Goal: Task Accomplishment & Management: Complete application form

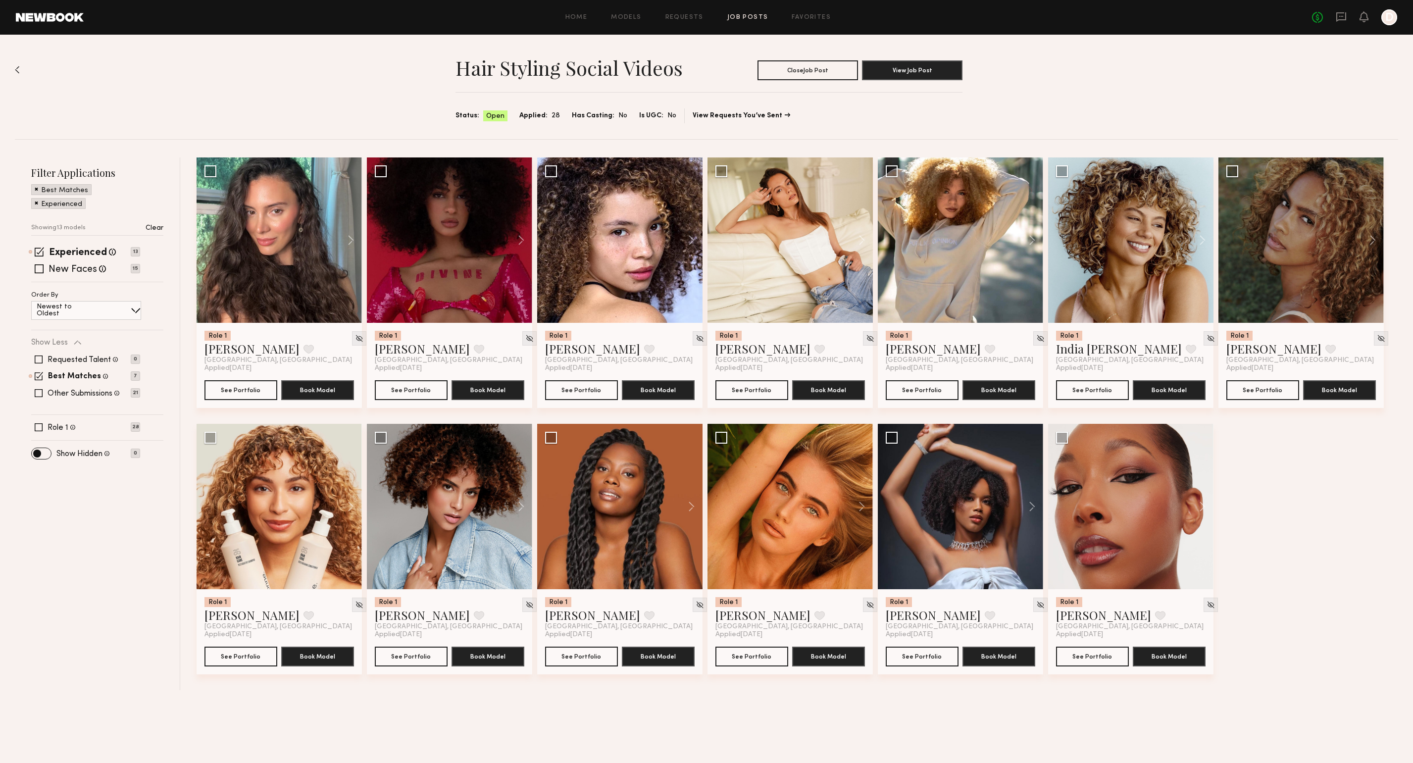
click at [639, 5] on header "Home Models Requests Job Posts Favorites Sign Out No fees up to $5,000 D" at bounding box center [706, 17] width 1413 height 35
click at [748, 16] on link "Job Posts" at bounding box center [747, 17] width 41 height 6
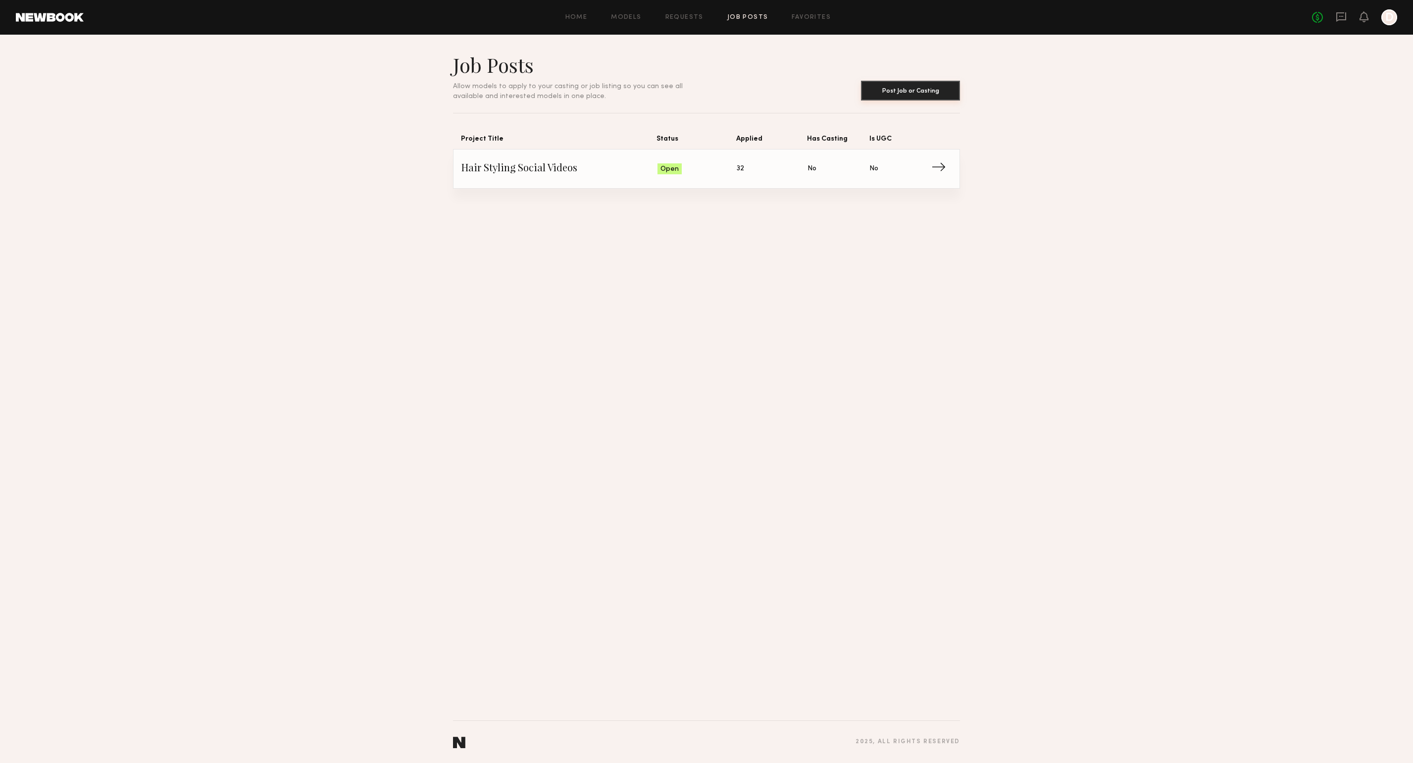
click at [894, 94] on button "Post Job or Casting" at bounding box center [910, 91] width 99 height 20
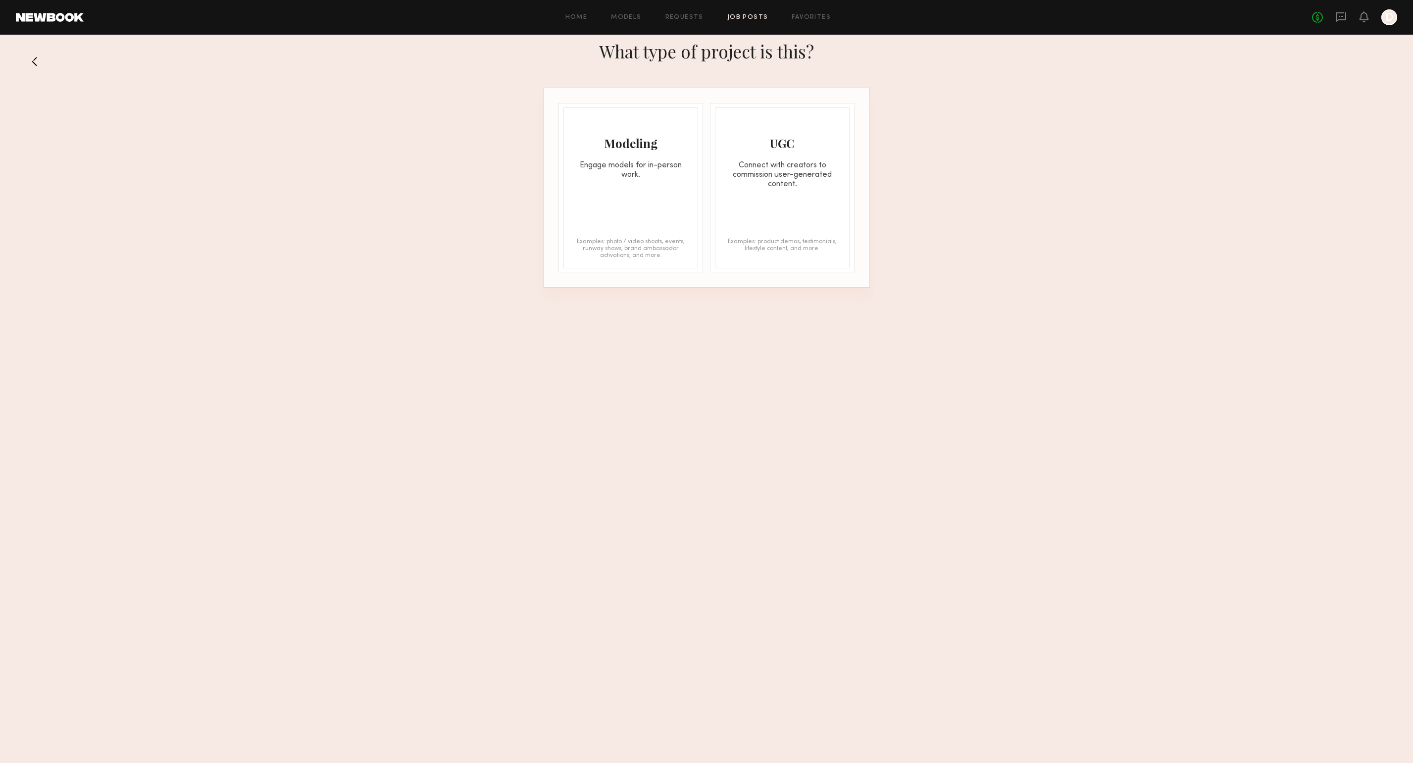
click at [659, 173] on div "Engage models for in-person work." at bounding box center [631, 170] width 134 height 19
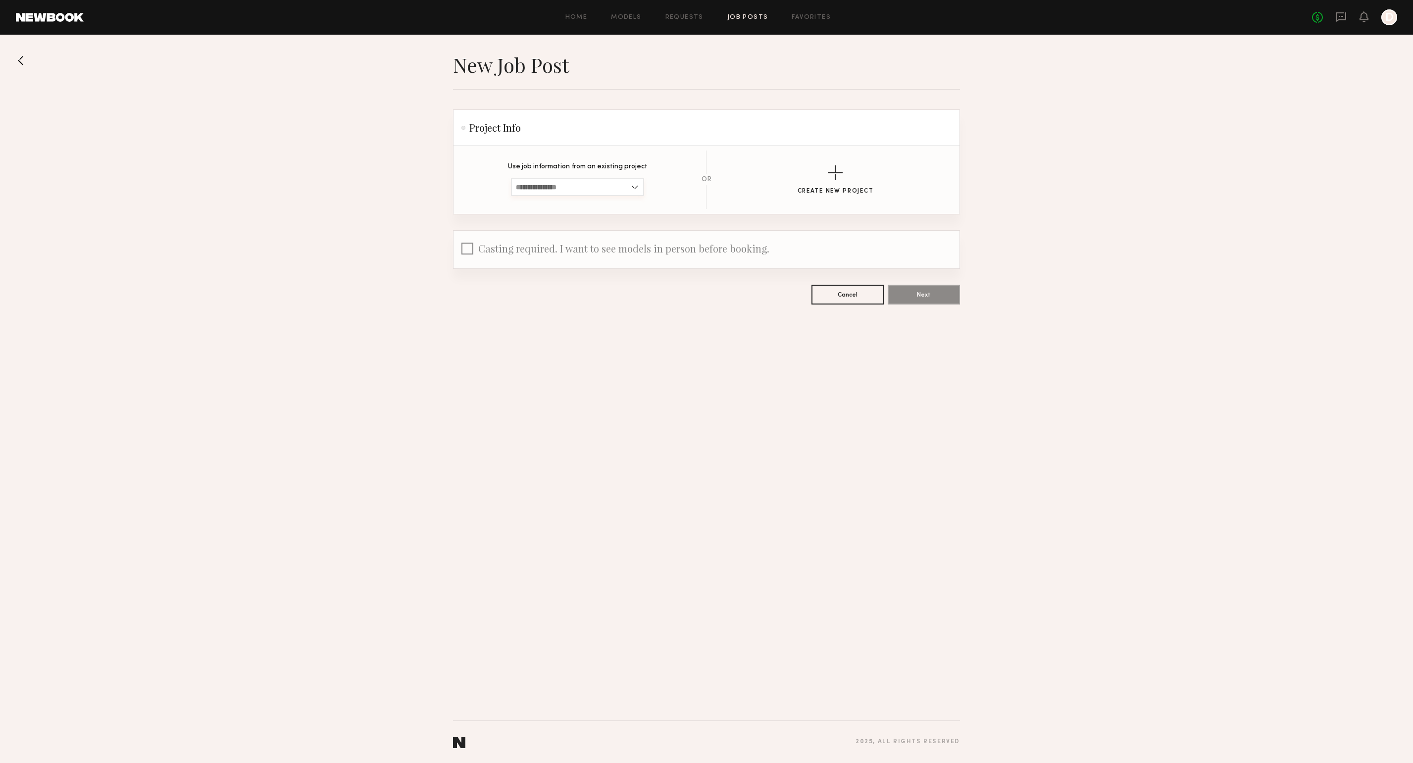
click at [571, 191] on input at bounding box center [577, 187] width 133 height 18
click at [831, 178] on div "button" at bounding box center [835, 172] width 15 height 15
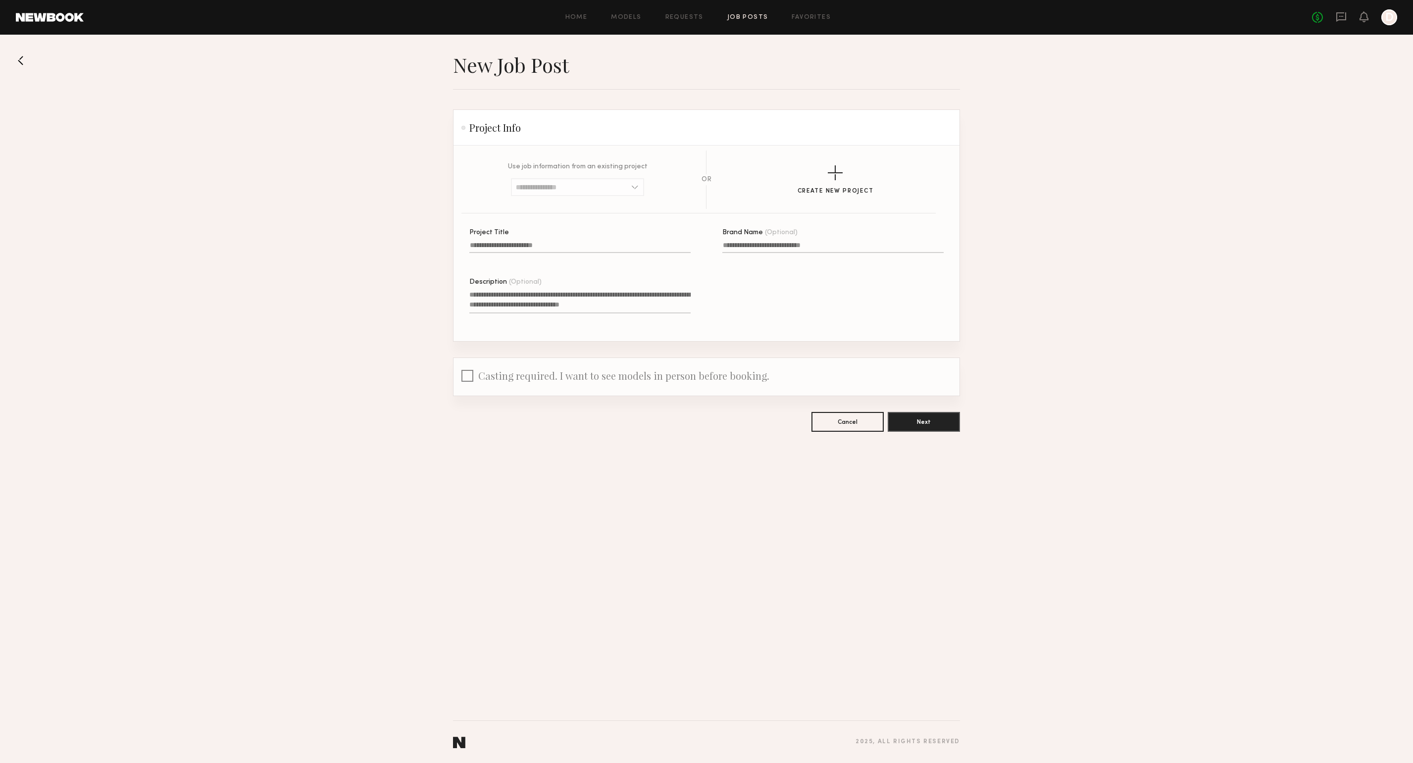
click at [568, 243] on input "Project Title" at bounding box center [579, 247] width 221 height 11
click at [507, 242] on input "**********" at bounding box center [579, 247] width 221 height 11
type input "**********"
drag, startPoint x: 523, startPoint y: 303, endPoint x: 547, endPoint y: 277, distance: 35.7
click at [523, 303] on textarea "Description (Optional)" at bounding box center [579, 302] width 221 height 24
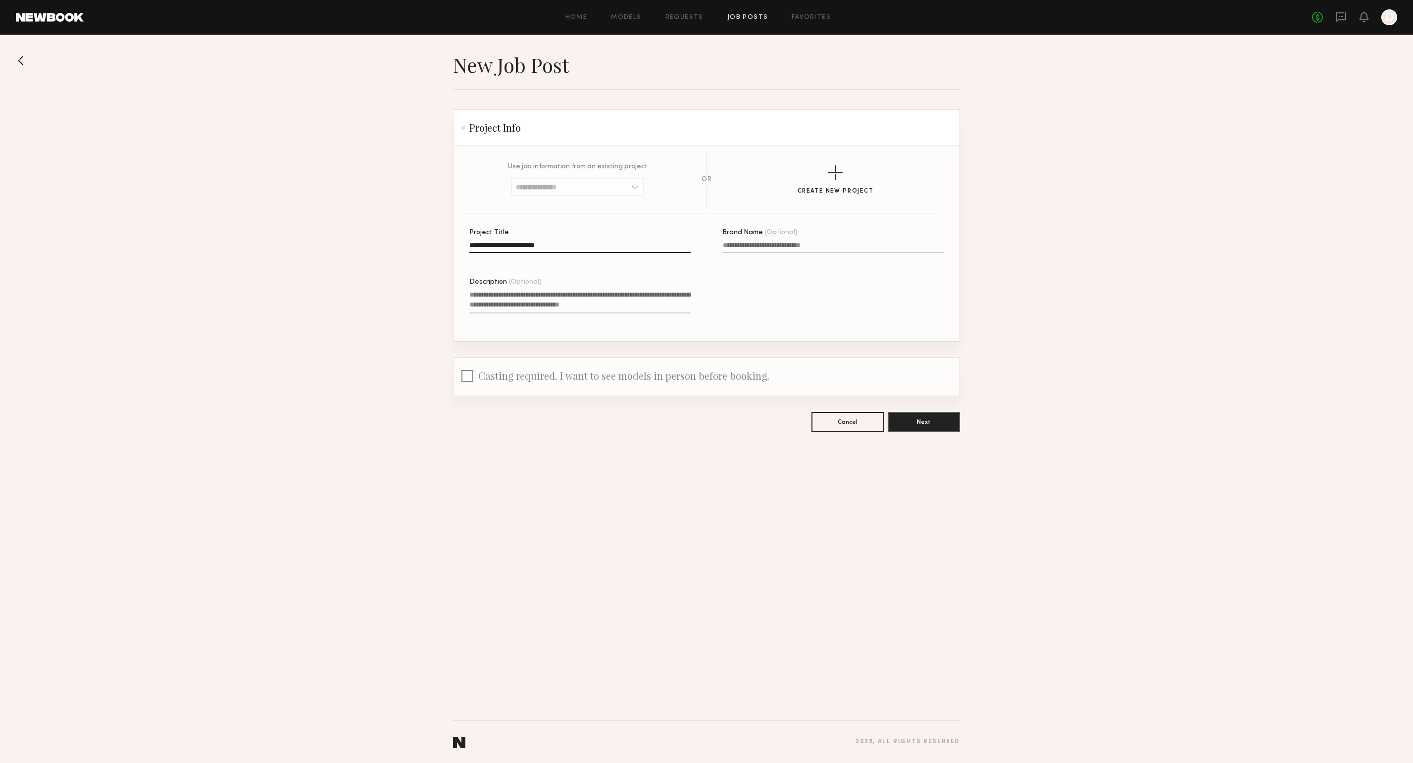
click at [612, 295] on textarea "Description (Optional)" at bounding box center [579, 302] width 221 height 24
paste textarea "**********"
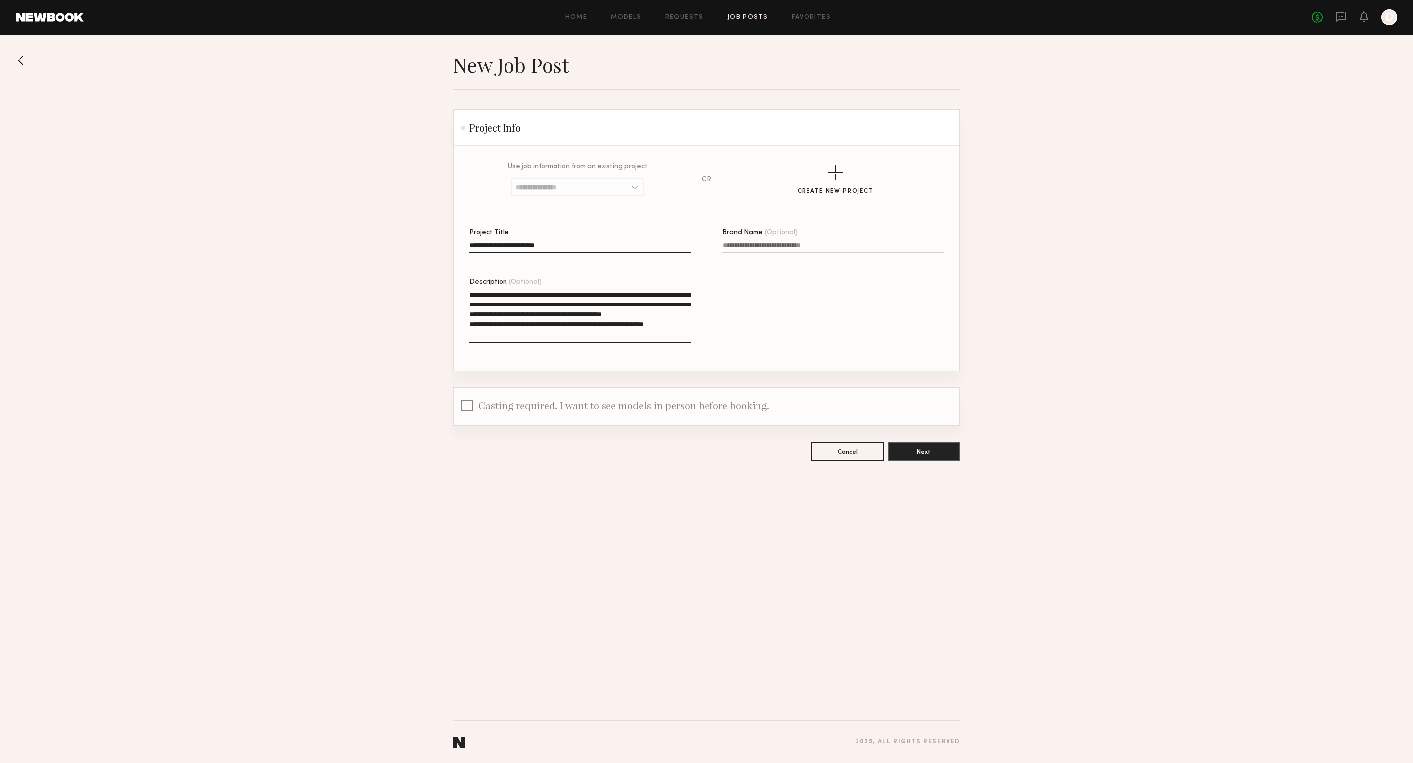
drag, startPoint x: 546, startPoint y: 293, endPoint x: 525, endPoint y: 292, distance: 21.3
click at [525, 292] on textarea "**********" at bounding box center [579, 316] width 221 height 53
click at [589, 310] on textarea "**********" at bounding box center [579, 316] width 221 height 53
click at [608, 323] on textarea "**********" at bounding box center [579, 316] width 221 height 53
click at [472, 335] on textarea "**********" at bounding box center [579, 316] width 221 height 53
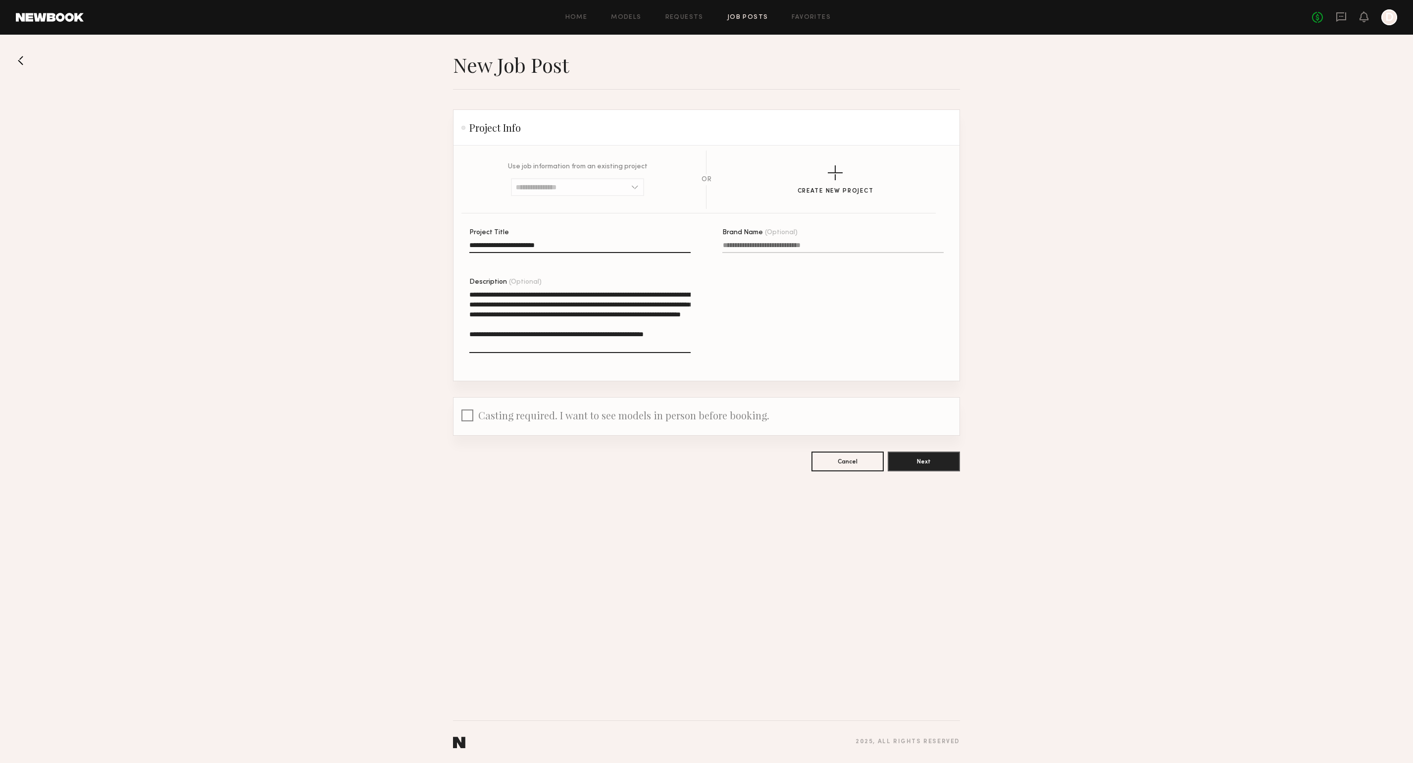
type textarea "**********"
click at [693, 344] on div "**********" at bounding box center [722, 305] width 506 height 152
click at [688, 344] on textarea "**********" at bounding box center [579, 321] width 221 height 63
click at [652, 343] on textarea "**********" at bounding box center [579, 321] width 221 height 63
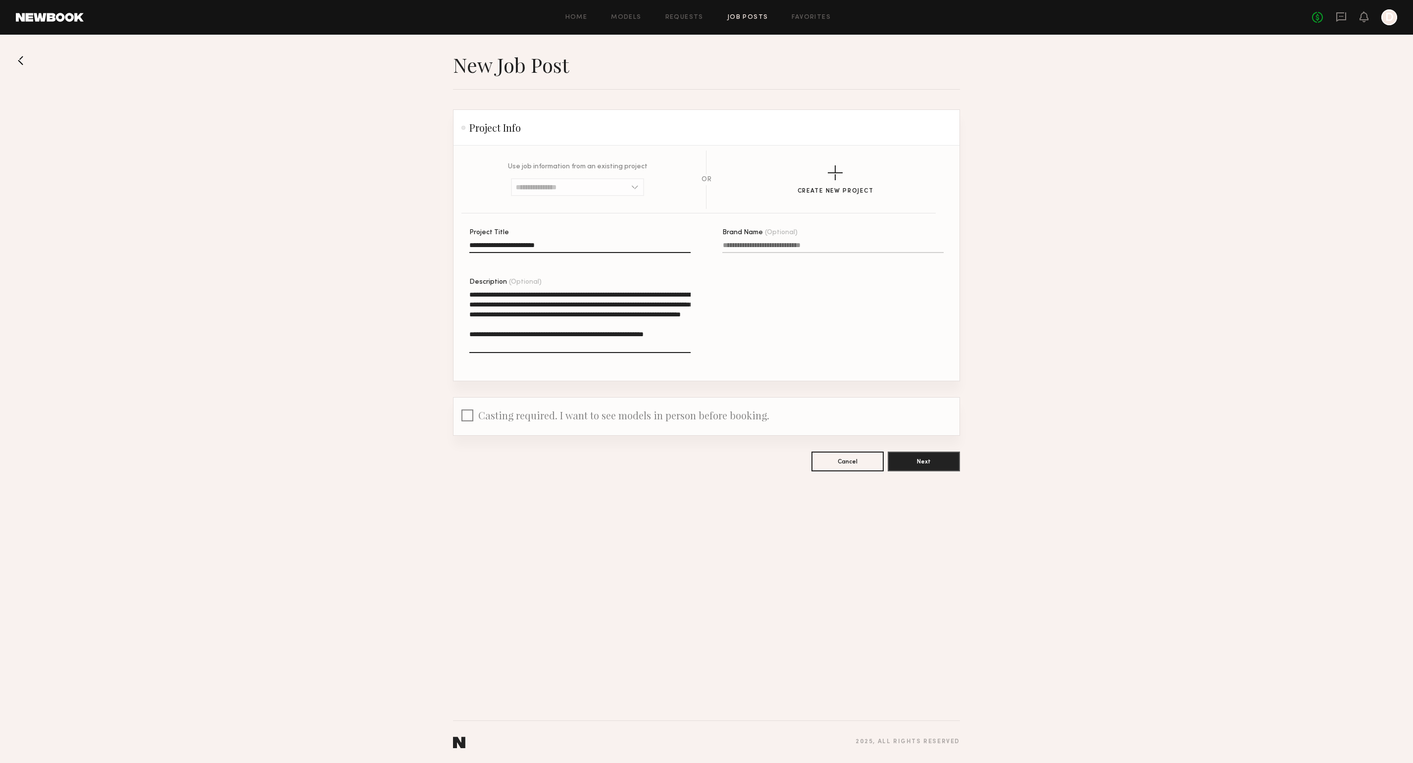
click at [652, 343] on textarea "**********" at bounding box center [579, 321] width 221 height 63
click at [683, 339] on textarea "**********" at bounding box center [579, 321] width 221 height 63
drag, startPoint x: 688, startPoint y: 344, endPoint x: 465, endPoint y: 288, distance: 230.2
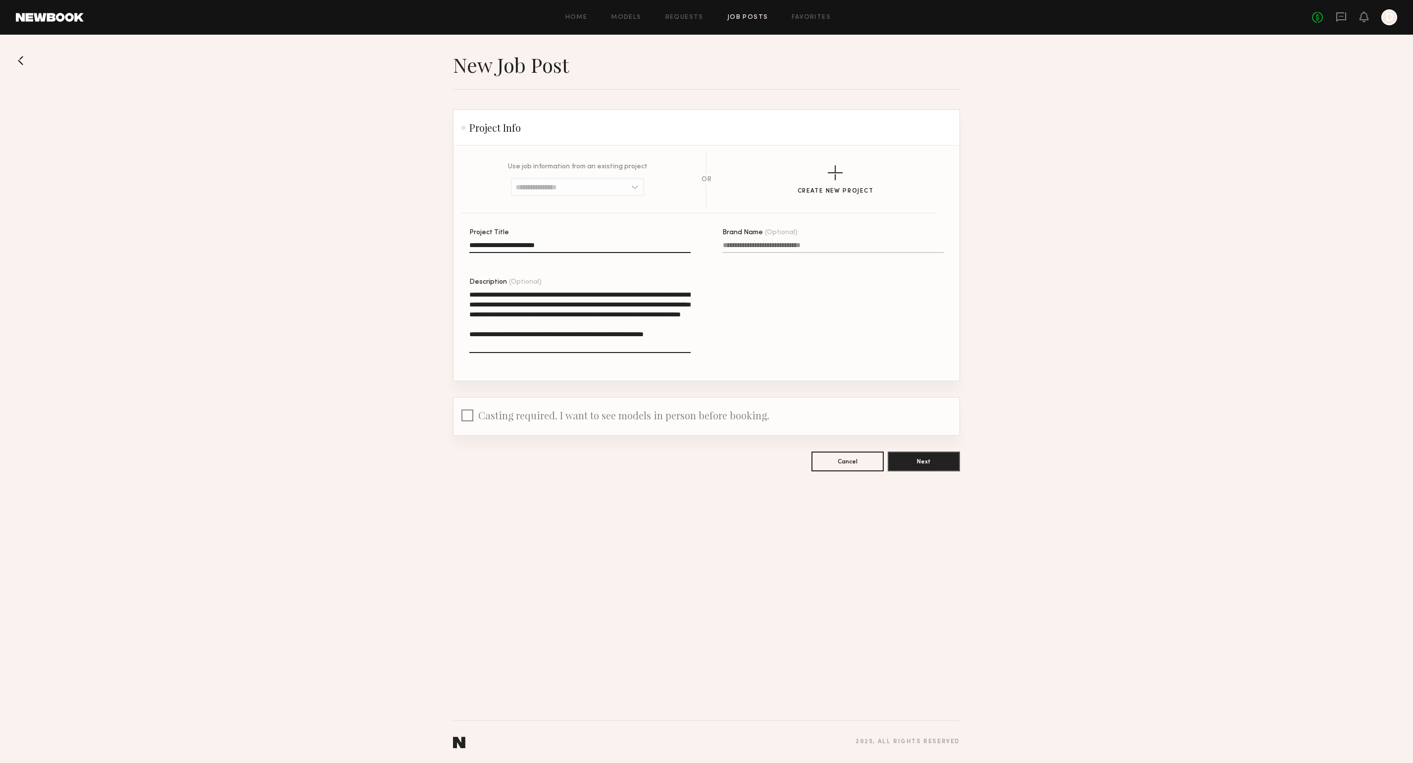
click at [465, 288] on section "**********" at bounding box center [707, 263] width 506 height 235
drag, startPoint x: 691, startPoint y: 345, endPoint x: 460, endPoint y: 295, distance: 236.6
click at [460, 295] on section "**********" at bounding box center [707, 263] width 506 height 235
click at [689, 339] on textarea "**********" at bounding box center [579, 321] width 221 height 63
drag, startPoint x: 689, startPoint y: 342, endPoint x: 457, endPoint y: 297, distance: 236.0
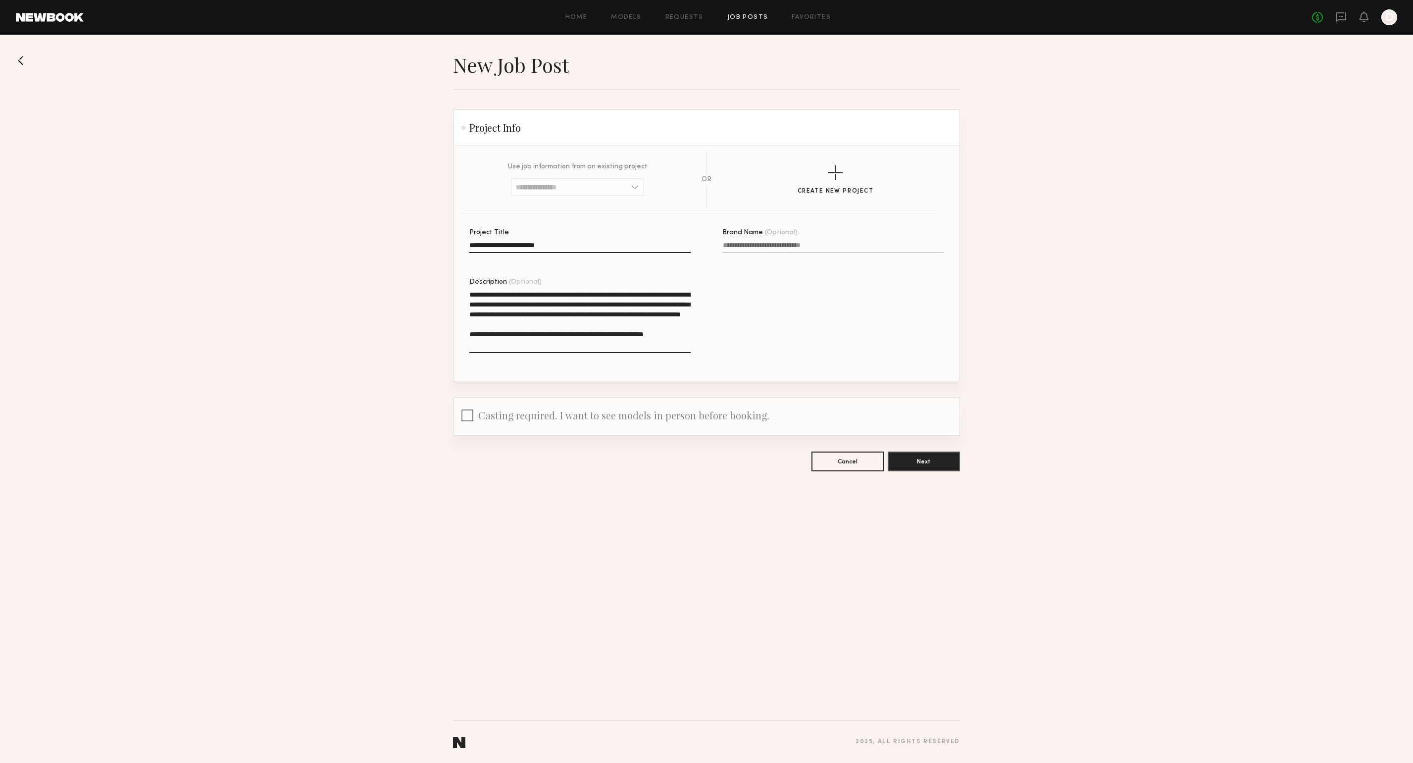
click at [468, 292] on section "**********" at bounding box center [707, 263] width 506 height 235
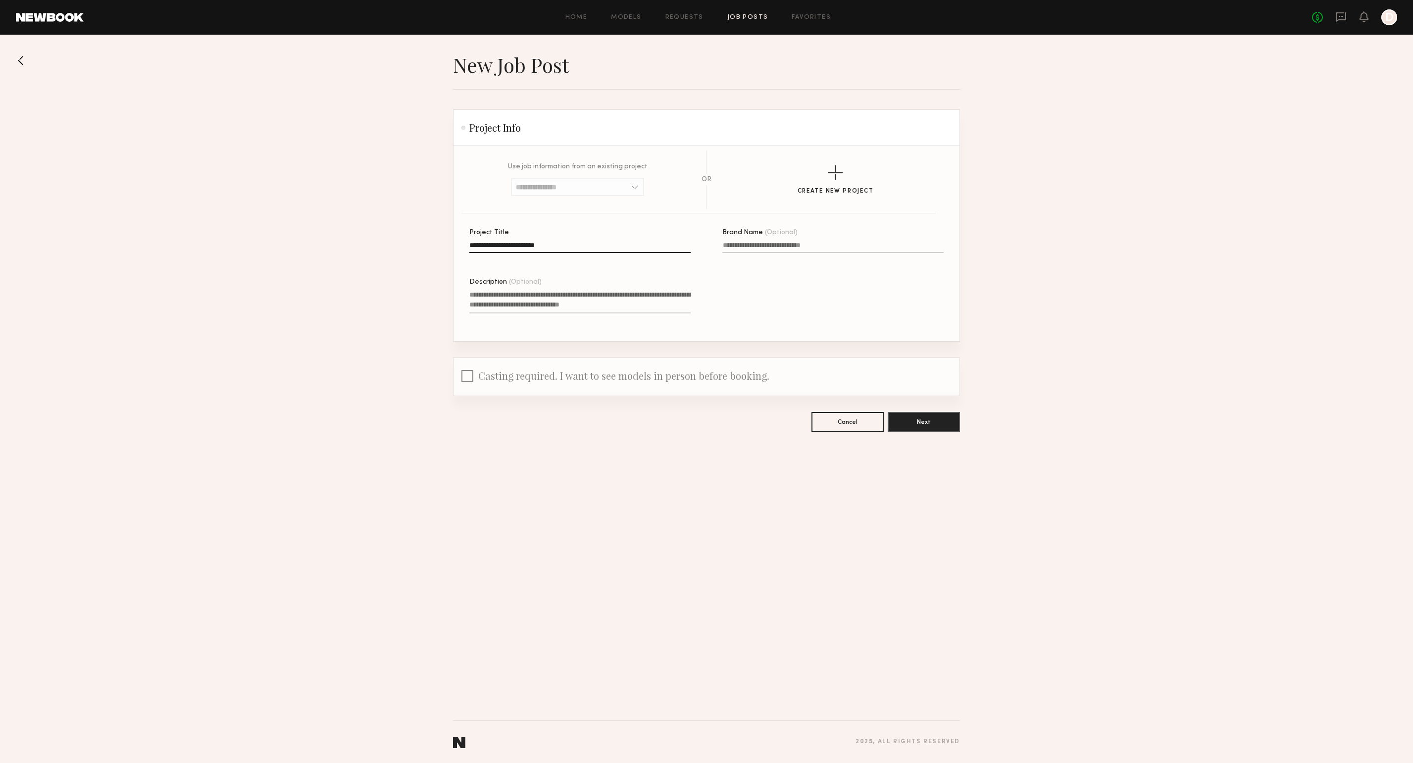
paste textarea "**********"
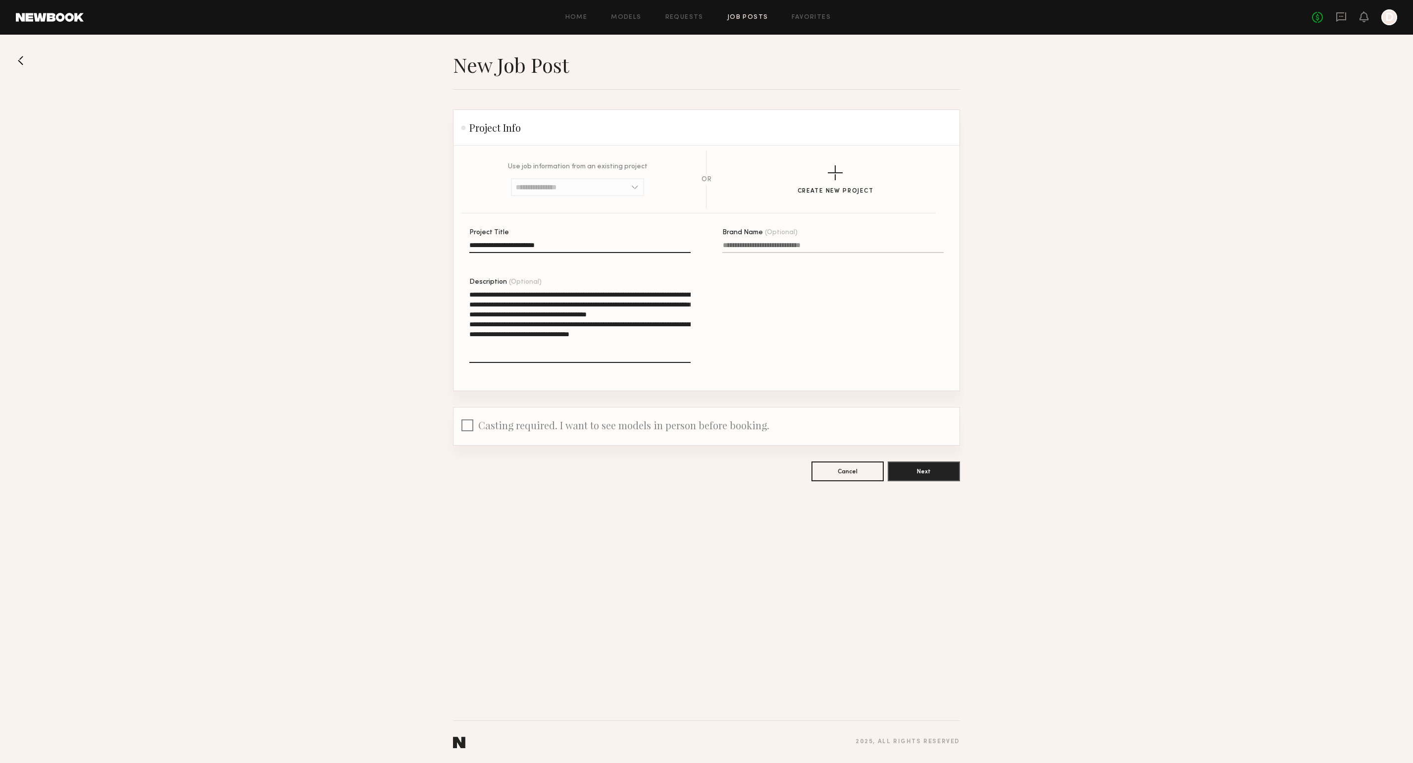
drag, startPoint x: 530, startPoint y: 292, endPoint x: 507, endPoint y: 291, distance: 23.3
click at [507, 291] on textarea "**********" at bounding box center [579, 326] width 221 height 73
click at [468, 336] on section "**********" at bounding box center [707, 268] width 506 height 245
click at [473, 334] on textarea "**********" at bounding box center [579, 326] width 221 height 73
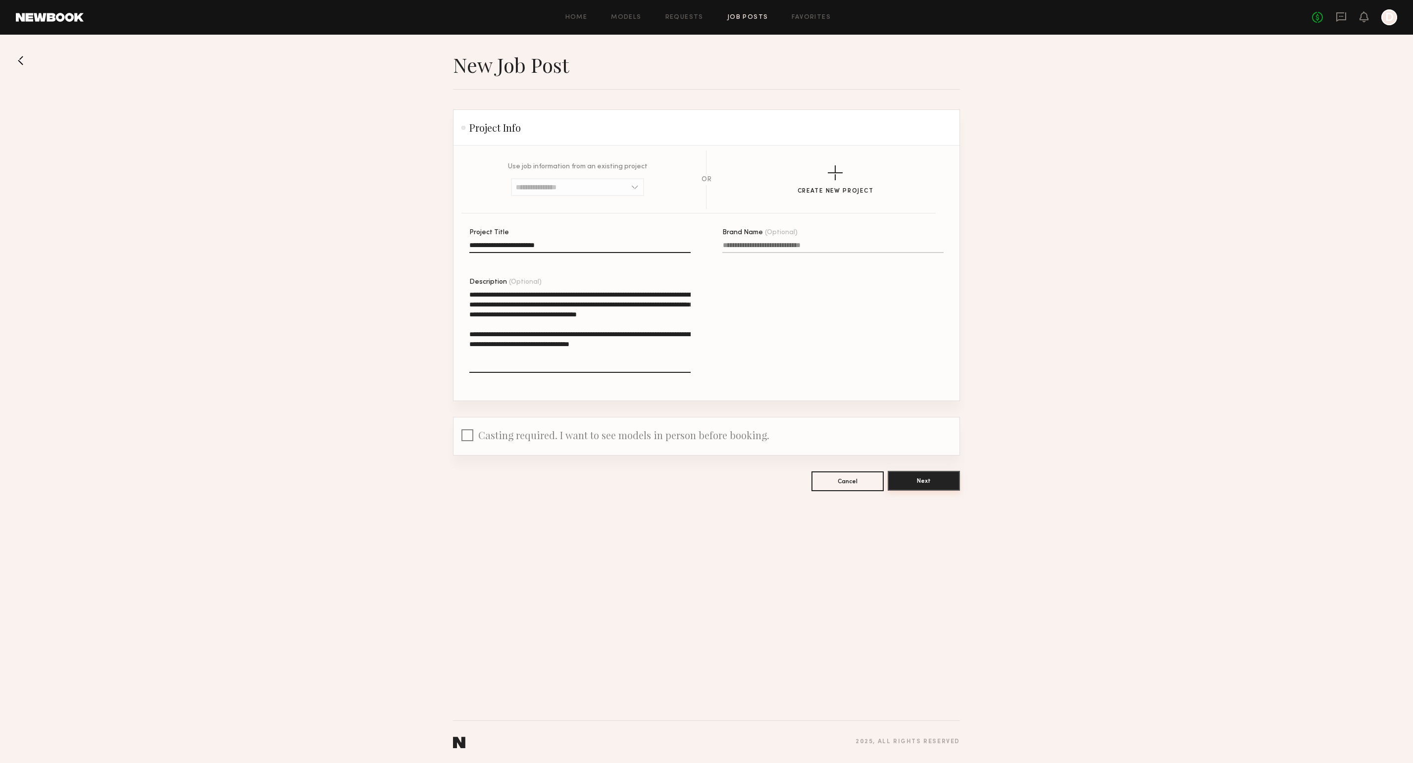
type textarea "**********"
click at [930, 480] on button "Next" at bounding box center [924, 481] width 72 height 20
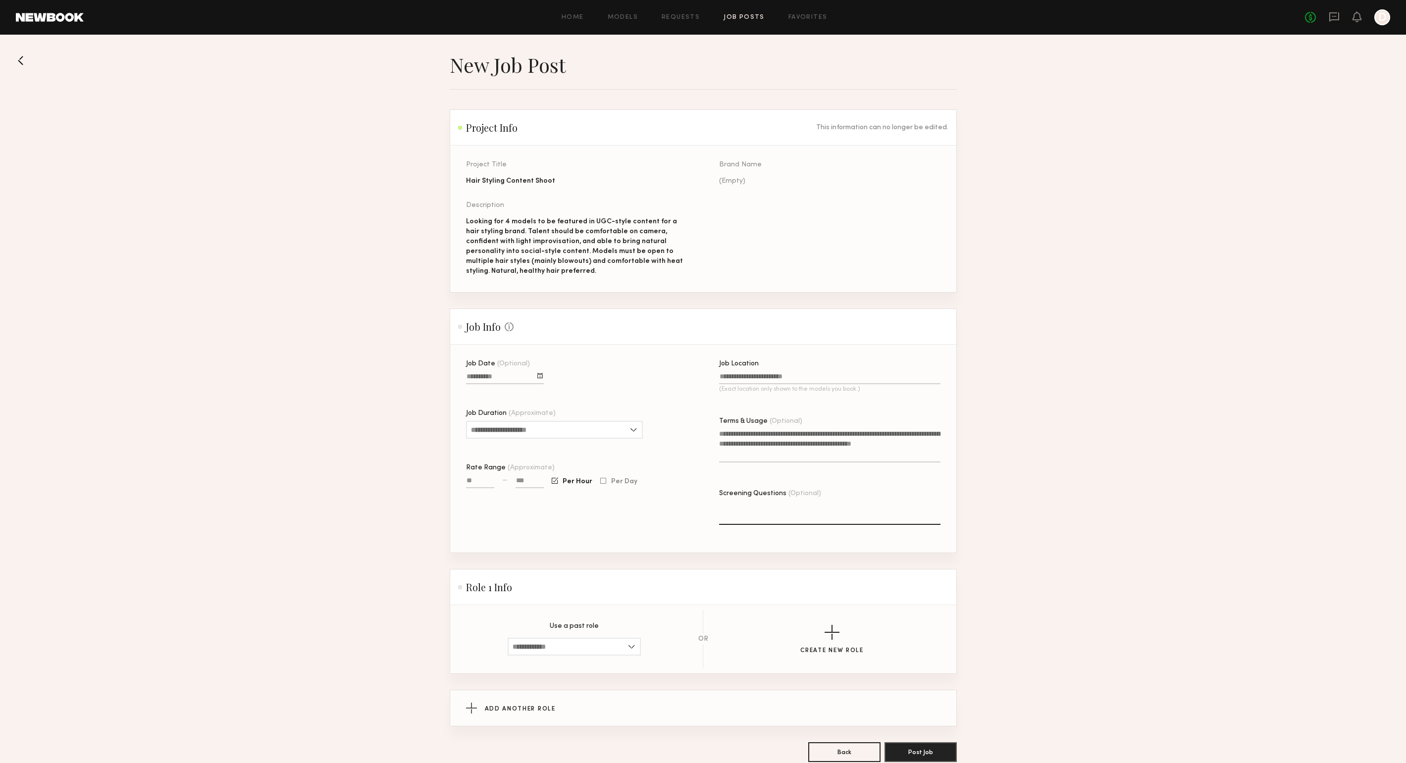
click at [733, 448] on textarea "Terms & Usage (Optional)" at bounding box center [829, 446] width 221 height 34
click at [757, 448] on textarea "Terms & Usage (Optional)" at bounding box center [829, 446] width 221 height 34
type textarea "*"
click at [848, 435] on textarea "**********" at bounding box center [829, 446] width 221 height 34
drag, startPoint x: 720, startPoint y: 434, endPoint x: 796, endPoint y: 439, distance: 75.9
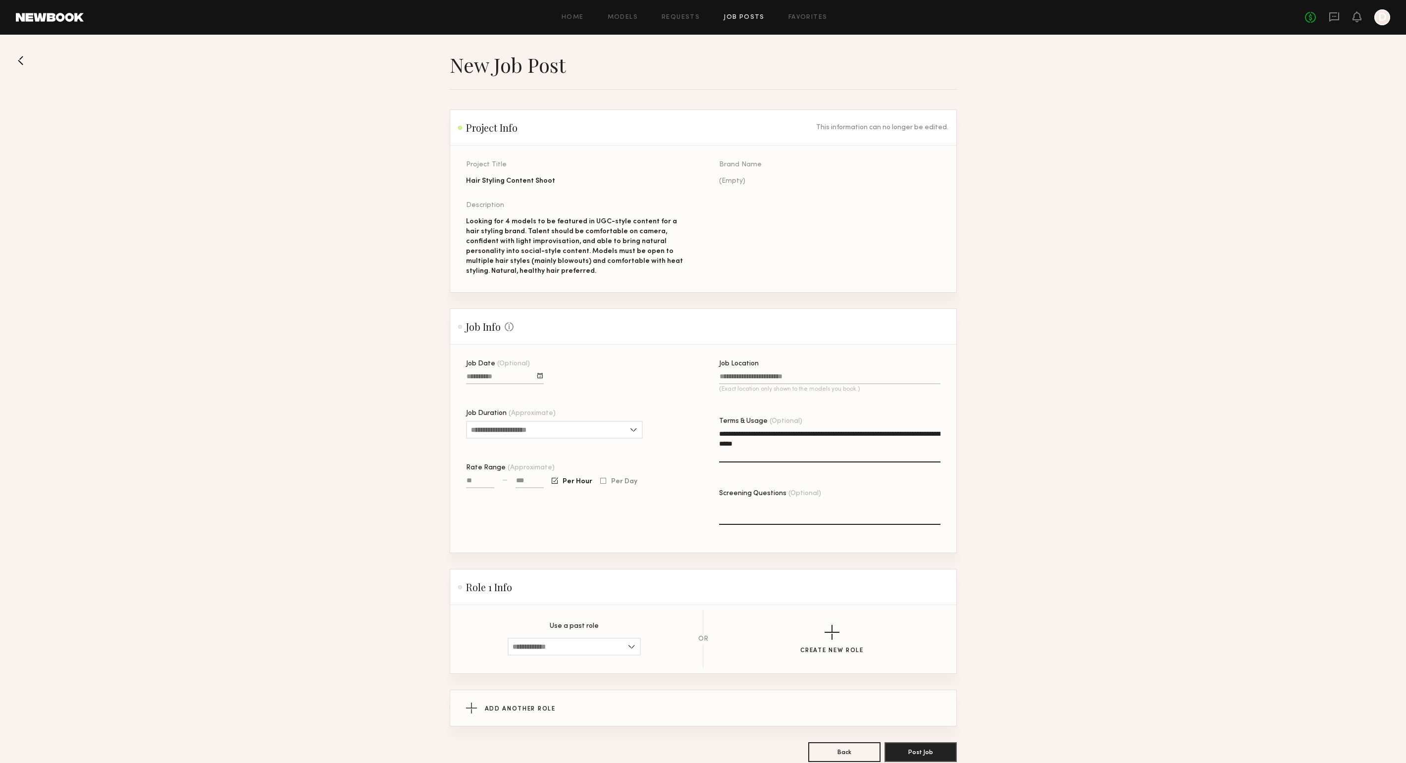
click at [796, 439] on textarea "**********" at bounding box center [829, 446] width 221 height 34
paste textarea "*****"
type textarea "**********"
click at [474, 481] on input "Rate Range (Approximate)" at bounding box center [480, 482] width 28 height 11
type input "***"
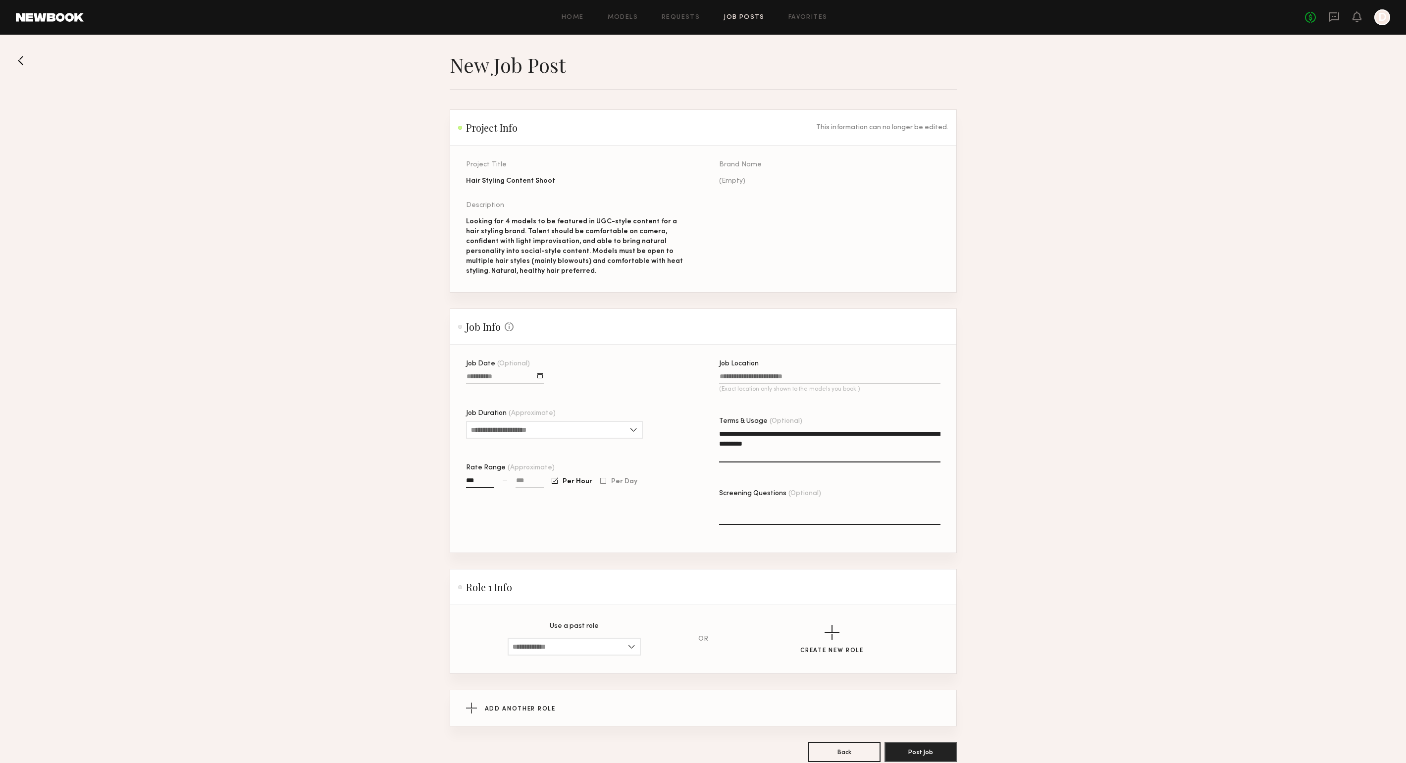
click at [524, 478] on input at bounding box center [530, 482] width 28 height 11
type input "**"
type input "***"
click at [602, 480] on div at bounding box center [603, 481] width 6 height 6
click at [568, 432] on input "Job Duration (Approximate)" at bounding box center [554, 430] width 177 height 18
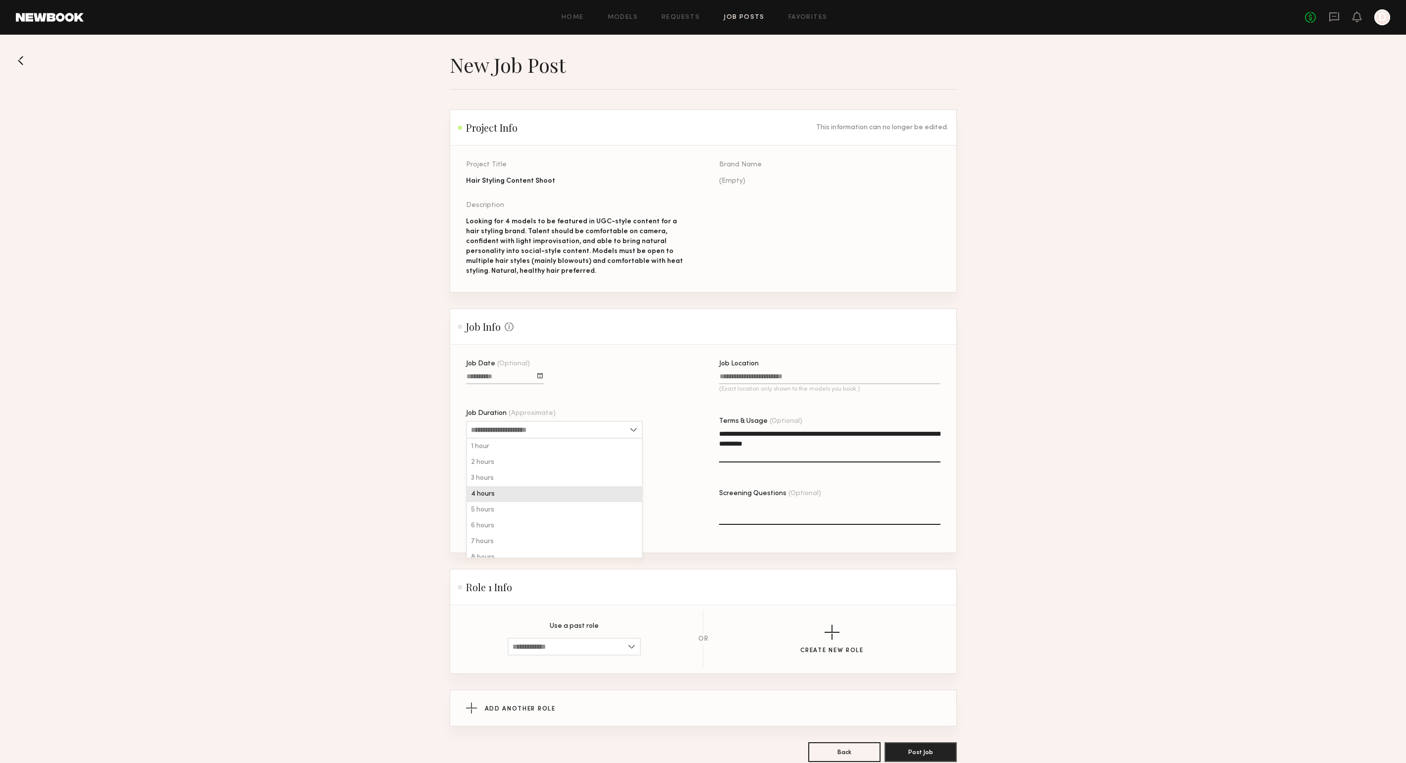
click at [562, 495] on div "4 hours" at bounding box center [554, 494] width 175 height 16
type input "*******"
click at [483, 480] on input "***" at bounding box center [480, 482] width 28 height 11
type input "**"
type input "****"
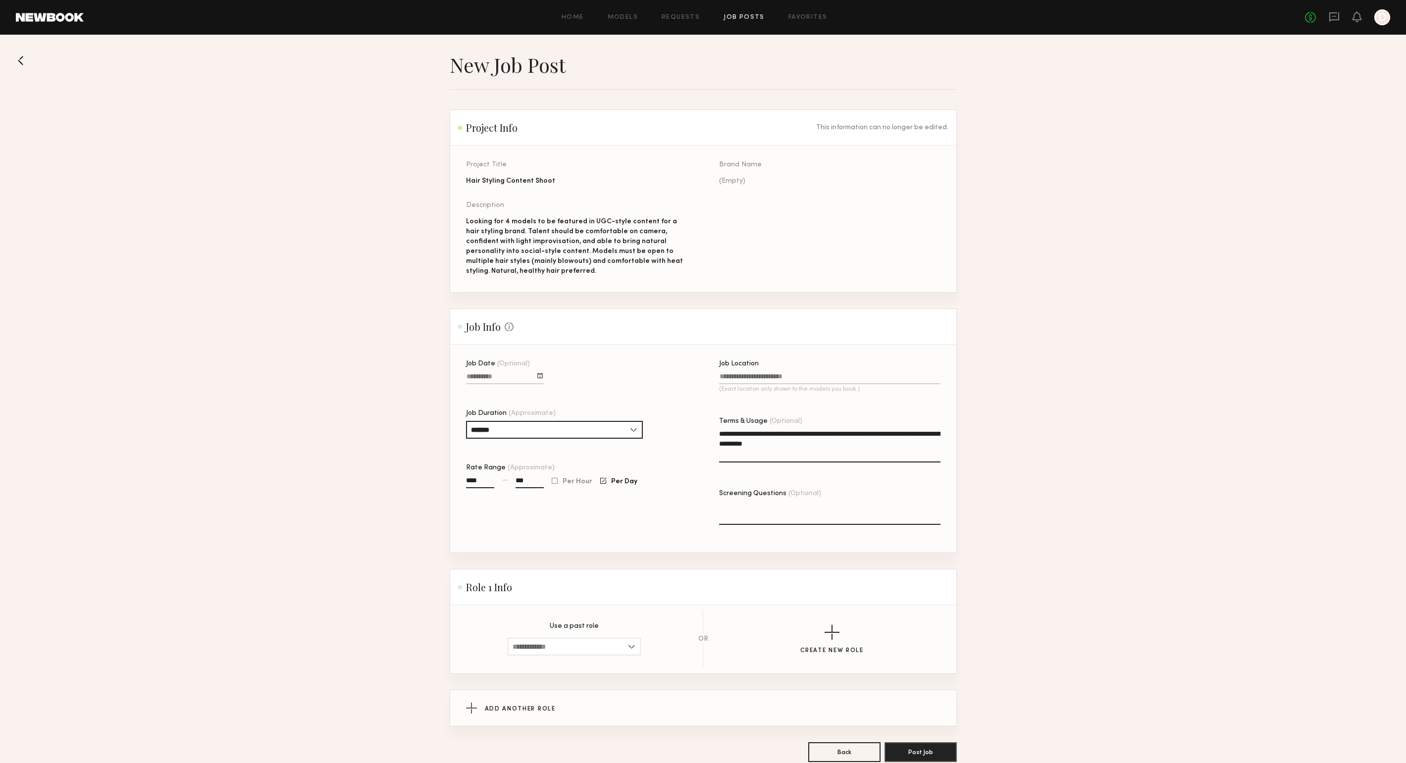
click at [529, 482] on input "***" at bounding box center [530, 482] width 28 height 11
type input "**"
type input "****"
click at [571, 518] on div "Job Date (Optional) Job Duration (Approximate) ******* 1 hour 2 hours 3 hours 4…" at bounding box center [576, 457] width 221 height 192
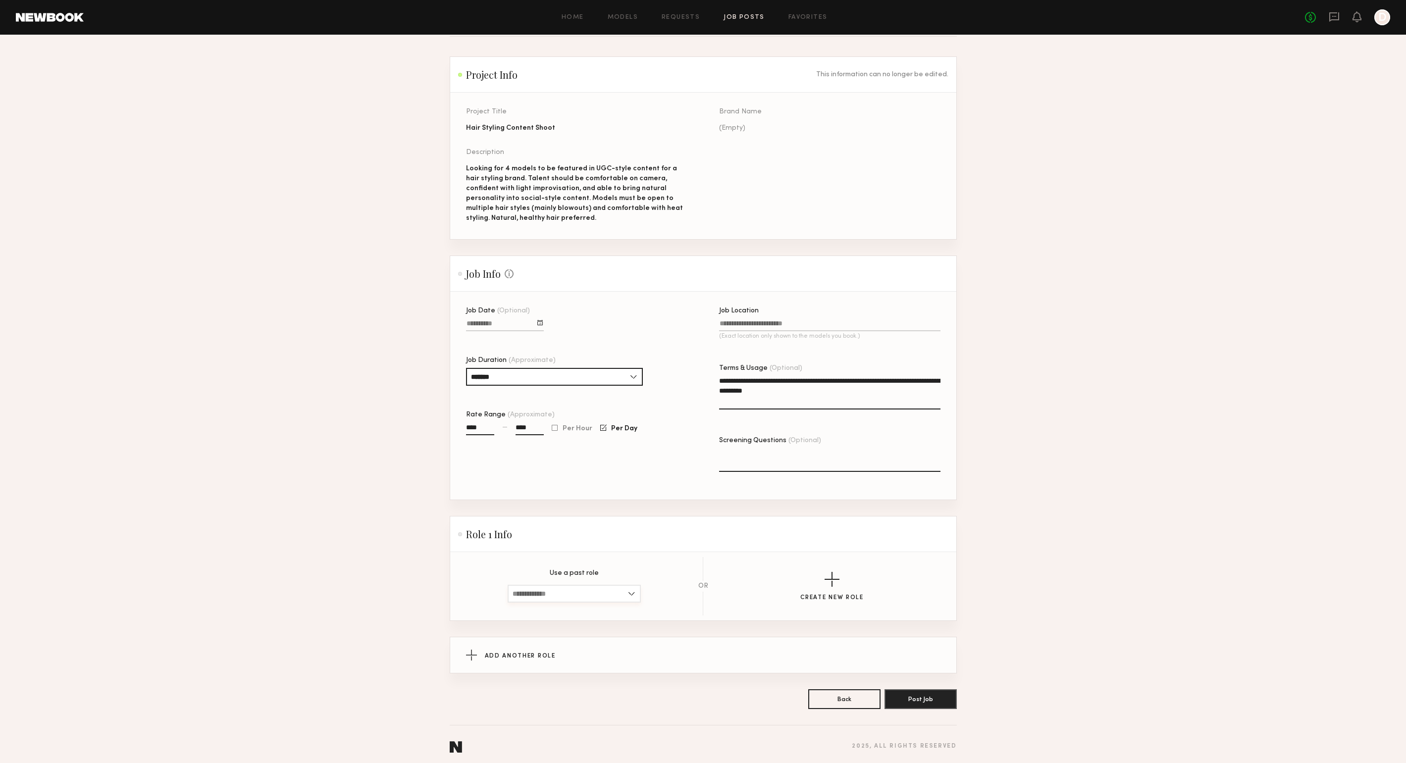
scroll to position [57, 0]
click at [616, 591] on input at bounding box center [574, 590] width 133 height 18
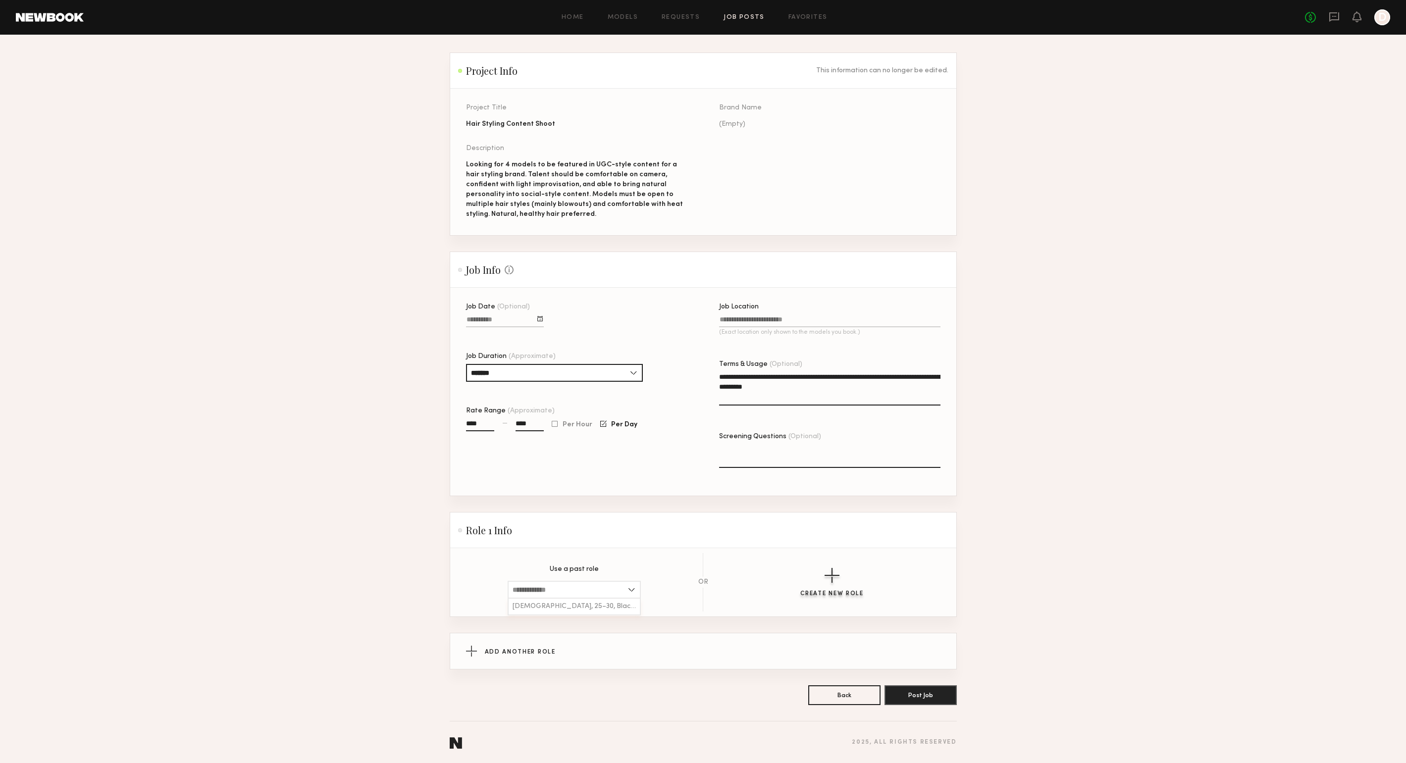
click at [837, 578] on div "button" at bounding box center [832, 575] width 15 height 15
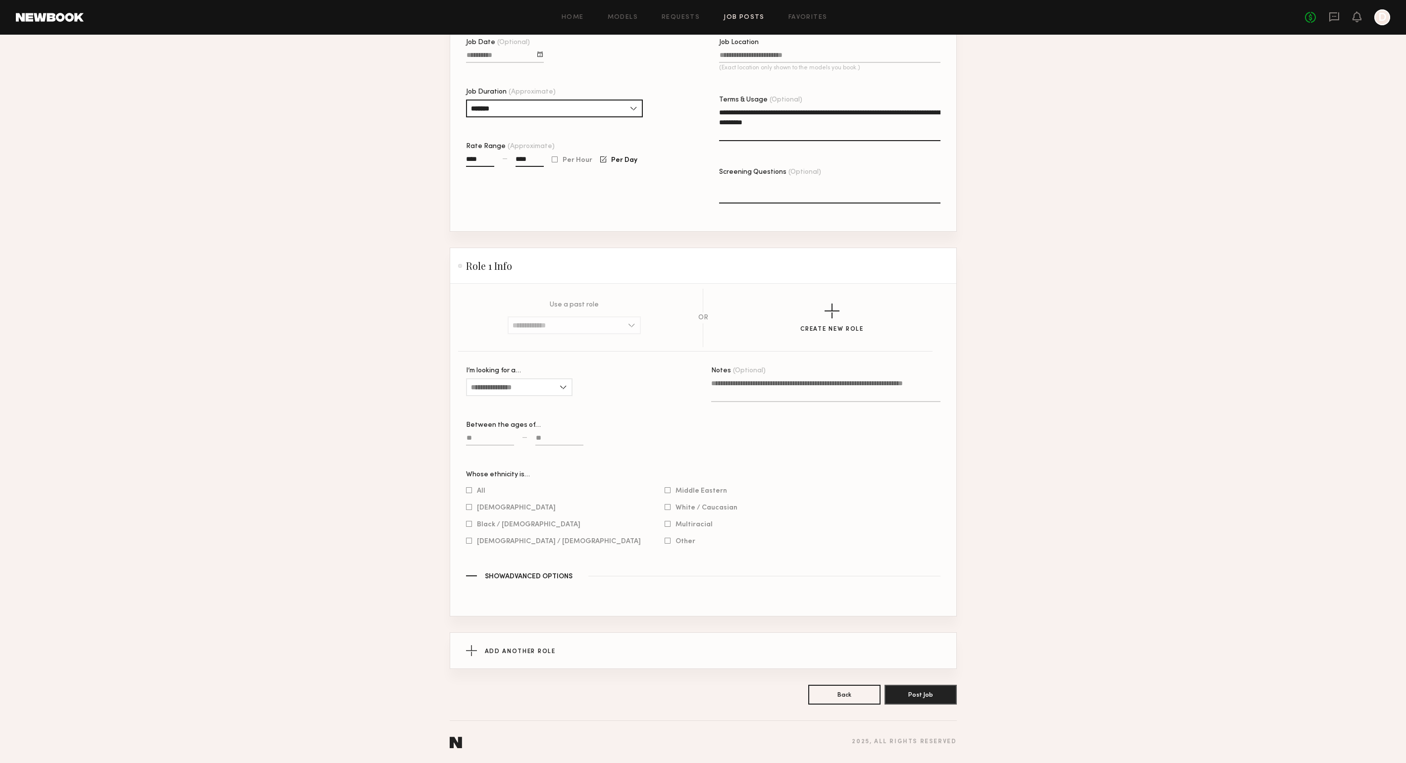
scroll to position [322, 0]
click at [509, 387] on input "I’m looking for a…" at bounding box center [519, 387] width 106 height 18
click at [507, 398] on div "Female" at bounding box center [519, 404] width 104 height 16
type input "******"
click at [483, 440] on input at bounding box center [490, 439] width 48 height 11
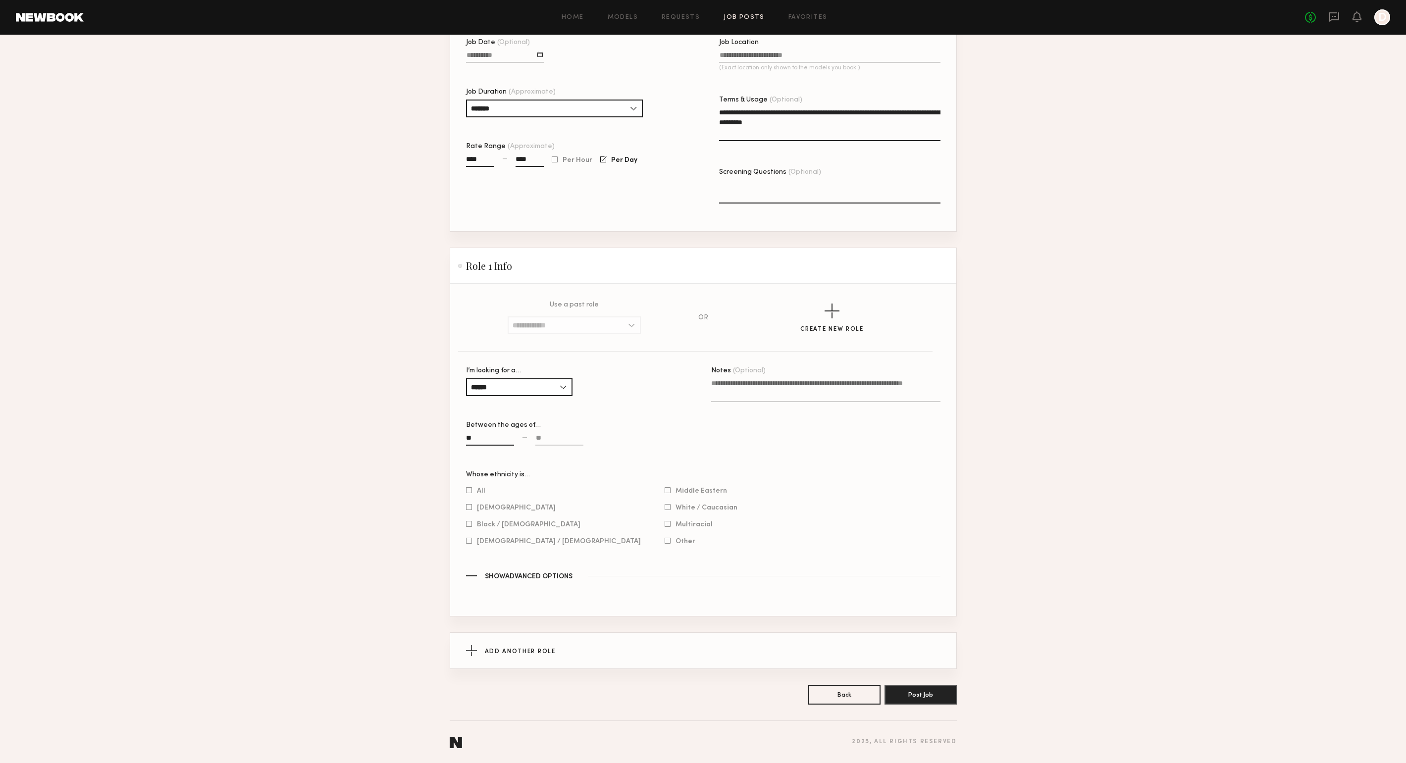
type input "**"
click at [542, 436] on input at bounding box center [559, 439] width 48 height 11
type input "**"
drag, startPoint x: 498, startPoint y: 437, endPoint x: 454, endPoint y: 439, distance: 44.1
click at [454, 439] on section "Use a past role Female, 25–30, Black/ African American OR Create New Role I’m l…" at bounding box center [703, 450] width 506 height 332
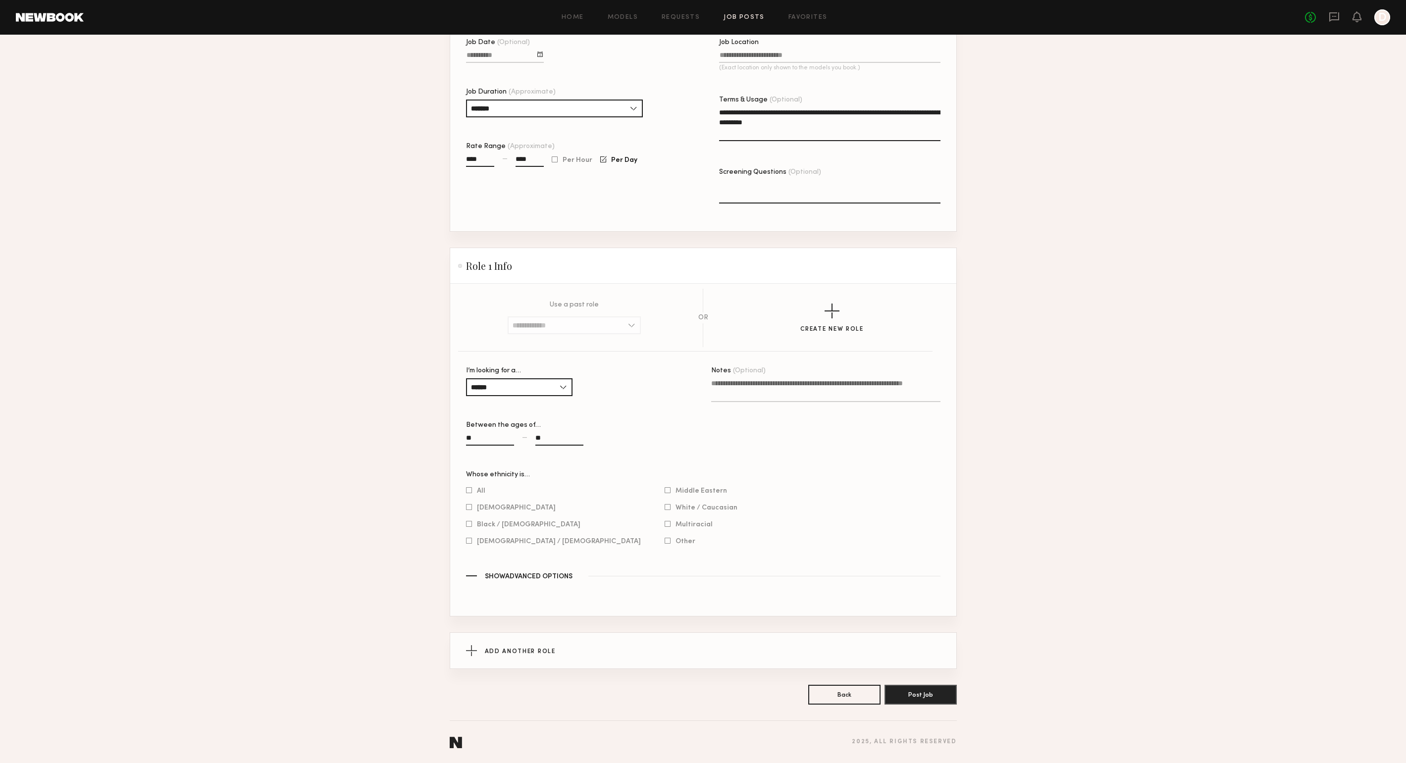
type input "**"
drag, startPoint x: 554, startPoint y: 434, endPoint x: 535, endPoint y: 435, distance: 18.8
click at [535, 435] on input "**" at bounding box center [559, 439] width 48 height 11
type input "**"
click at [466, 488] on div at bounding box center [469, 490] width 6 height 6
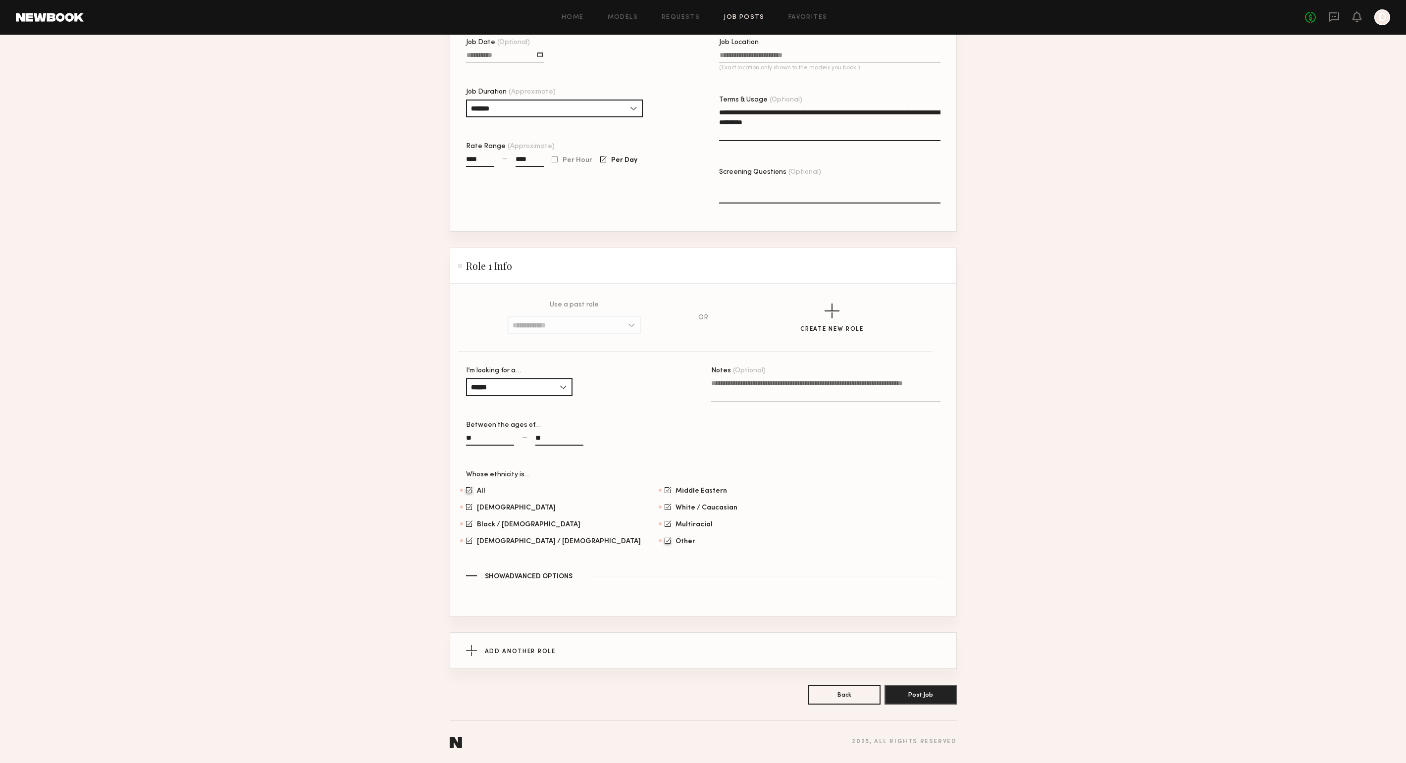
click at [665, 540] on div at bounding box center [668, 540] width 6 height 6
click at [469, 525] on div at bounding box center [469, 523] width 6 height 6
click at [667, 446] on div "** — **" at bounding box center [580, 444] width 229 height 23
click at [474, 436] on input "**" at bounding box center [490, 439] width 48 height 11
type input "*"
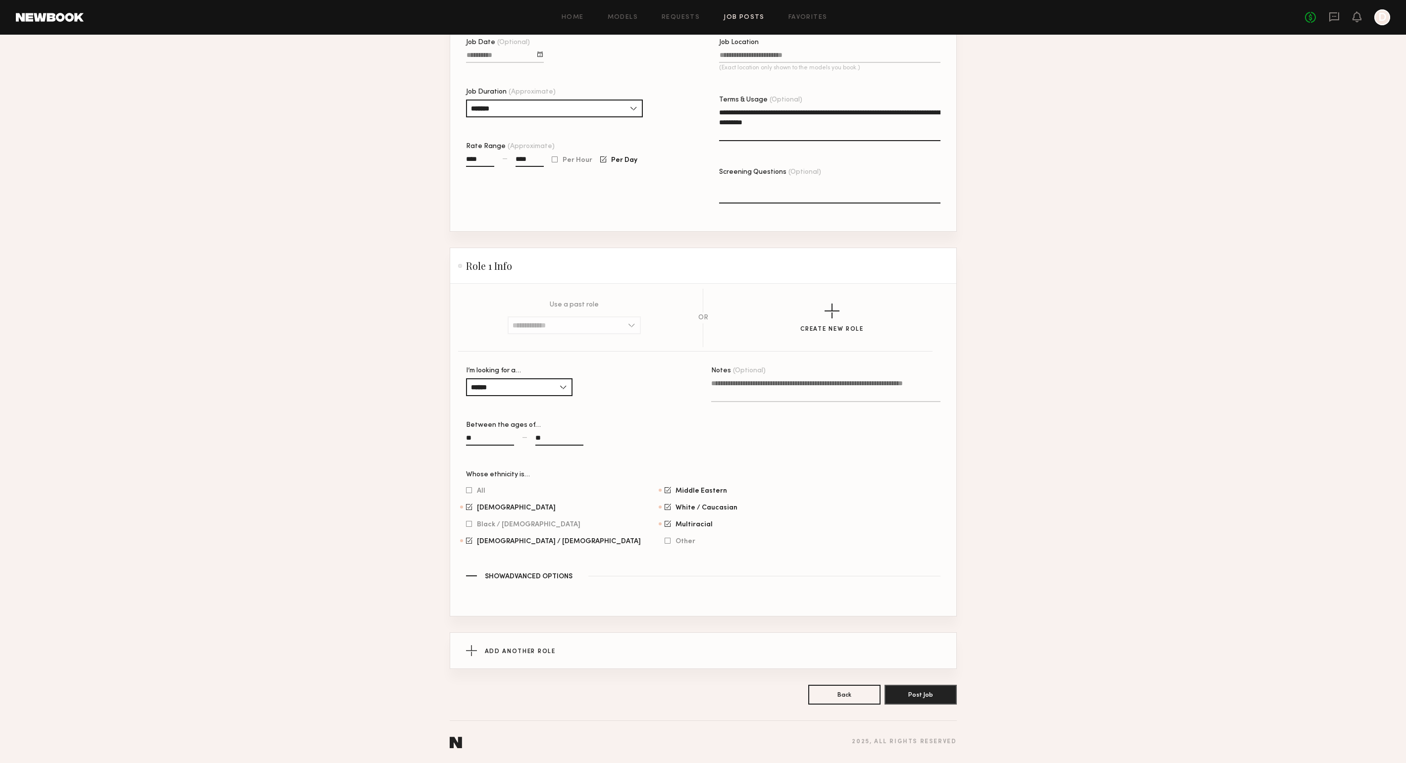
type input "**"
click at [684, 430] on div "Between the ages of… ** — **" at bounding box center [580, 439] width 229 height 34
click at [540, 576] on span "Show Advanced Options" at bounding box center [529, 576] width 88 height 7
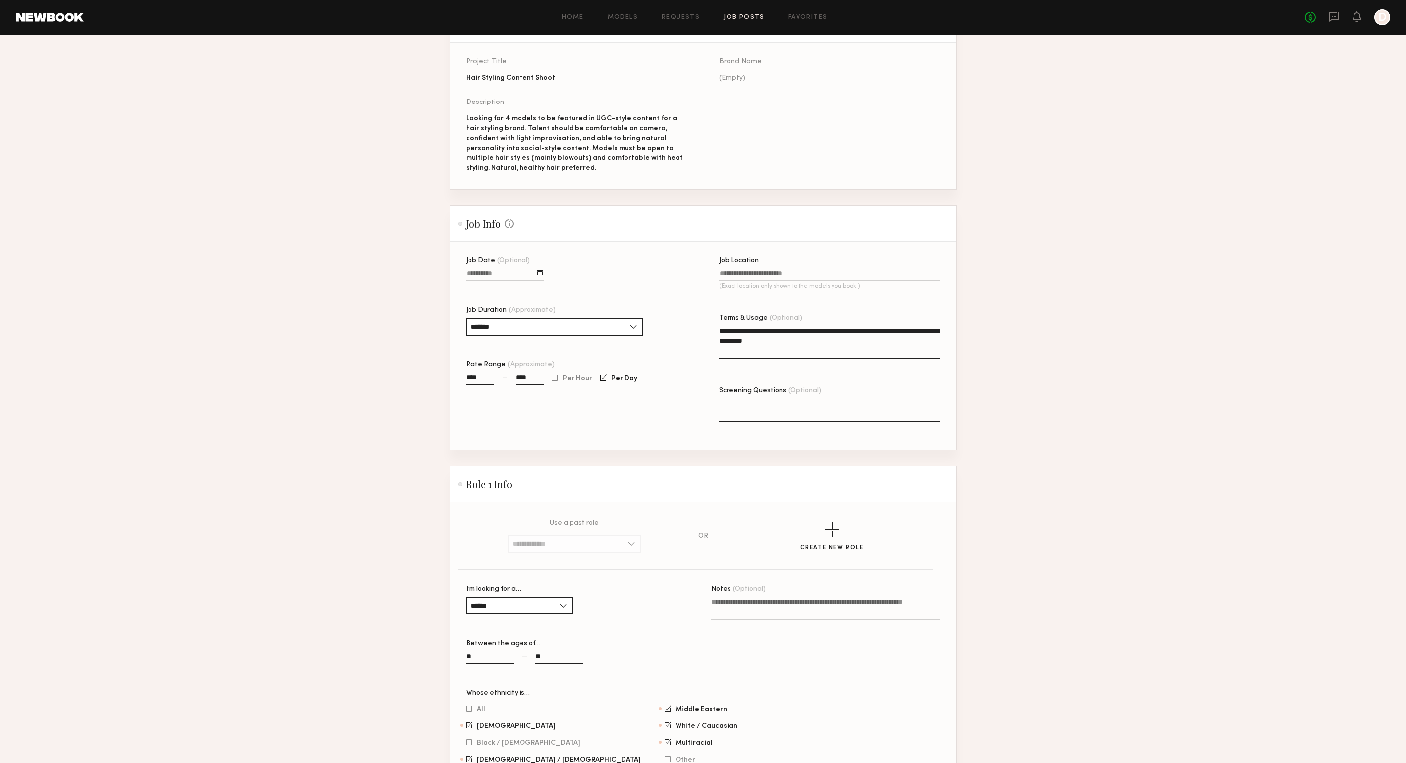
scroll to position [103, 0]
click at [579, 546] on input at bounding box center [574, 544] width 133 height 18
click at [636, 502] on header "Role 1 Info" at bounding box center [703, 485] width 506 height 36
click at [795, 537] on div "Create New Role" at bounding box center [832, 536] width 216 height 29
click at [835, 531] on div "button" at bounding box center [832, 529] width 15 height 15
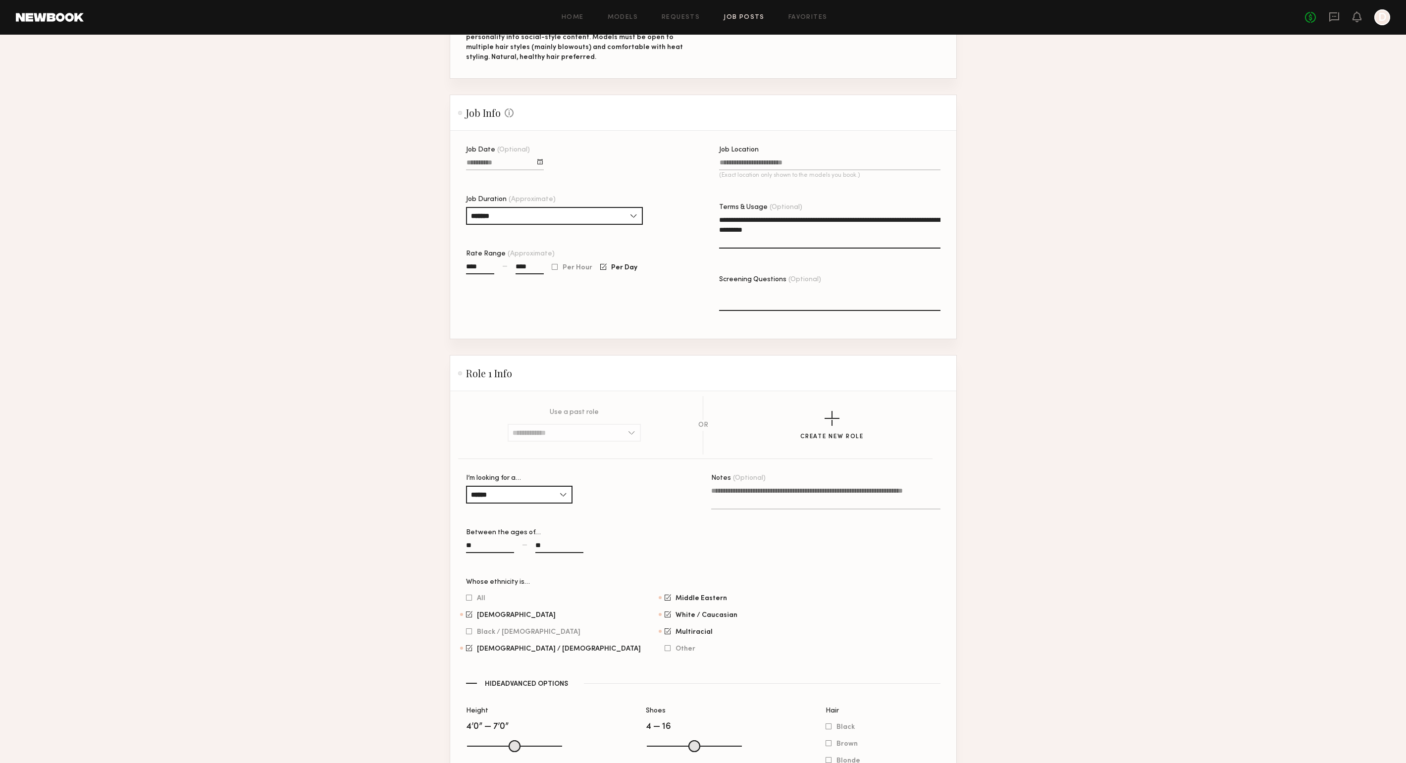
scroll to position [99, 0]
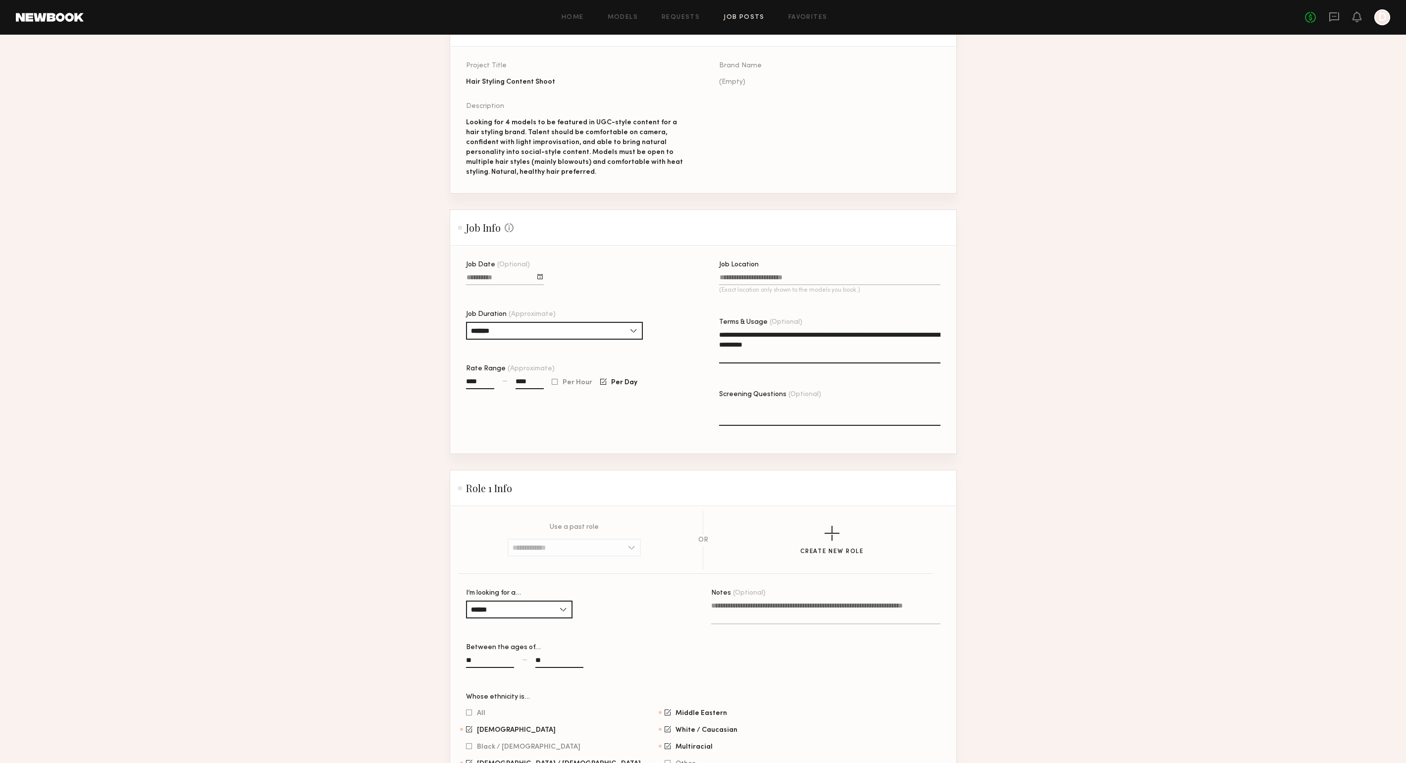
click at [475, 379] on input "****" at bounding box center [480, 383] width 28 height 11
type input "****"
click at [796, 666] on div "Notes (Optional)" at bounding box center [825, 642] width 229 height 104
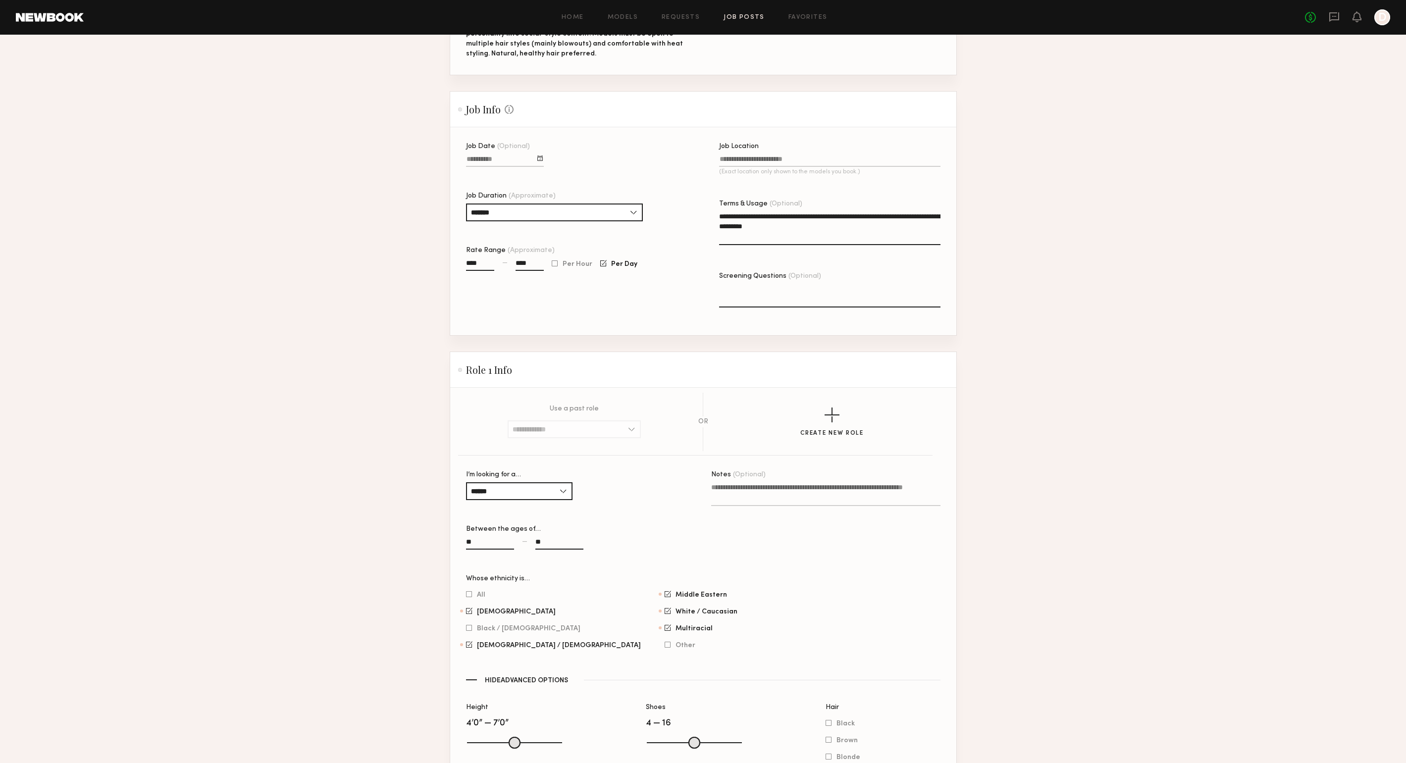
scroll to position [422, 0]
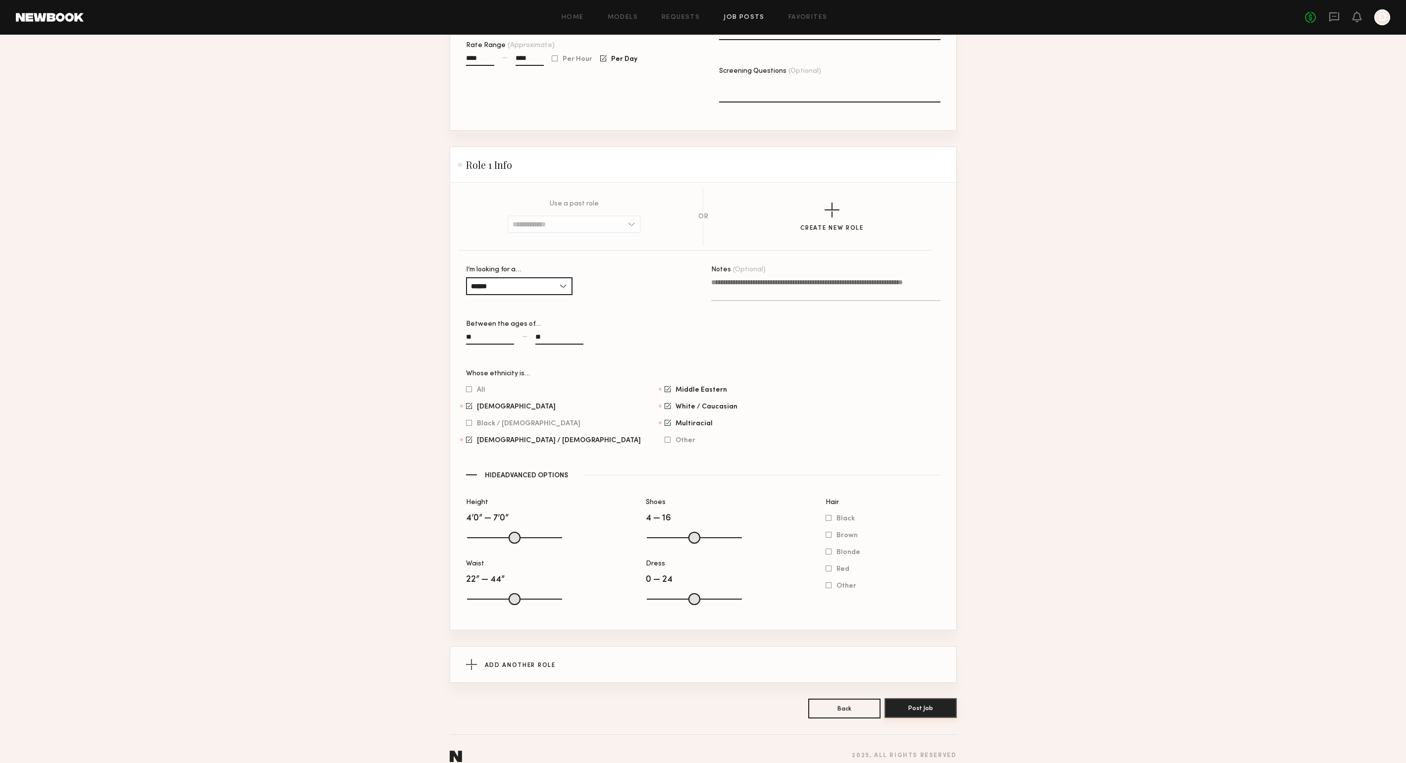
click at [913, 712] on button "Post Job" at bounding box center [920, 708] width 72 height 20
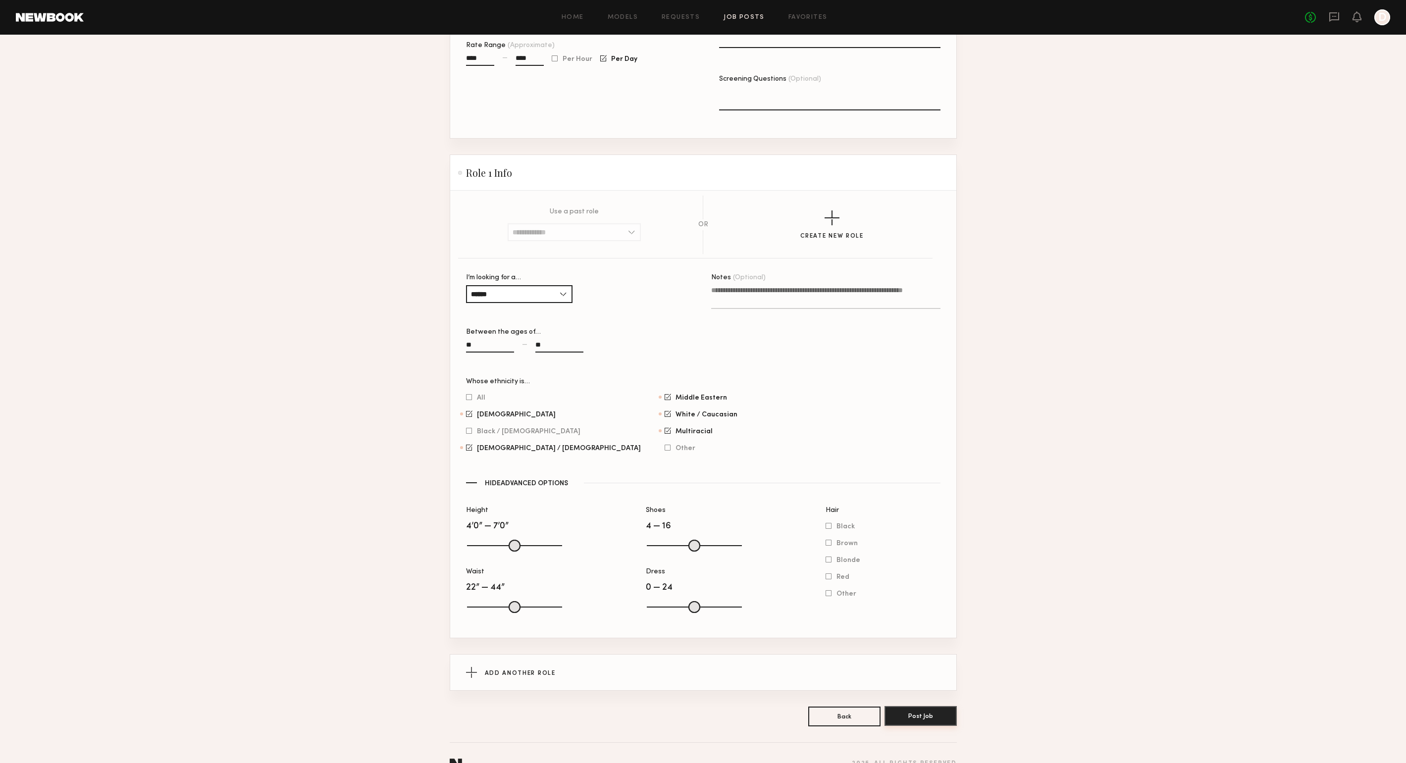
click at [932, 721] on button "Post Job" at bounding box center [920, 716] width 72 height 20
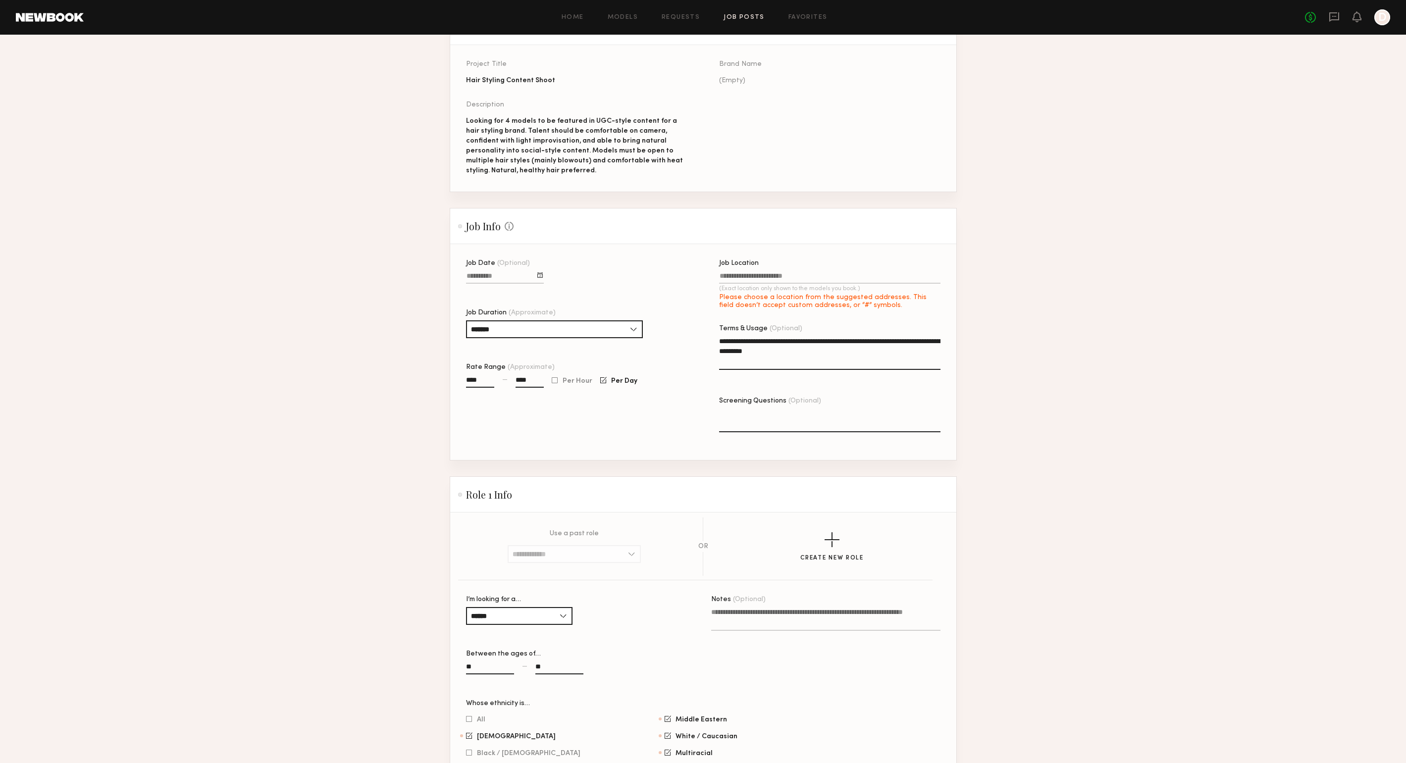
scroll to position [0, 0]
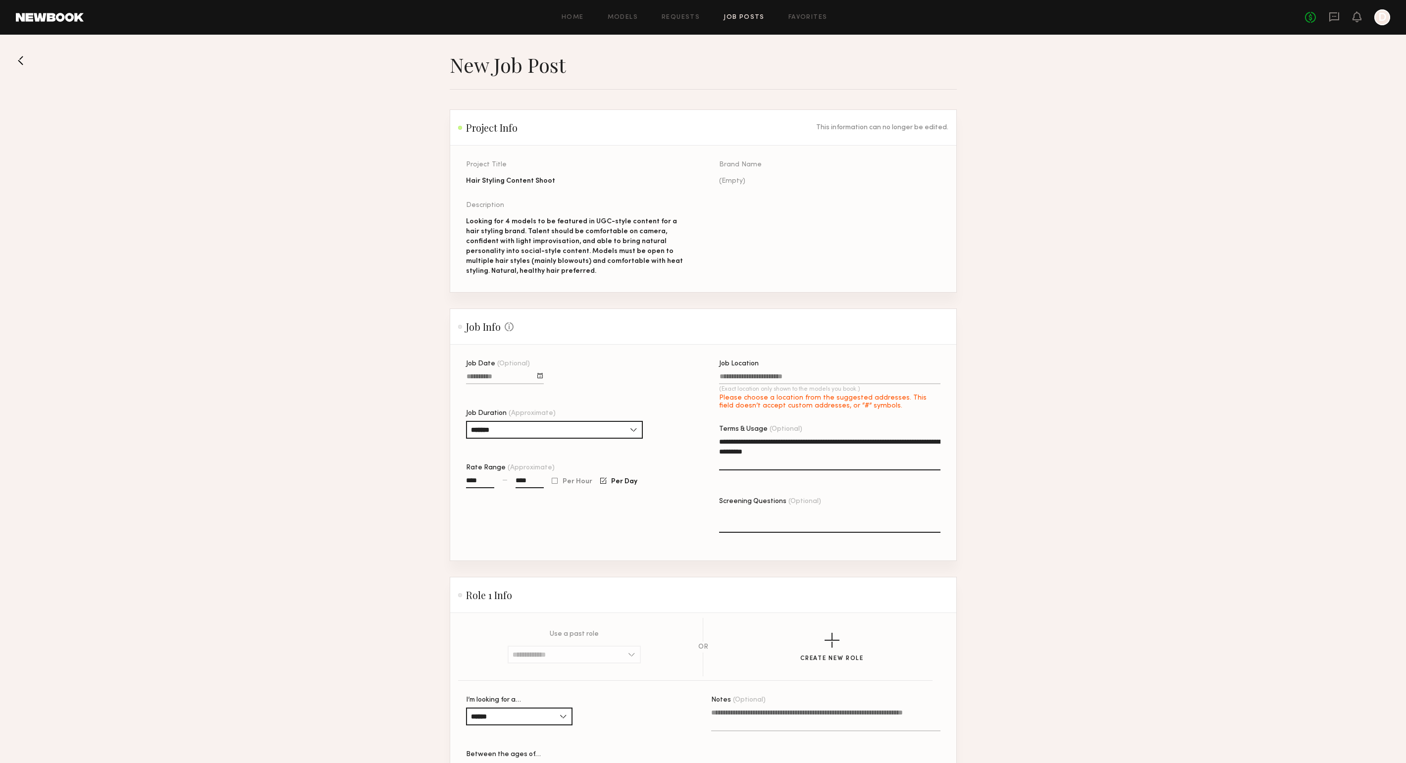
click at [806, 378] on input "Job Location (Exact location only shown to the models you book.) Please choose …" at bounding box center [829, 378] width 221 height 11
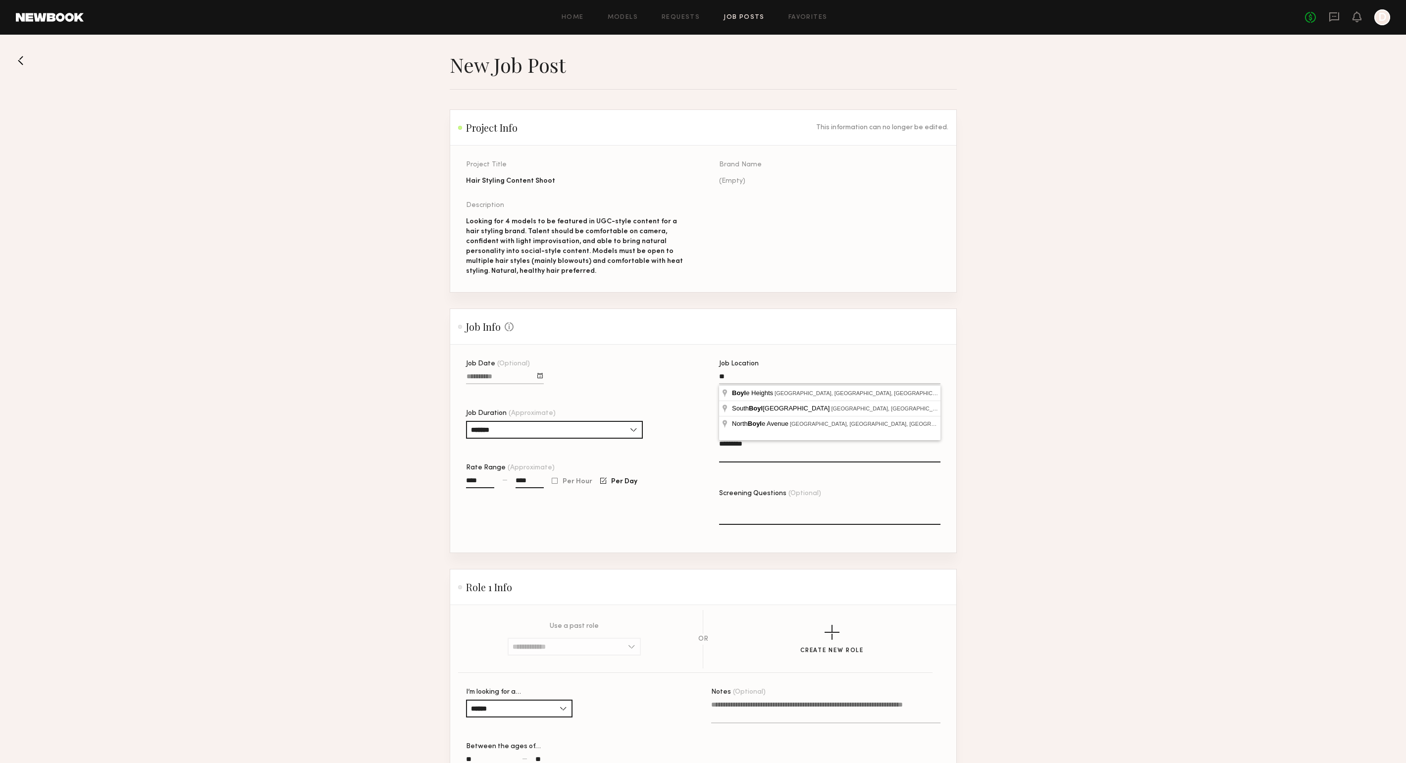
type input "*"
type input "**********"
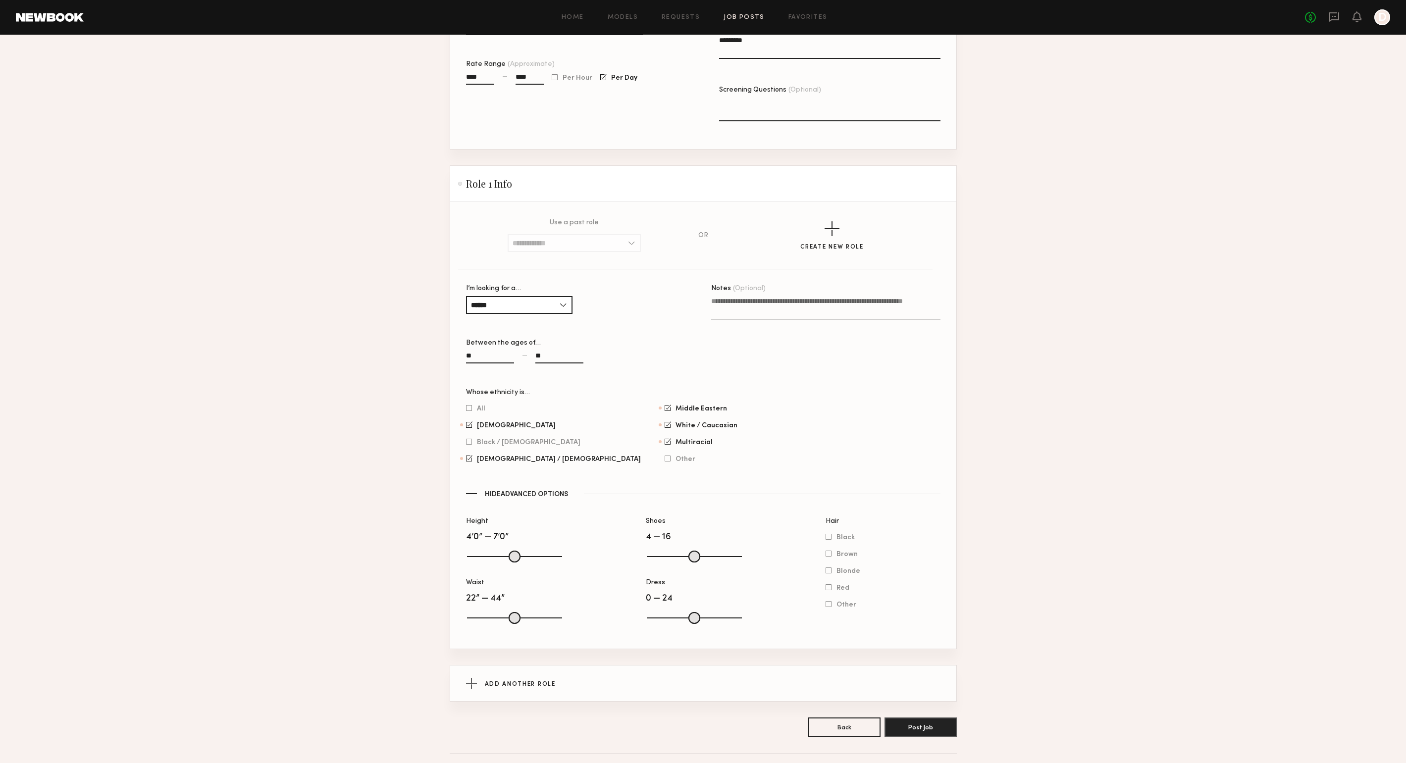
scroll to position [437, 0]
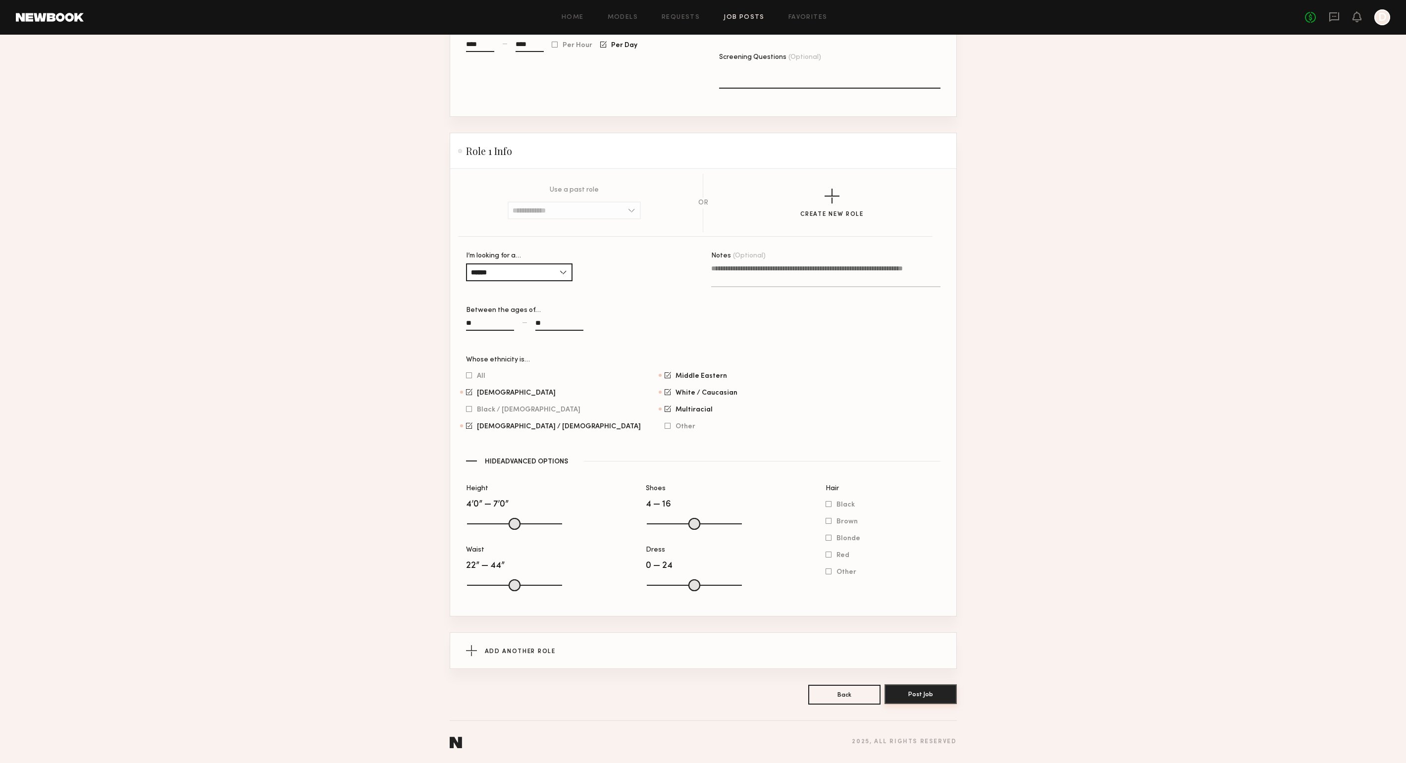
click at [923, 696] on button "Post Job" at bounding box center [920, 694] width 72 height 20
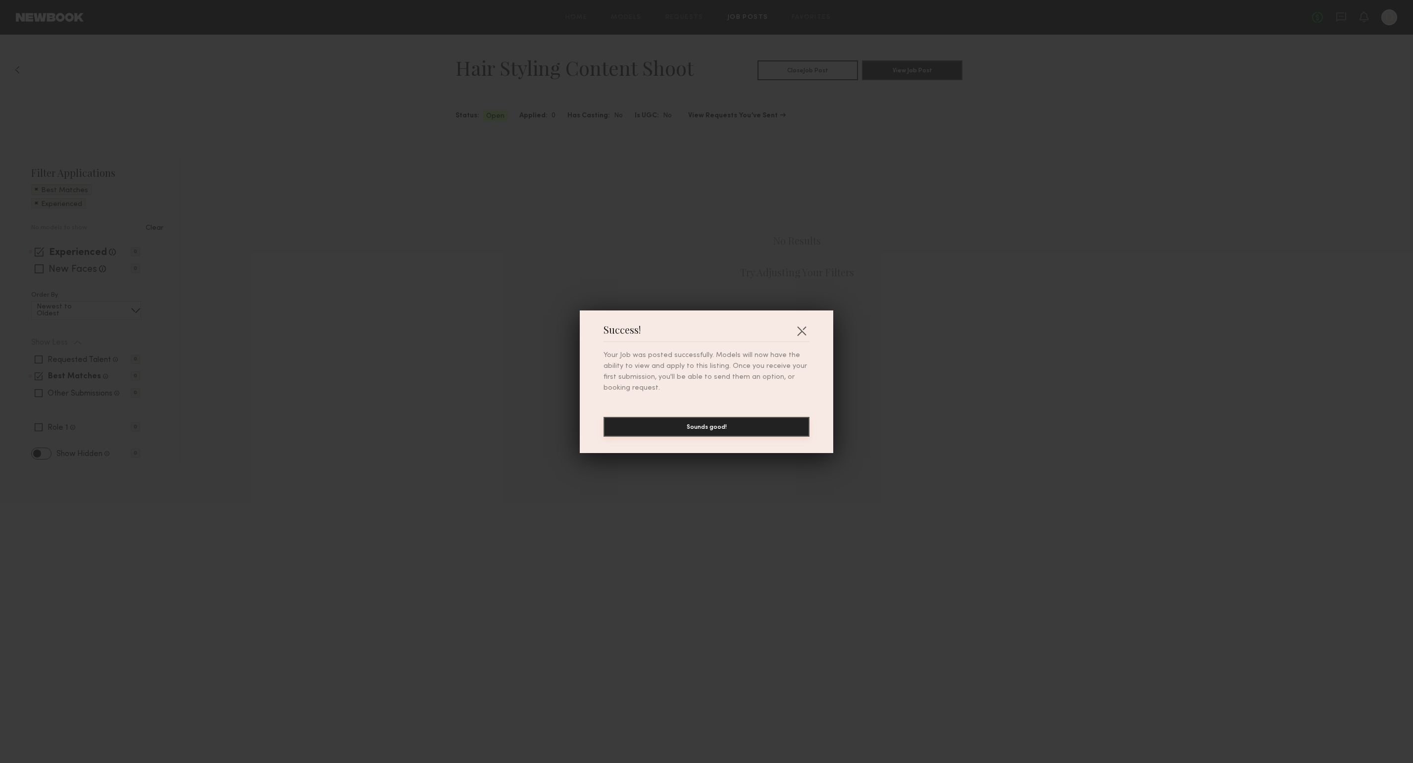
click at [705, 421] on button "Sounds good!" at bounding box center [707, 427] width 206 height 20
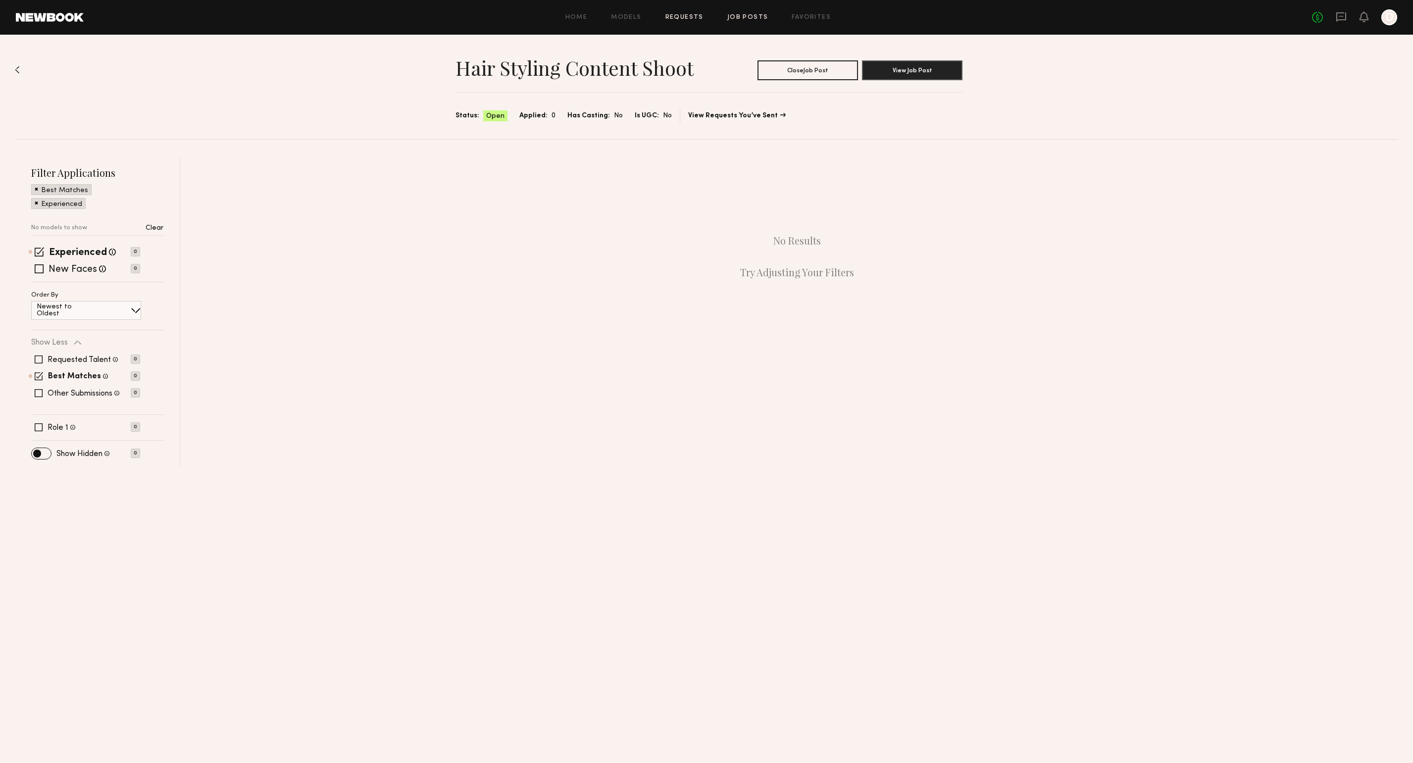
click at [673, 19] on link "Requests" at bounding box center [685, 17] width 38 height 6
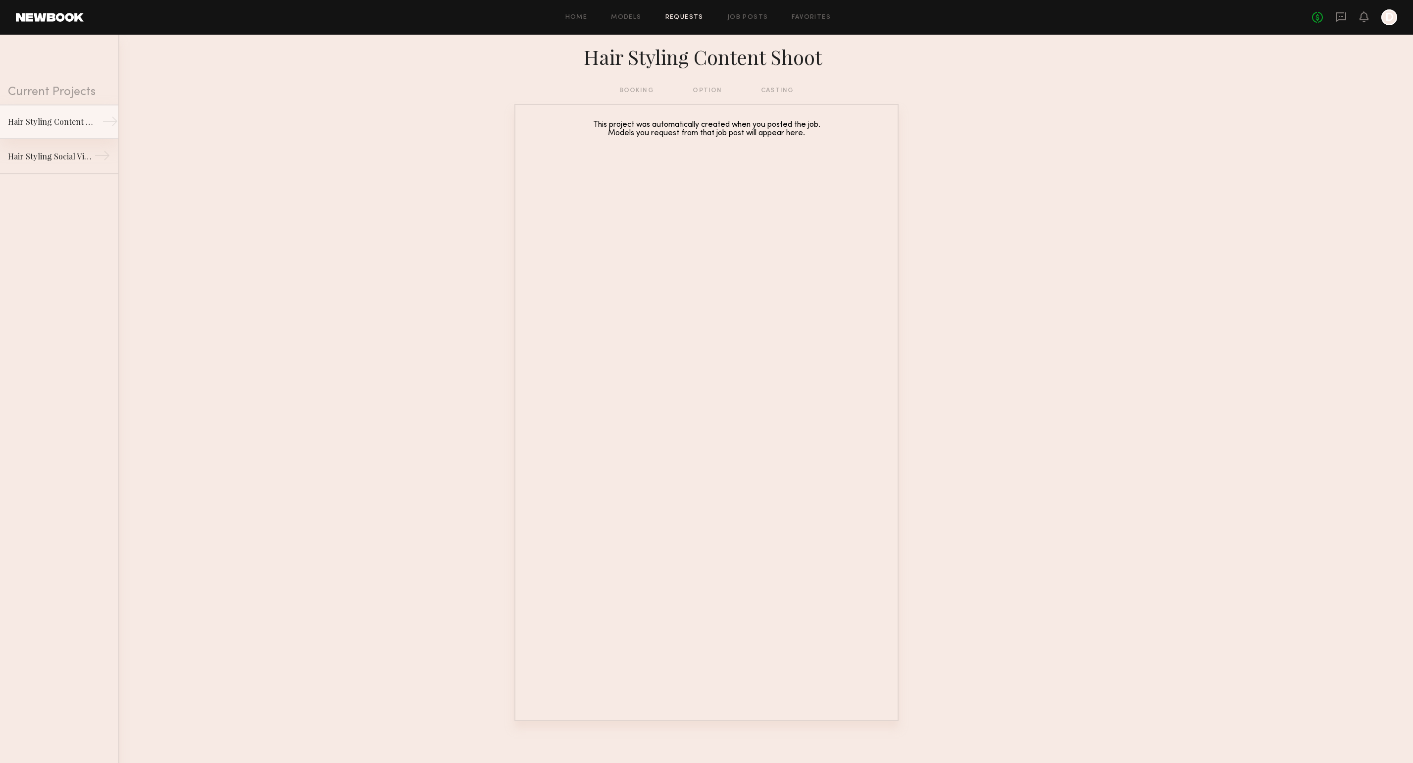
drag, startPoint x: 66, startPoint y: 125, endPoint x: 72, endPoint y: 127, distance: 6.7
click at [66, 125] on div "Hair Styling Content Shoot" at bounding box center [51, 122] width 86 height 12
click at [748, 17] on link "Job Posts" at bounding box center [747, 17] width 41 height 6
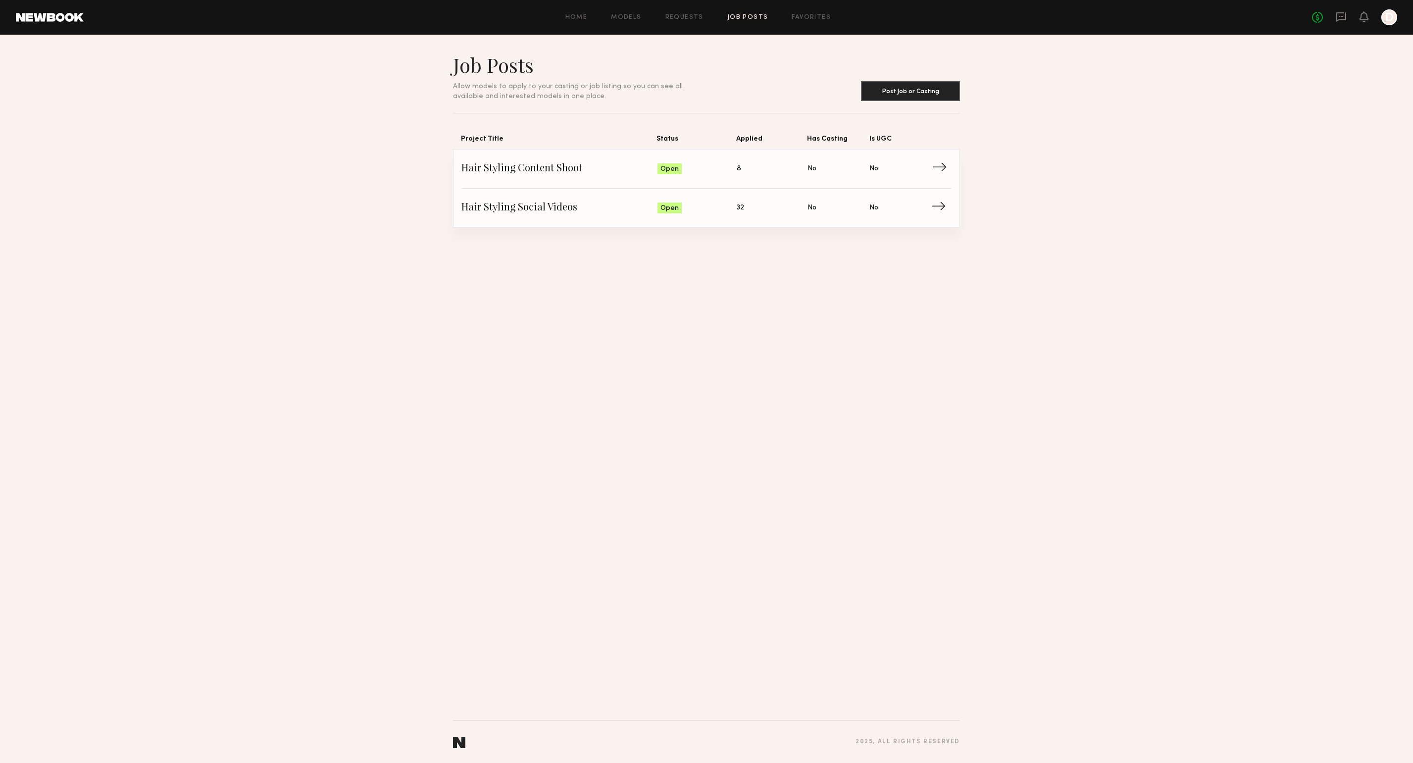
click at [942, 169] on span "→" at bounding box center [942, 168] width 20 height 15
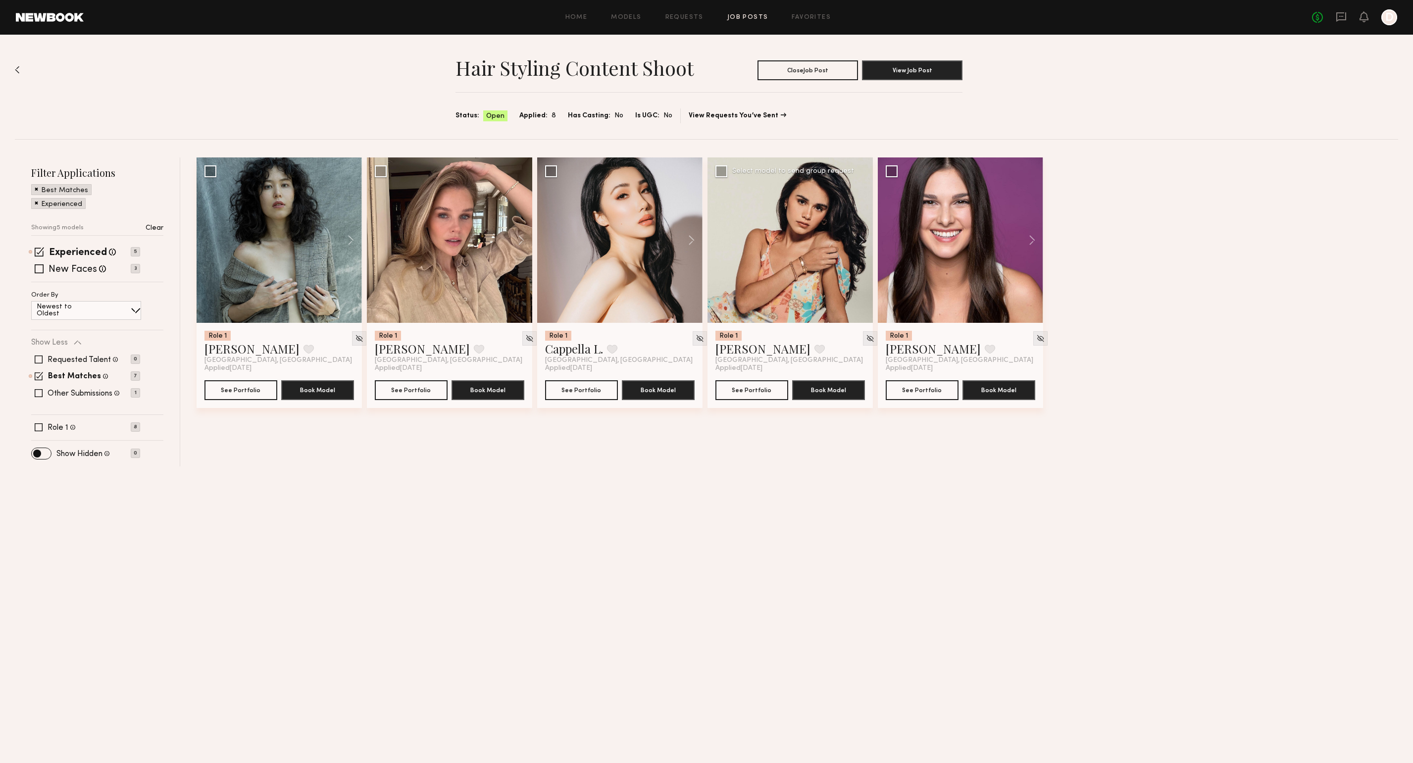
click at [787, 295] on div at bounding box center [790, 239] width 165 height 165
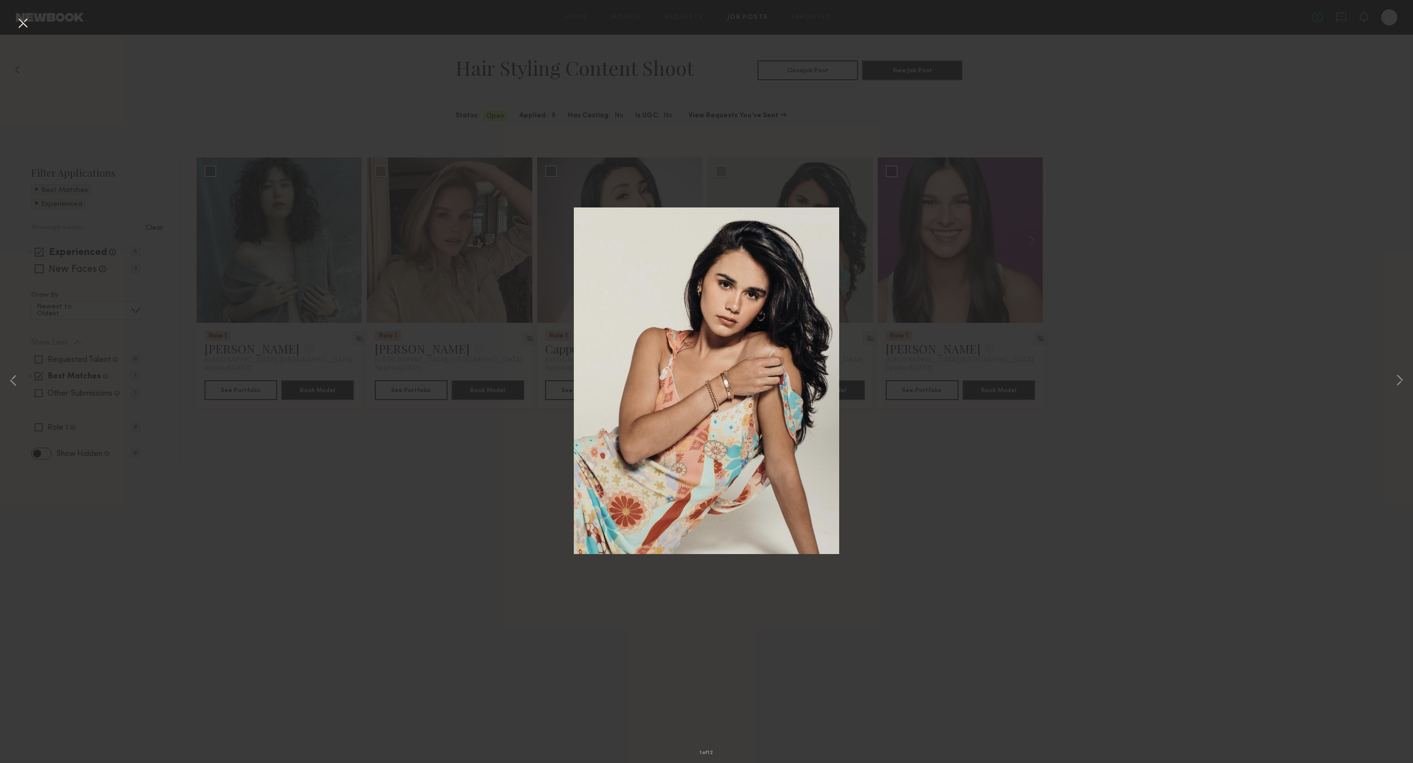
click at [936, 460] on div "1 of 12" at bounding box center [706, 381] width 1413 height 763
drag, startPoint x: 24, startPoint y: 21, endPoint x: 61, endPoint y: 43, distance: 43.1
click at [24, 21] on button at bounding box center [23, 24] width 16 height 18
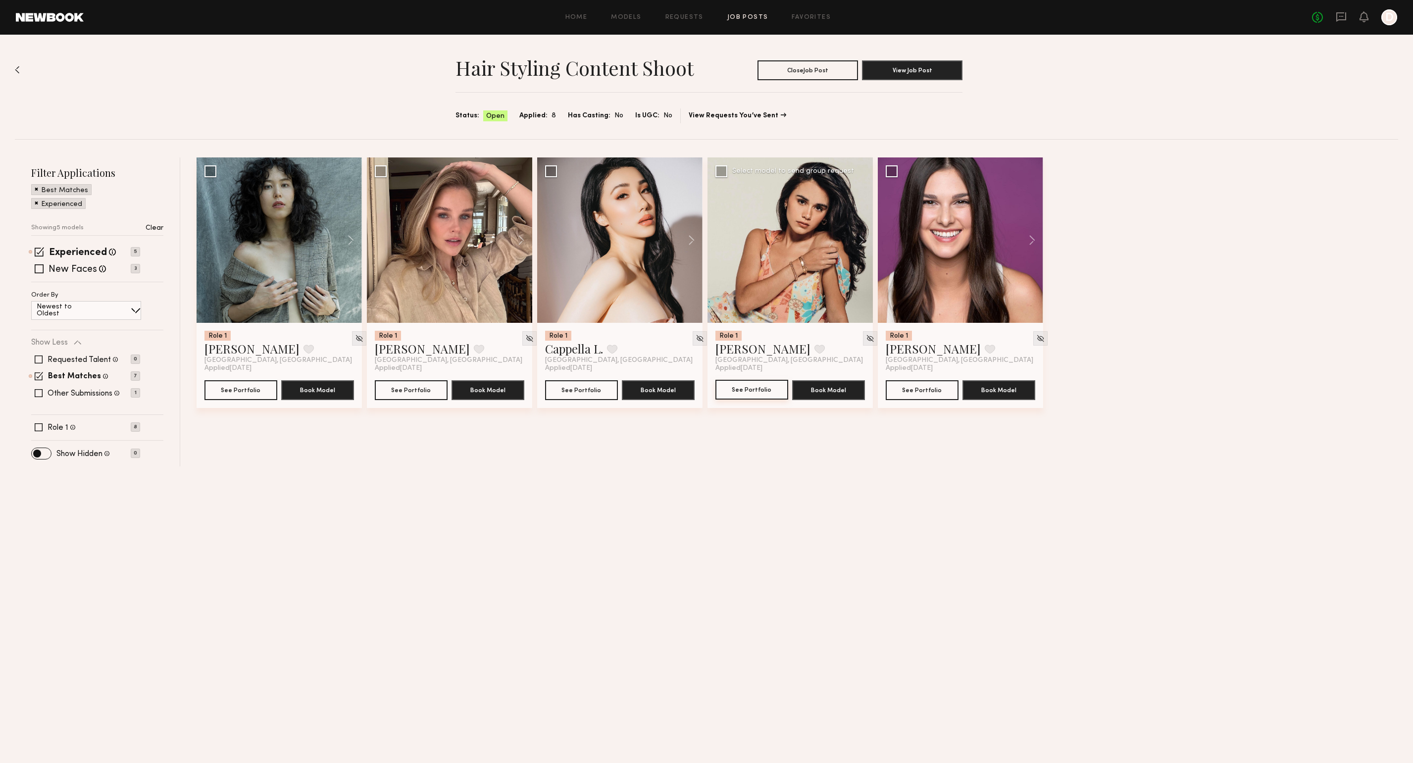
click at [765, 394] on button "See Portfolio" at bounding box center [752, 390] width 73 height 20
click at [1029, 238] on button at bounding box center [1028, 239] width 32 height 165
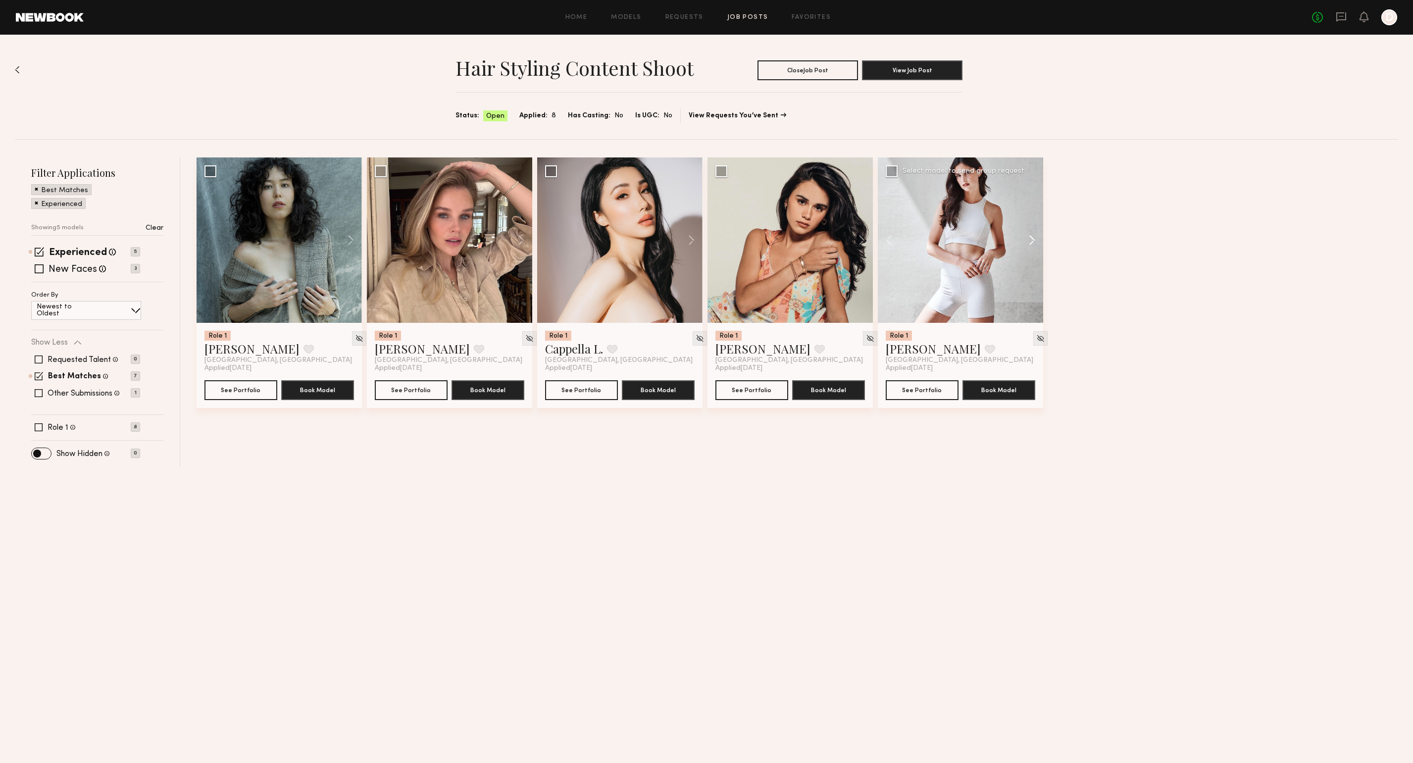
click at [1029, 238] on button at bounding box center [1028, 239] width 32 height 165
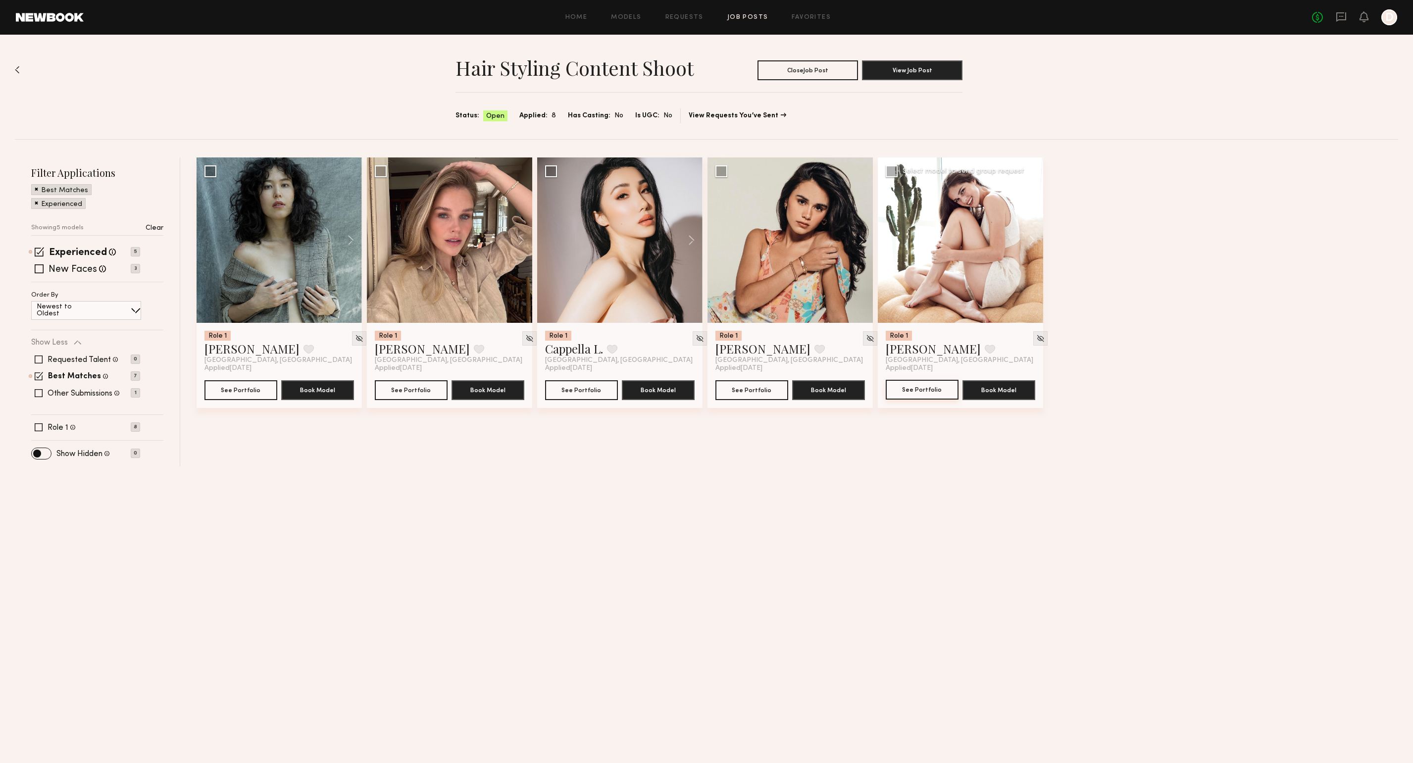
click at [922, 391] on button "See Portfolio" at bounding box center [922, 390] width 73 height 20
click at [416, 386] on button "See Portfolio" at bounding box center [411, 390] width 73 height 20
click at [350, 243] on button at bounding box center [346, 239] width 32 height 165
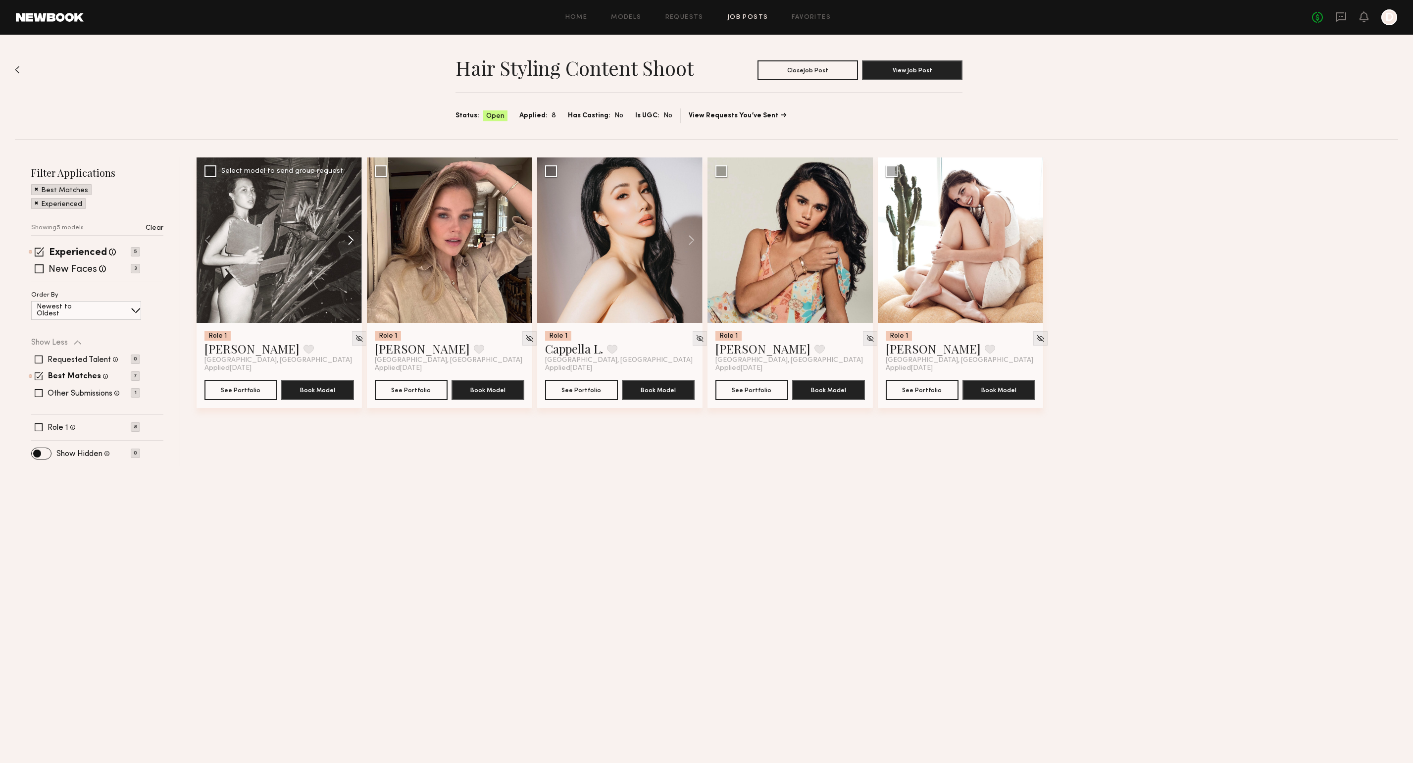
click at [350, 243] on button at bounding box center [346, 239] width 32 height 165
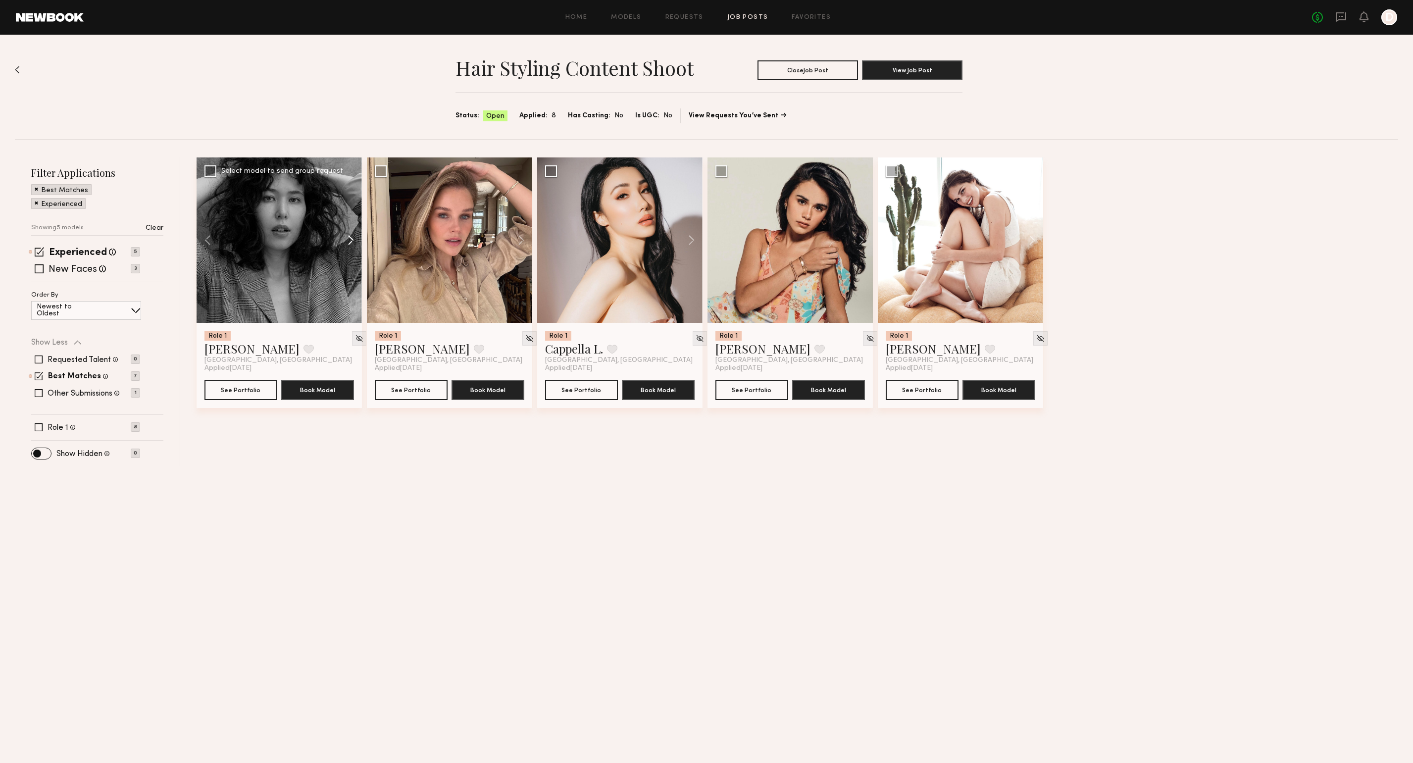
click at [350, 243] on button at bounding box center [346, 239] width 32 height 165
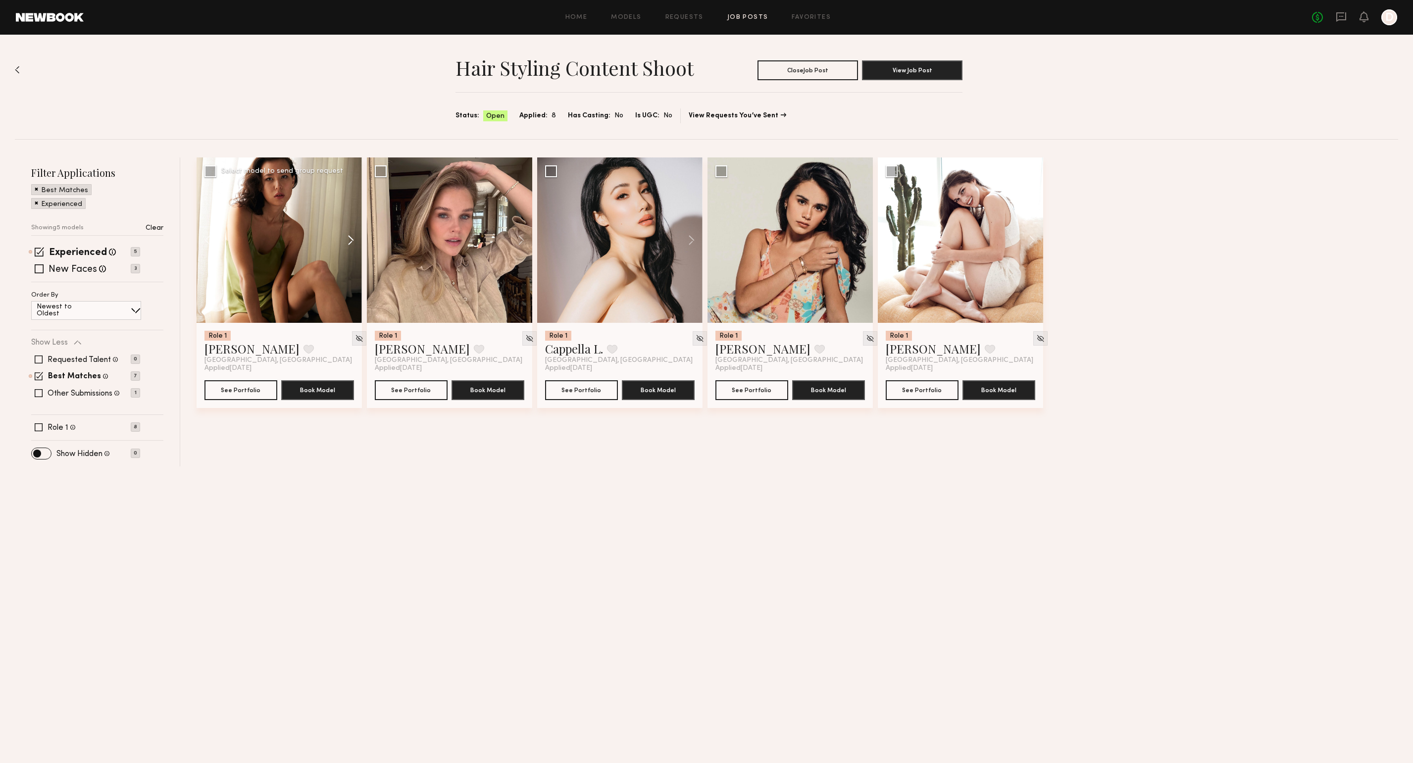
click at [350, 243] on button at bounding box center [346, 239] width 32 height 165
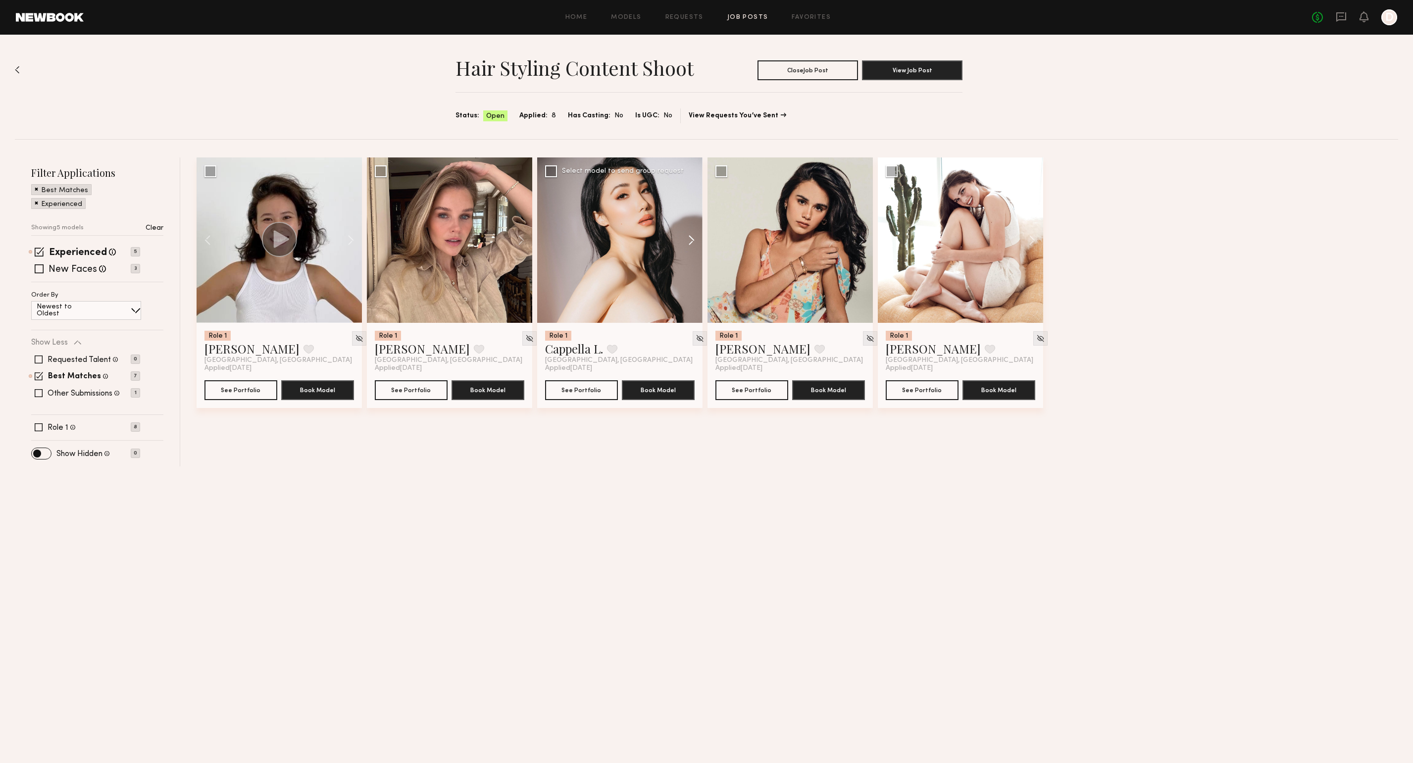
click at [691, 238] on button at bounding box center [687, 239] width 32 height 165
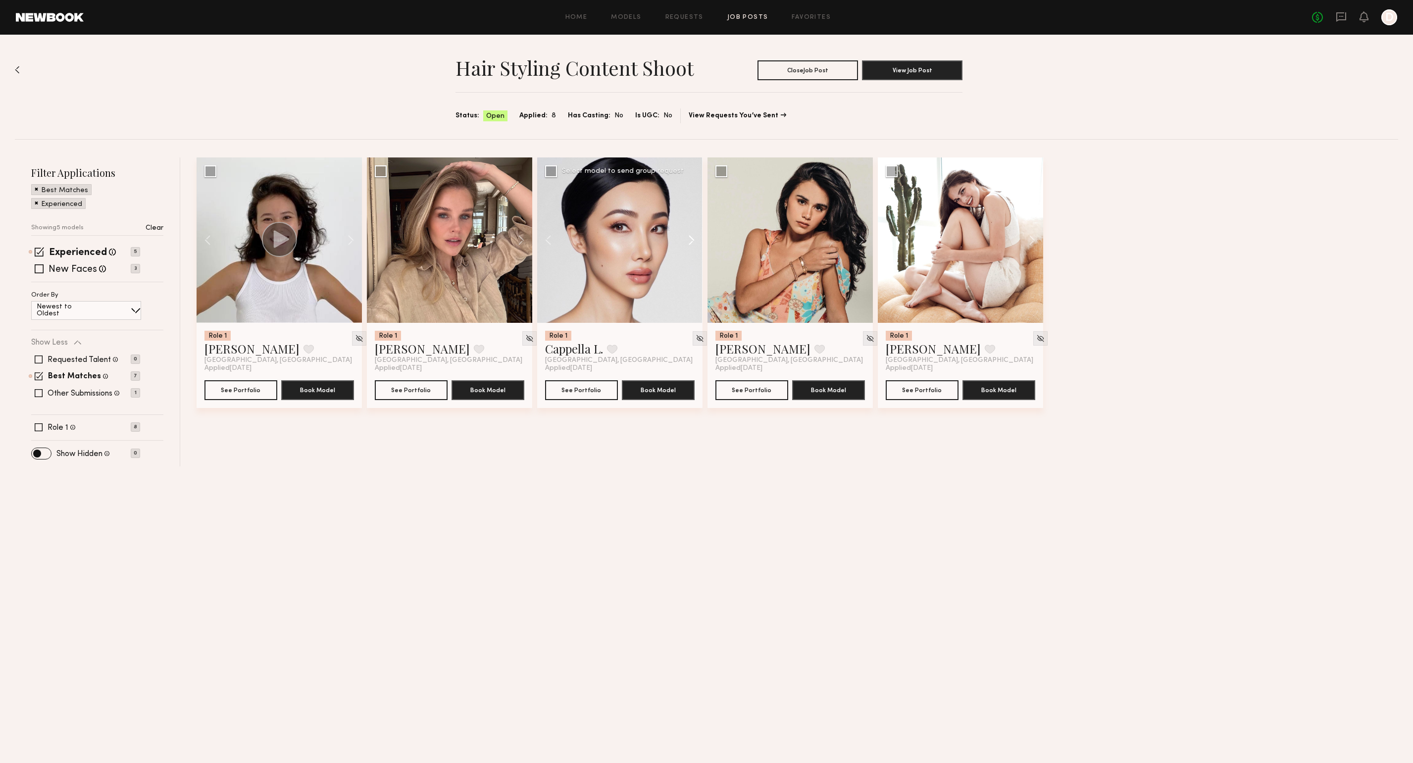
click at [691, 238] on button at bounding box center [687, 239] width 32 height 165
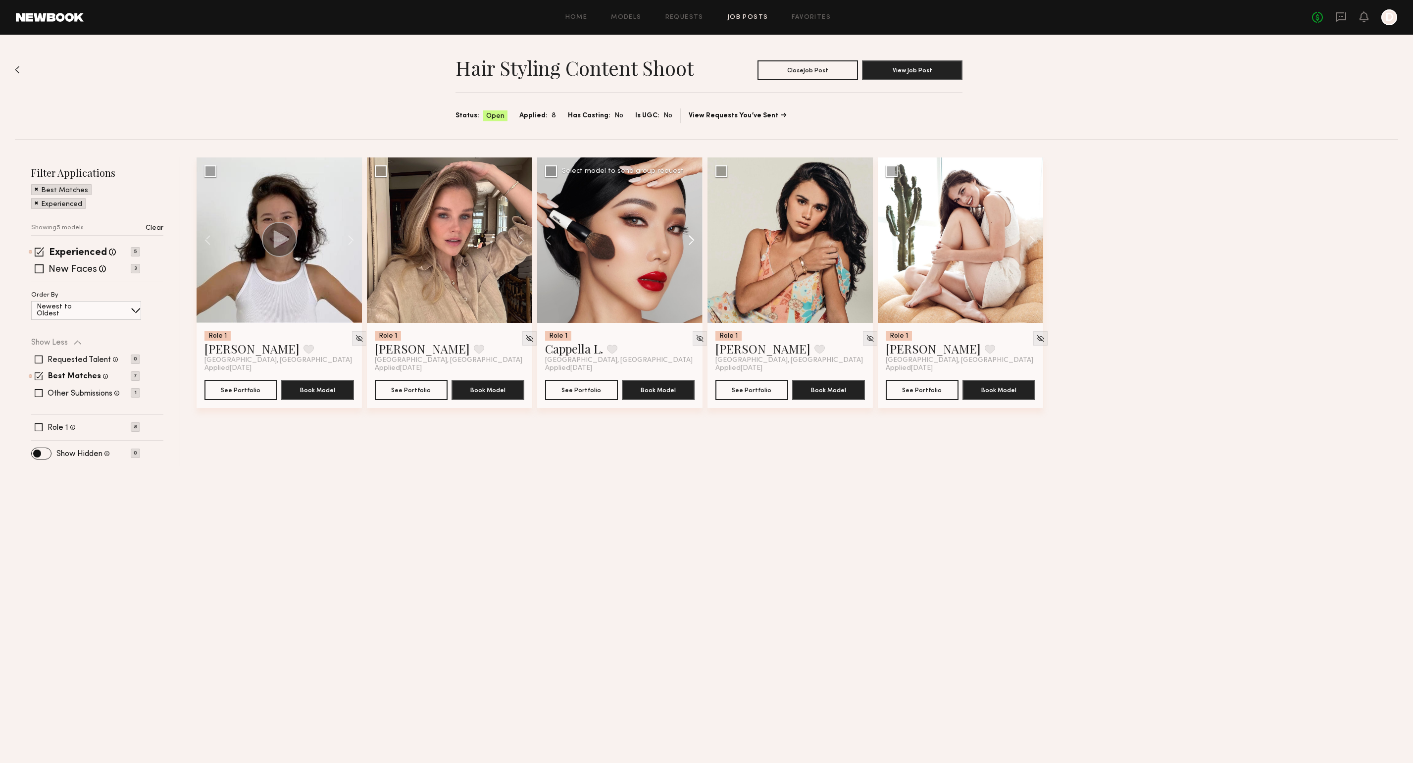
click at [691, 238] on button at bounding box center [687, 239] width 32 height 165
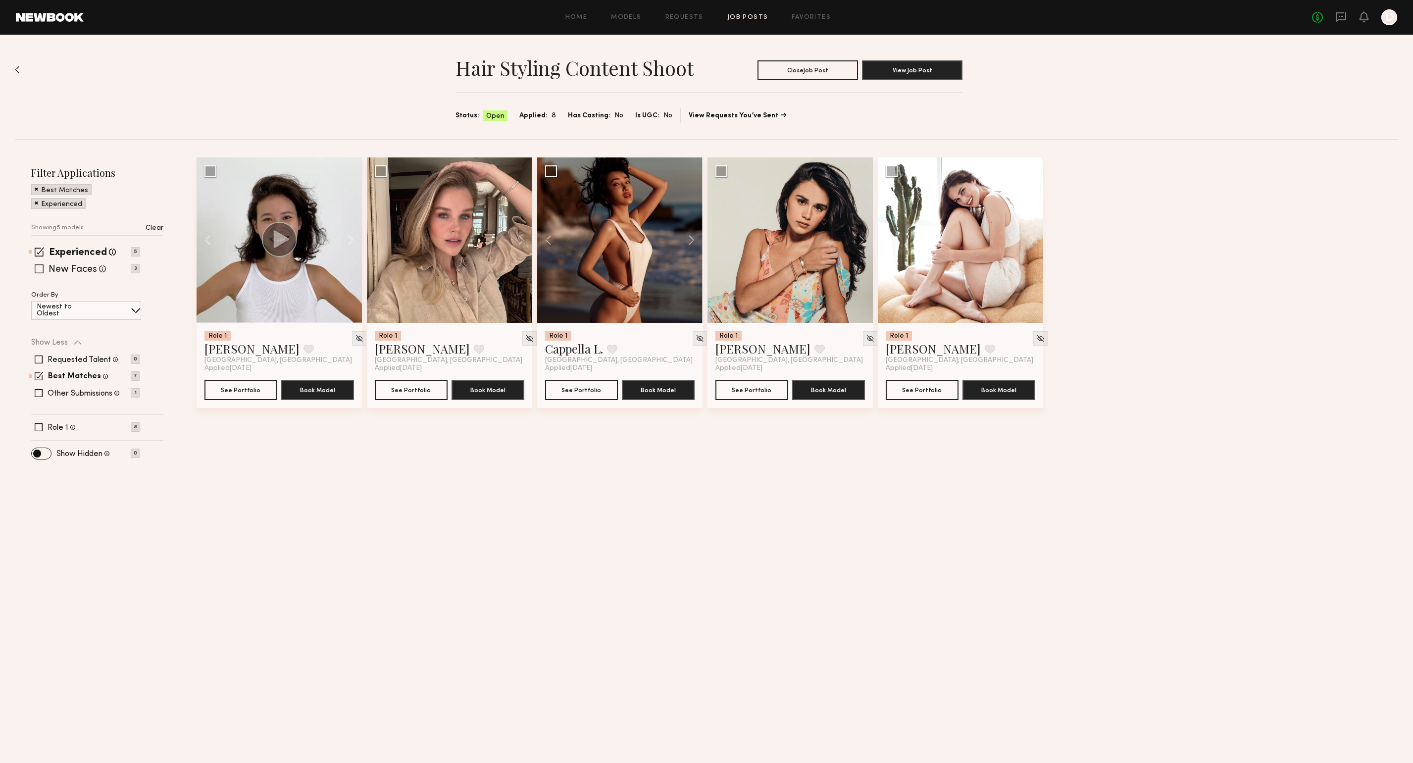
click at [36, 272] on span at bounding box center [39, 268] width 9 height 9
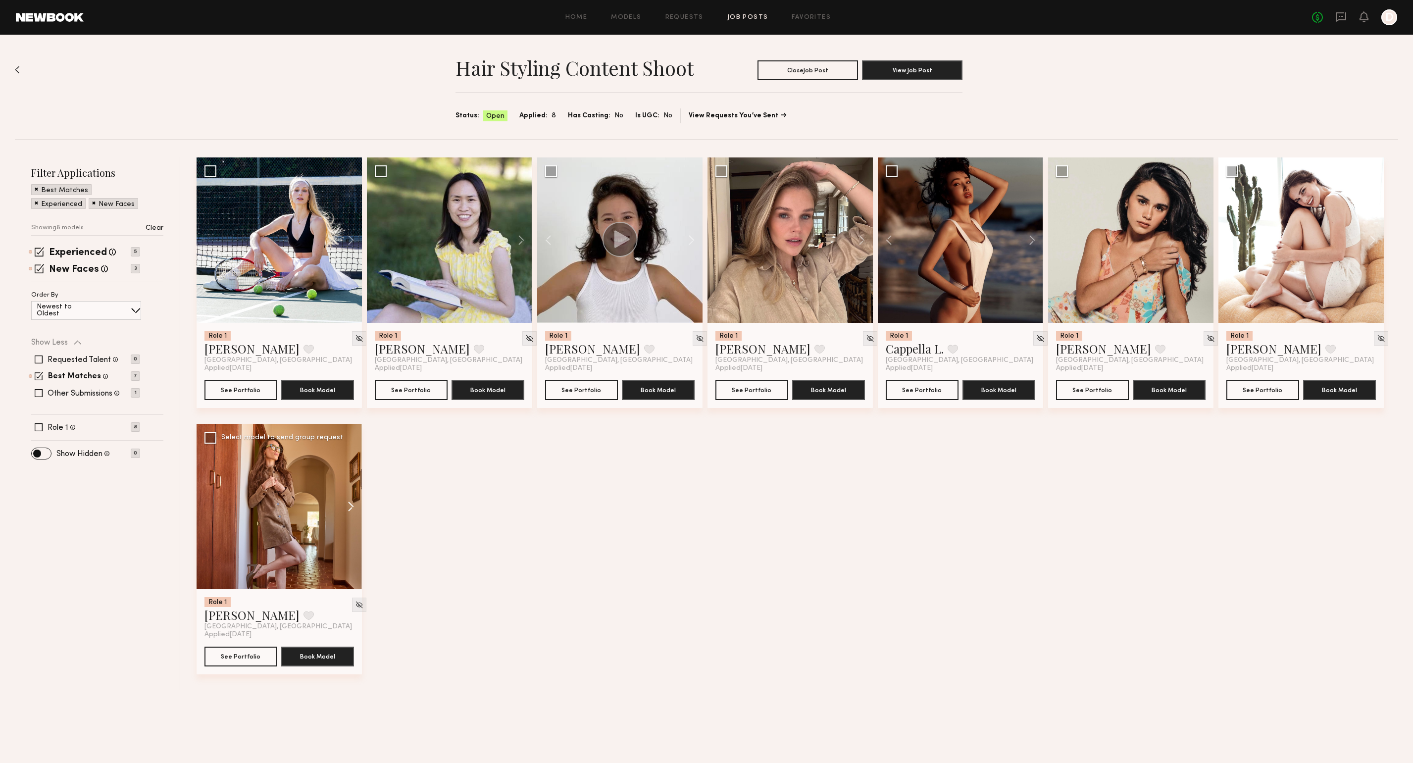
click at [351, 505] on button at bounding box center [346, 506] width 32 height 165
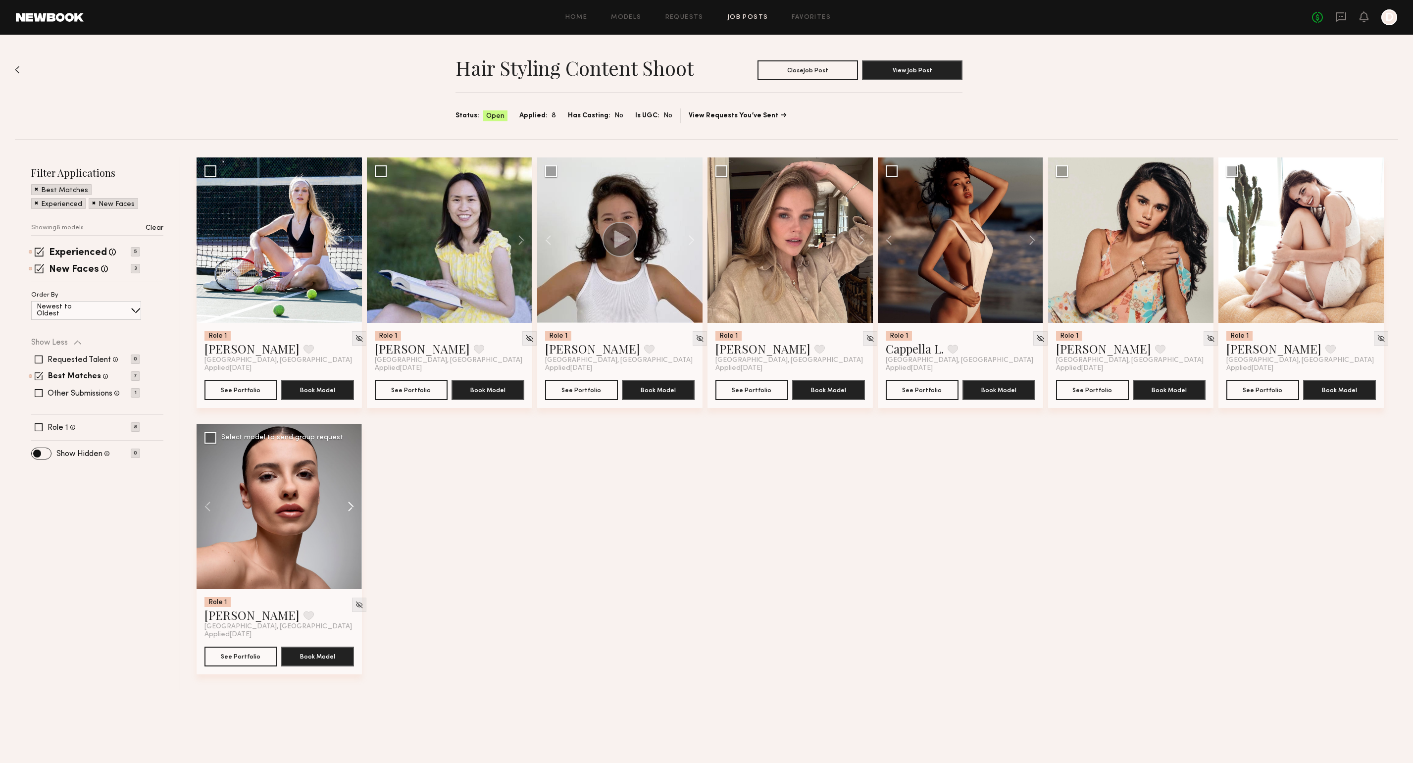
click at [351, 505] on button at bounding box center [346, 506] width 32 height 165
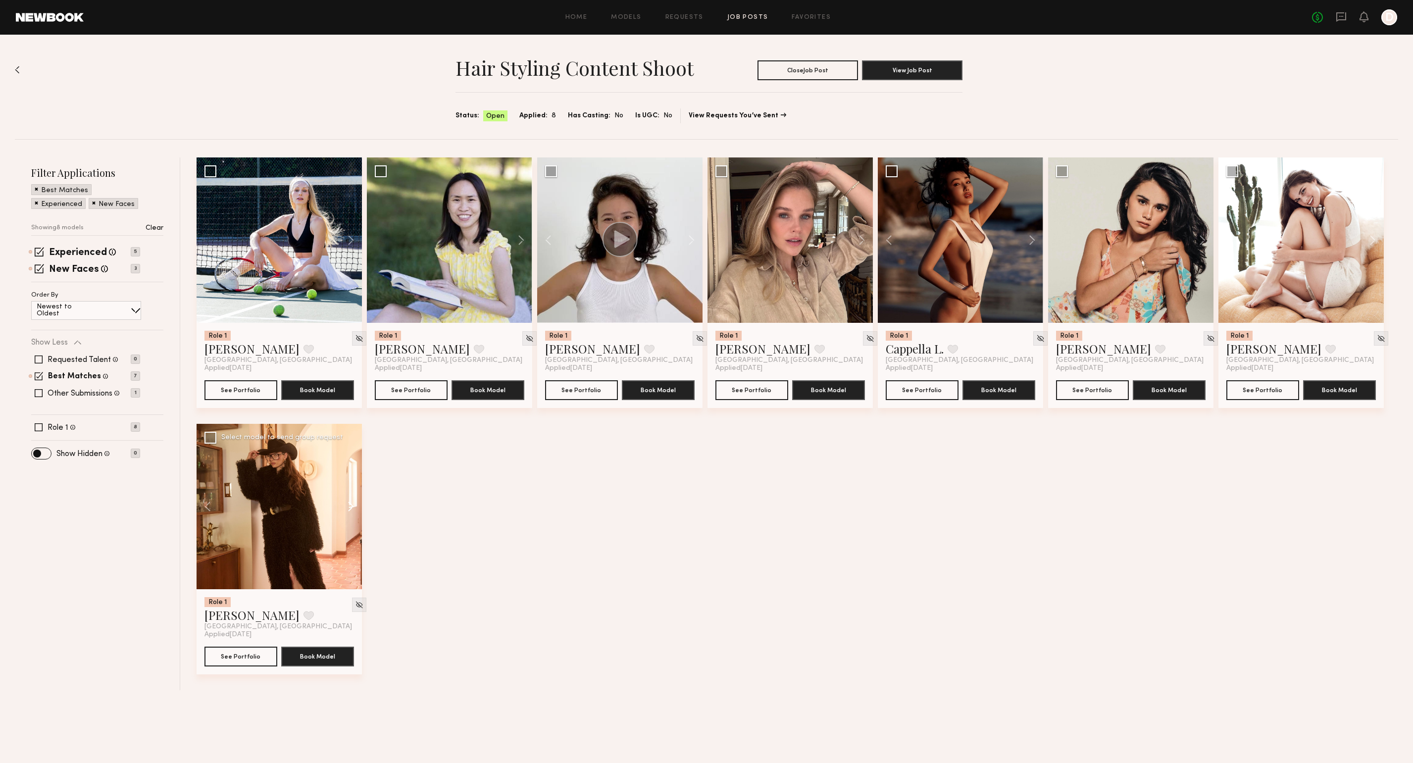
click at [351, 505] on button at bounding box center [346, 506] width 32 height 165
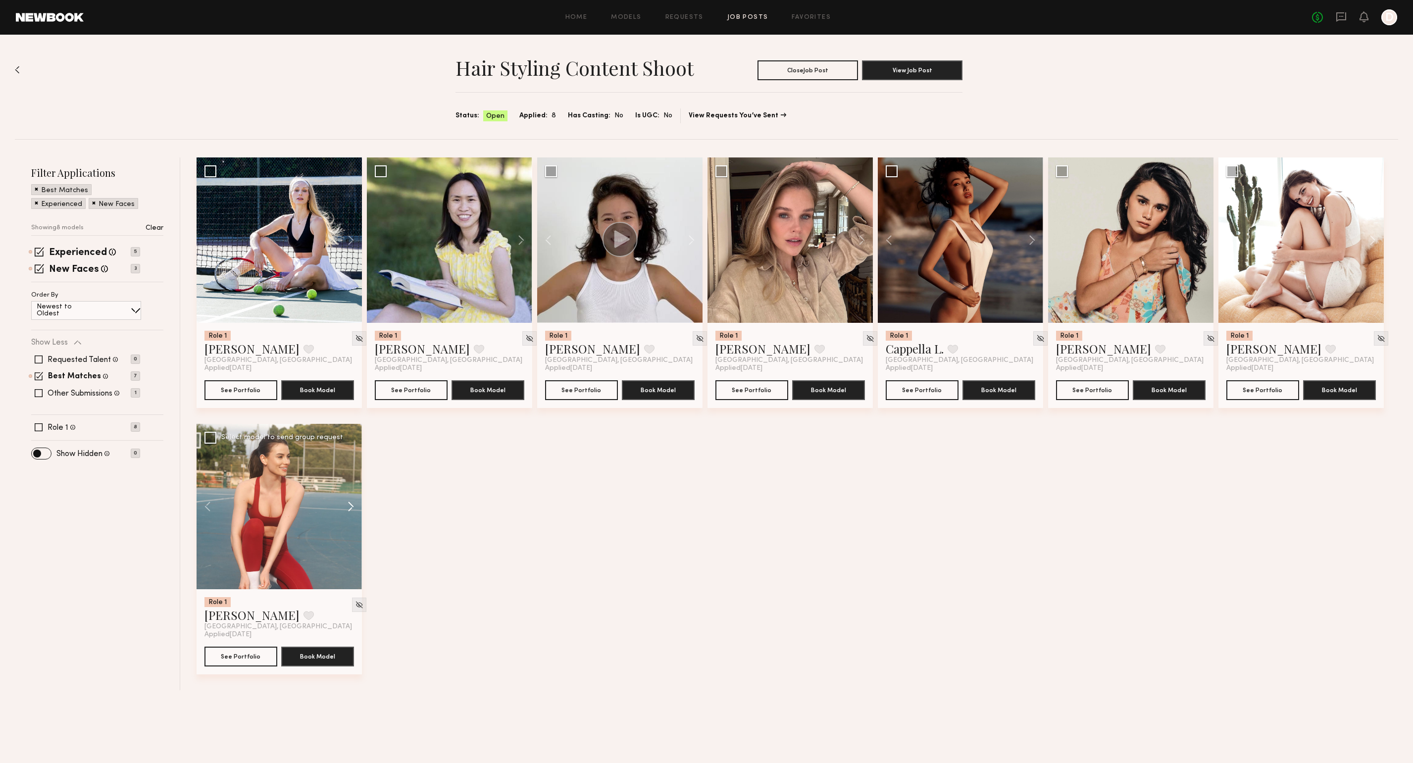
click at [351, 505] on button at bounding box center [346, 506] width 32 height 165
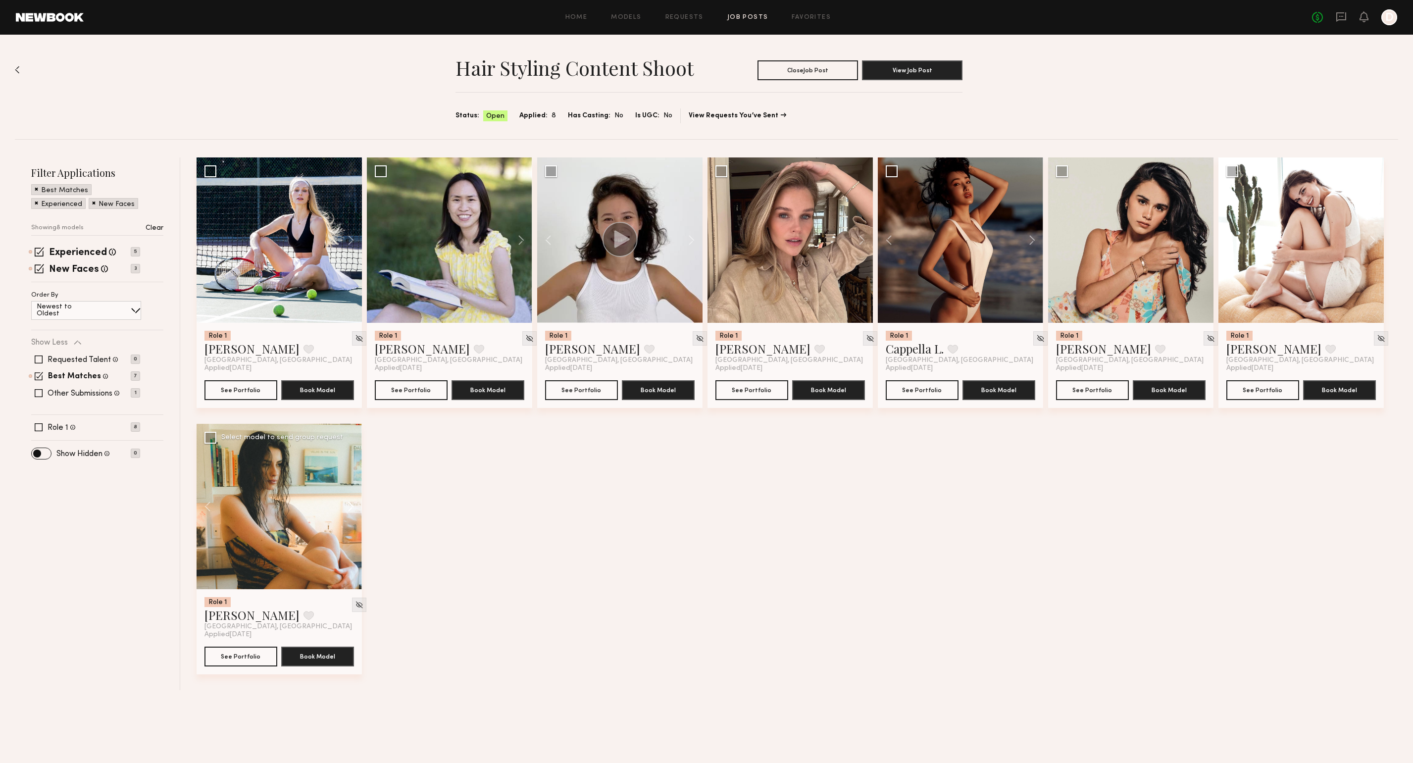
click at [351, 505] on button at bounding box center [346, 506] width 32 height 165
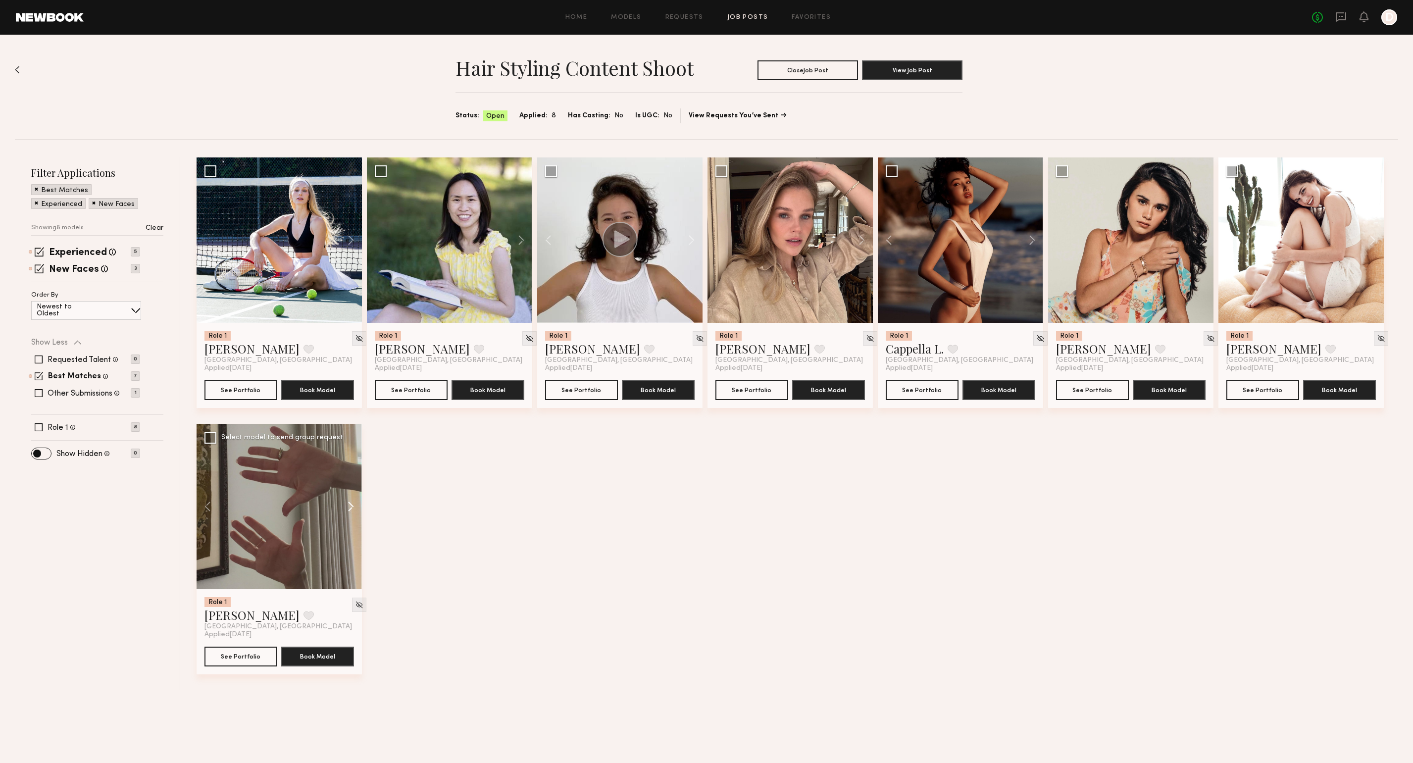
click at [351, 505] on button at bounding box center [346, 506] width 32 height 165
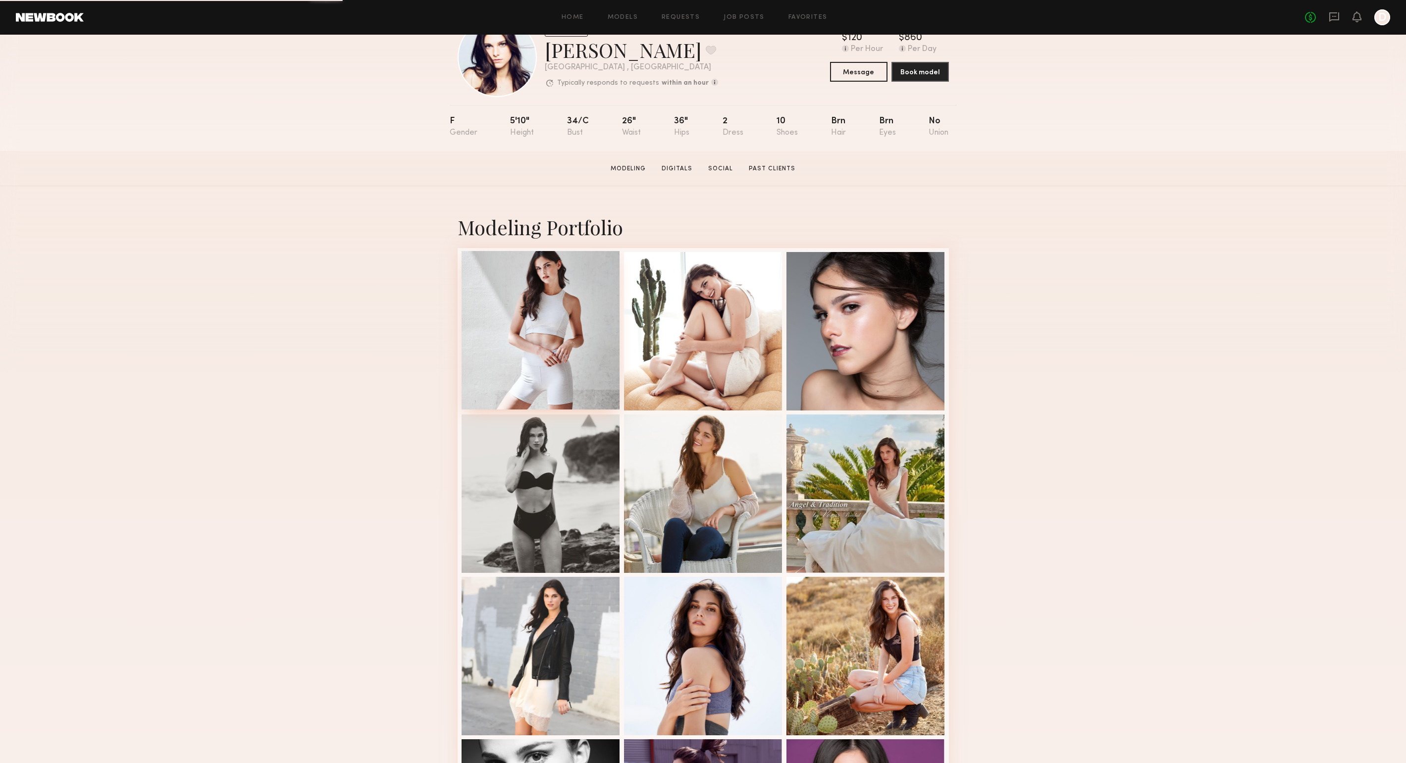
scroll to position [49, 0]
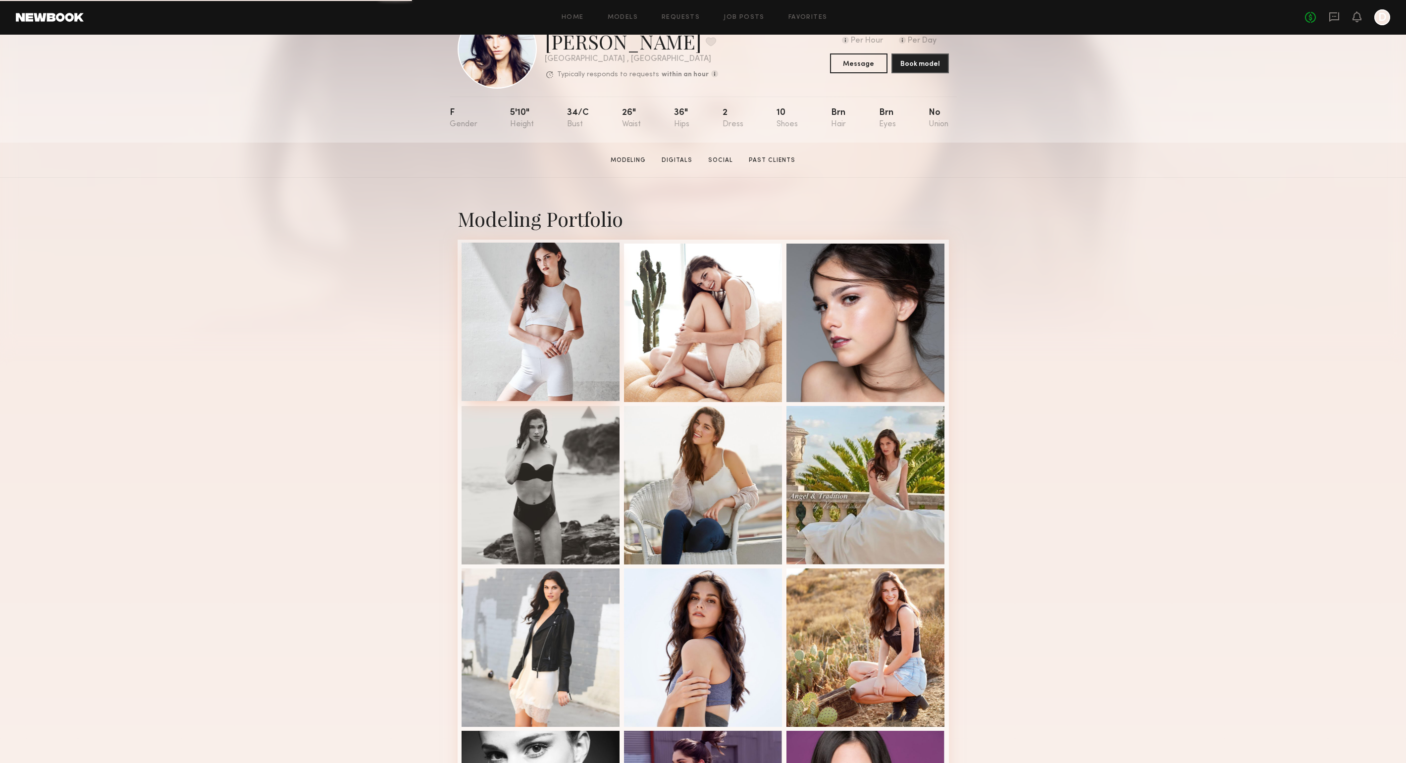
click at [531, 375] on div at bounding box center [541, 322] width 158 height 158
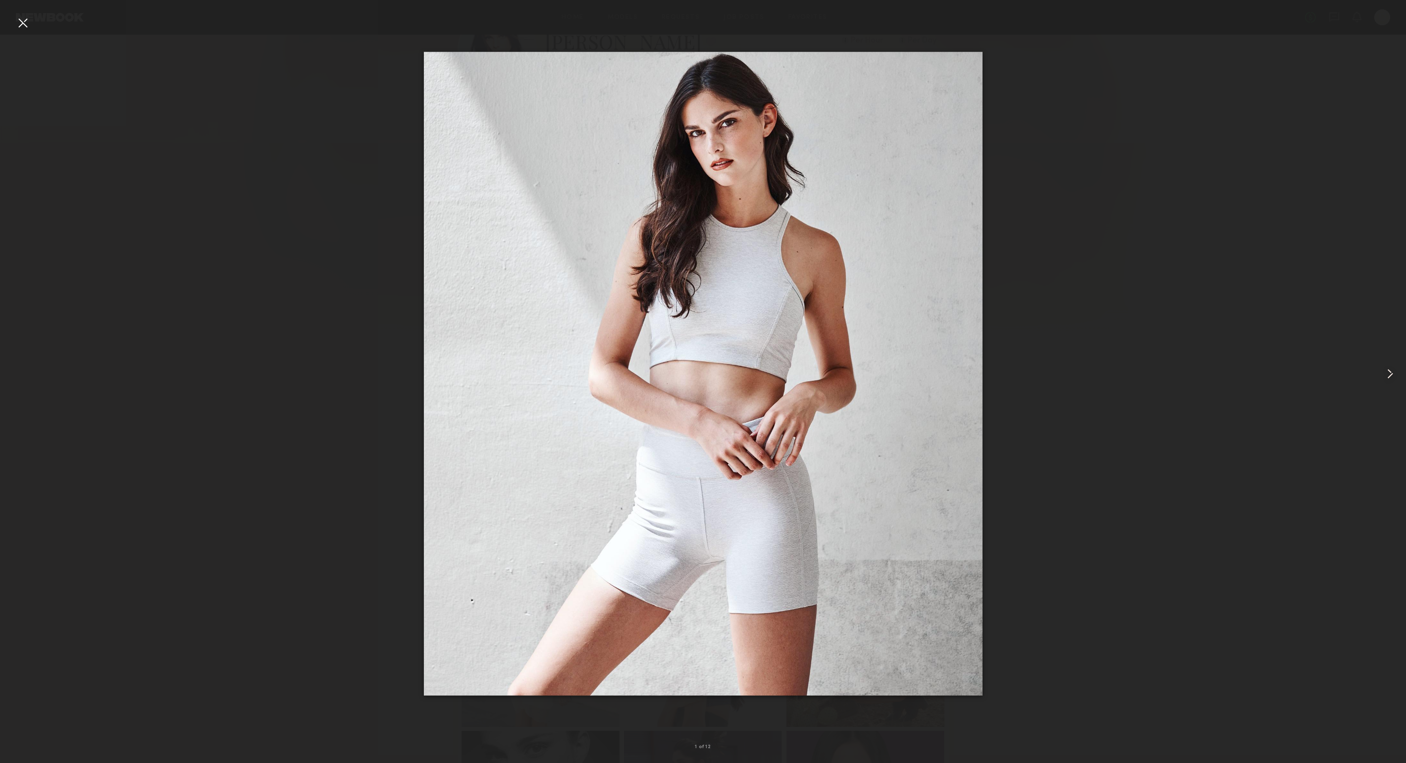
click at [1393, 370] on common-icon at bounding box center [1390, 374] width 16 height 16
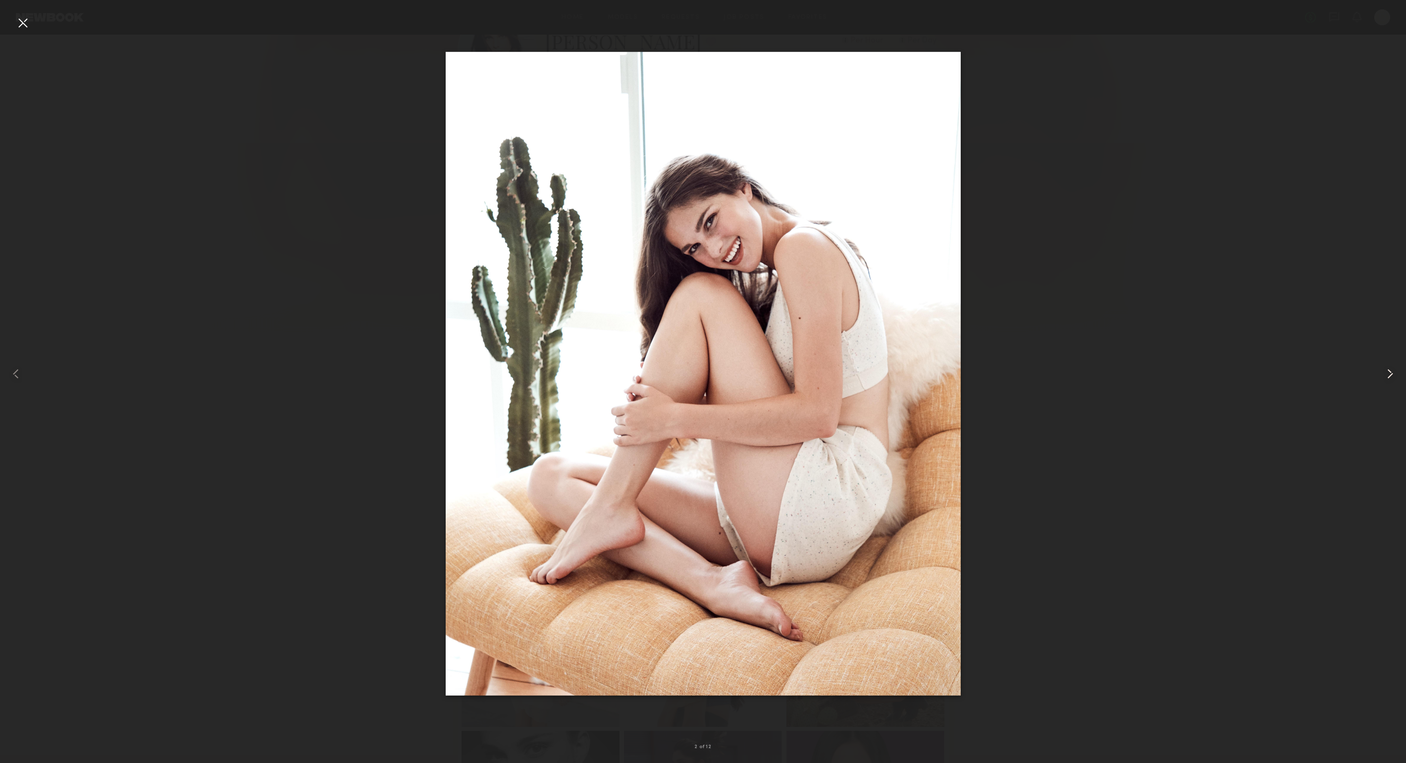
click at [1393, 370] on common-icon at bounding box center [1390, 374] width 16 height 16
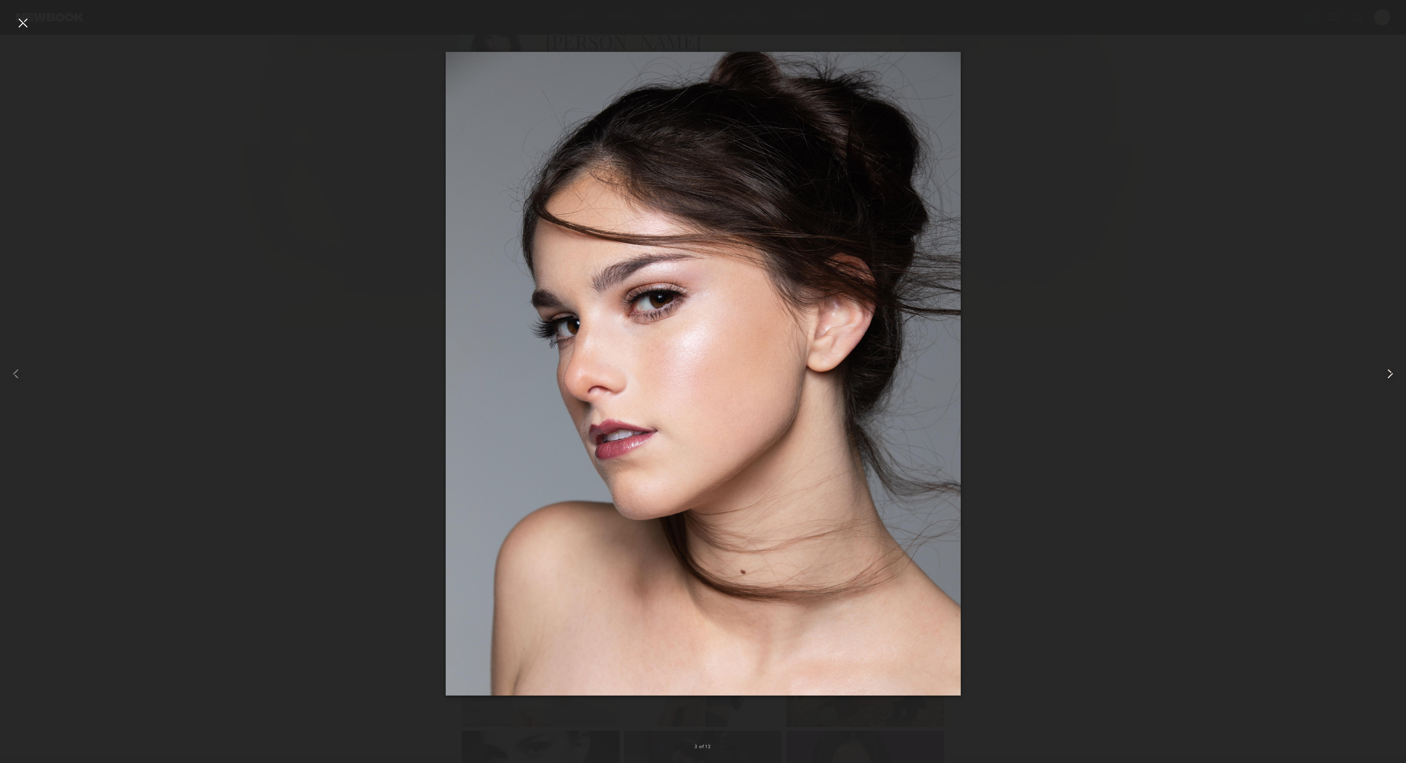
click at [1393, 370] on common-icon at bounding box center [1390, 374] width 16 height 16
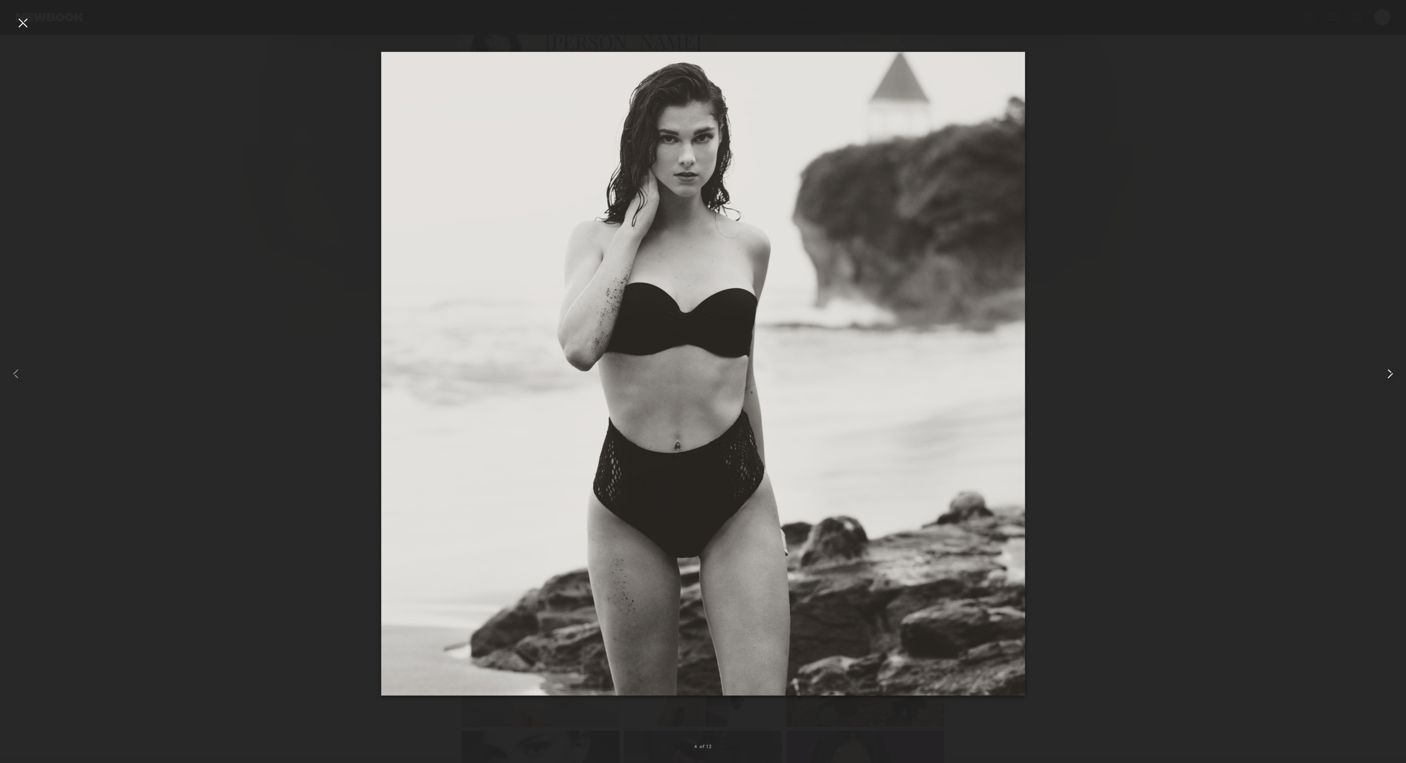
click at [1393, 370] on common-icon at bounding box center [1390, 374] width 16 height 16
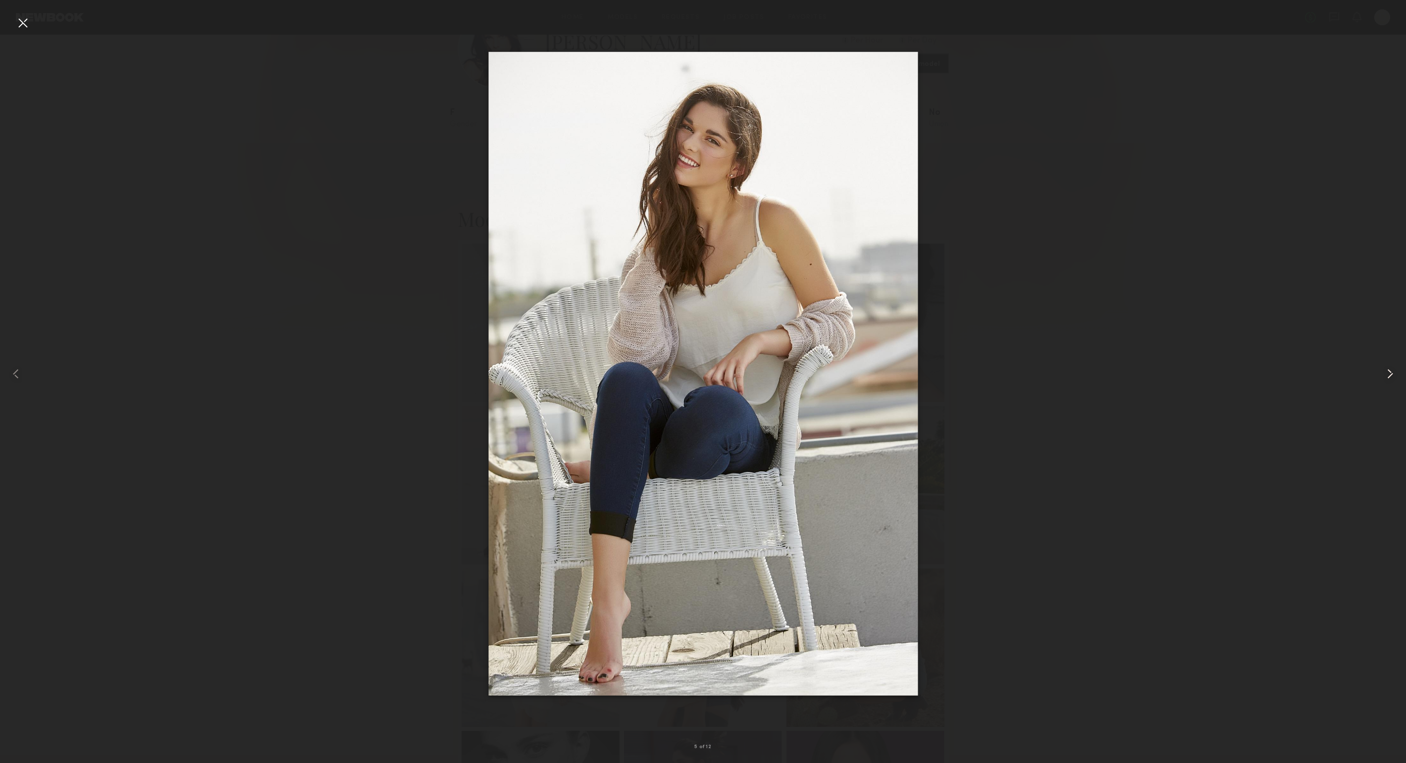
click at [1393, 370] on common-icon at bounding box center [1390, 374] width 16 height 16
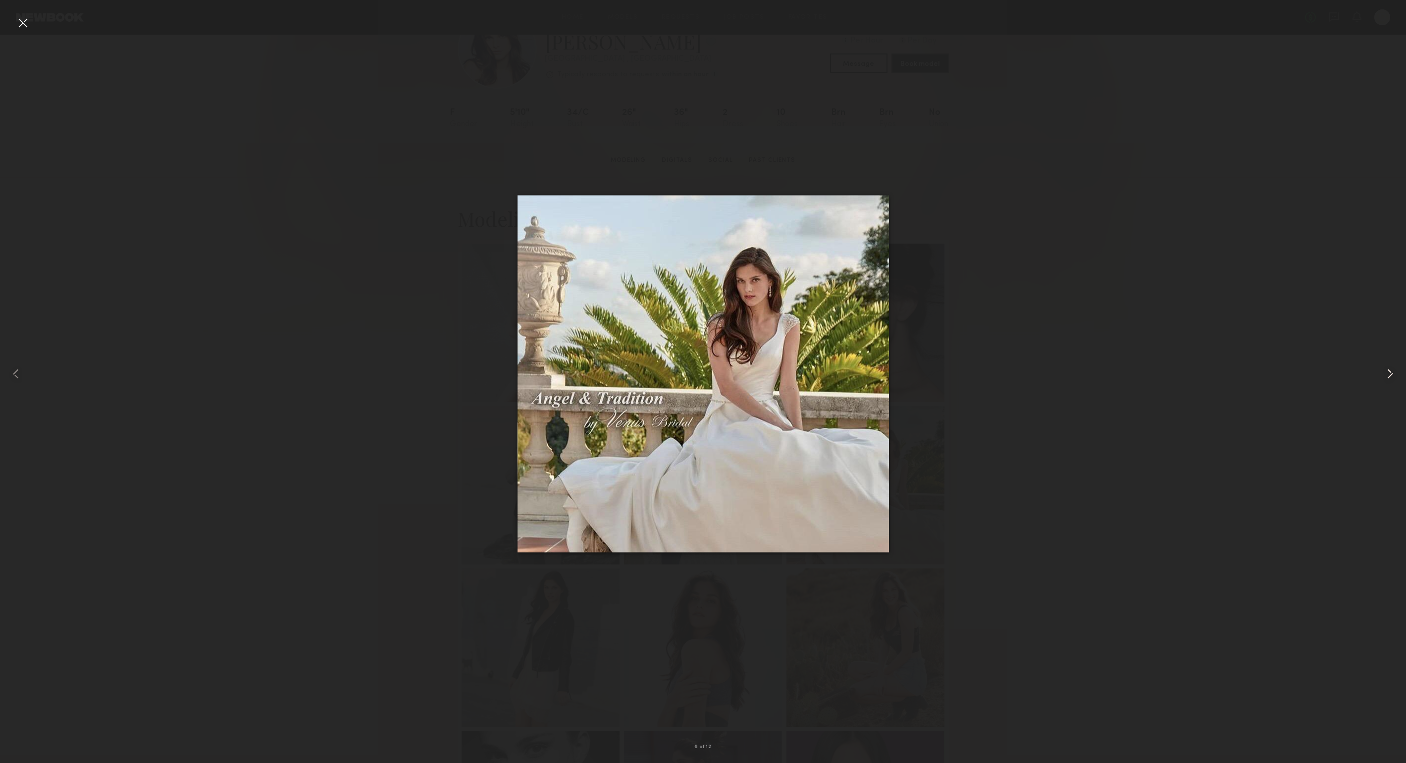
click at [1393, 370] on common-icon at bounding box center [1390, 374] width 16 height 16
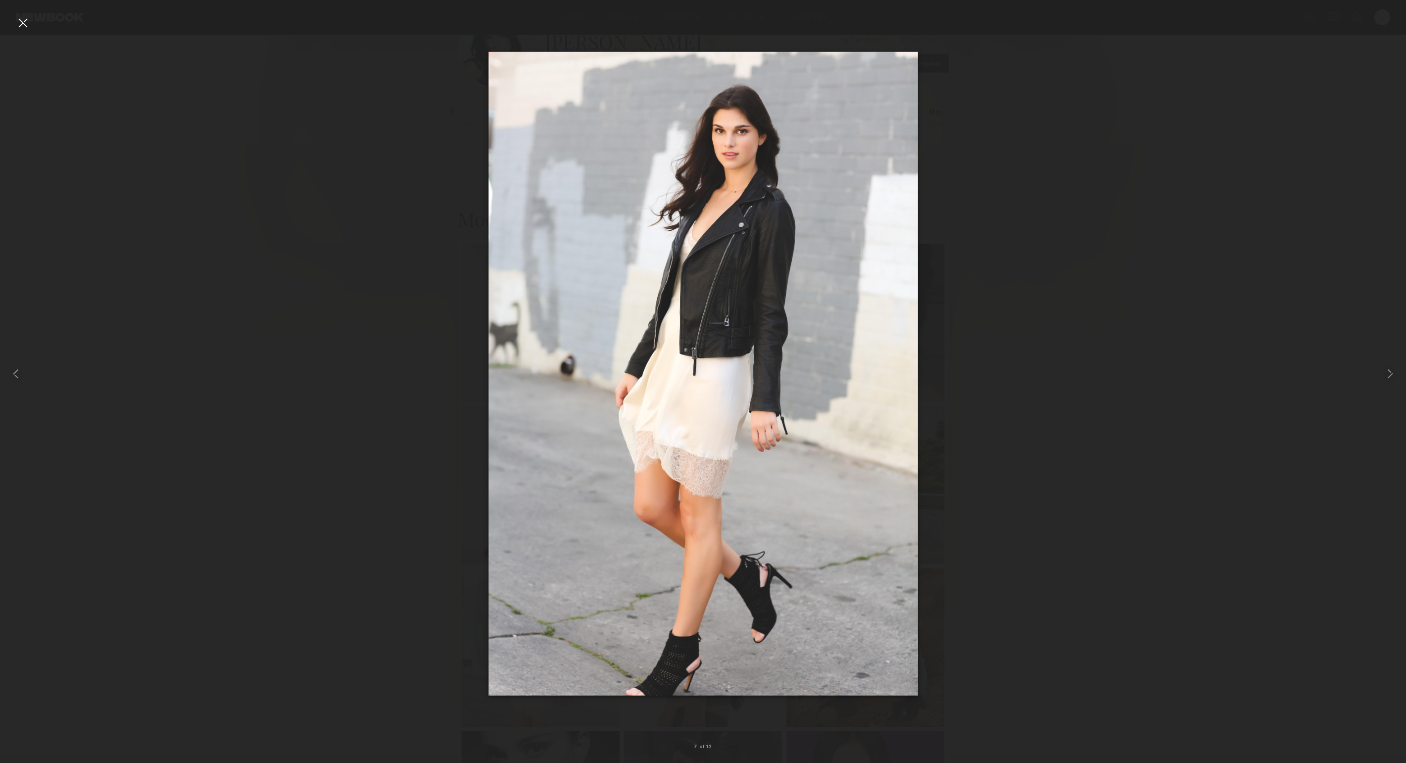
click at [27, 23] on div at bounding box center [23, 23] width 16 height 16
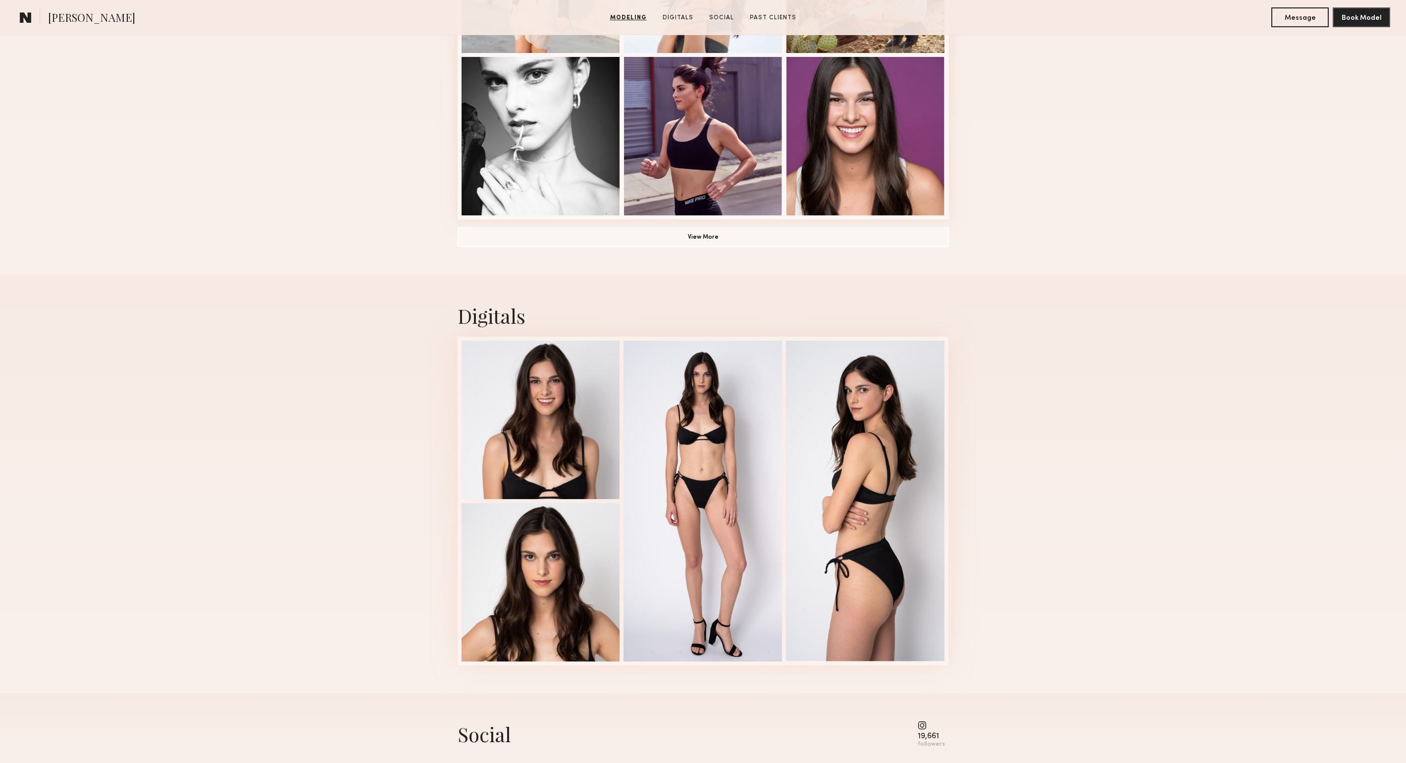
scroll to position [723, 0]
click at [724, 562] on div at bounding box center [702, 499] width 158 height 321
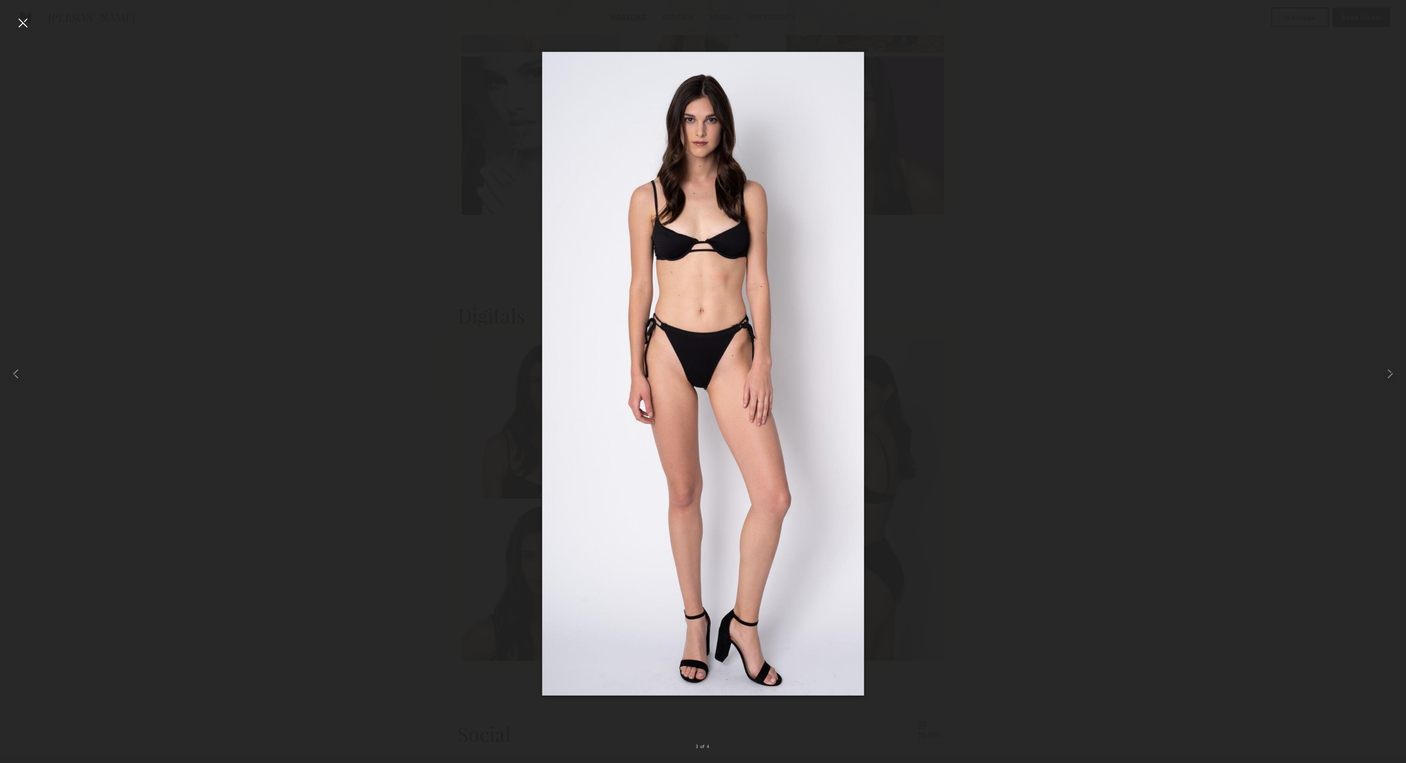
click at [22, 18] on div at bounding box center [23, 23] width 16 height 16
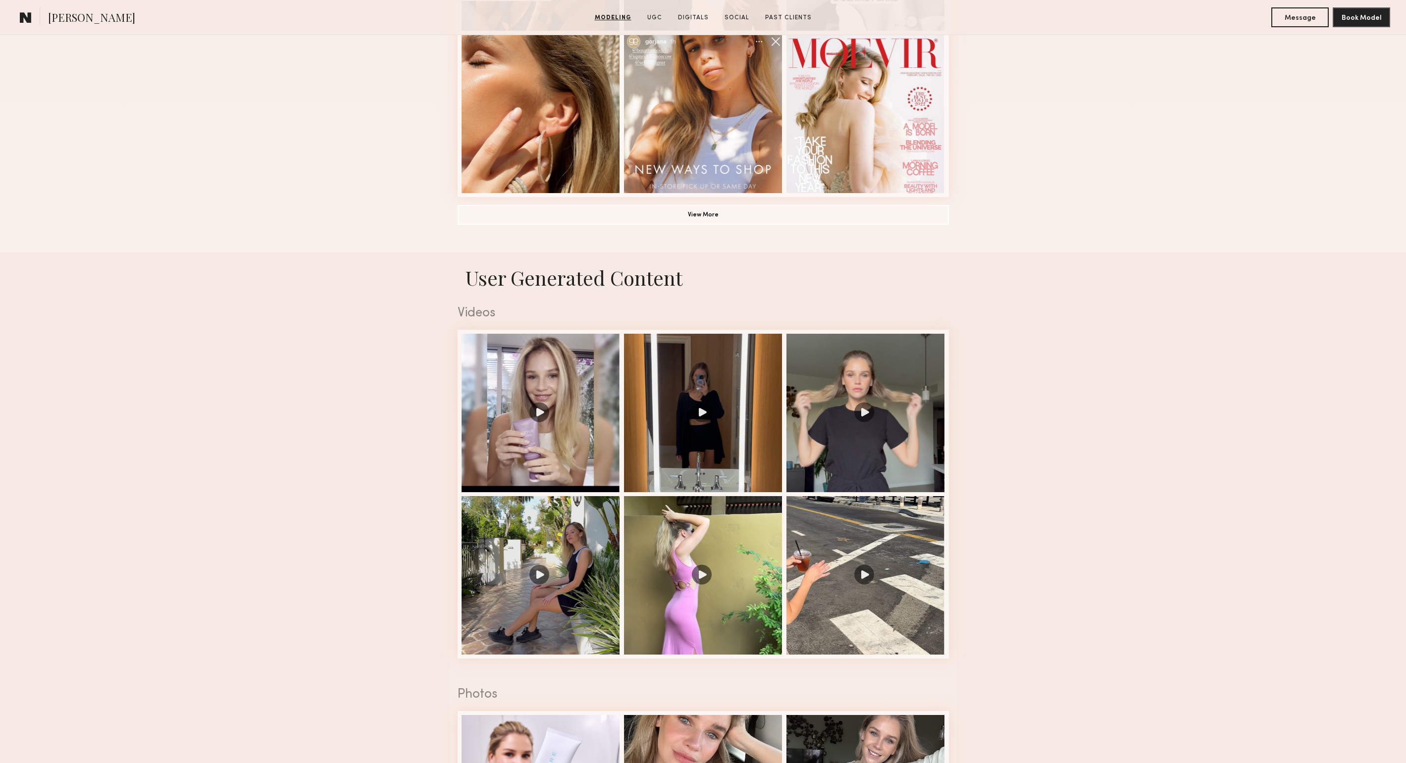
scroll to position [760, 0]
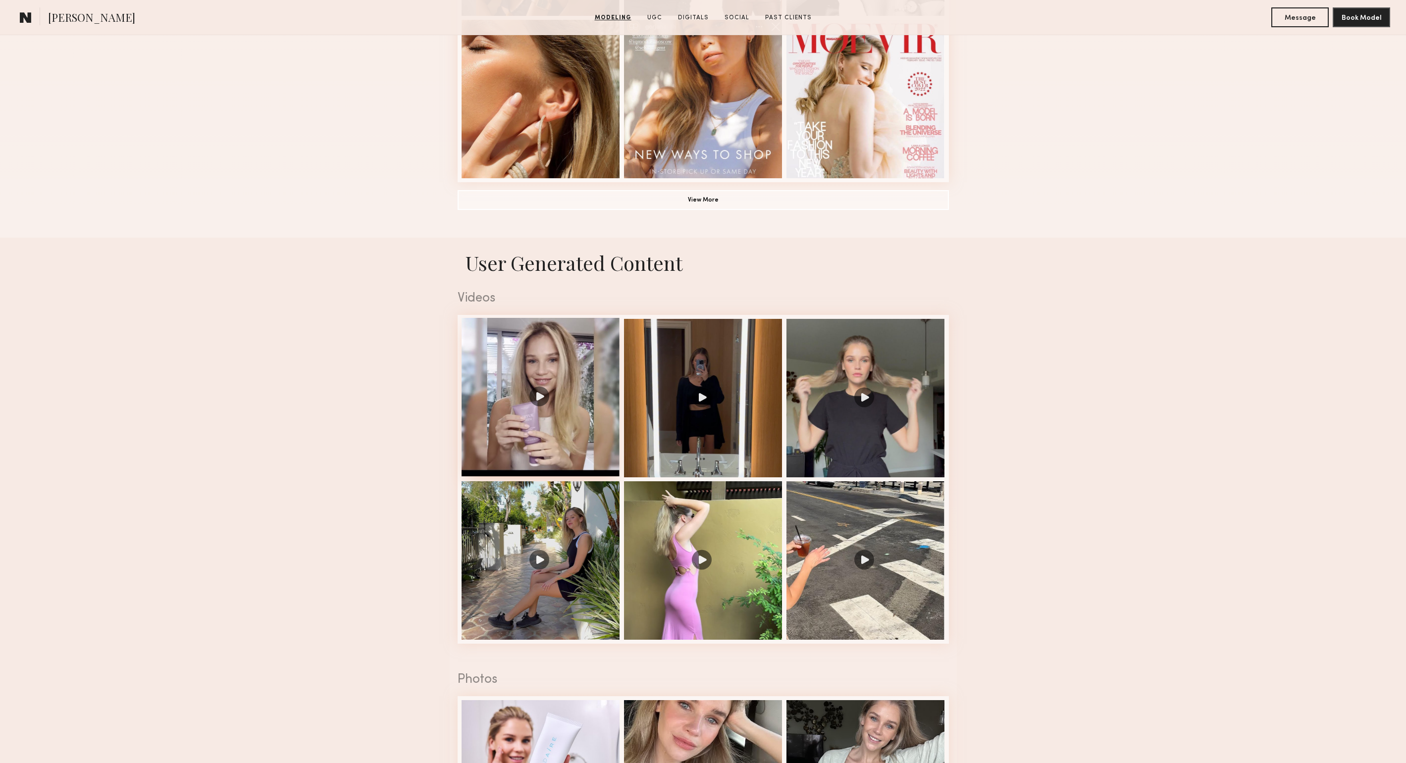
click at [543, 396] on div at bounding box center [541, 397] width 158 height 158
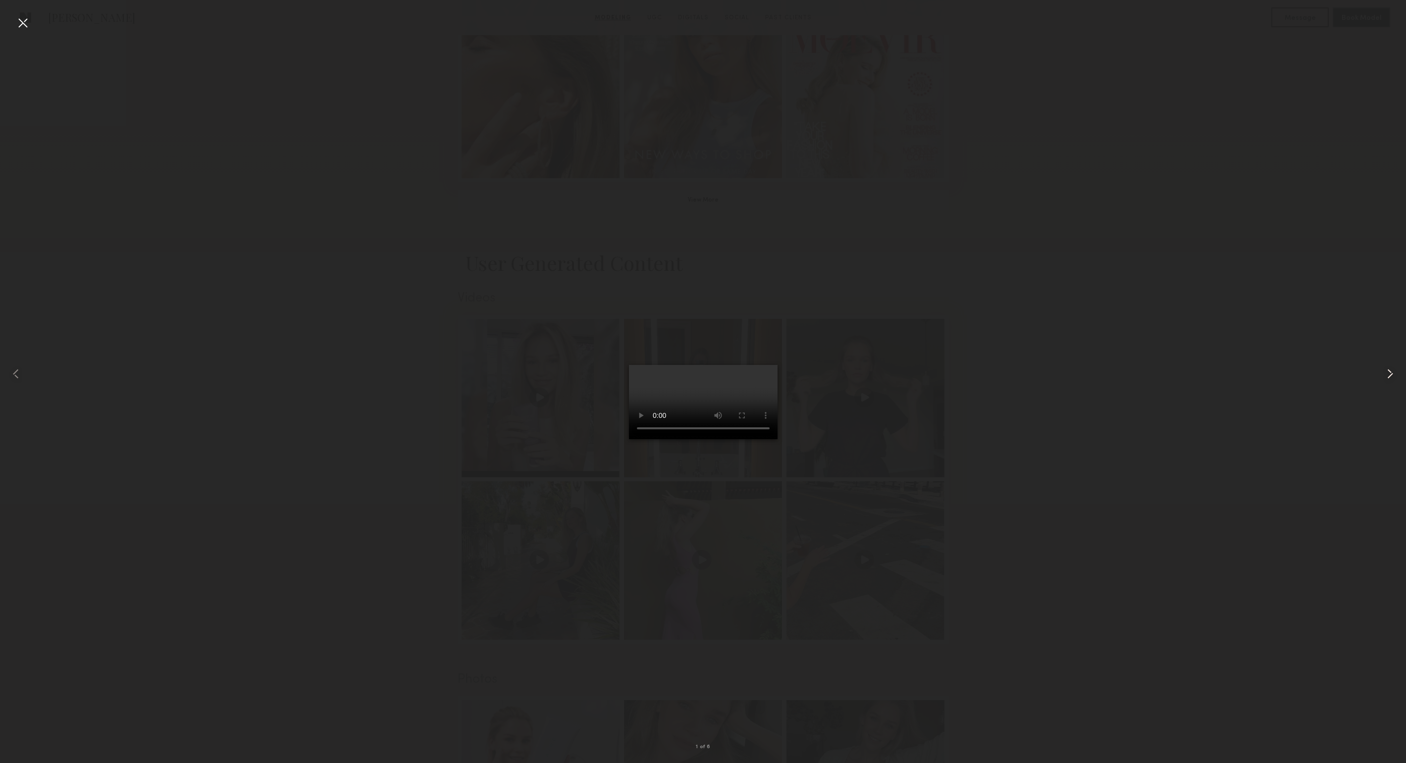
click at [1395, 371] on common-icon at bounding box center [1390, 374] width 16 height 16
click at [1389, 370] on common-icon at bounding box center [1390, 374] width 16 height 16
click at [19, 20] on div at bounding box center [23, 23] width 16 height 16
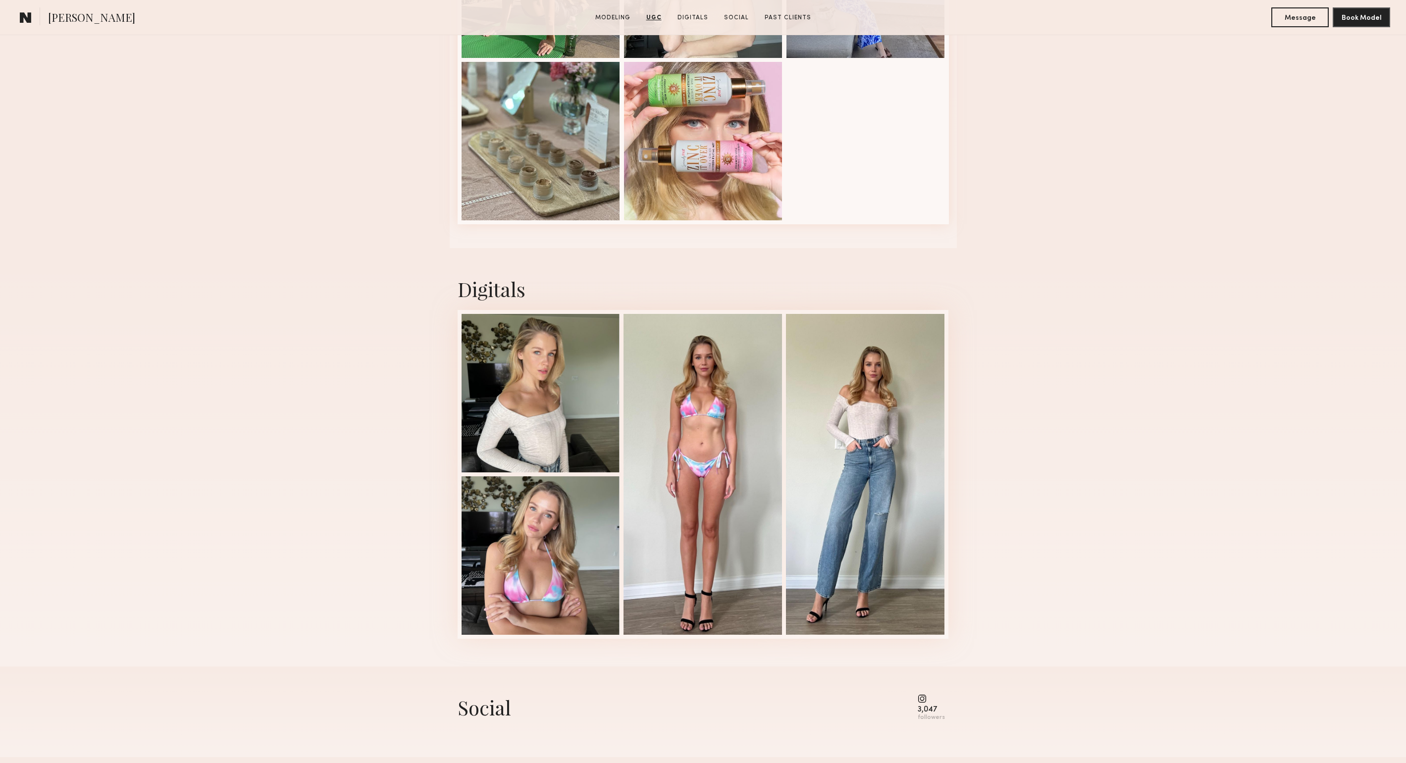
scroll to position [1962, 0]
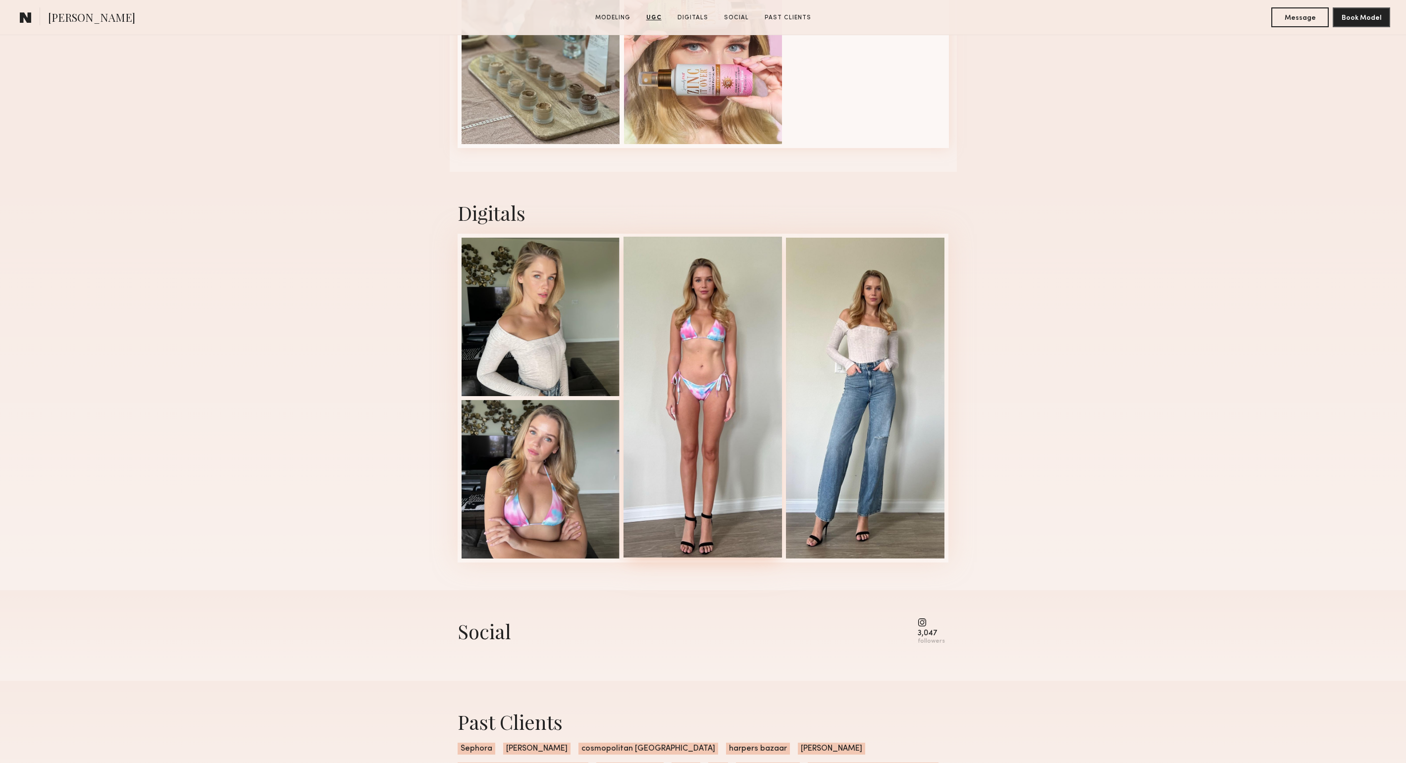
click at [692, 445] on div at bounding box center [702, 397] width 158 height 321
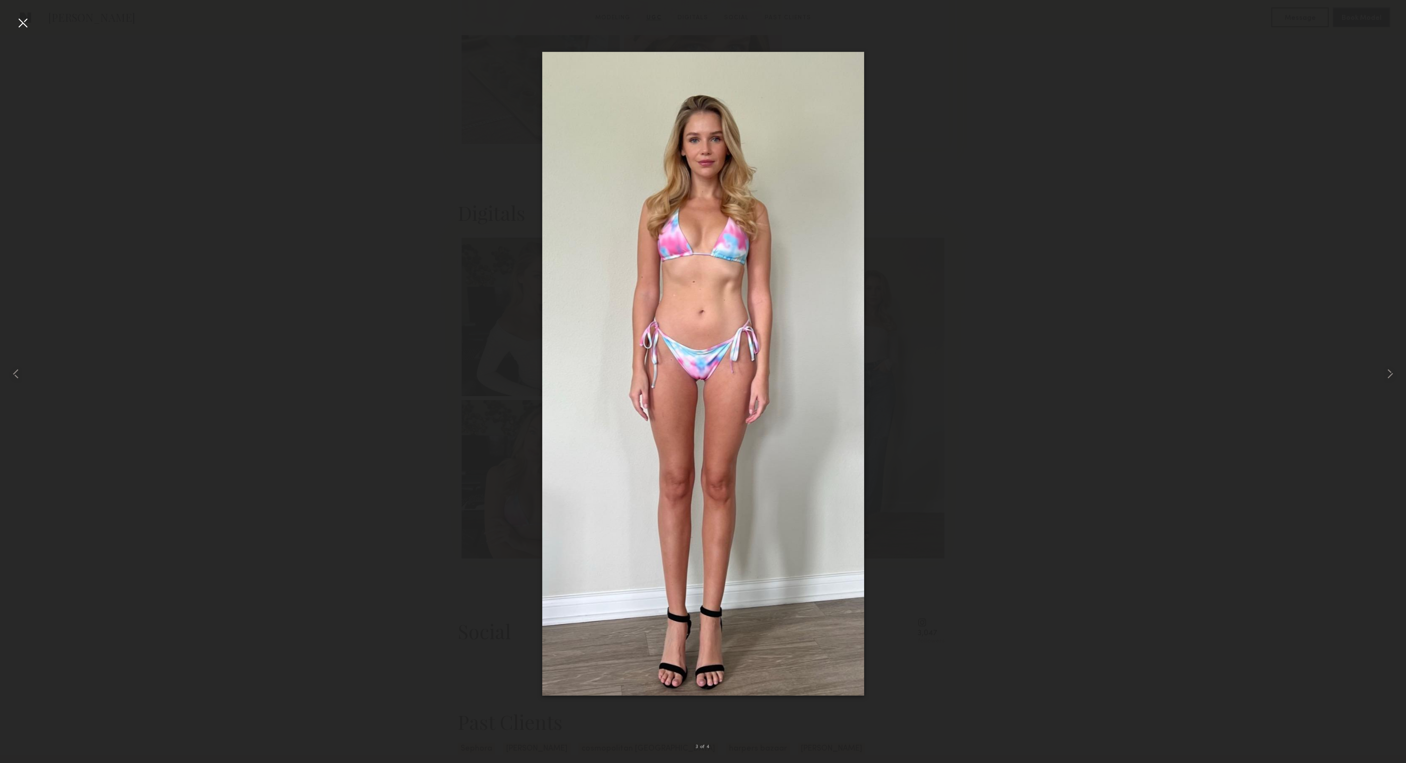
click at [29, 21] on div at bounding box center [23, 23] width 16 height 16
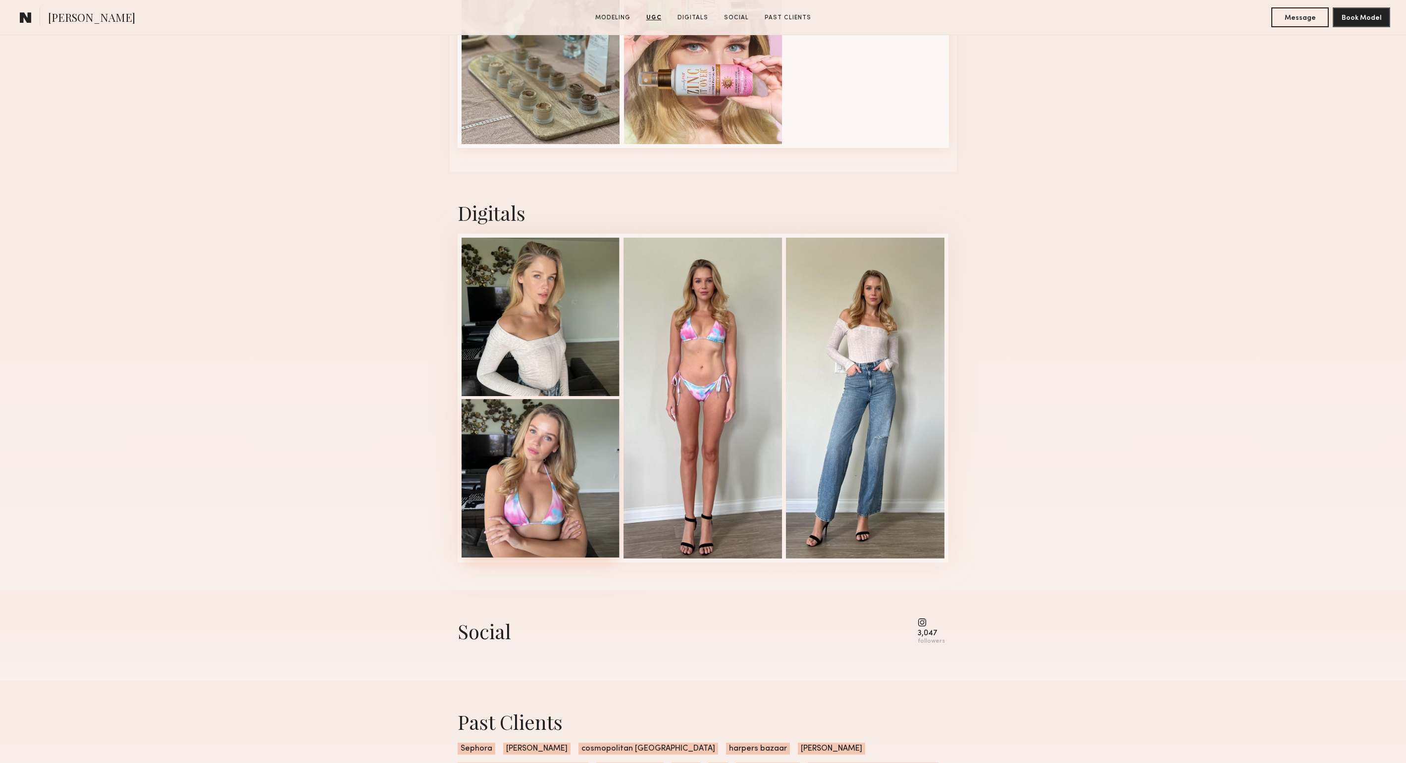
click at [533, 521] on div at bounding box center [541, 478] width 158 height 158
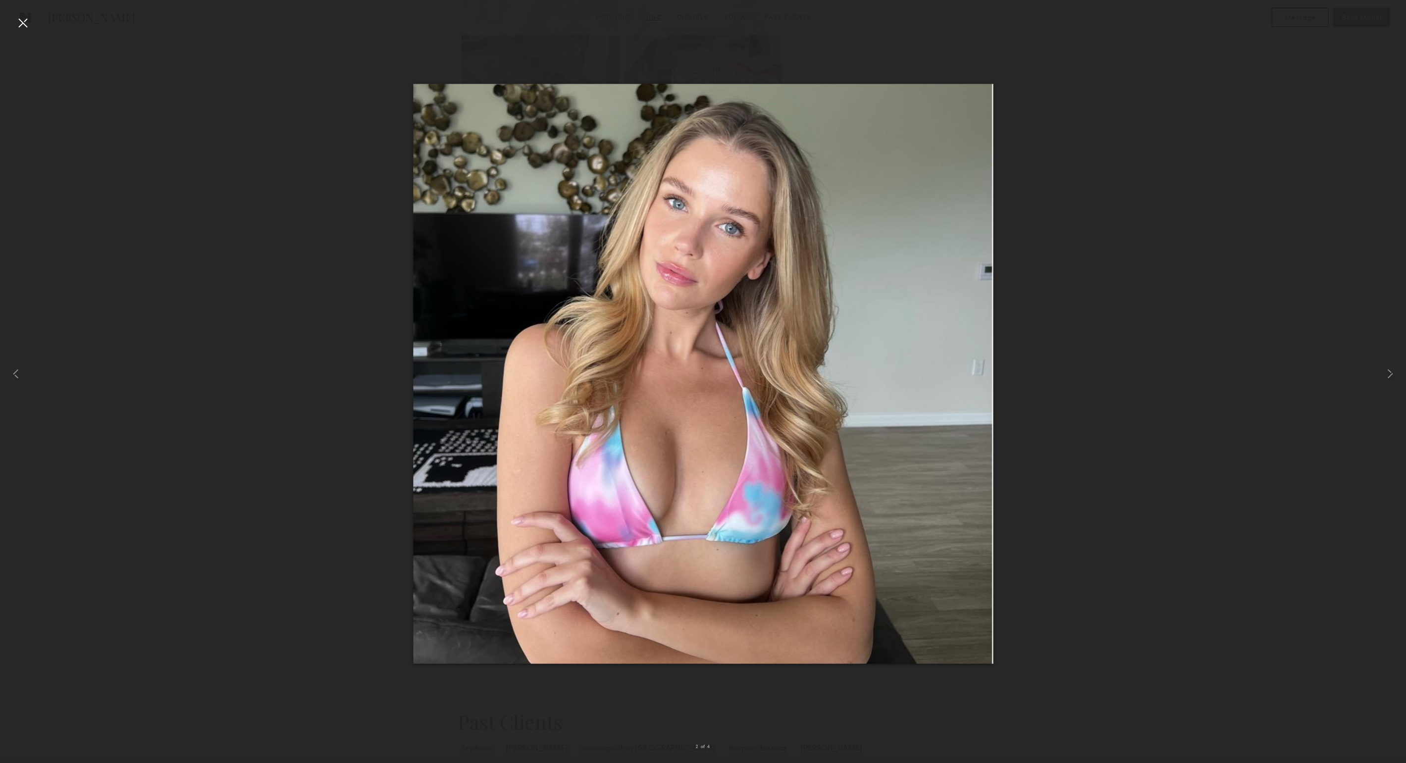
click at [30, 17] on div at bounding box center [23, 23] width 16 height 16
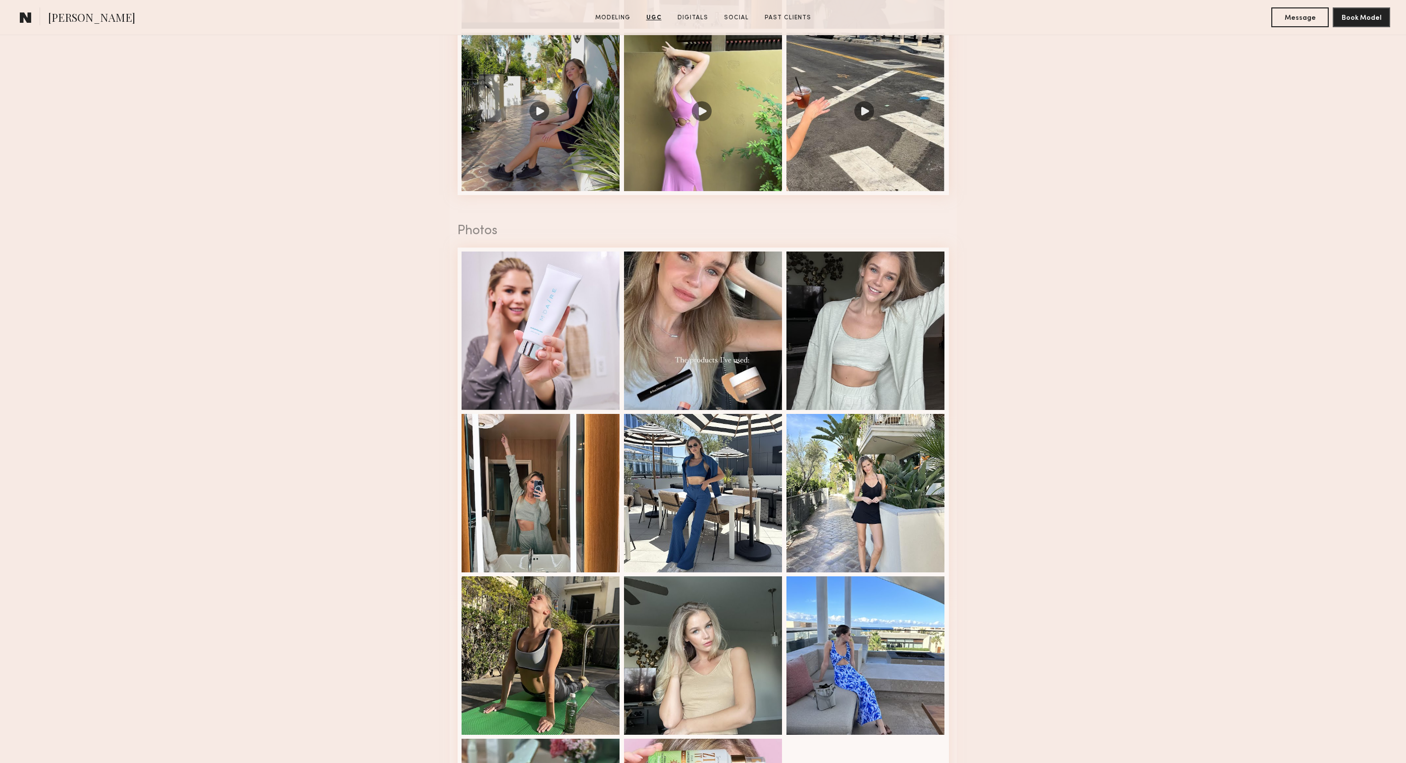
scroll to position [974, 0]
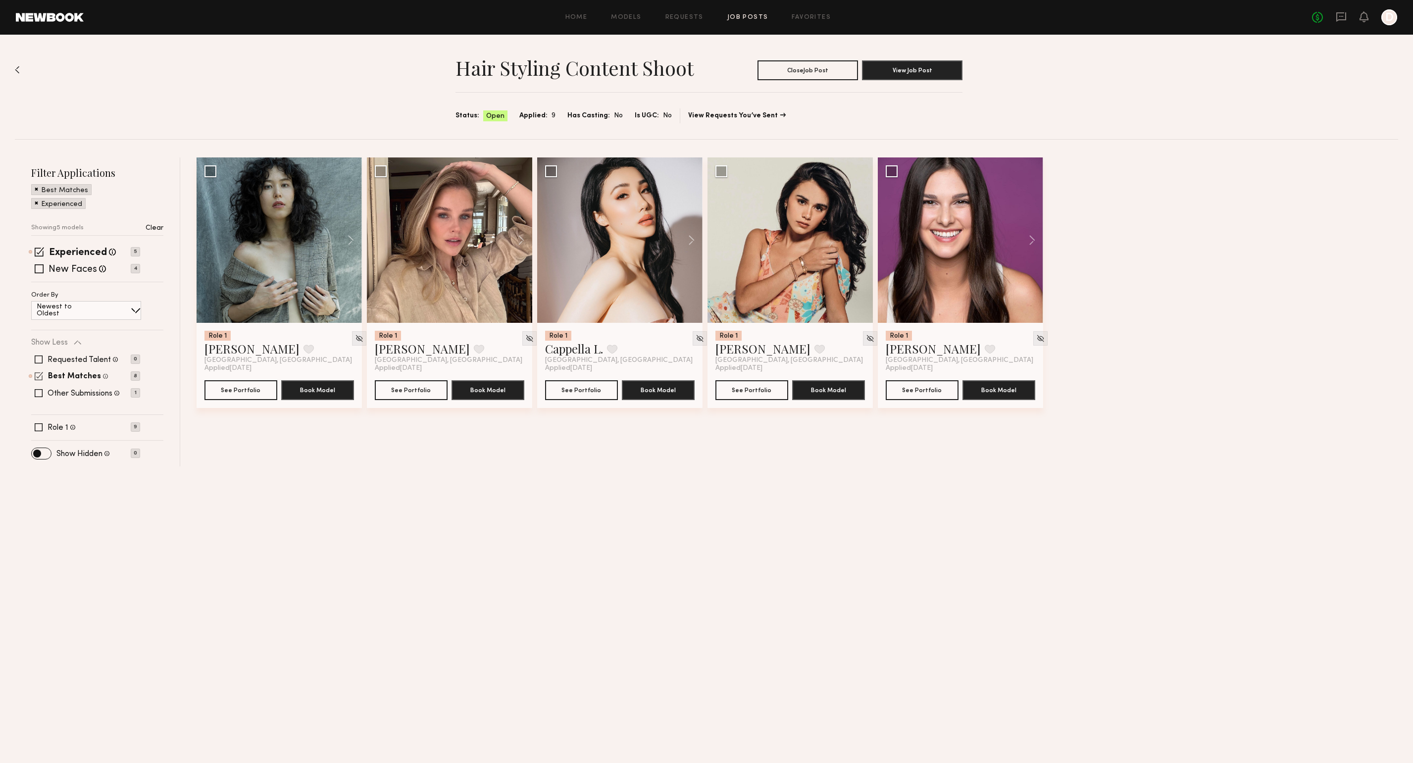
click at [39, 374] on span at bounding box center [39, 376] width 8 height 8
click at [37, 239] on span at bounding box center [39, 237] width 9 height 9
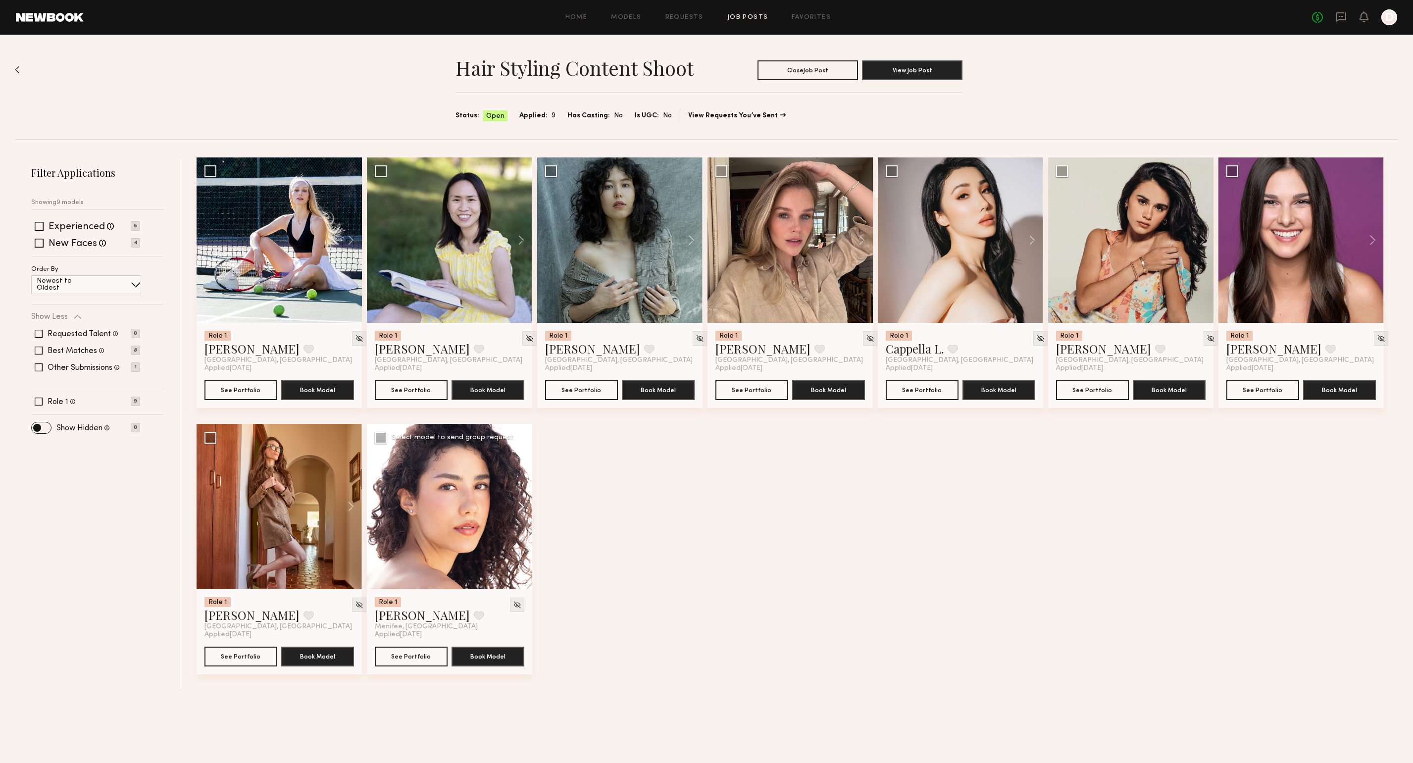
click at [524, 504] on button at bounding box center [517, 506] width 32 height 165
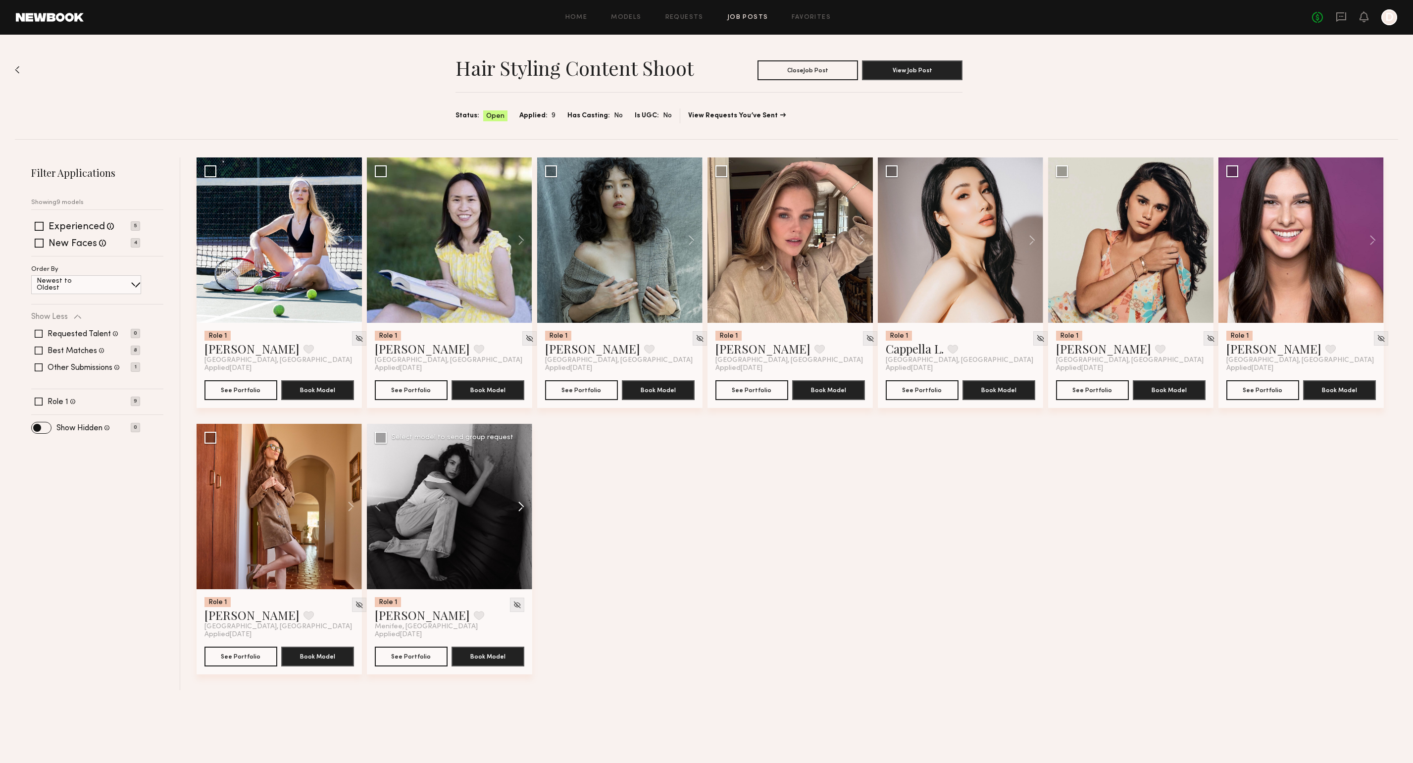
click at [524, 504] on button at bounding box center [517, 506] width 32 height 165
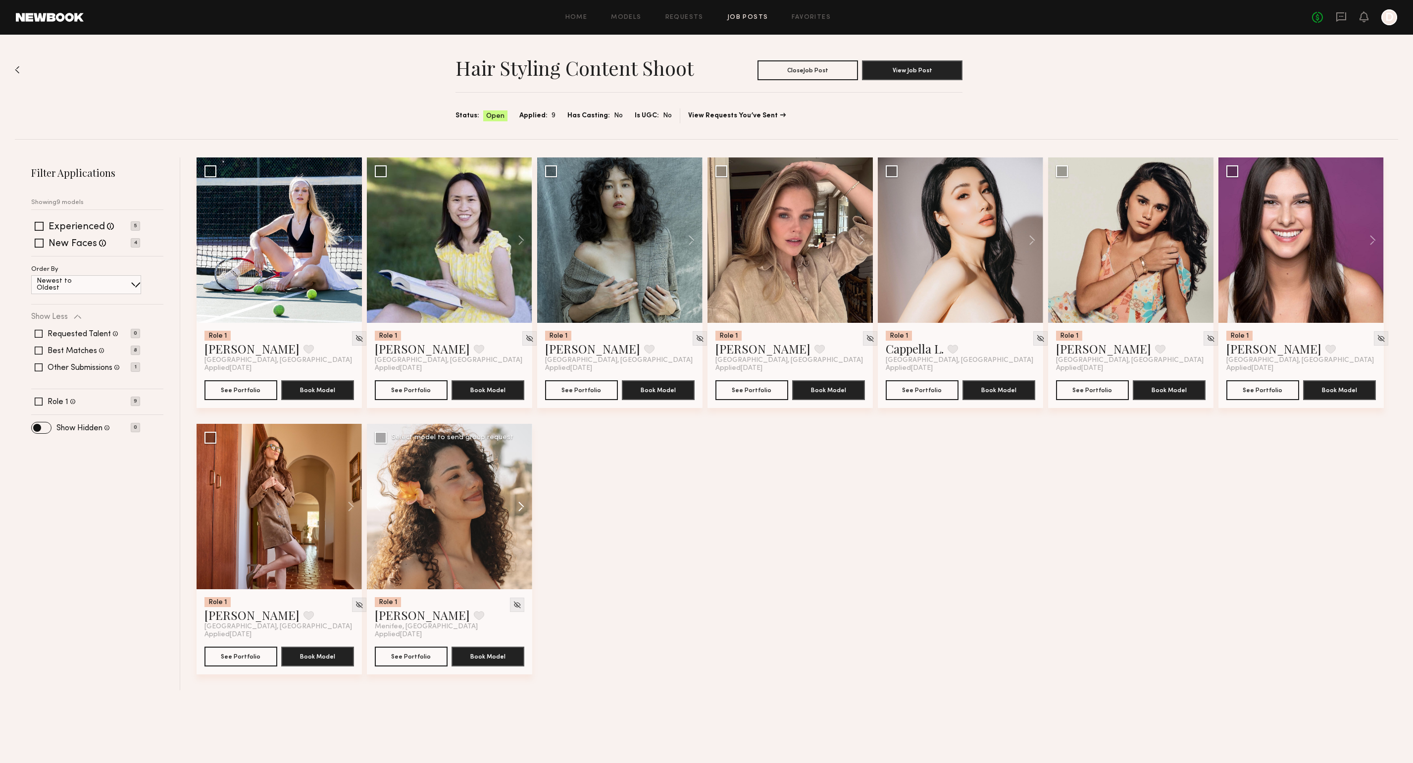
click at [524, 504] on button at bounding box center [517, 506] width 32 height 165
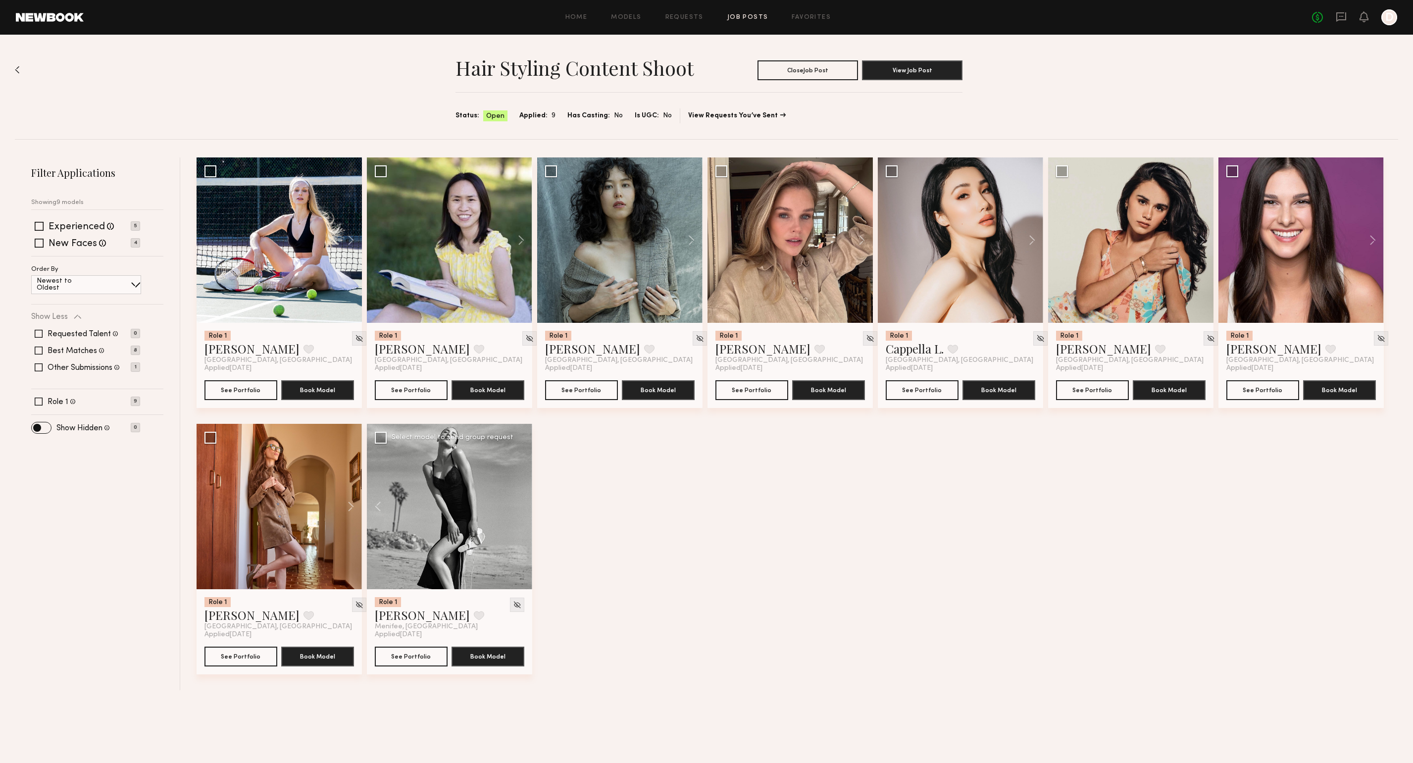
click at [524, 504] on div at bounding box center [449, 506] width 165 height 165
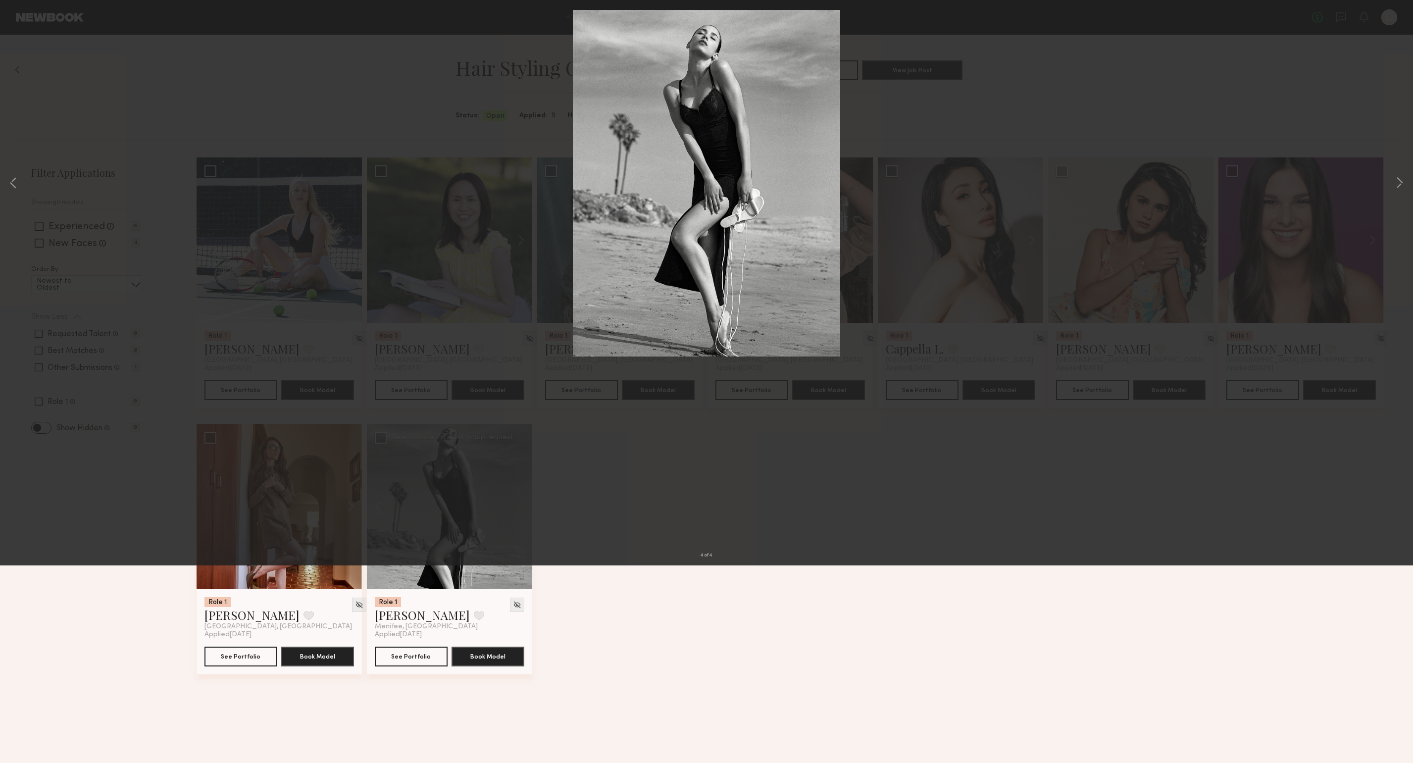
click at [1384, 33] on div "4 of 4" at bounding box center [706, 381] width 1413 height 763
click at [939, 483] on div "4 of 4" at bounding box center [706, 381] width 1413 height 763
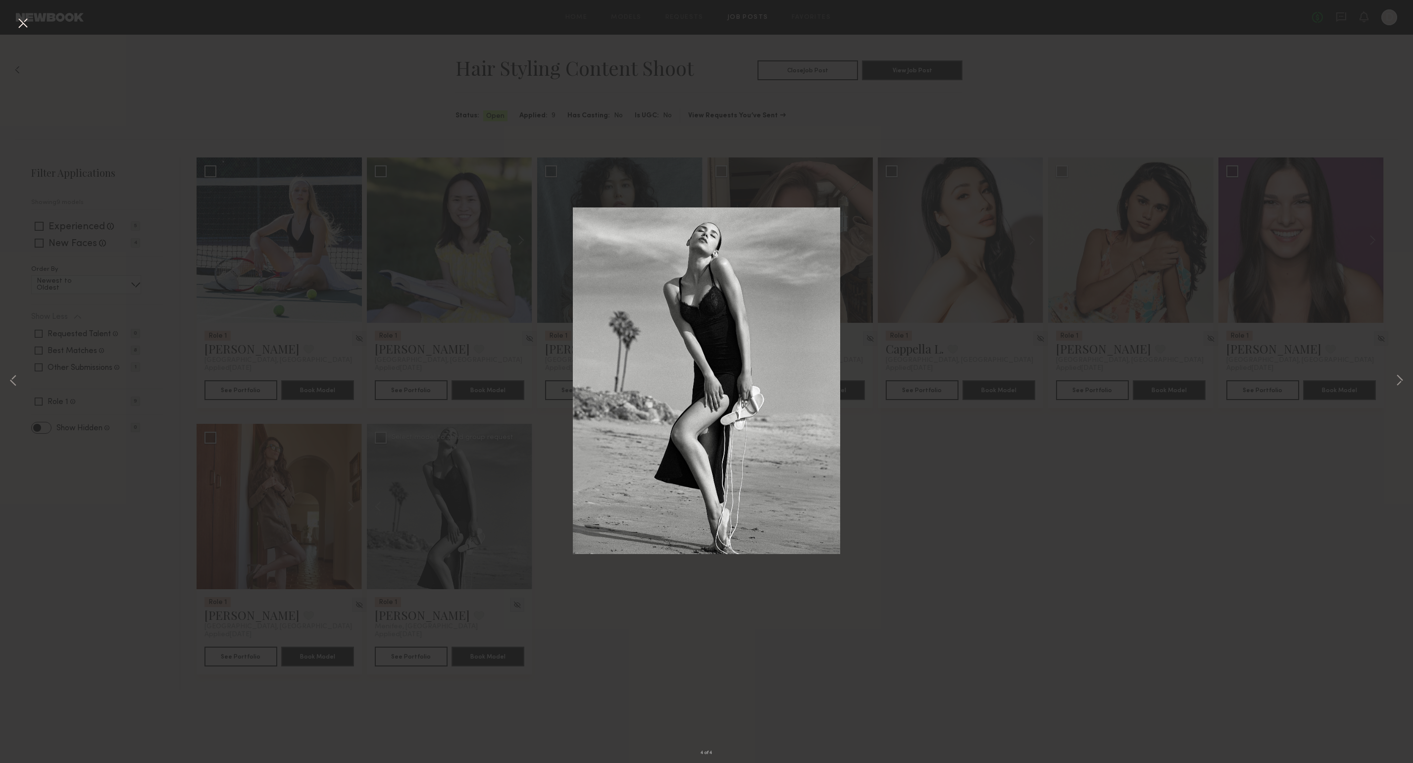
click at [19, 24] on button at bounding box center [23, 24] width 16 height 18
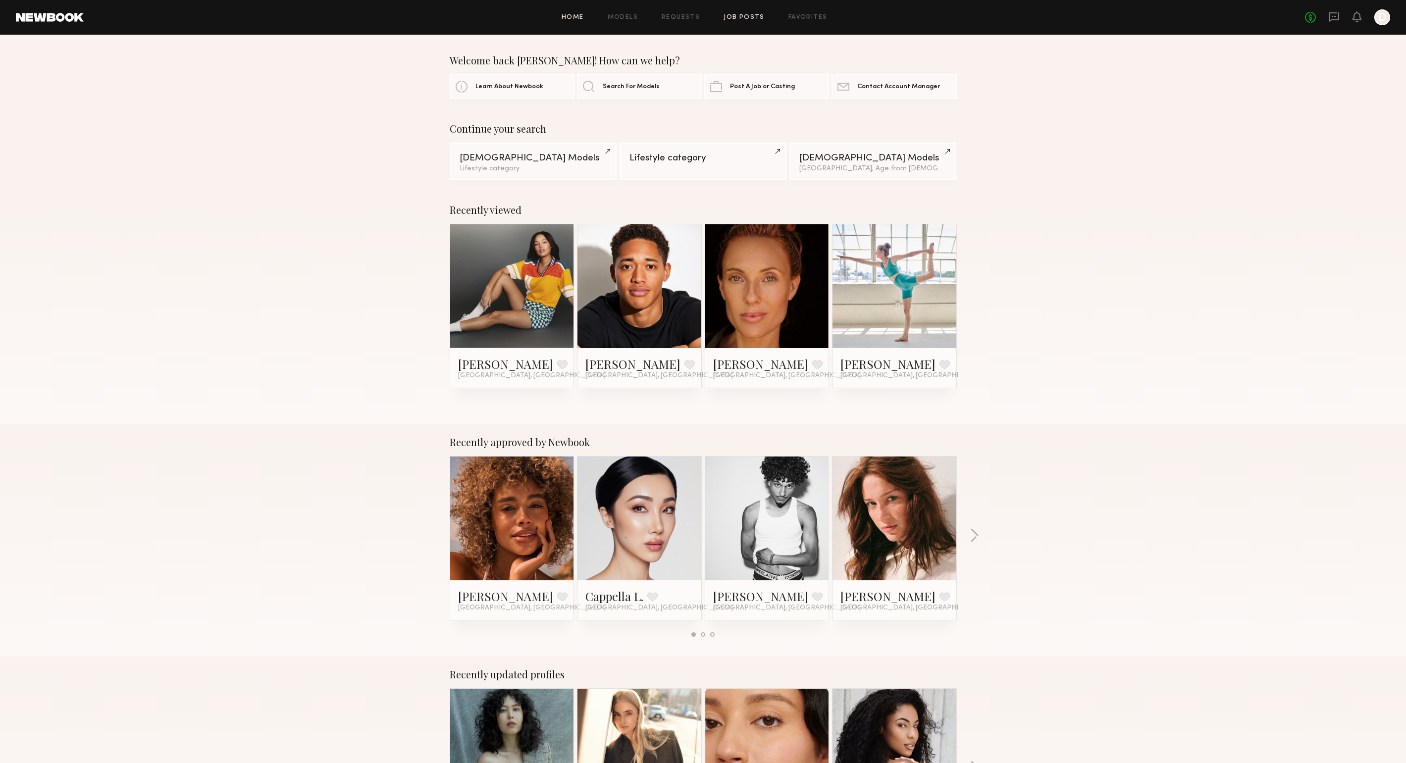
click at [738, 15] on link "Job Posts" at bounding box center [743, 17] width 41 height 6
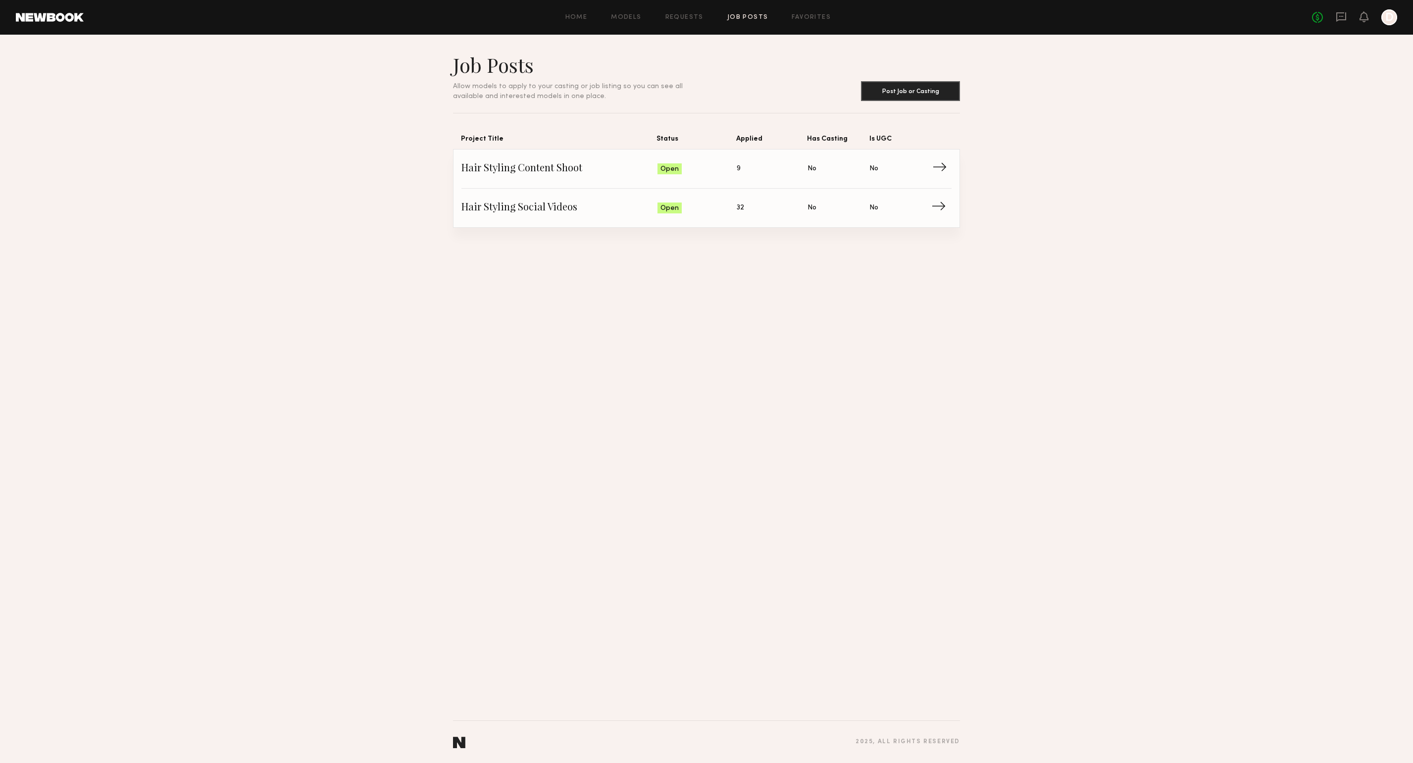
click at [942, 168] on span "→" at bounding box center [942, 168] width 20 height 15
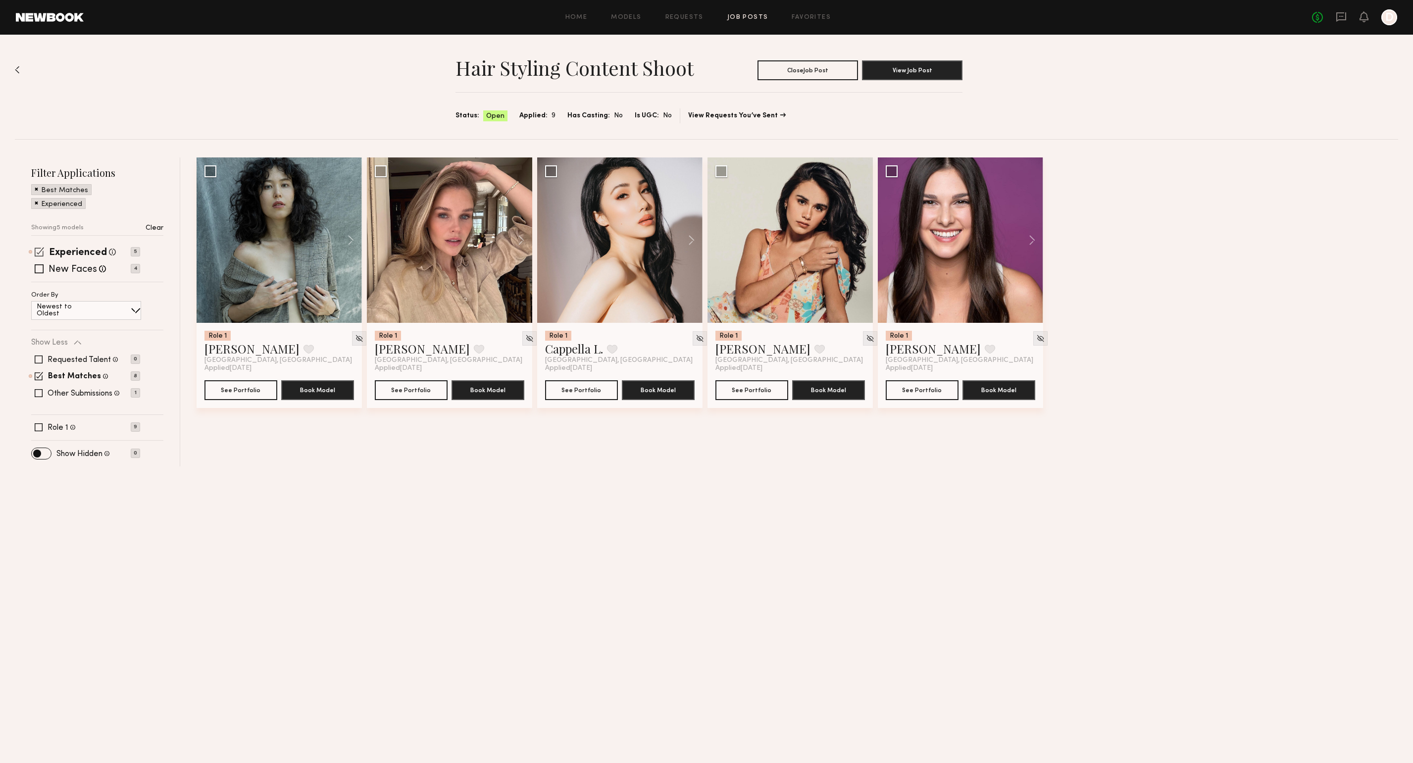
click at [40, 253] on span at bounding box center [39, 251] width 9 height 9
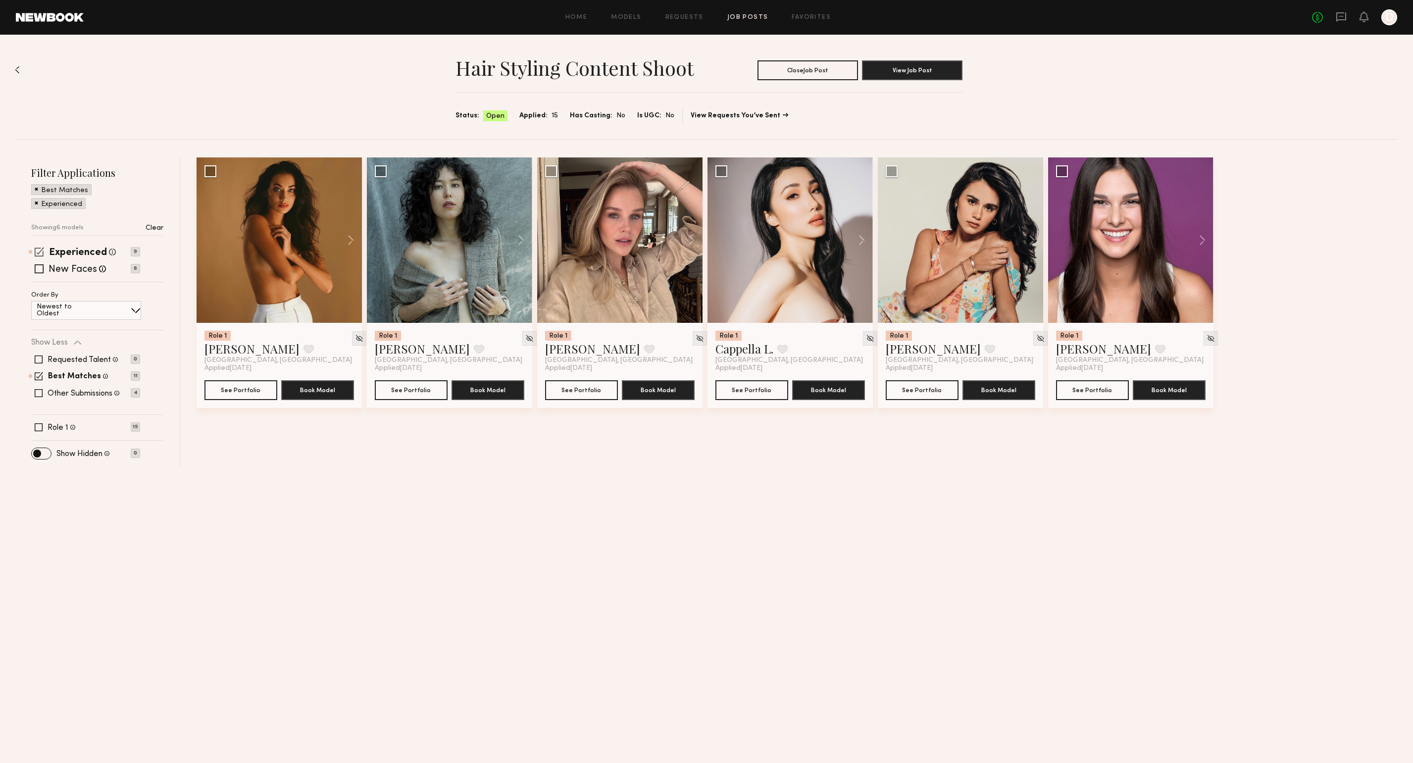
click at [40, 252] on span at bounding box center [39, 251] width 9 height 9
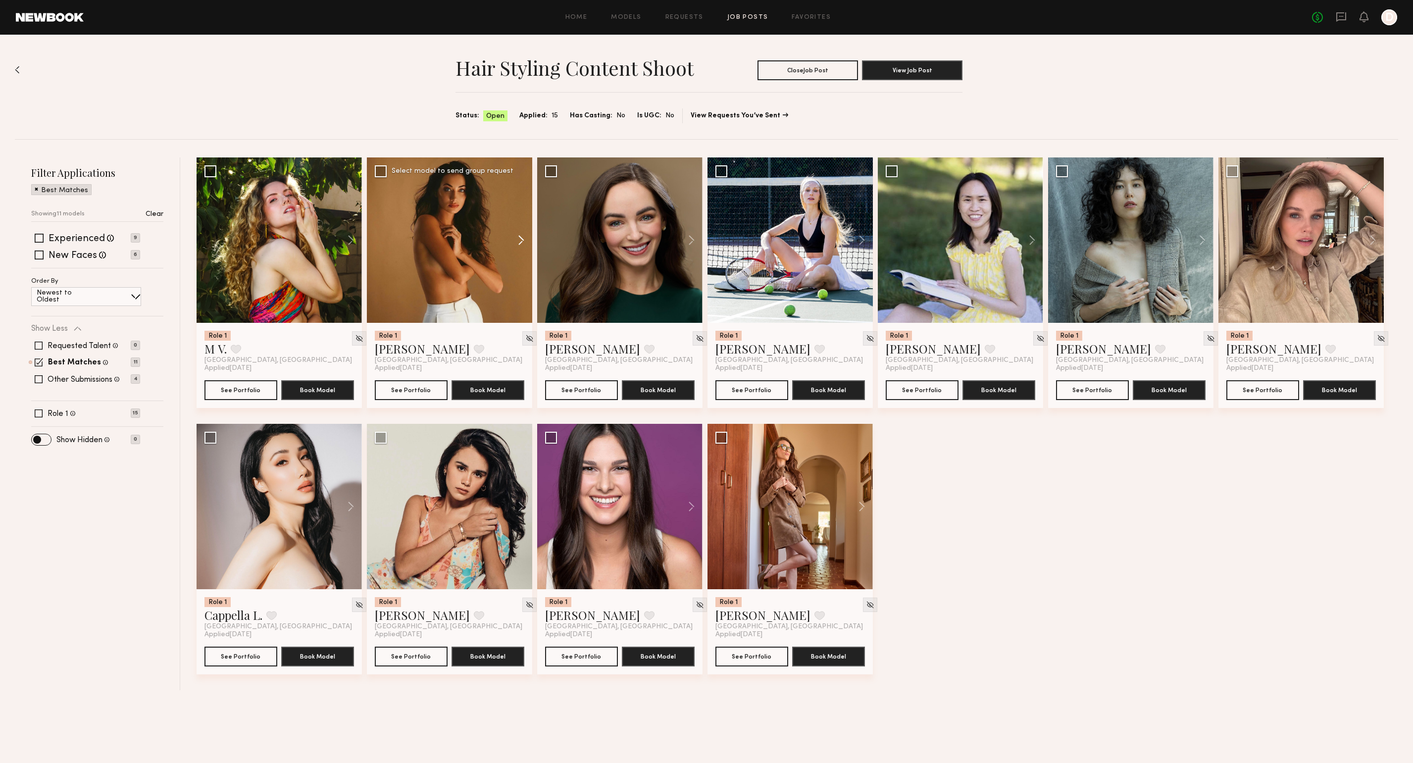
click at [519, 236] on button at bounding box center [517, 239] width 32 height 165
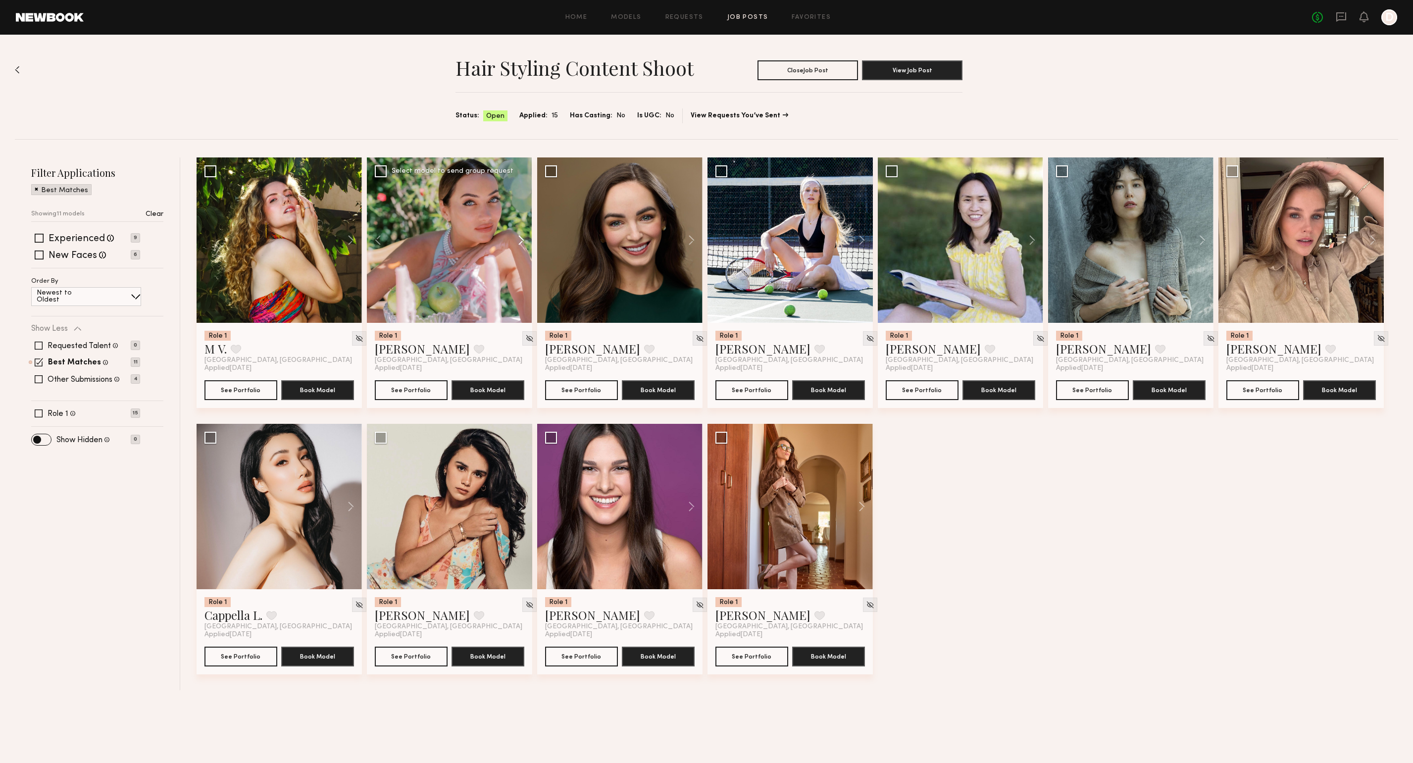
click at [519, 236] on button at bounding box center [517, 239] width 32 height 165
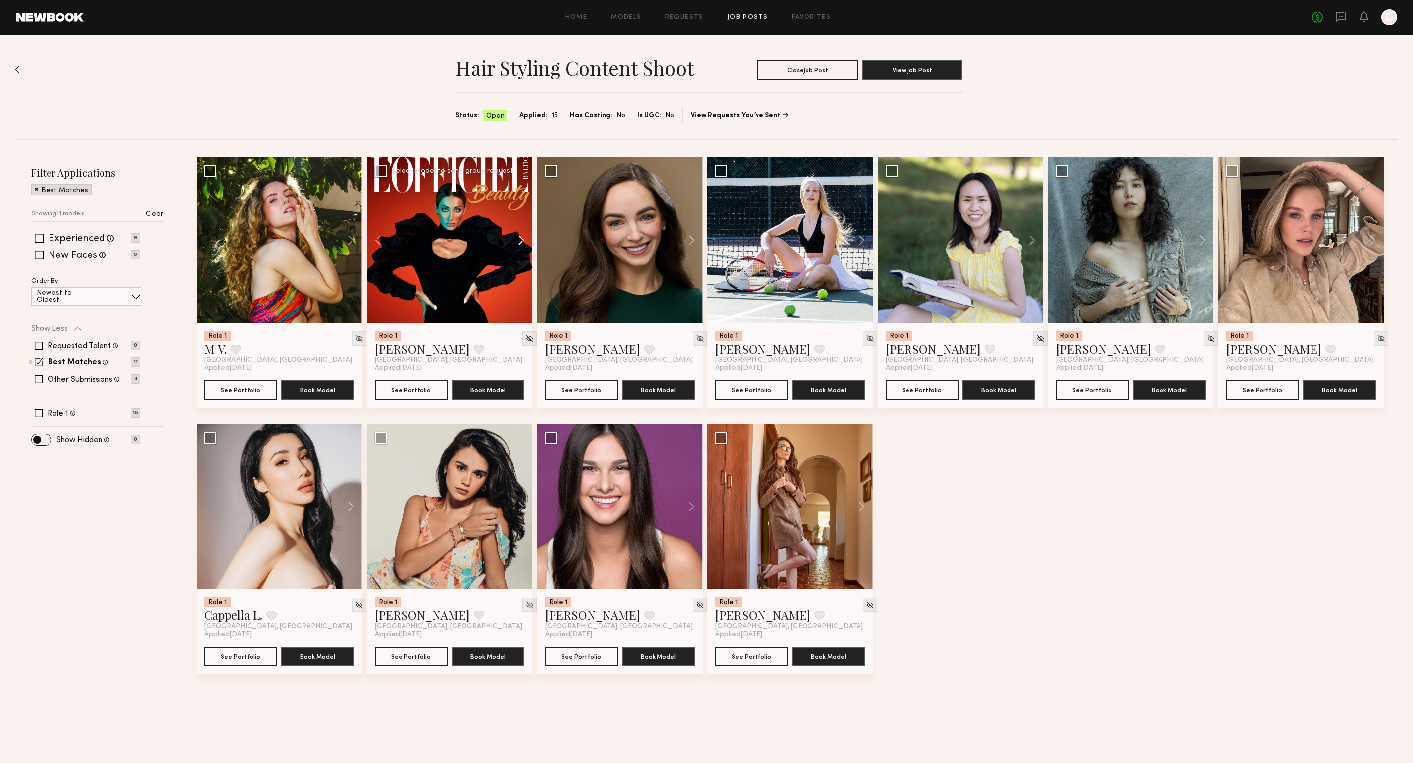
click at [519, 236] on button at bounding box center [517, 239] width 32 height 165
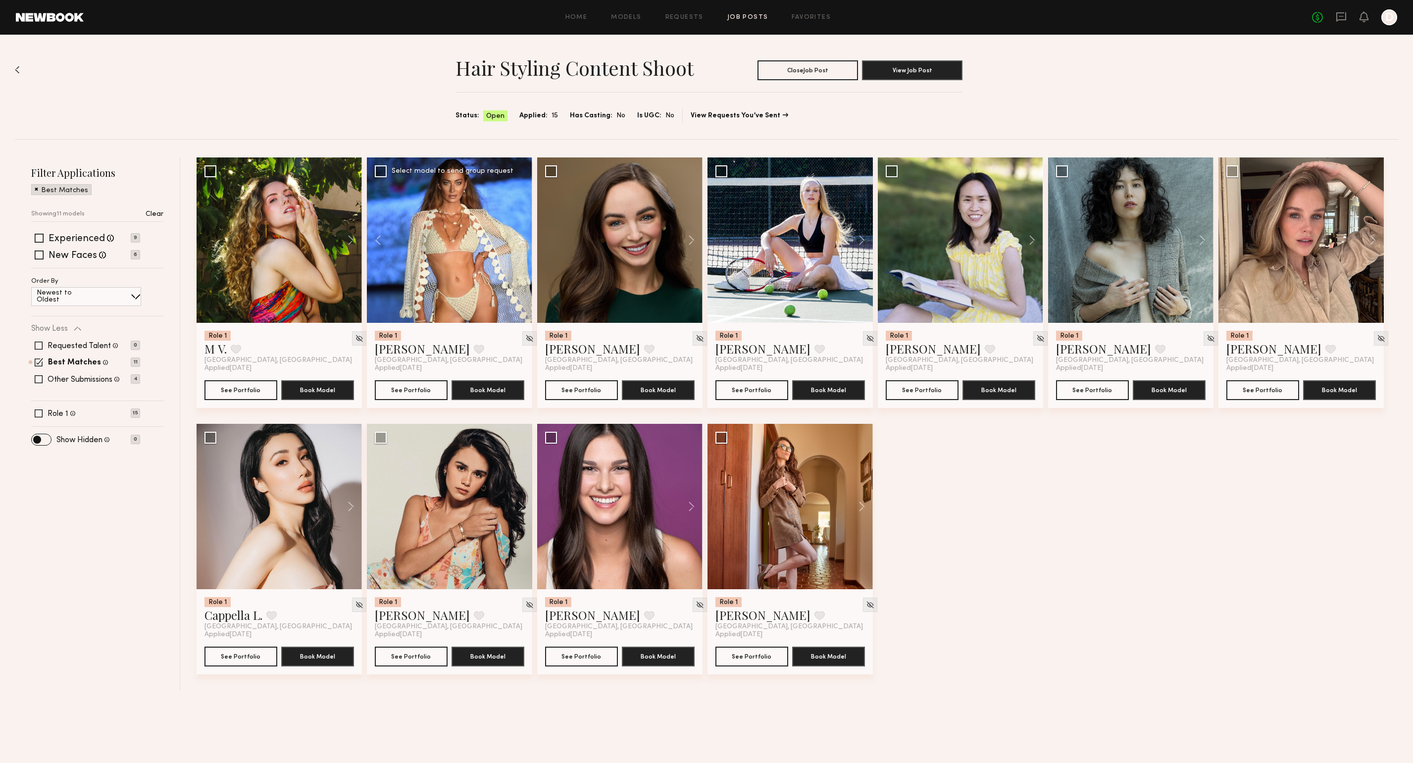
click at [519, 236] on button at bounding box center [517, 239] width 32 height 165
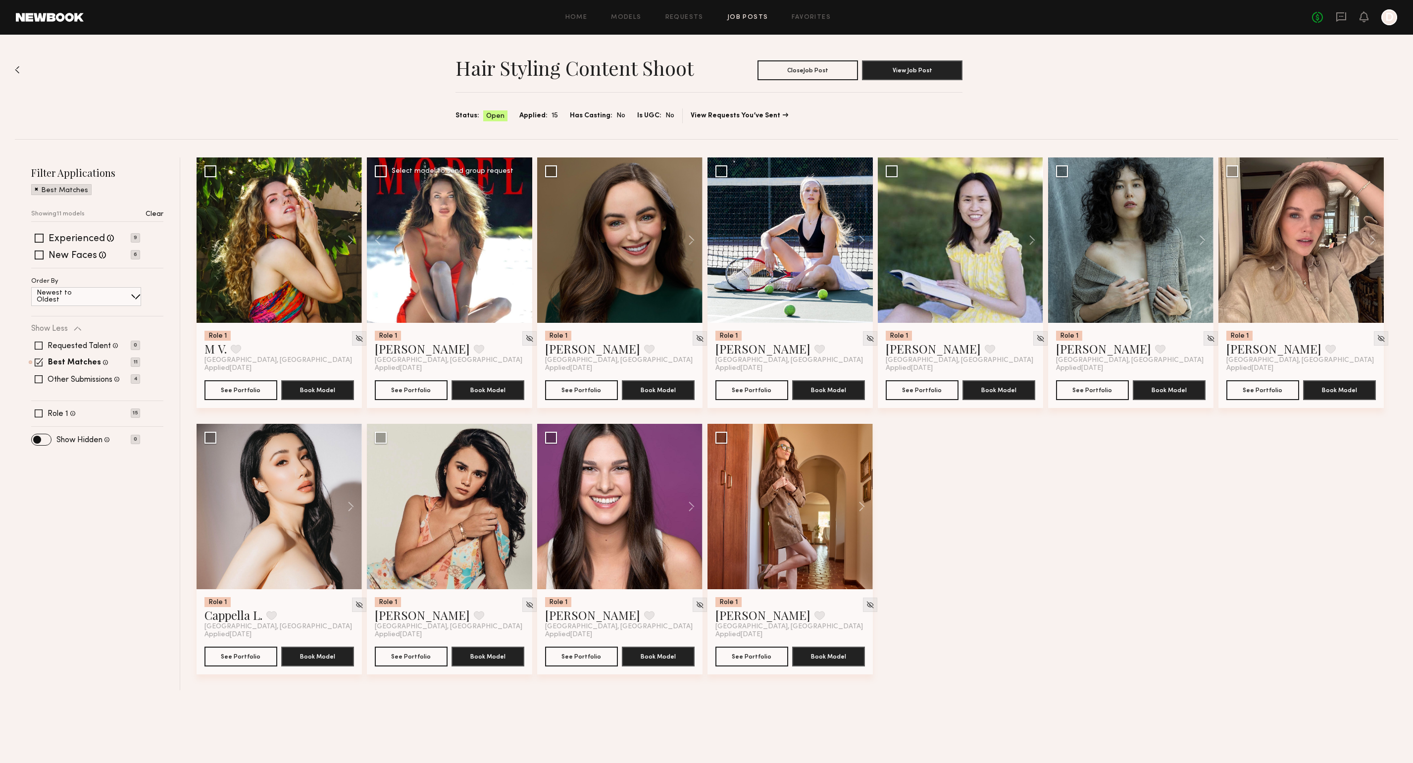
click at [519, 236] on button at bounding box center [517, 239] width 32 height 165
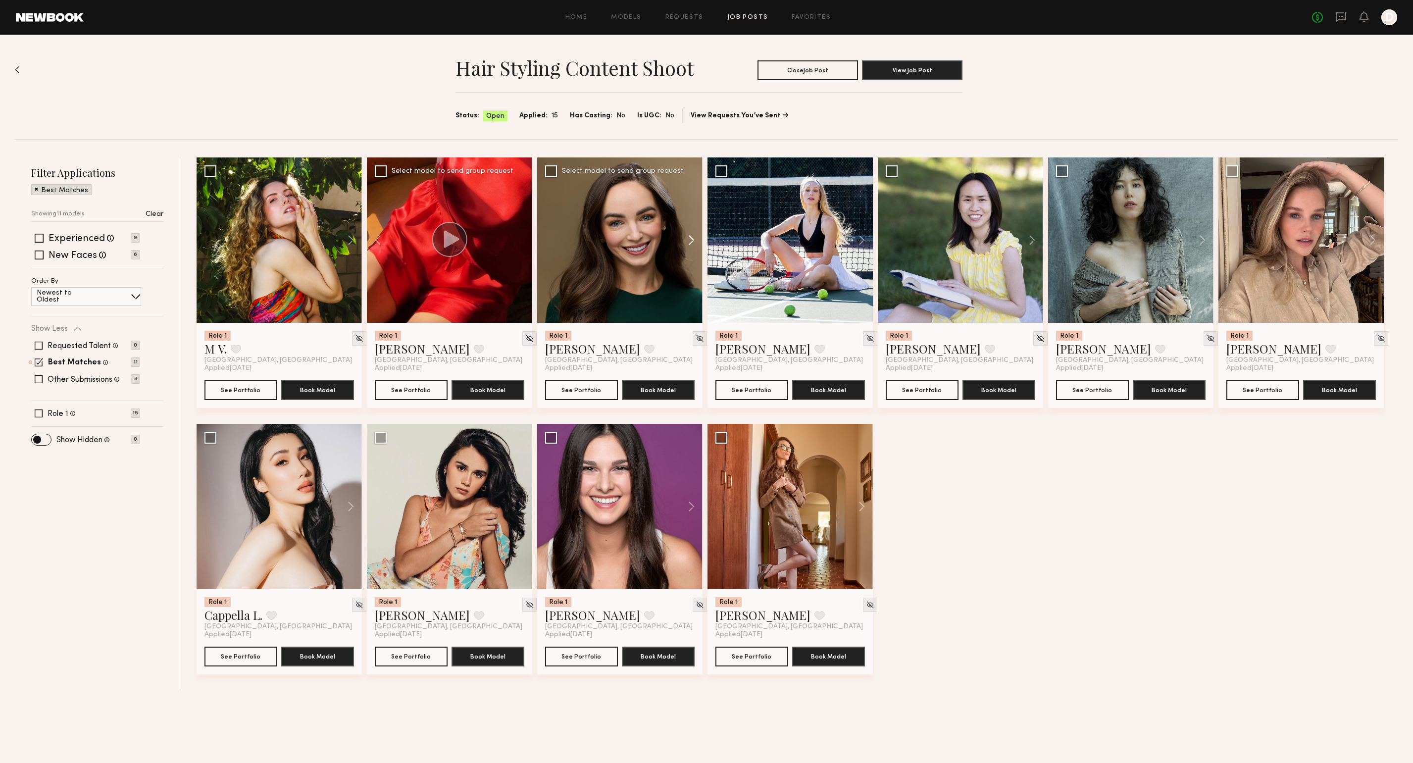
click at [691, 240] on button at bounding box center [687, 239] width 32 height 165
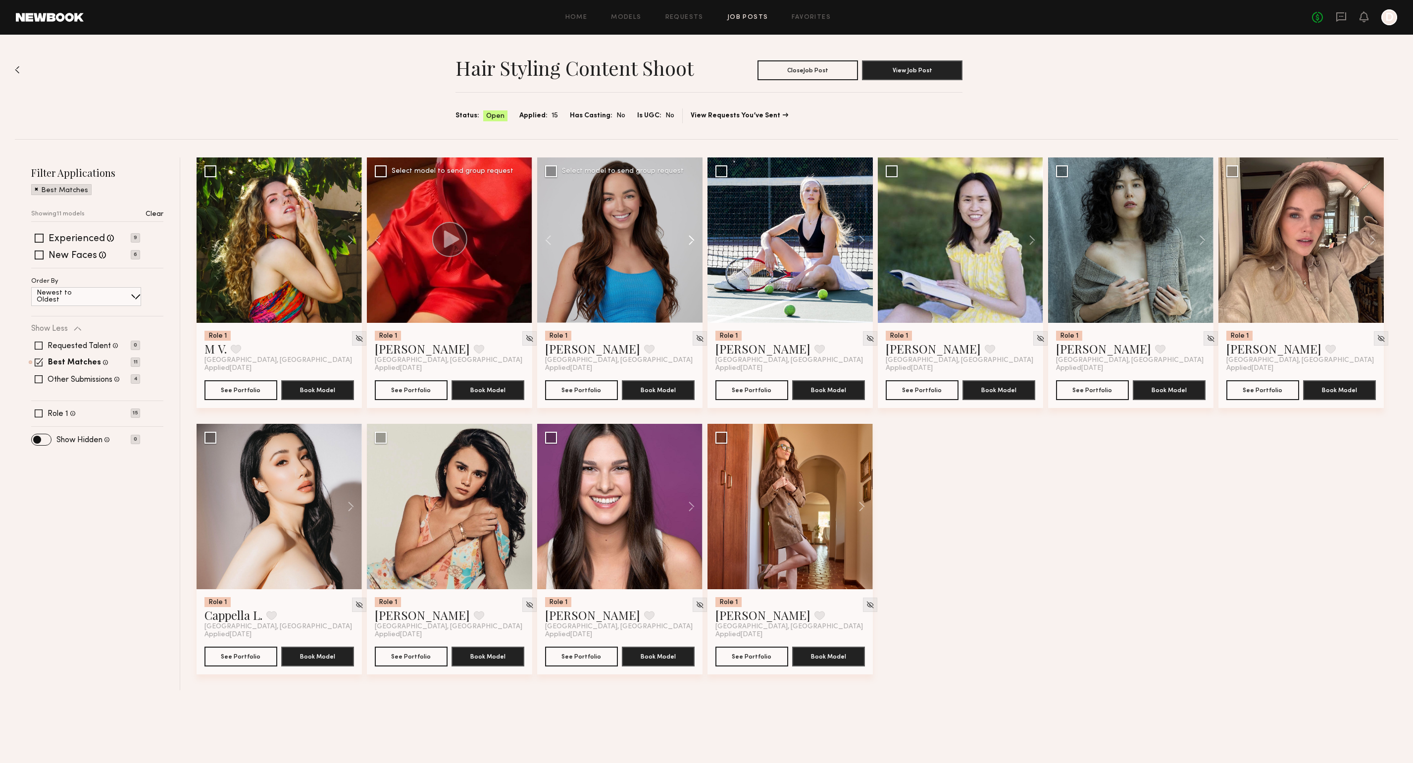
click at [691, 240] on button at bounding box center [687, 239] width 32 height 165
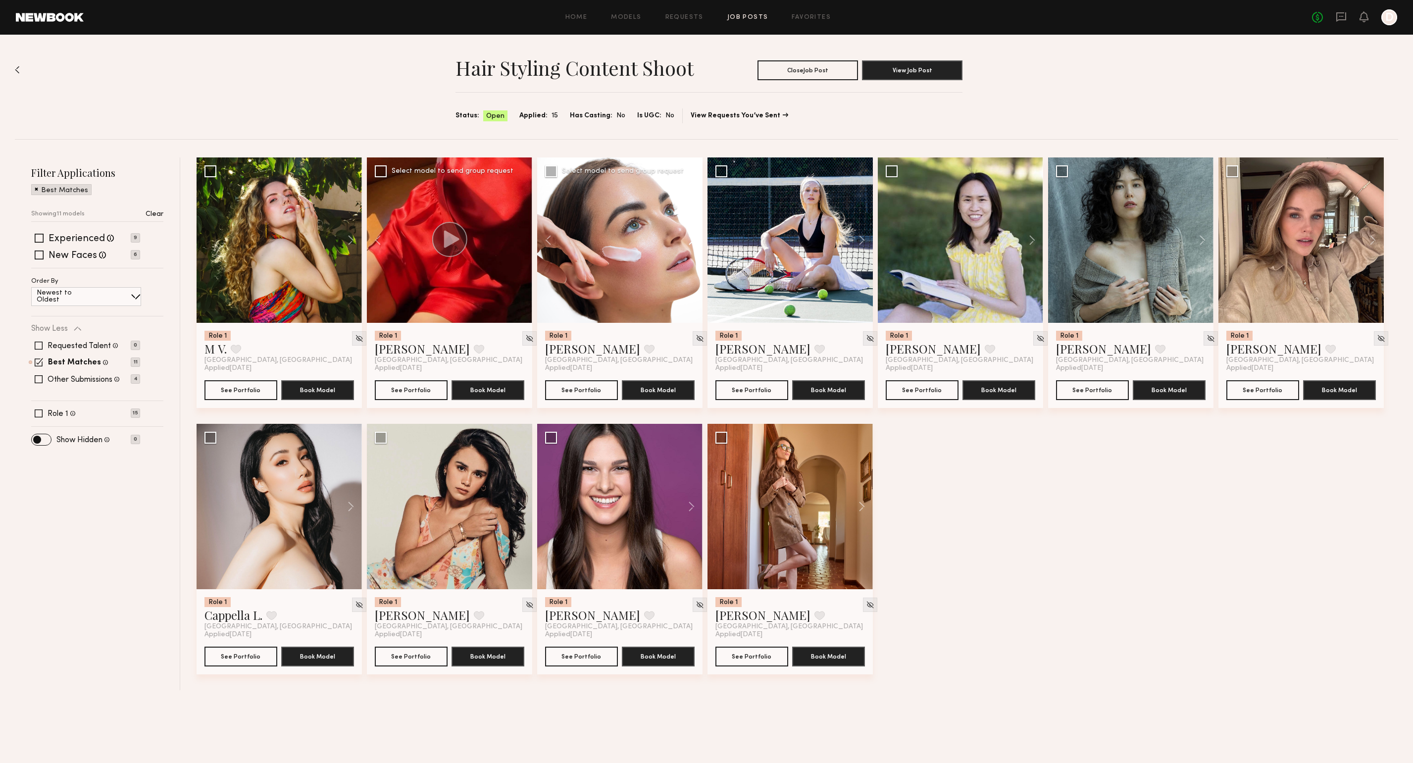
click at [691, 240] on button at bounding box center [687, 239] width 32 height 165
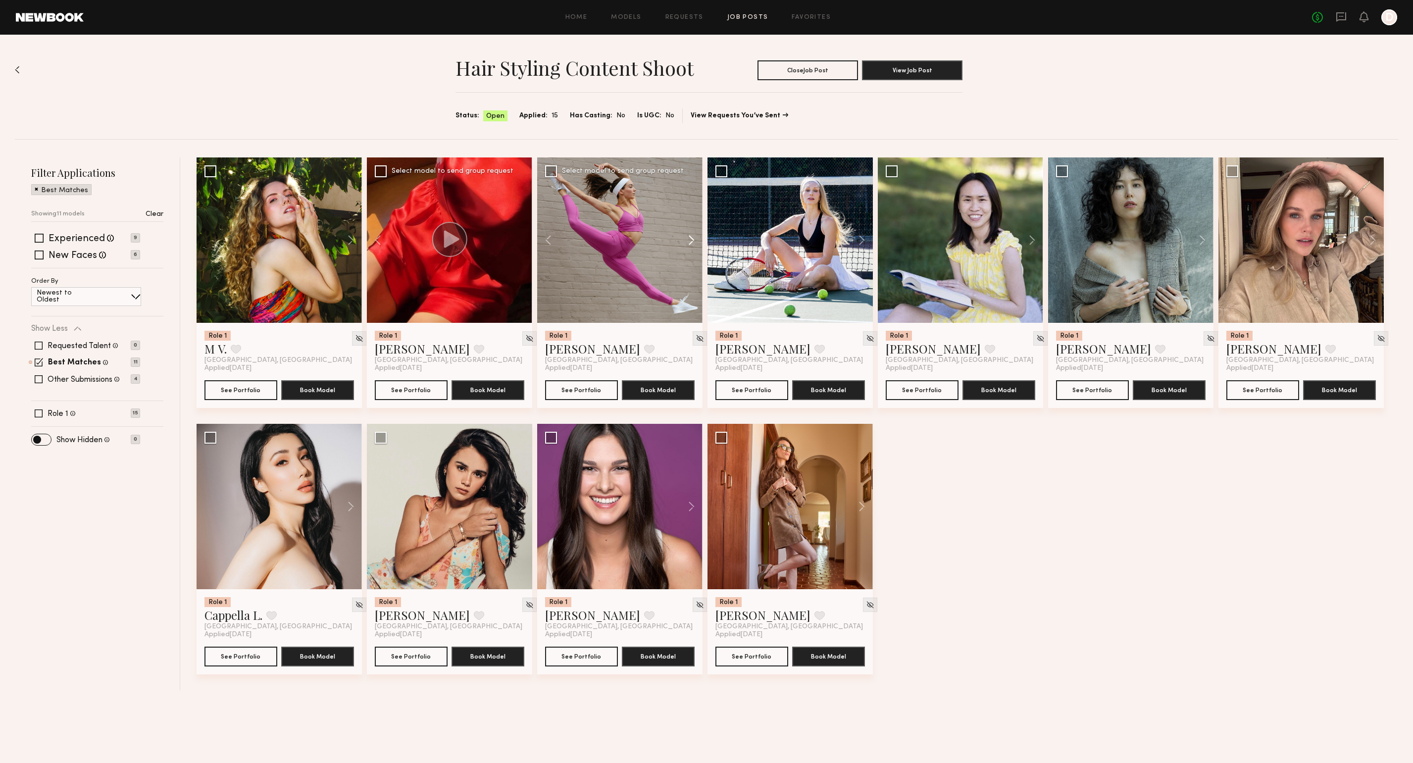
click at [691, 240] on button at bounding box center [687, 239] width 32 height 165
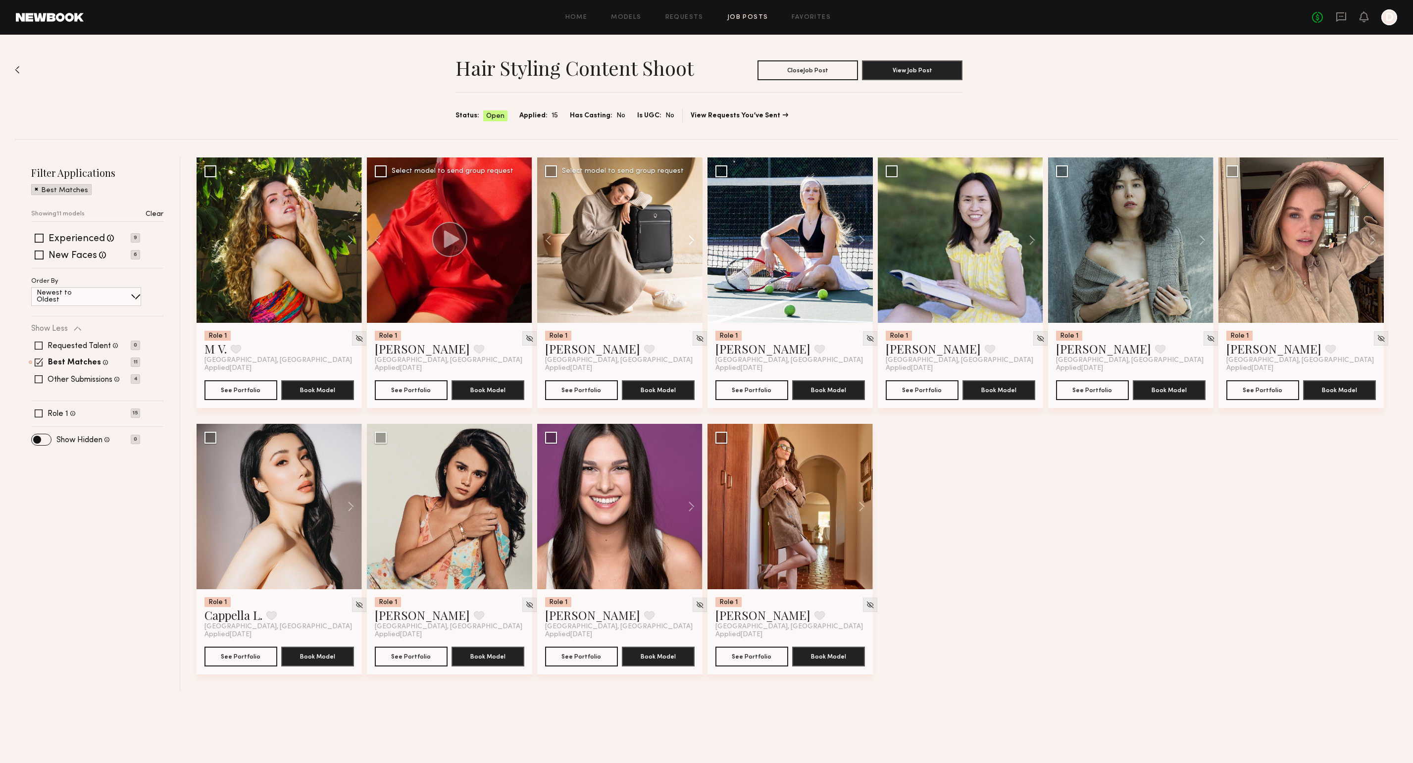
click at [691, 240] on button at bounding box center [687, 239] width 32 height 165
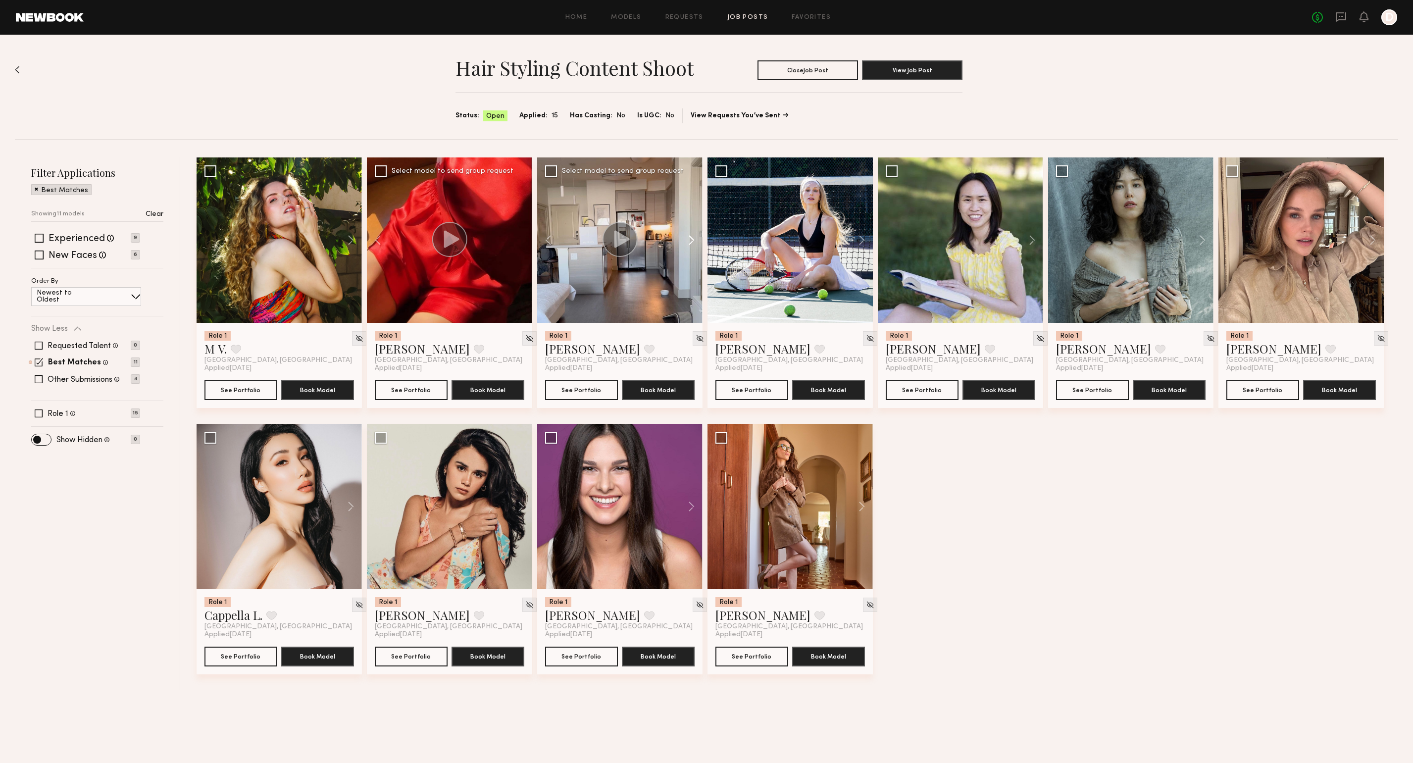
click at [691, 240] on button at bounding box center [687, 239] width 32 height 165
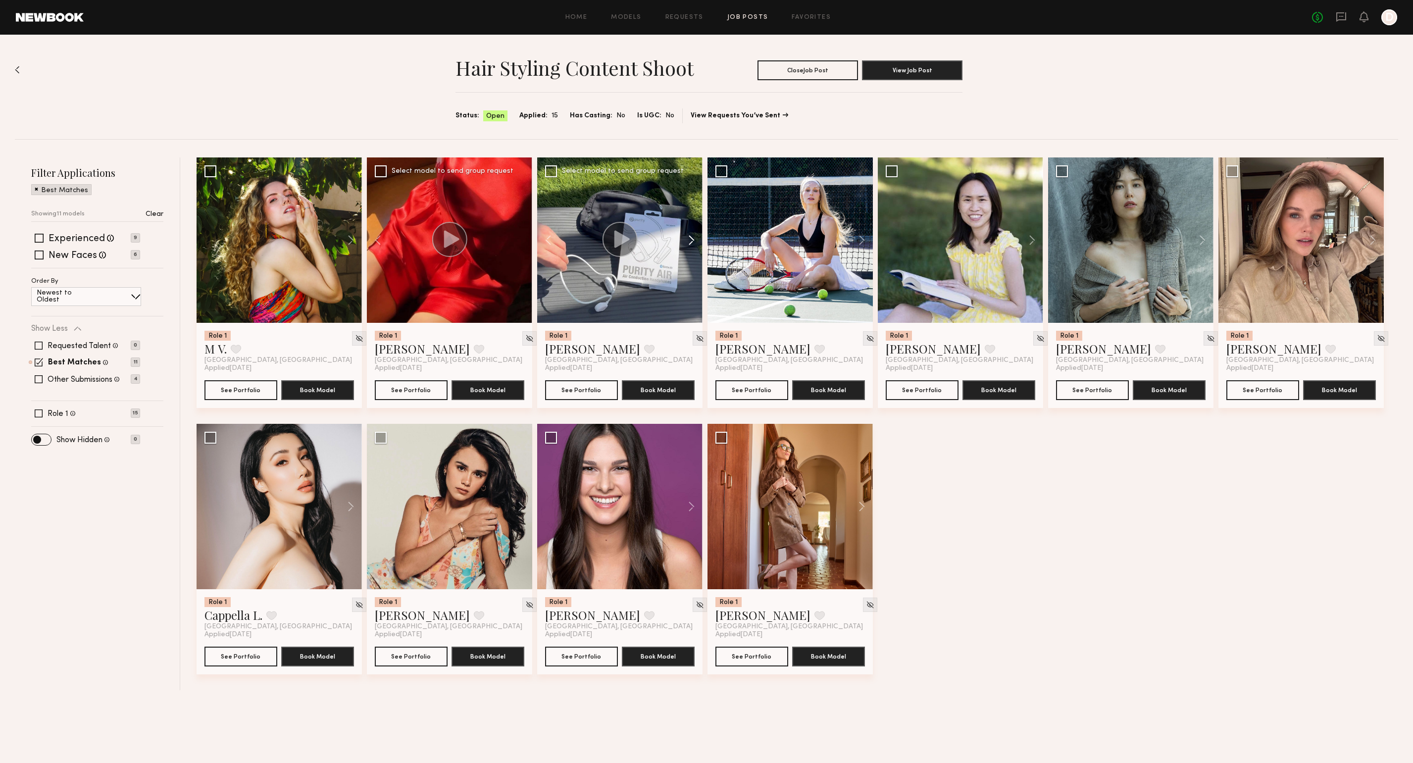
click at [691, 240] on button at bounding box center [687, 239] width 32 height 165
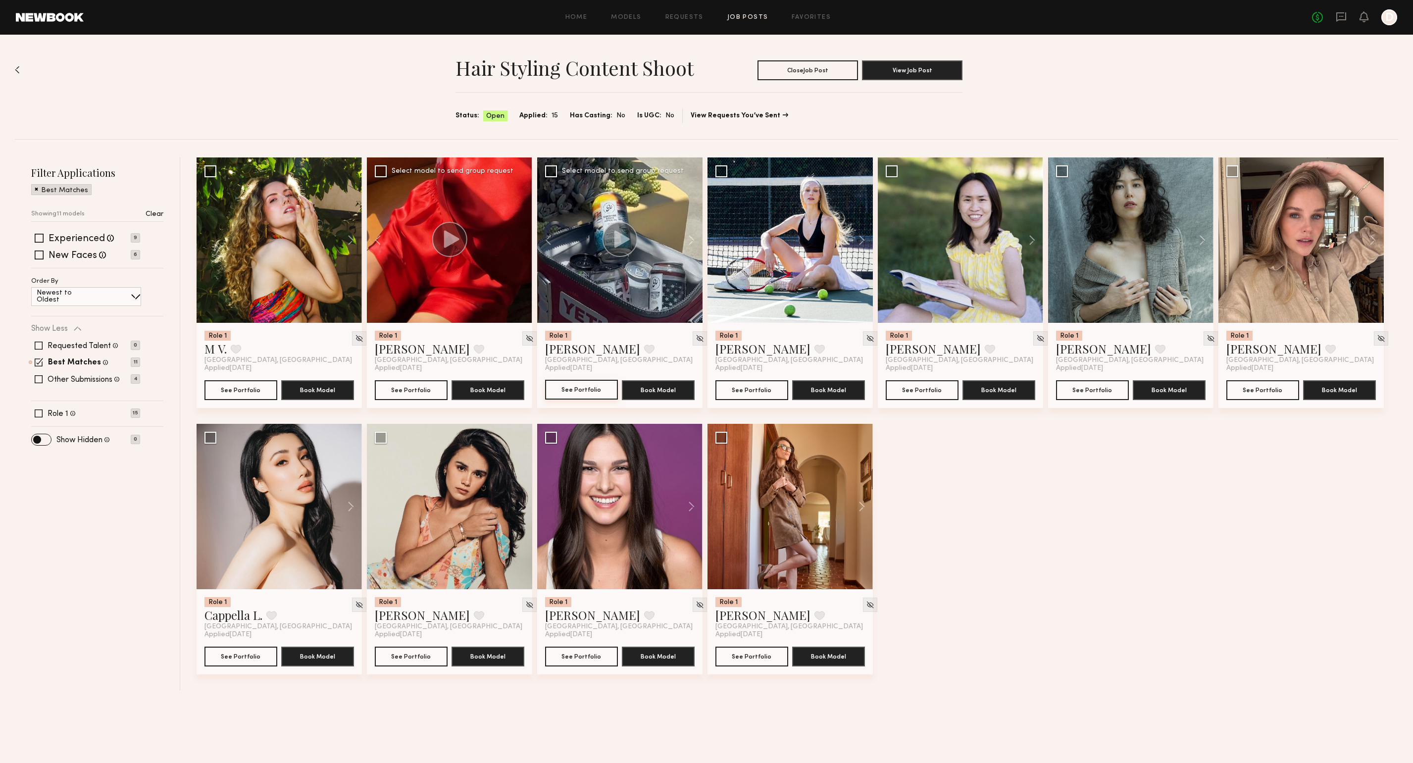
click at [571, 389] on button "See Portfolio" at bounding box center [581, 390] width 73 height 20
click at [547, 235] on button at bounding box center [553, 239] width 32 height 165
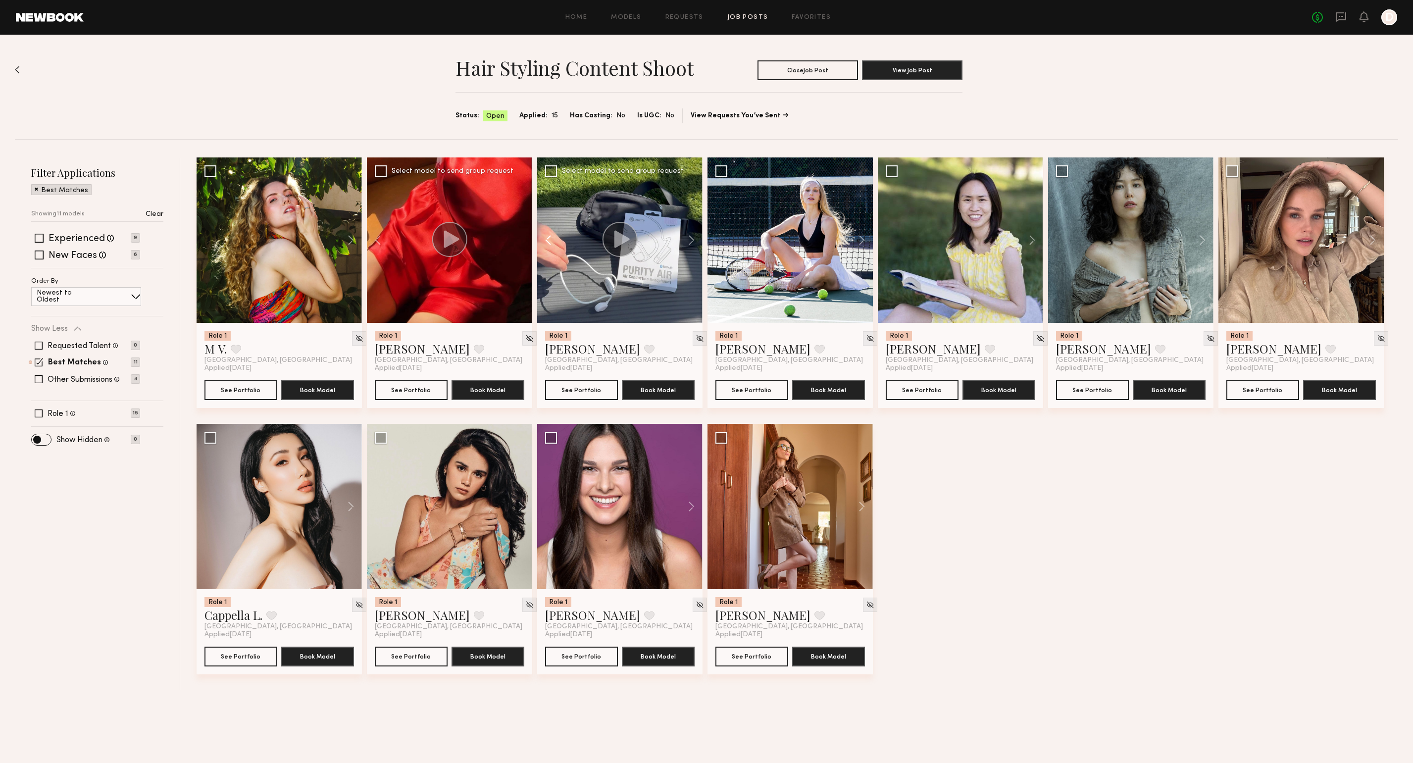
click at [547, 235] on button at bounding box center [553, 239] width 32 height 165
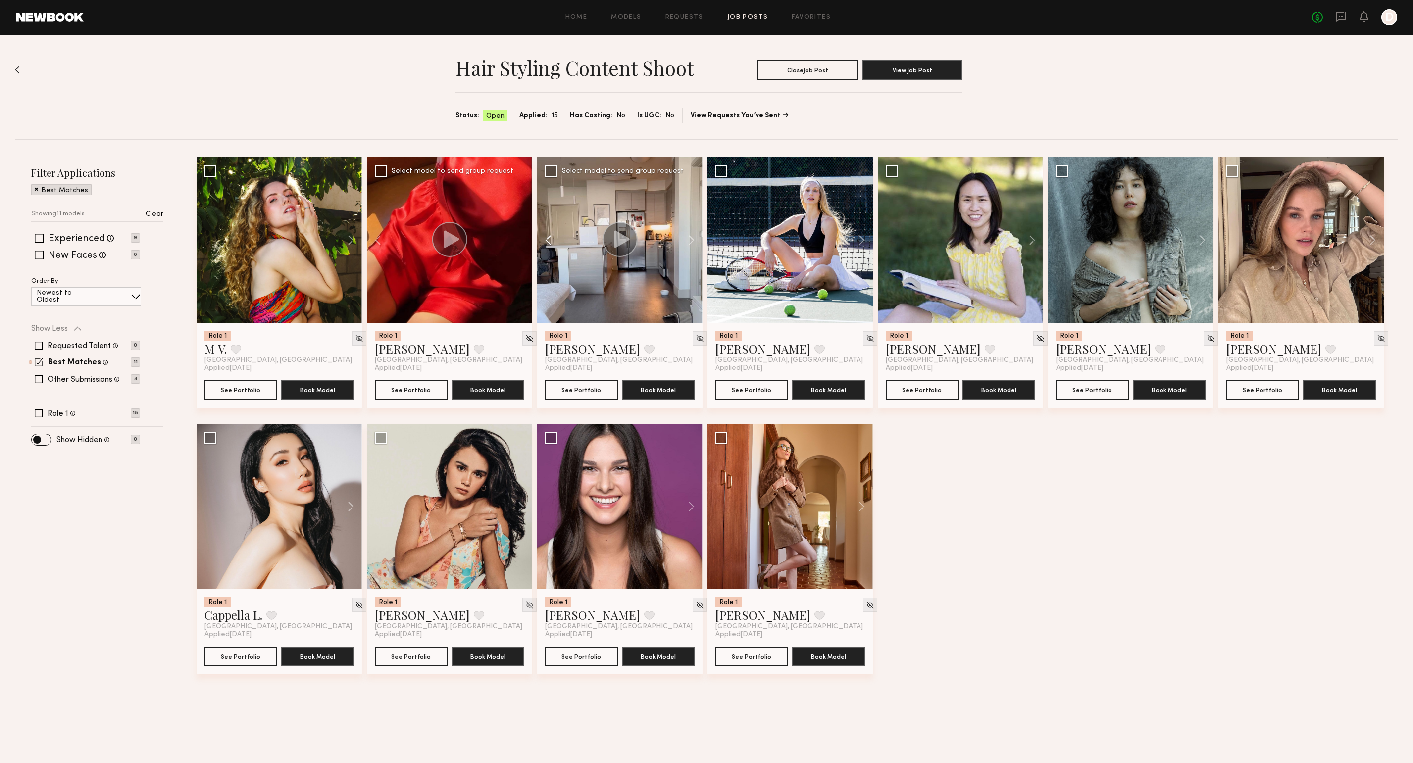
click at [547, 235] on button at bounding box center [553, 239] width 32 height 165
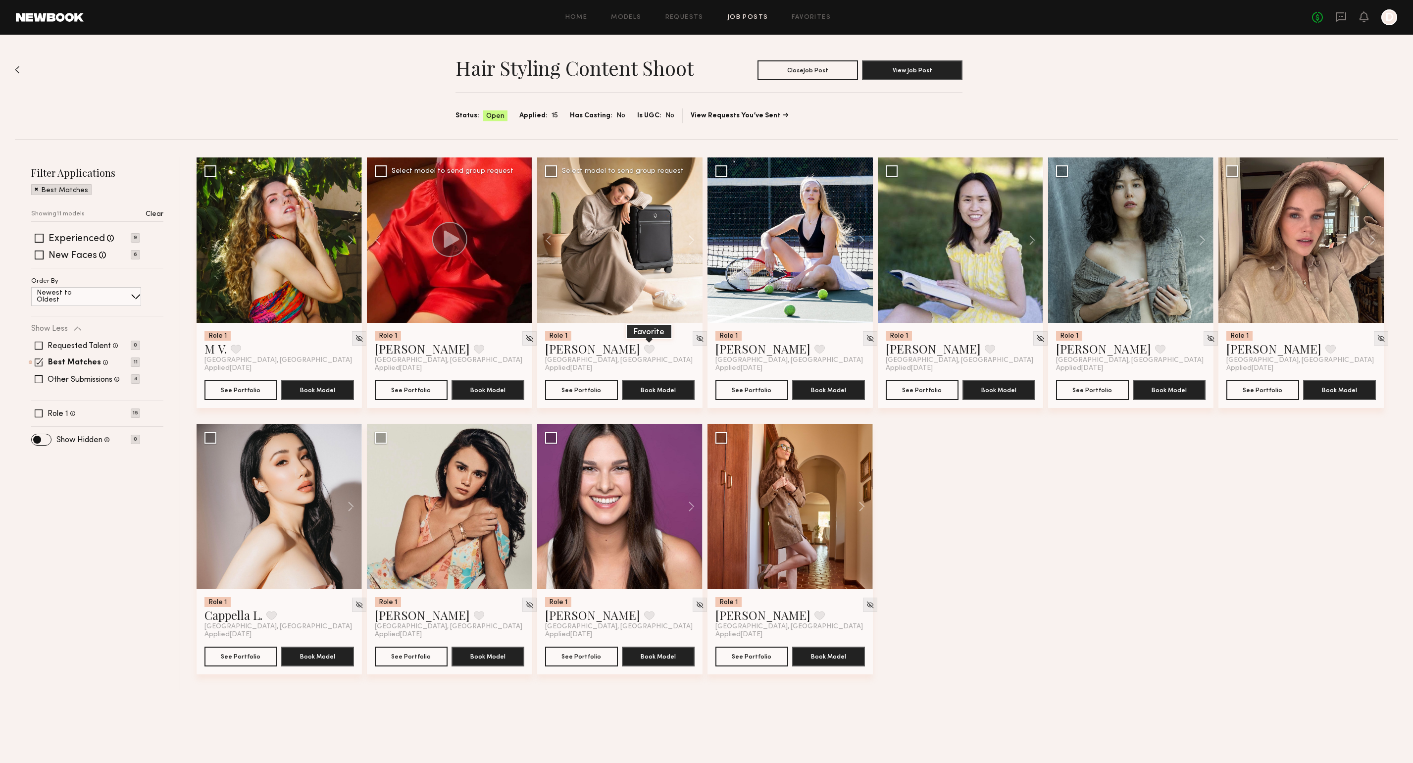
click at [644, 347] on button at bounding box center [649, 349] width 10 height 9
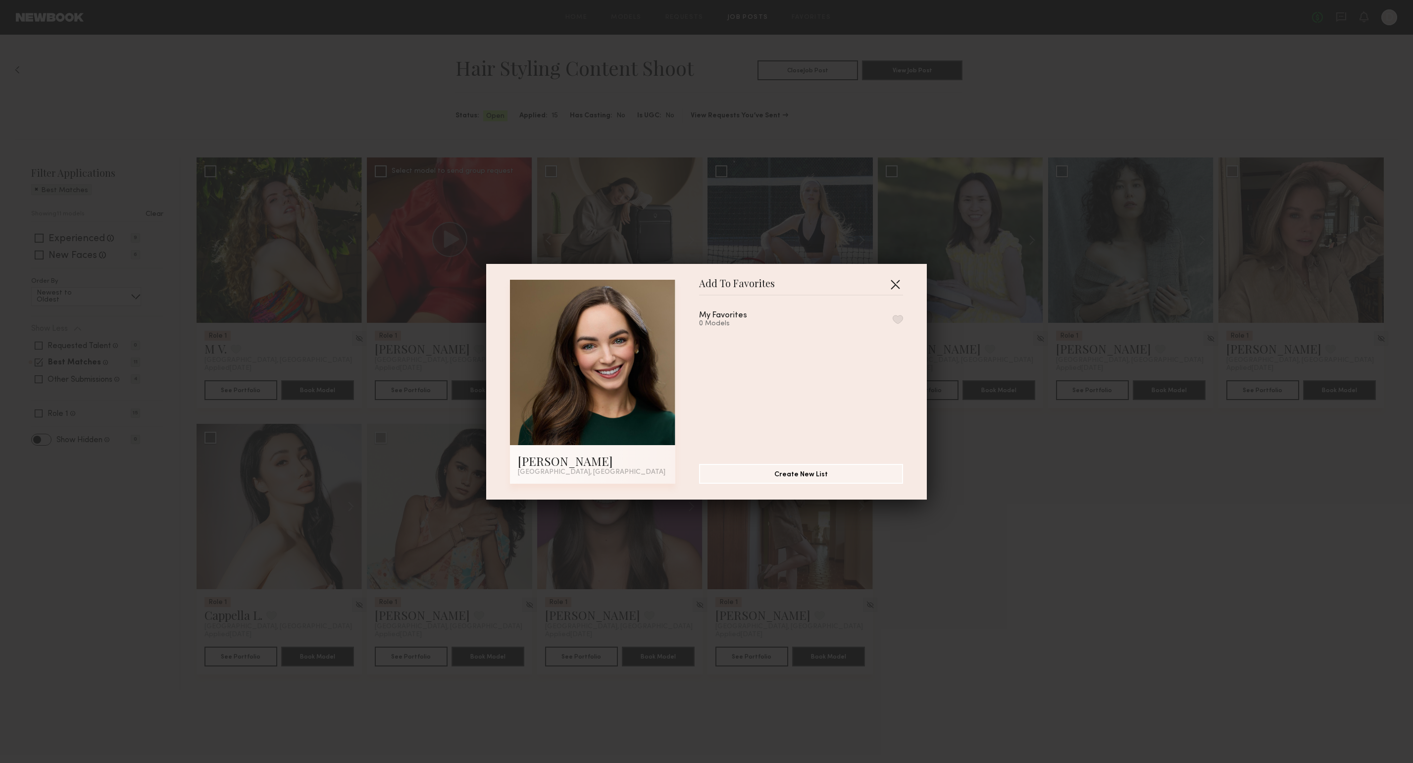
click at [890, 286] on button "button" at bounding box center [895, 284] width 16 height 16
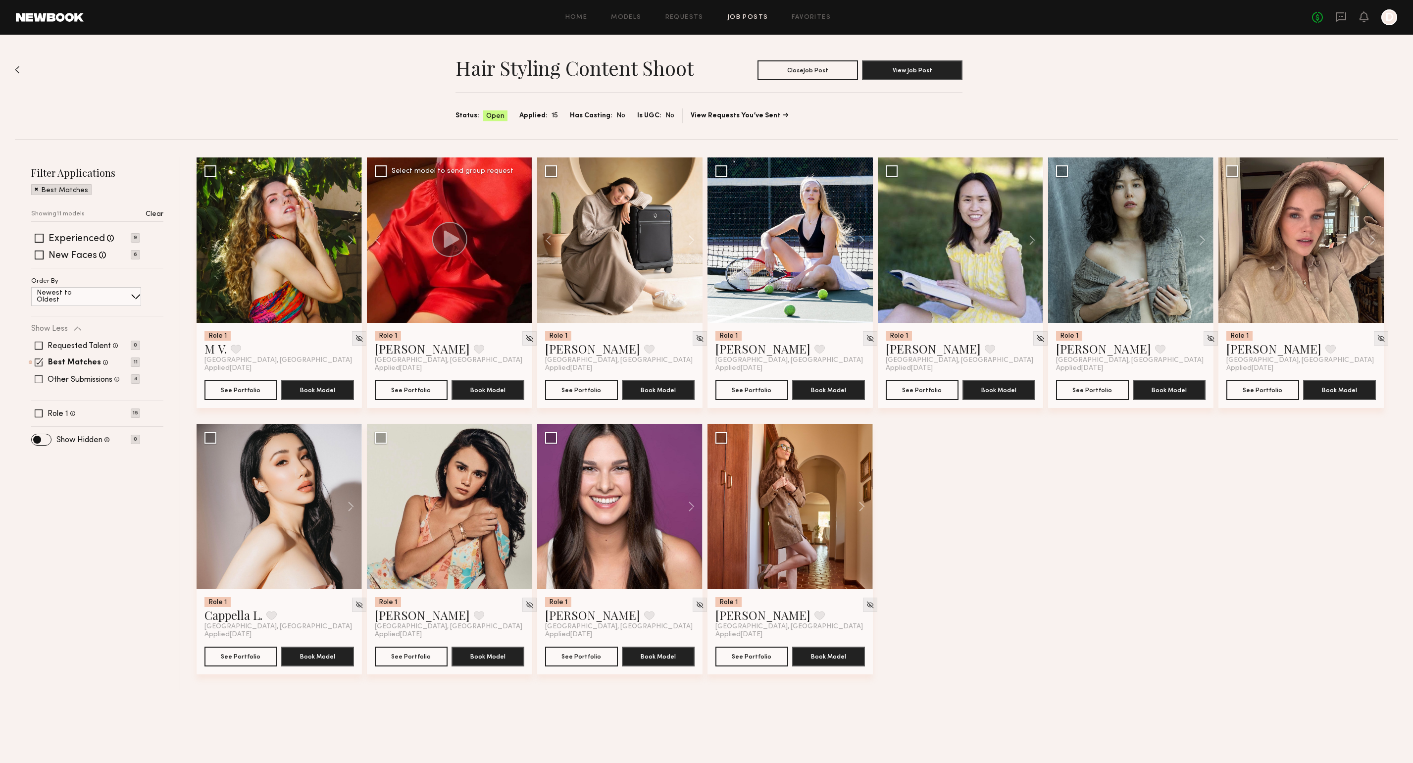
click at [39, 376] on span at bounding box center [39, 379] width 8 height 8
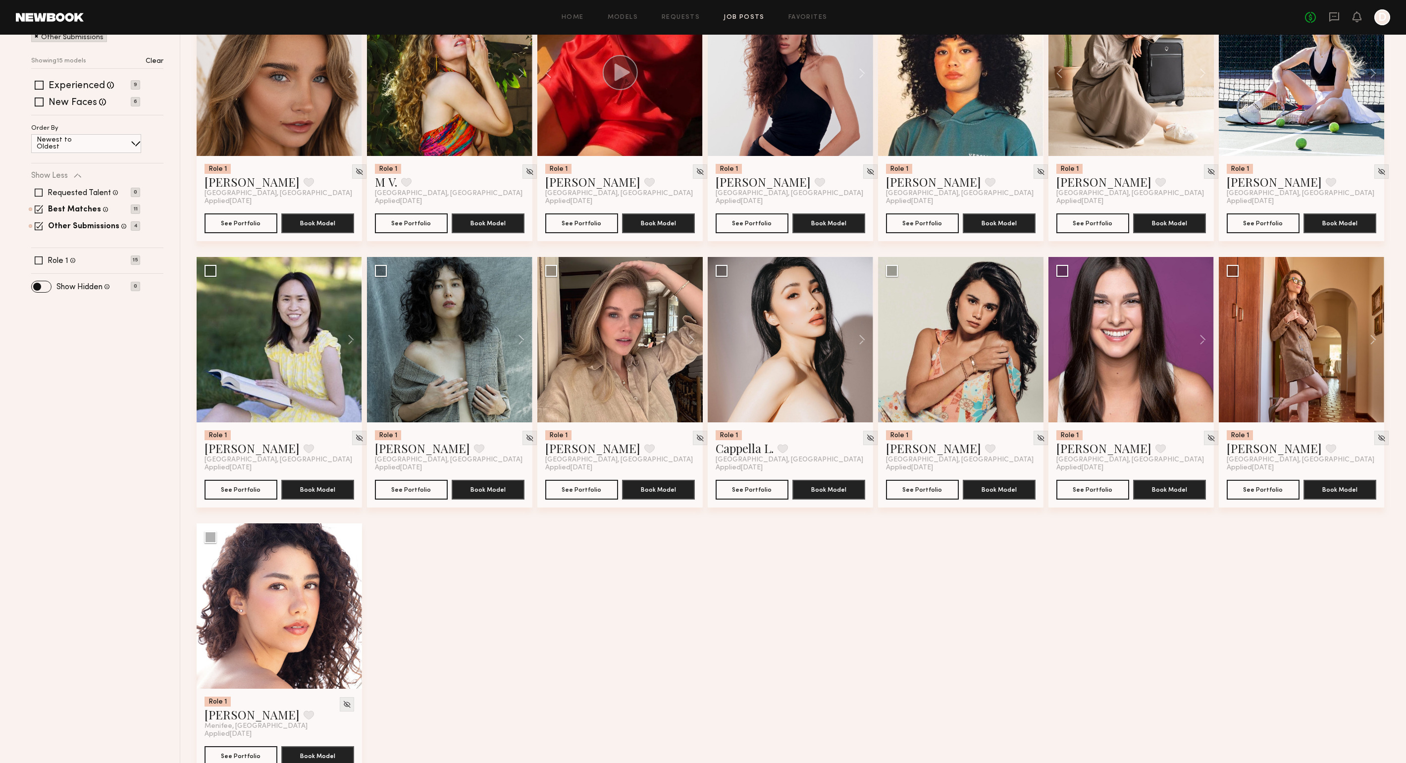
scroll to position [193, 0]
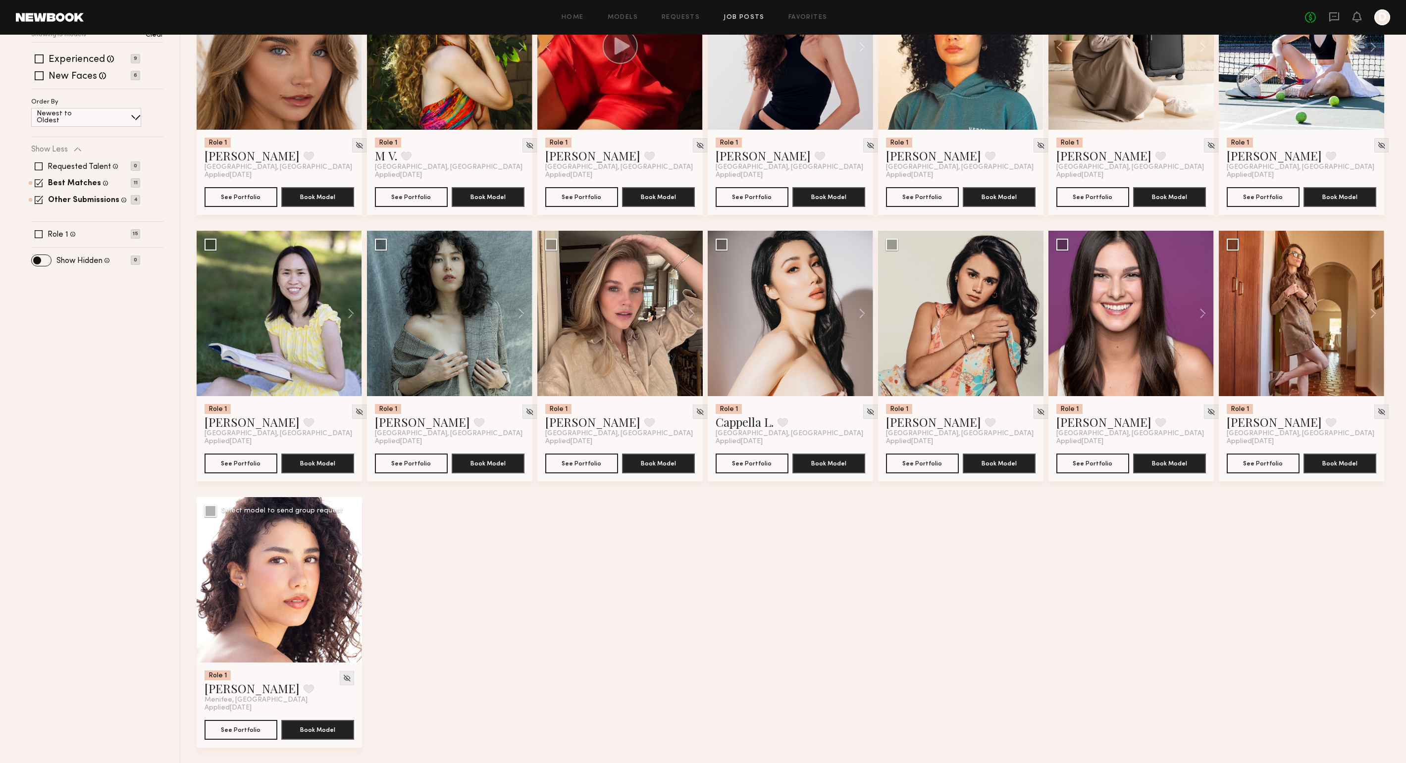
click at [351, 579] on button at bounding box center [346, 579] width 32 height 165
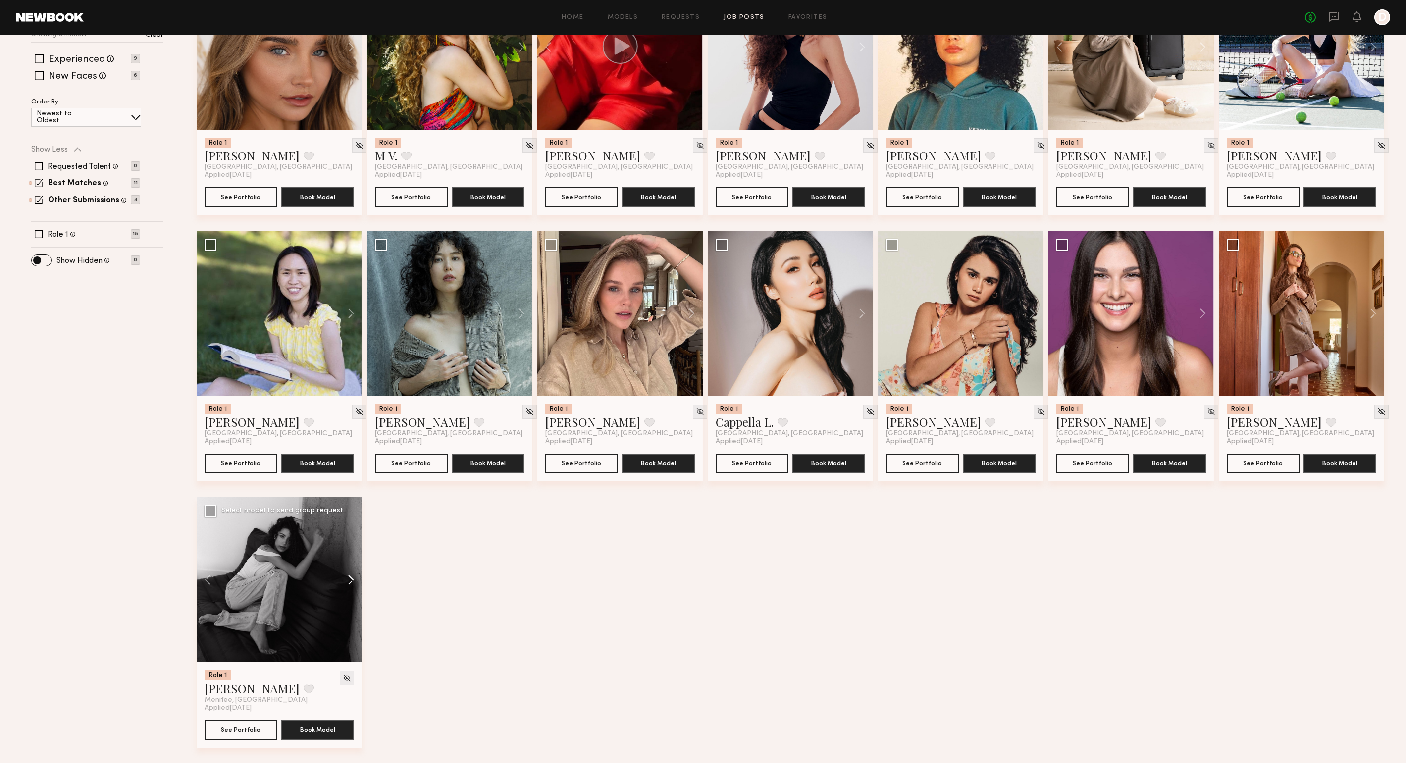
click at [351, 579] on button at bounding box center [346, 579] width 32 height 165
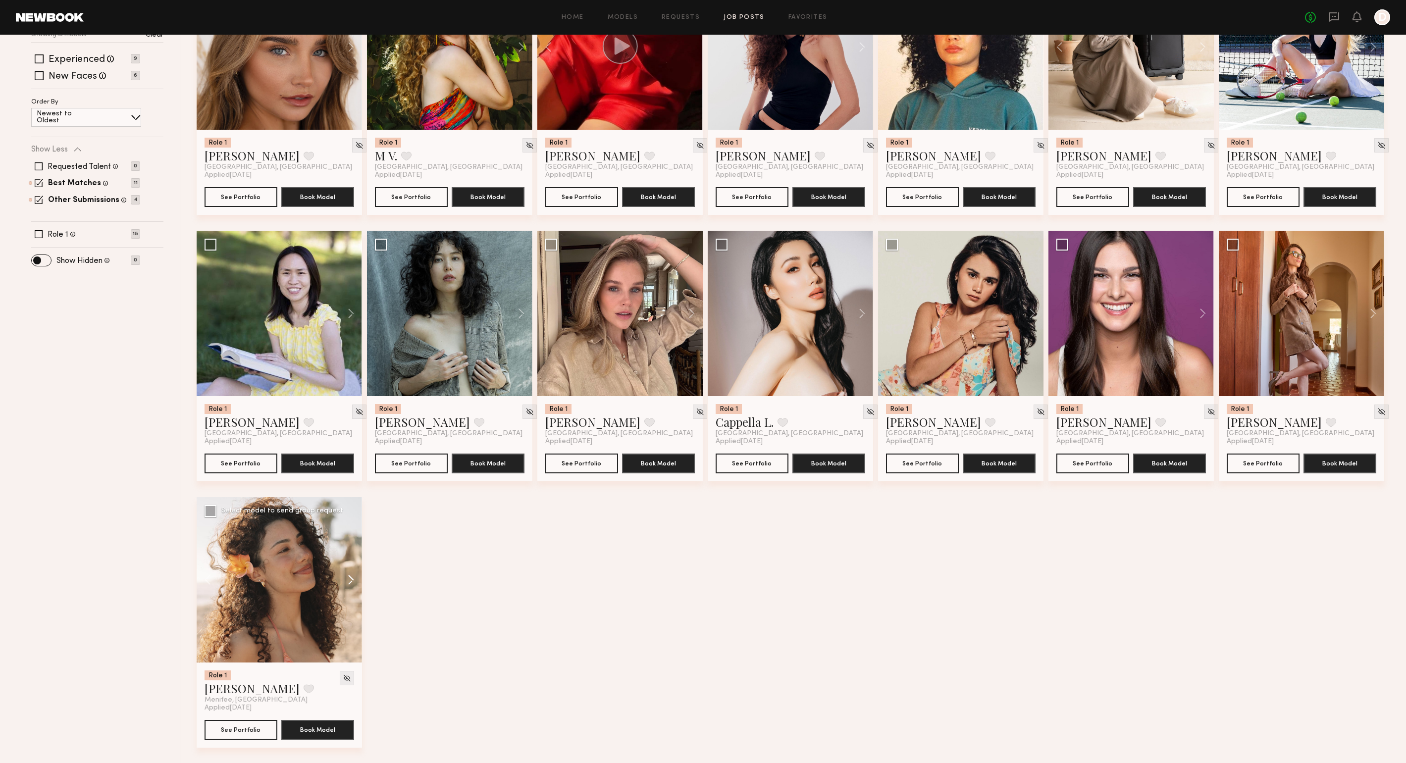
click at [351, 579] on button at bounding box center [346, 579] width 32 height 165
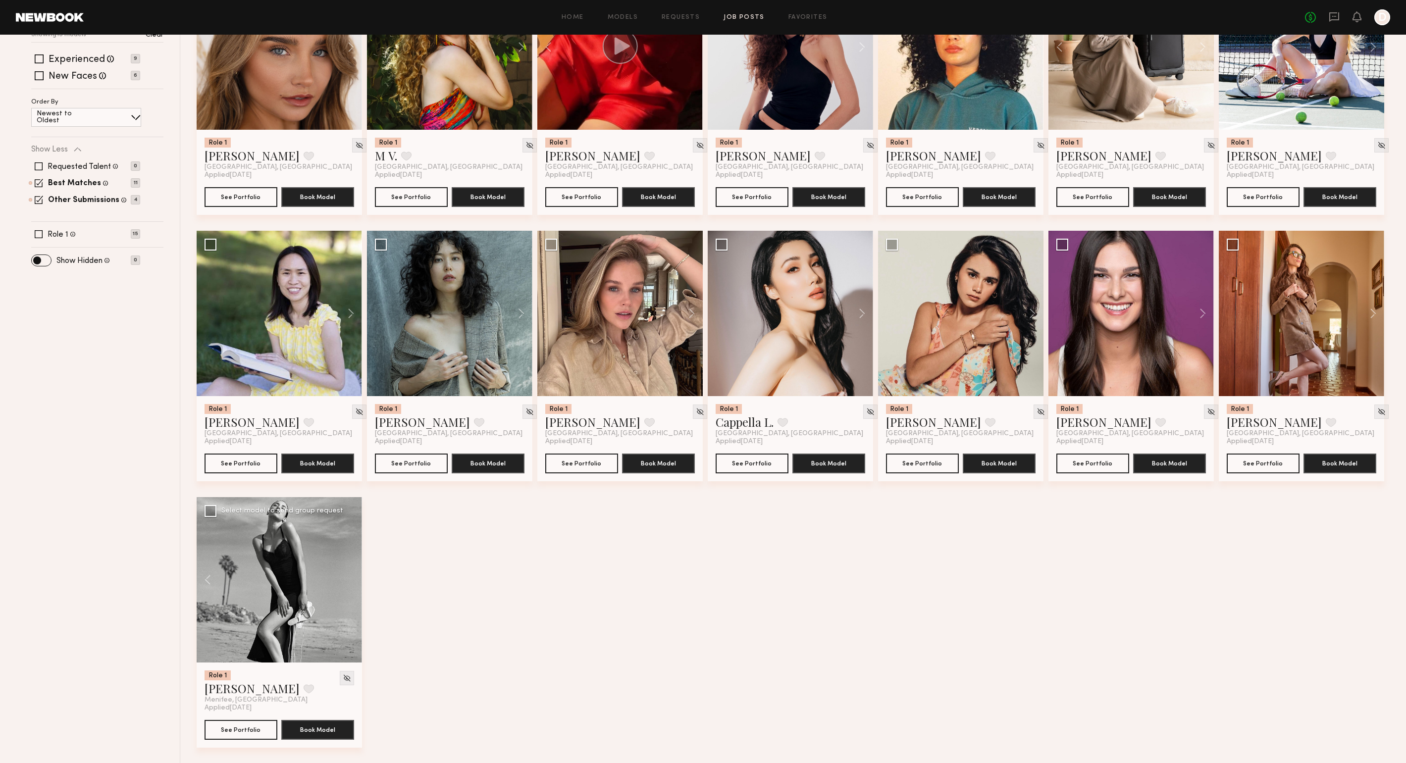
click at [351, 579] on div at bounding box center [279, 579] width 165 height 165
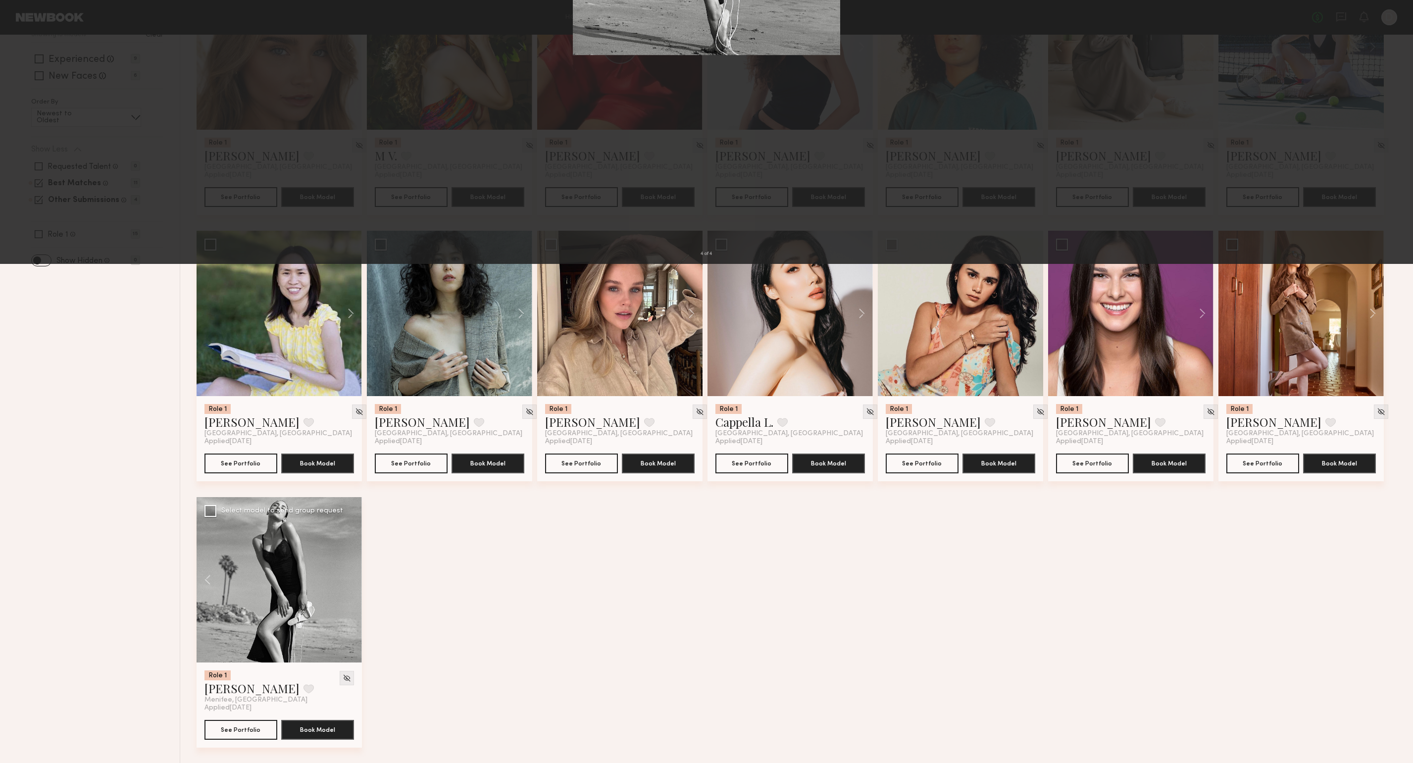
drag, startPoint x: 993, startPoint y: 345, endPoint x: 1002, endPoint y: 339, distance: 11.0
click at [993, 345] on div "4 of 4" at bounding box center [706, 381] width 1413 height 763
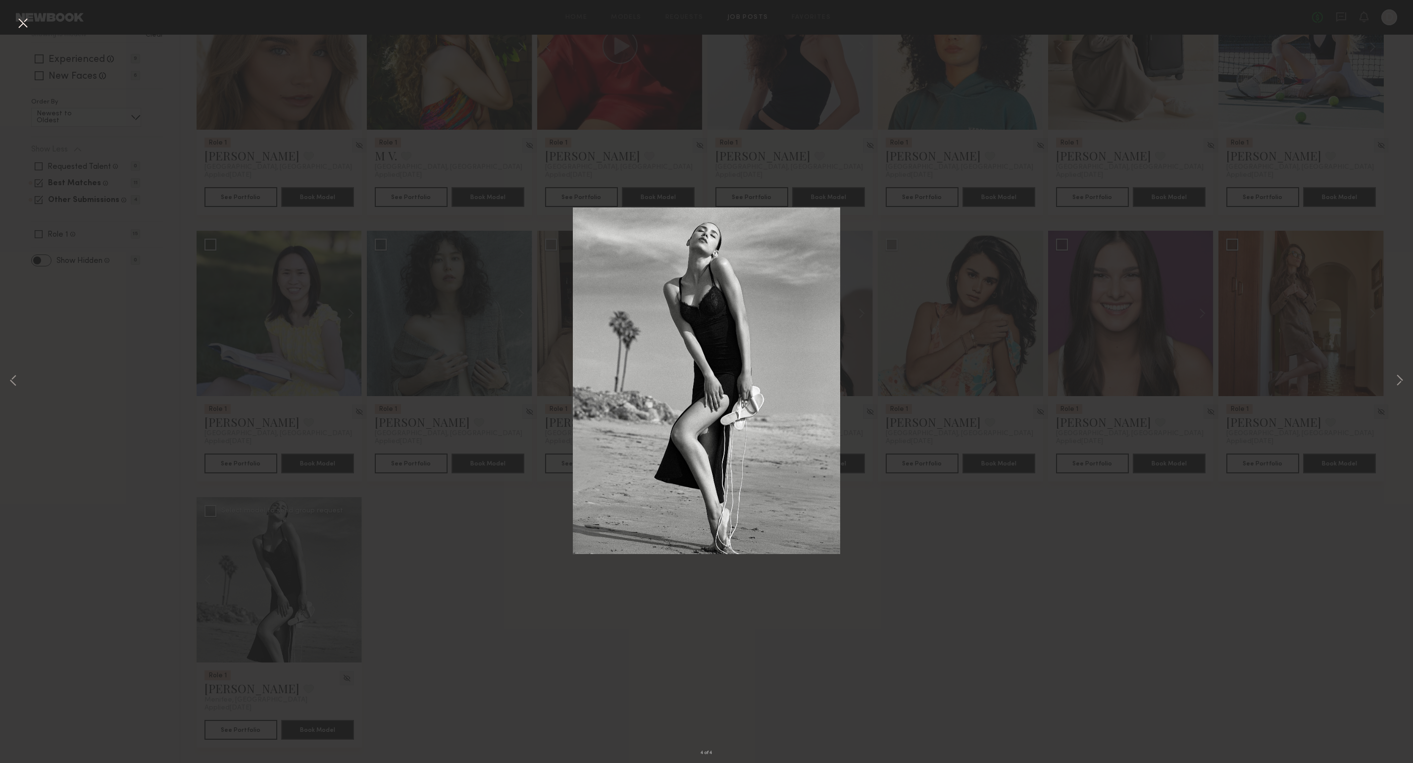
click at [30, 23] on button at bounding box center [23, 24] width 16 height 18
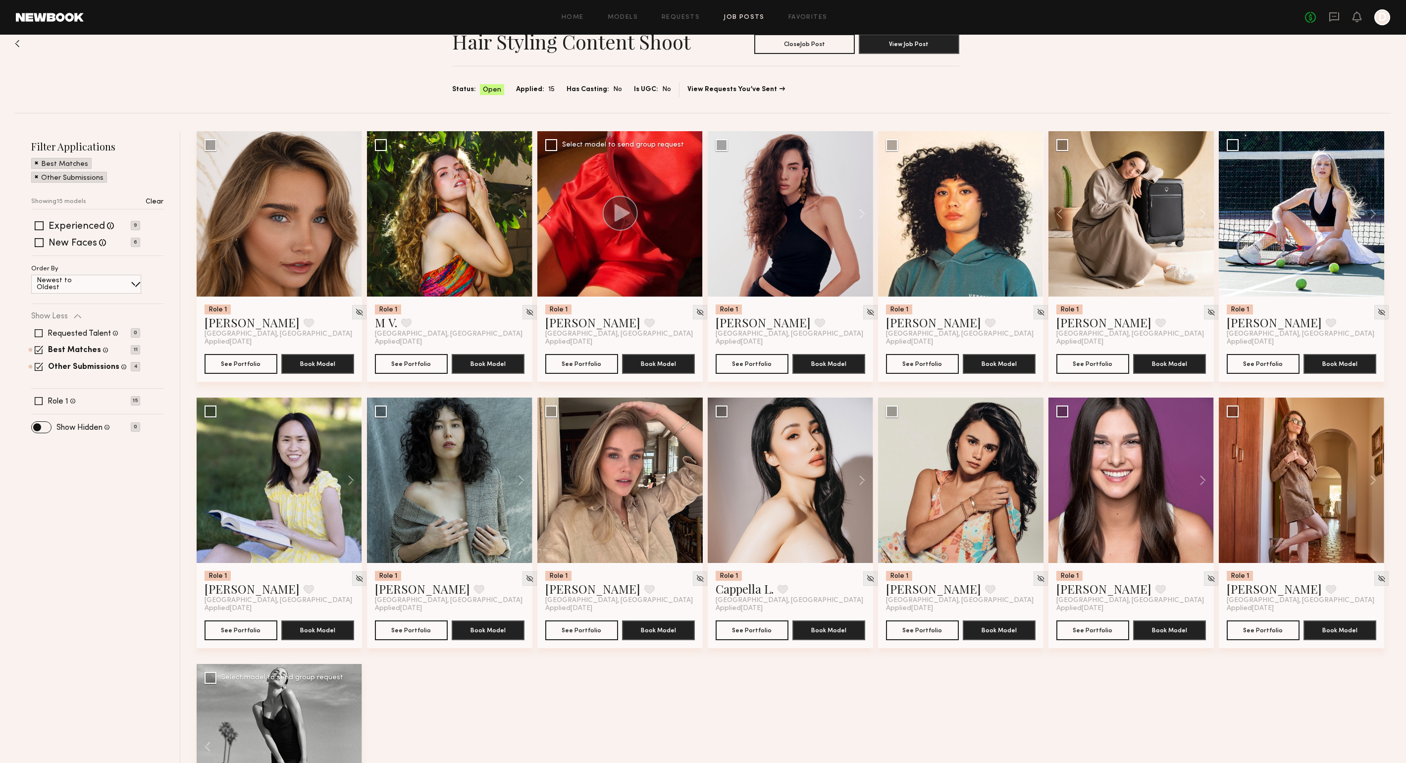
scroll to position [24, 0]
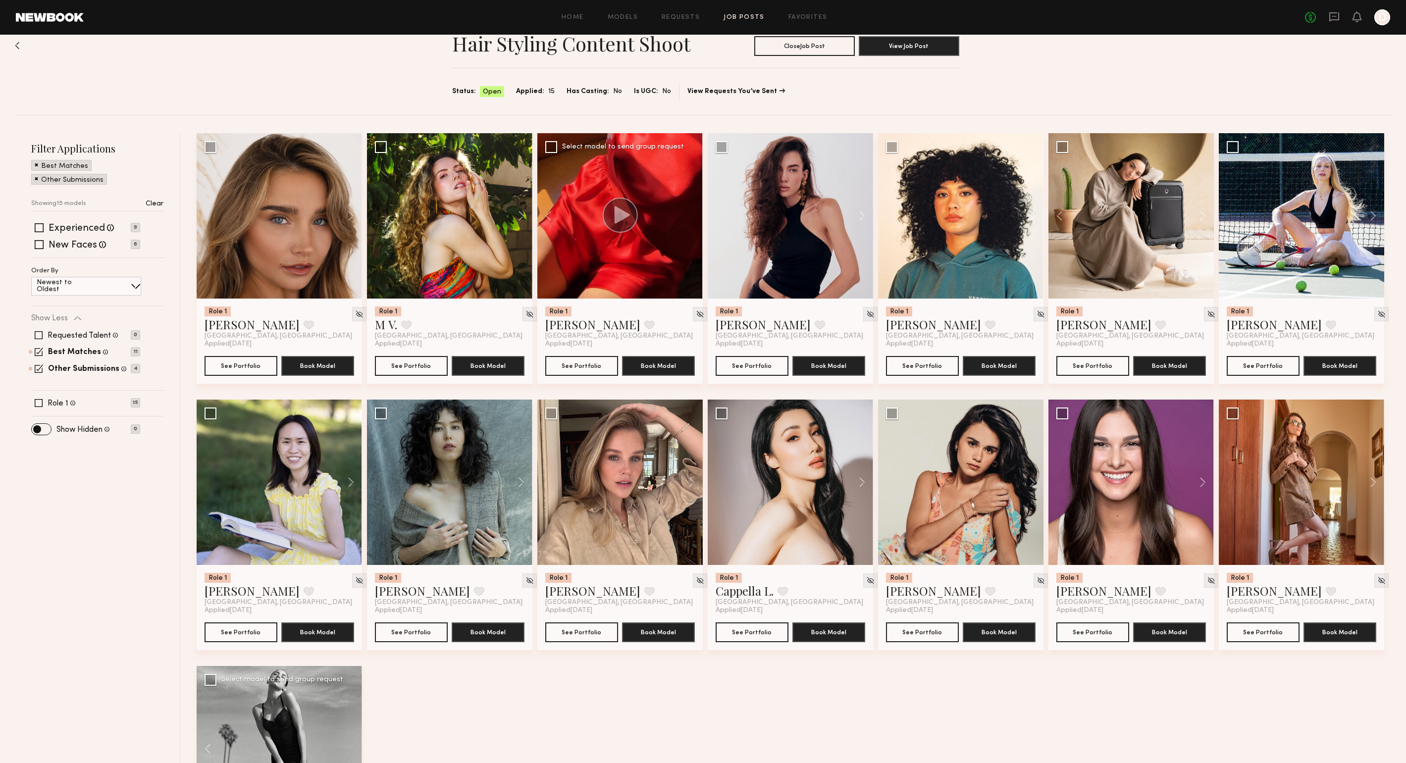
click at [1056, 50] on div "Hair Styling Content Shoot Close Job Post View Job Post Status: Open Applied: 1…" at bounding box center [703, 62] width 1376 height 104
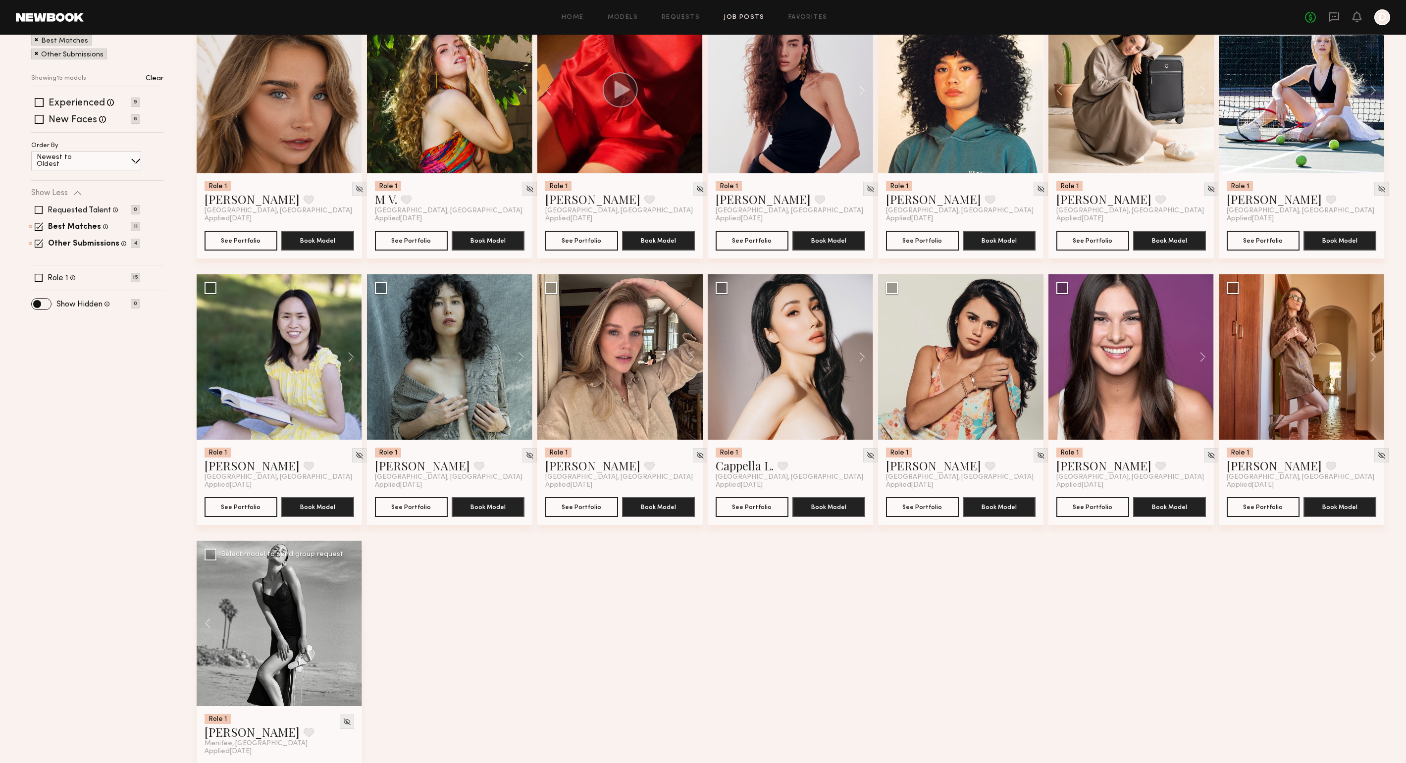
scroll to position [0, 0]
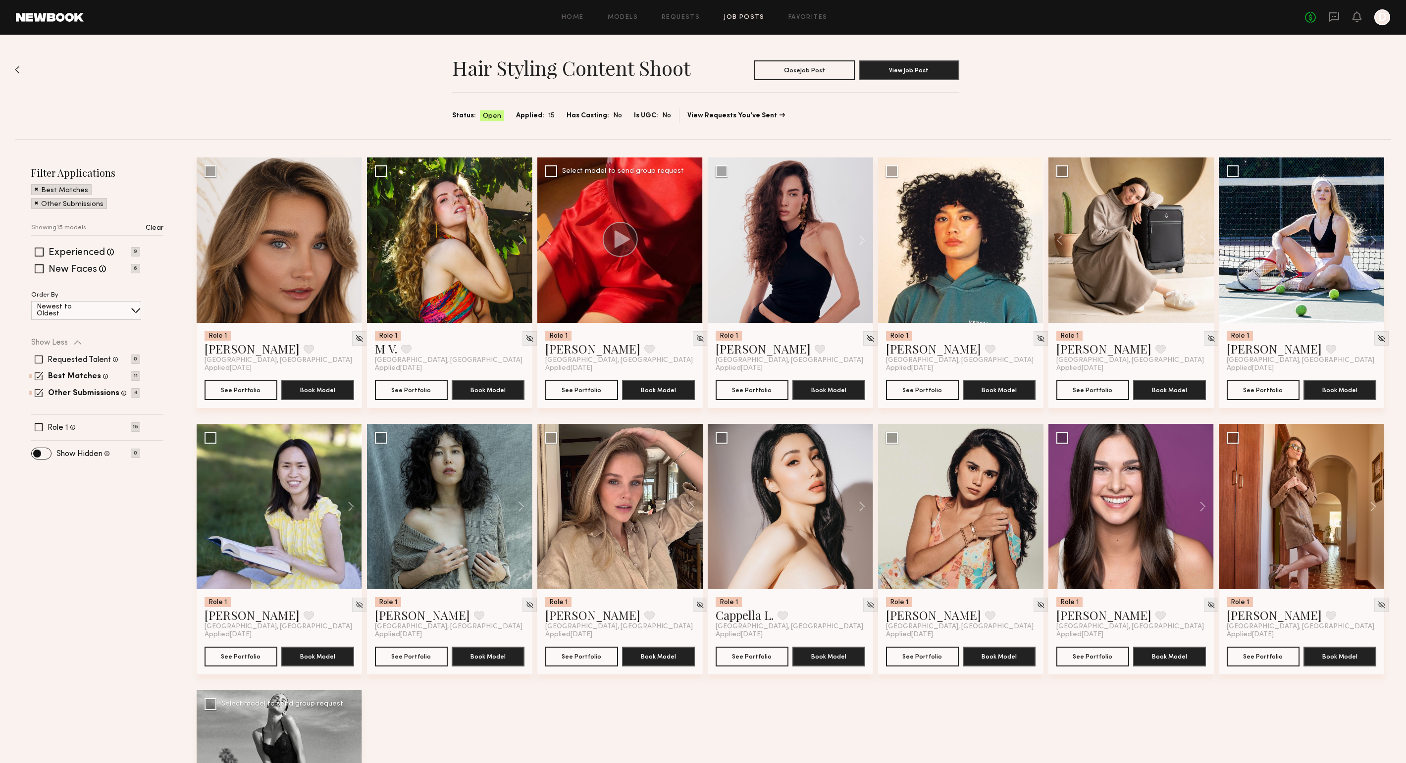
click at [638, 11] on div "Home Models Requests Job Posts Favorites Sign Out No fees up to $5,000 D" at bounding box center [737, 17] width 1306 height 16
click at [623, 15] on link "Models" at bounding box center [623, 17] width 30 height 6
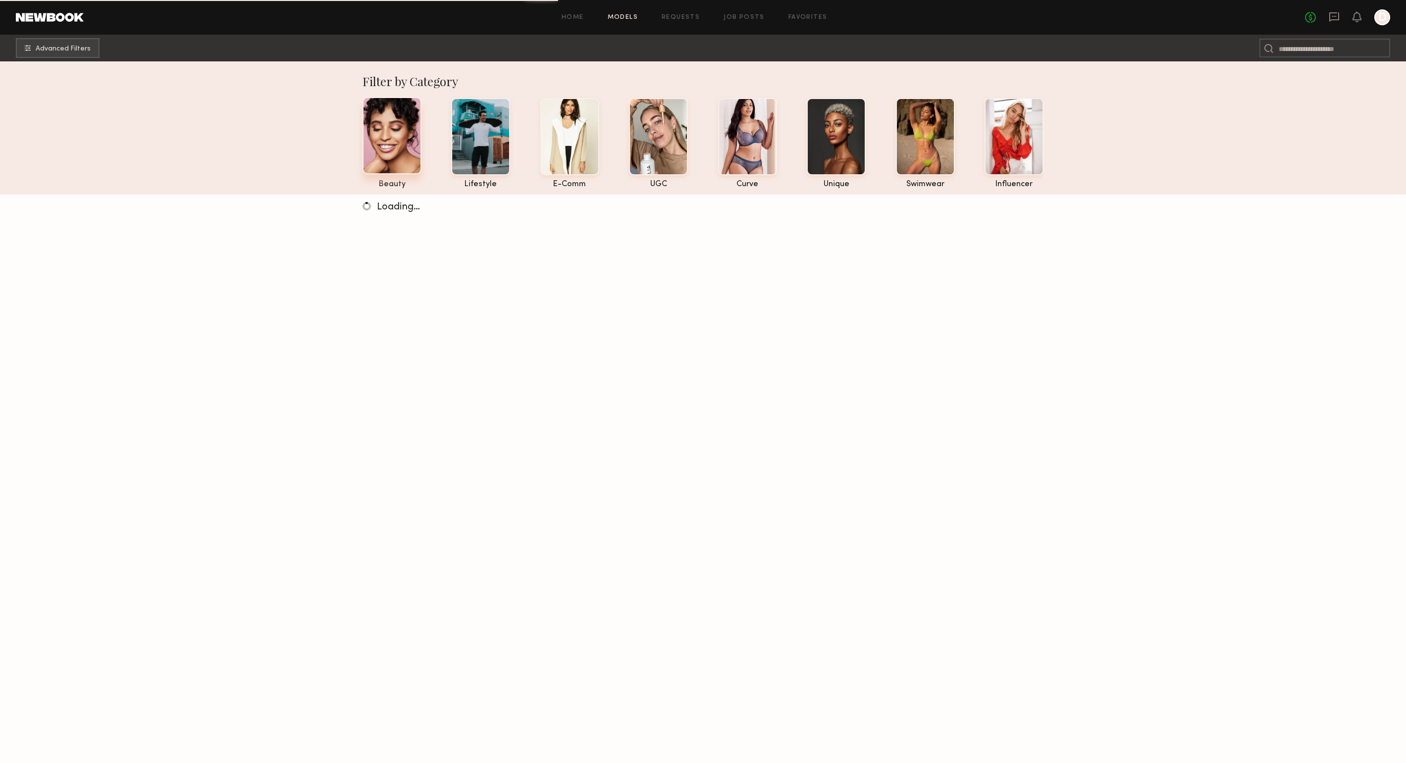
click at [406, 138] on div at bounding box center [391, 135] width 59 height 77
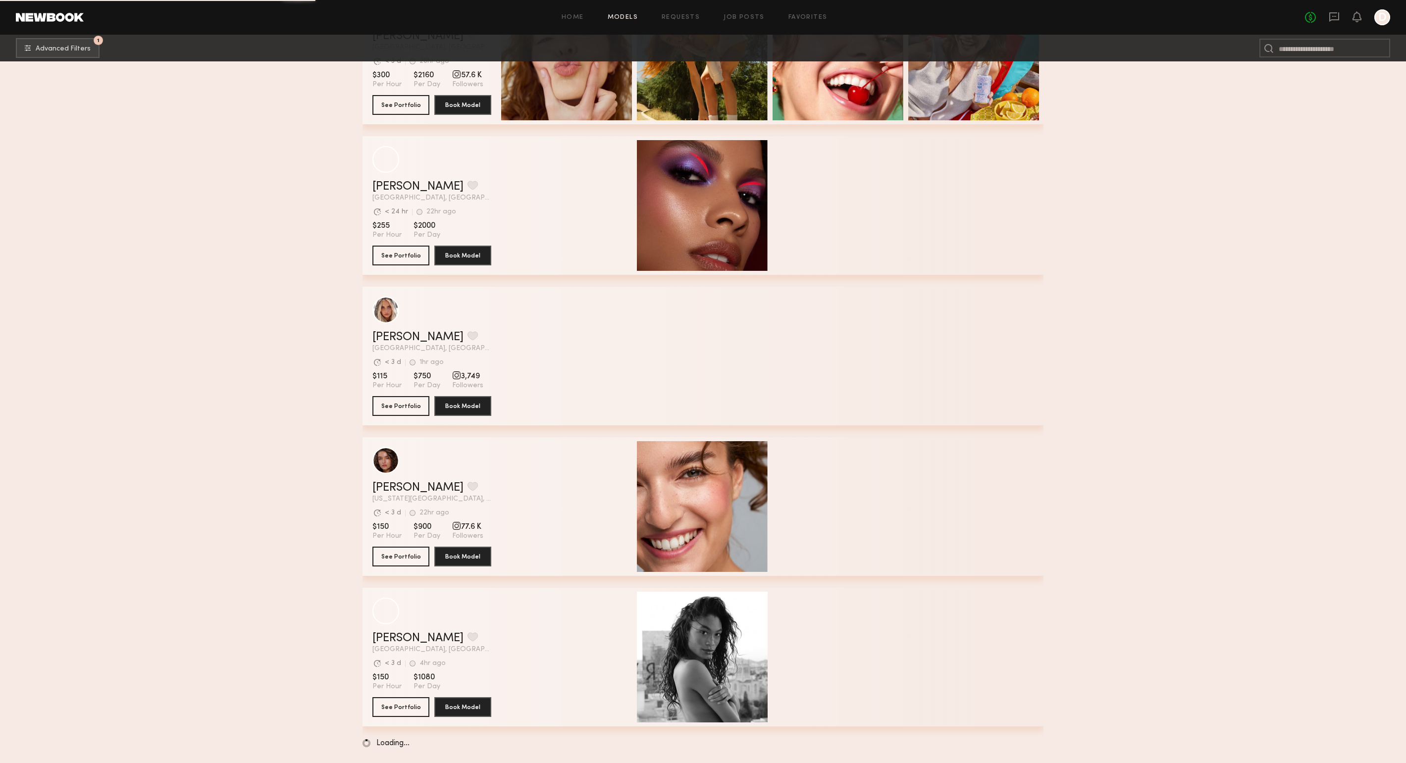
scroll to position [1300, 0]
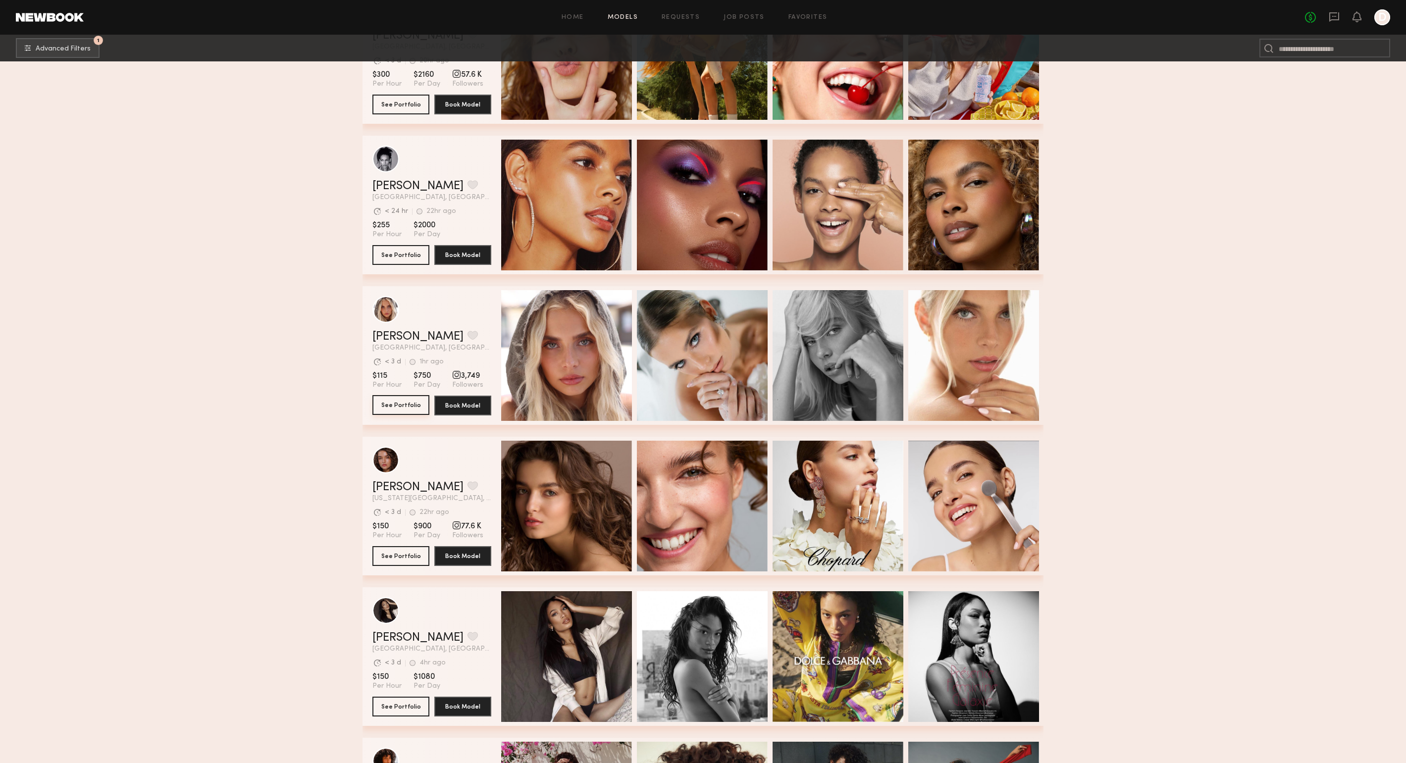
click at [408, 405] on button "See Portfolio" at bounding box center [400, 405] width 57 height 20
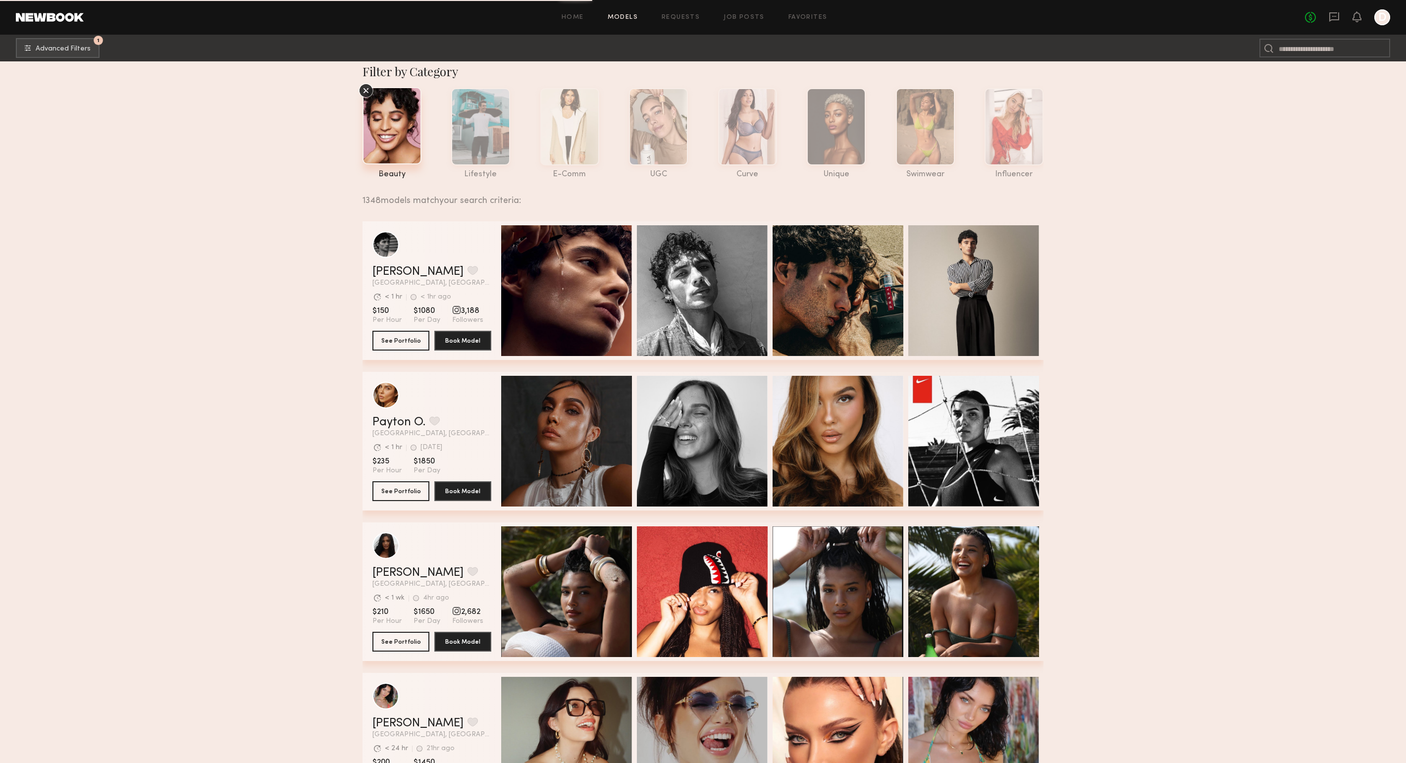
scroll to position [0, 0]
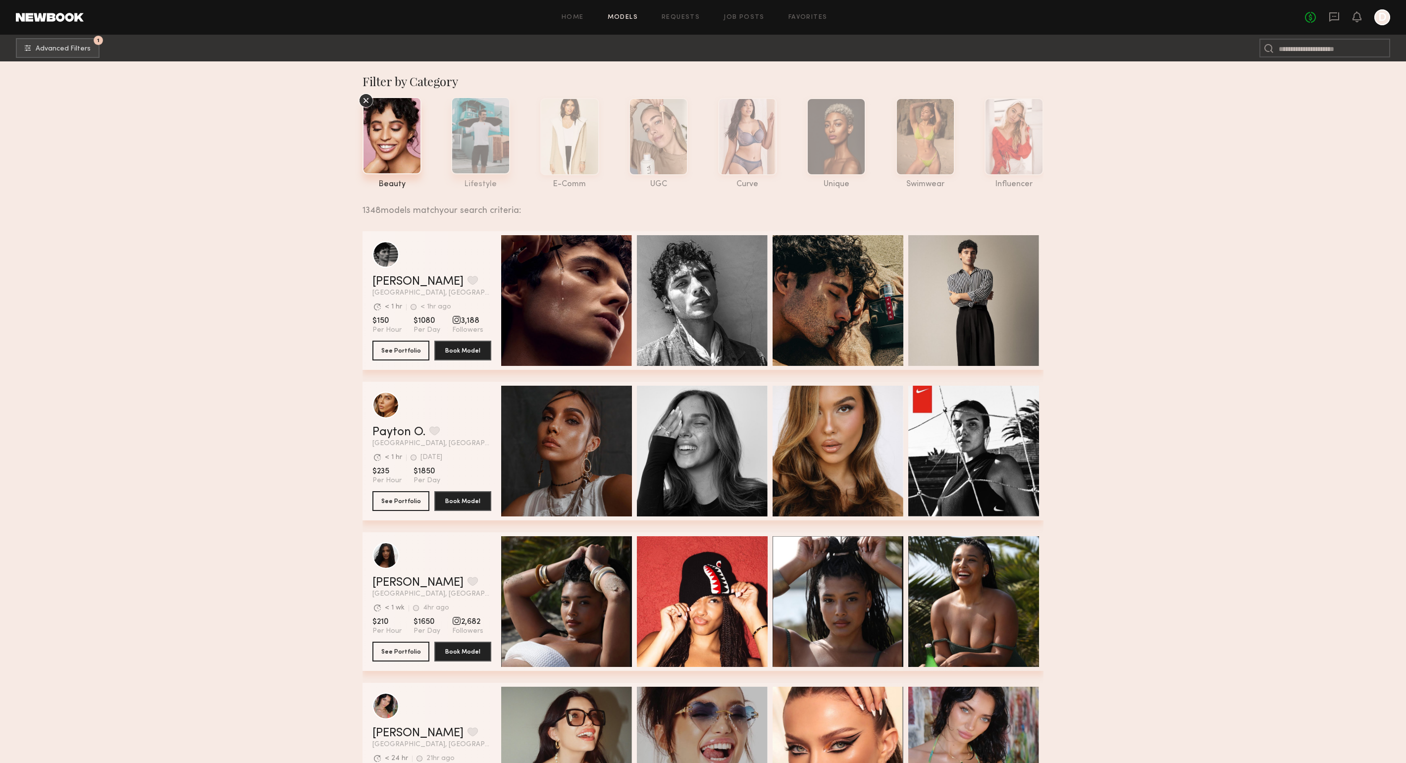
click at [478, 135] on div at bounding box center [480, 135] width 59 height 77
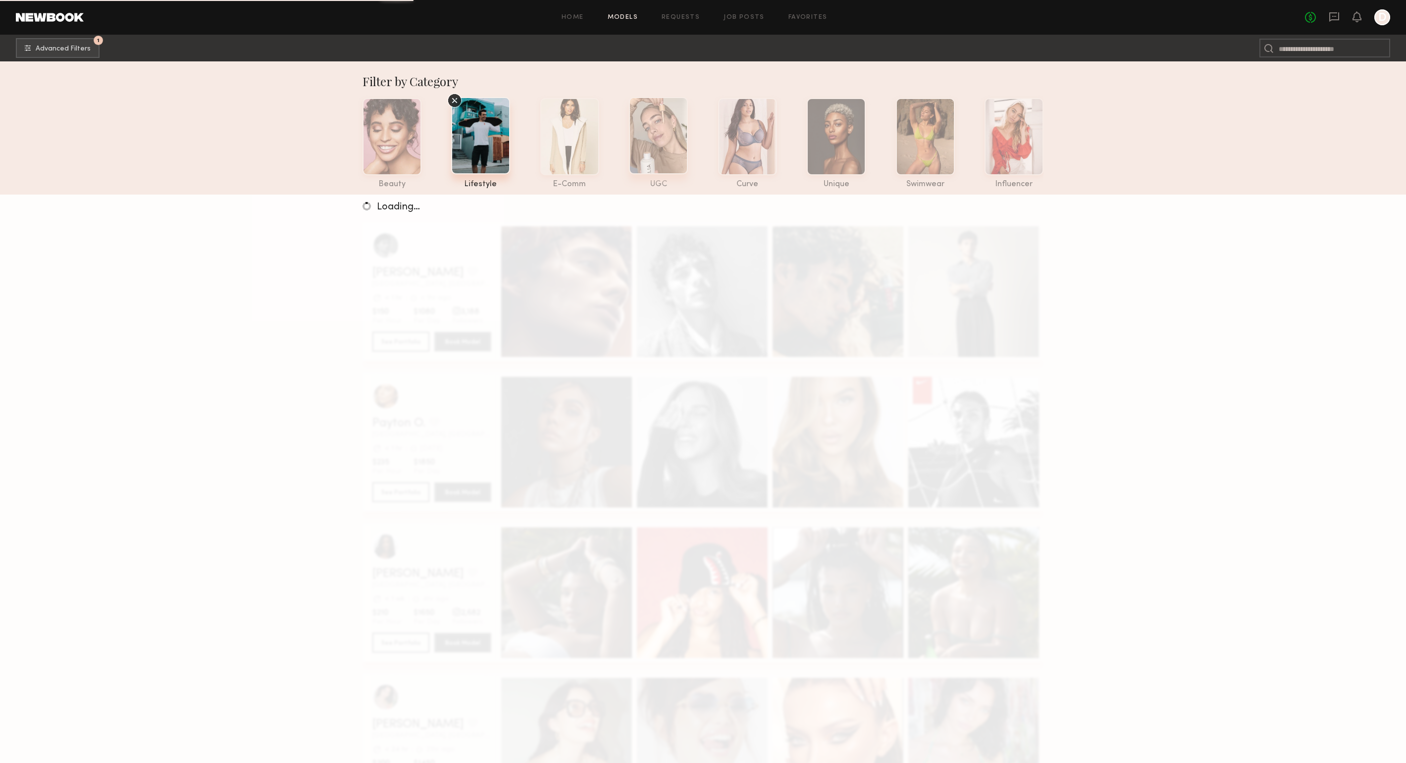
click at [649, 138] on div at bounding box center [658, 135] width 59 height 77
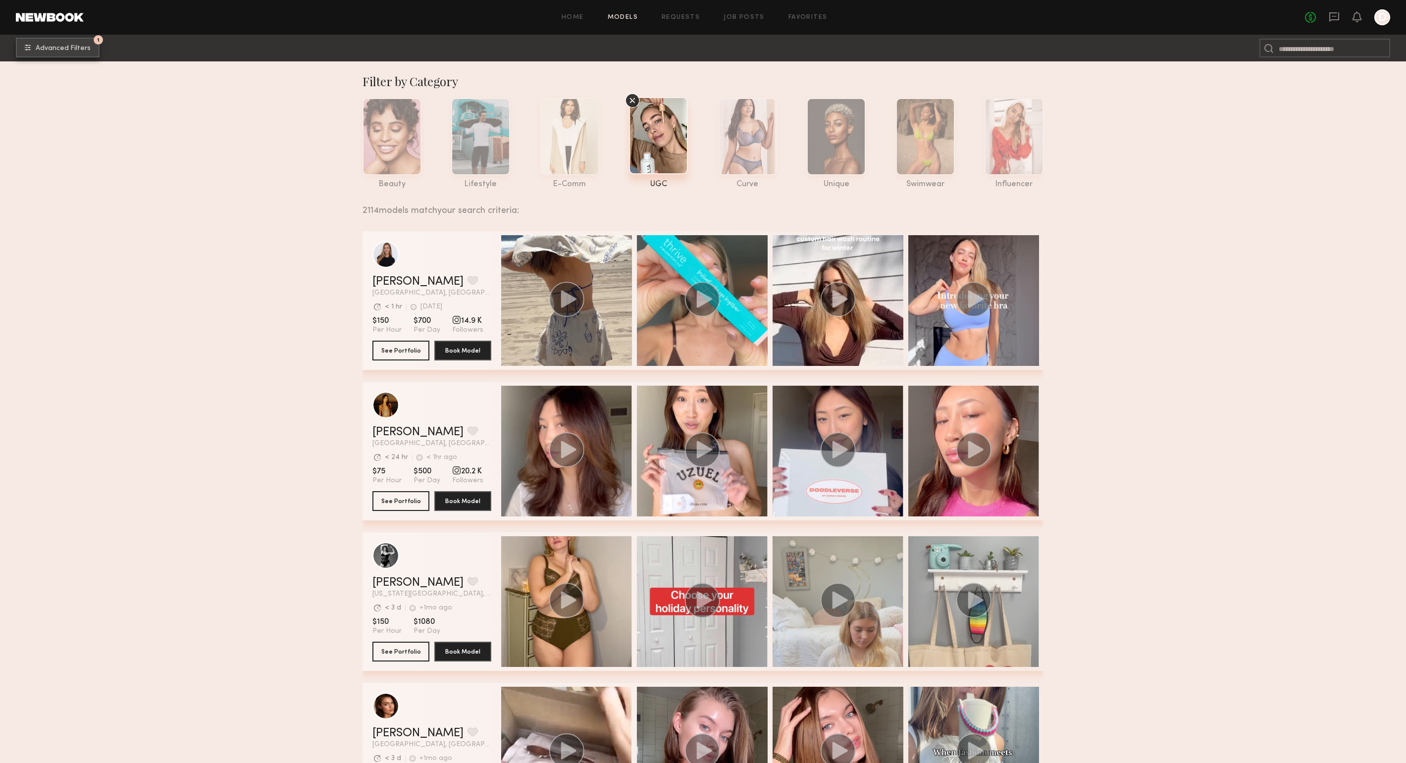
click at [94, 52] on button "1 Advanced Filters" at bounding box center [58, 48] width 84 height 20
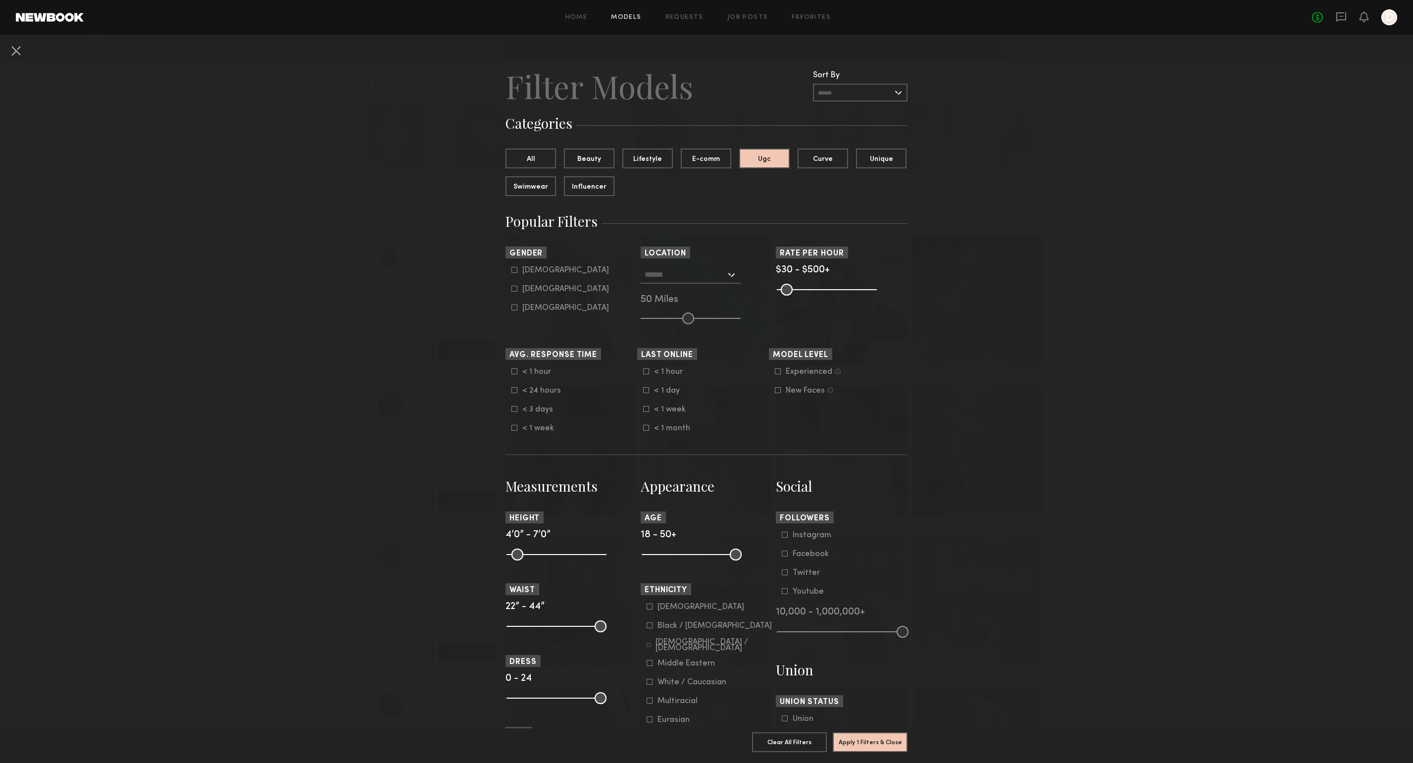
click at [516, 288] on label "Female" at bounding box center [561, 289] width 98 height 6
type input "**"
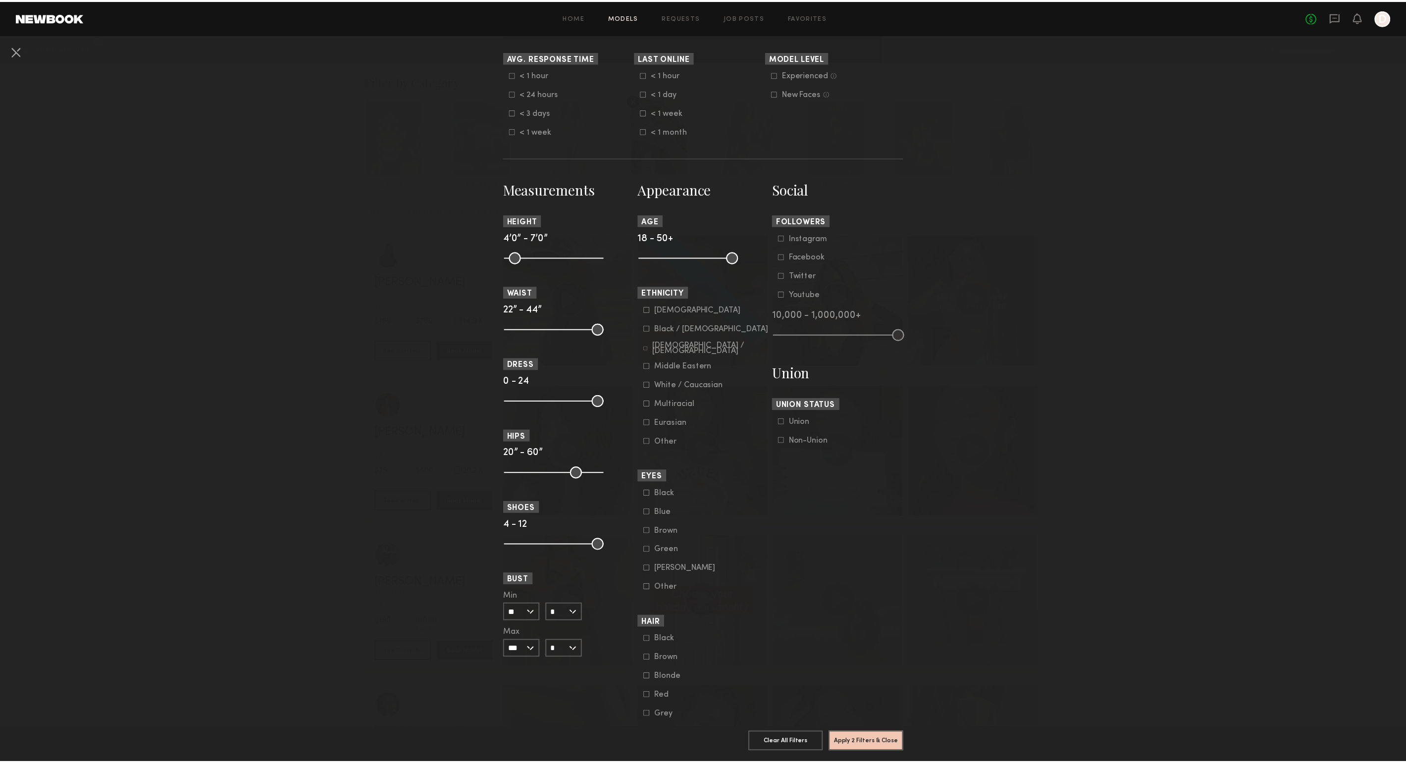
scroll to position [371, 0]
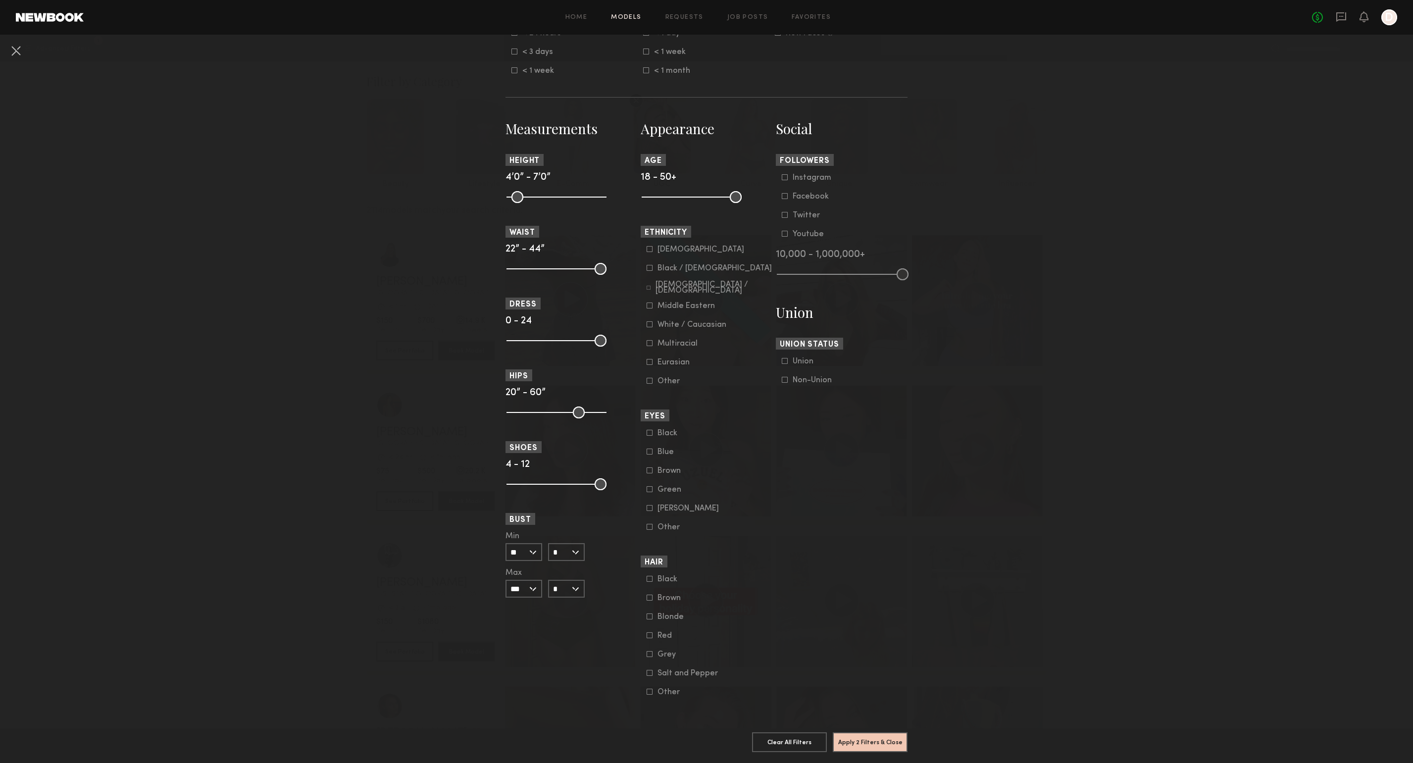
click at [653, 614] on label "Blonde" at bounding box center [672, 617] width 50 height 6
click at [859, 736] on button "Apply 3 Filters & Close" at bounding box center [870, 742] width 75 height 20
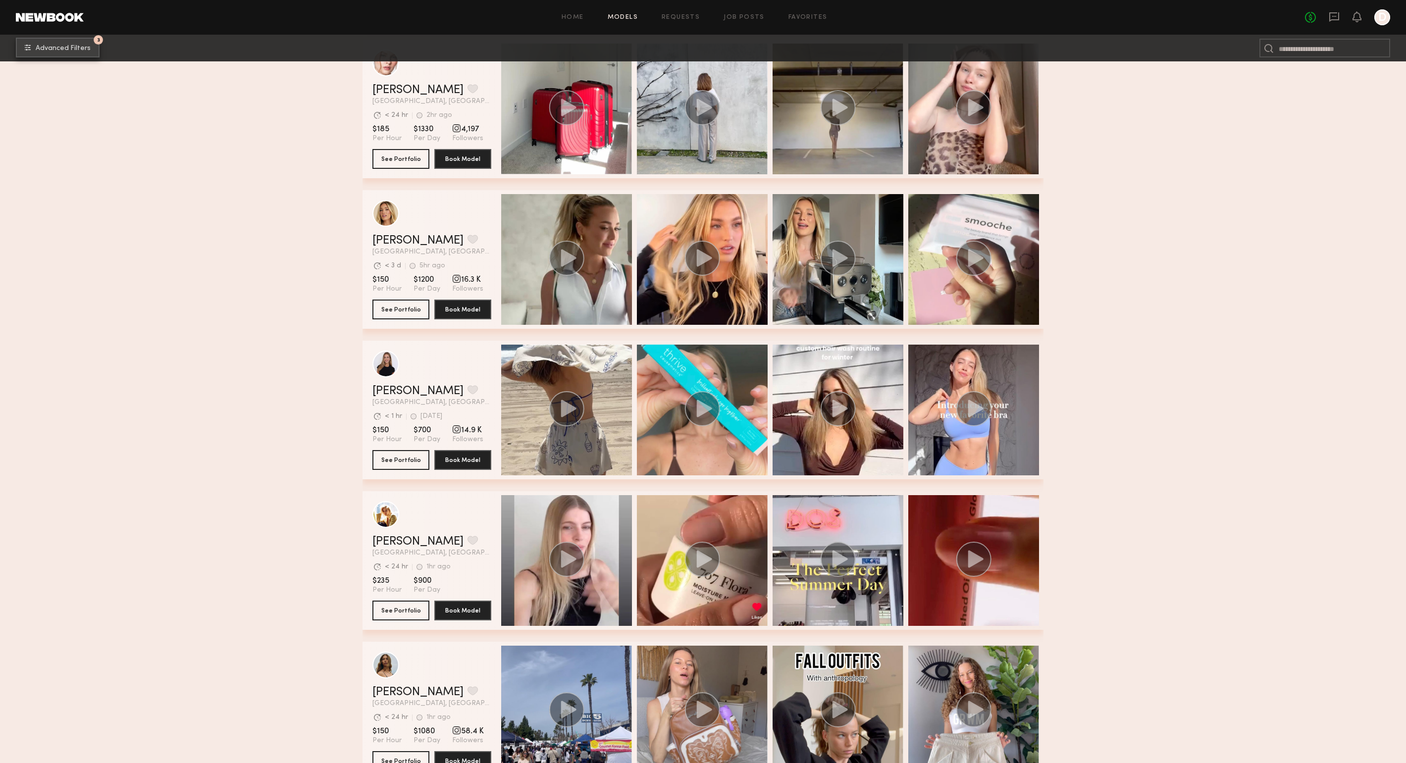
scroll to position [353, 0]
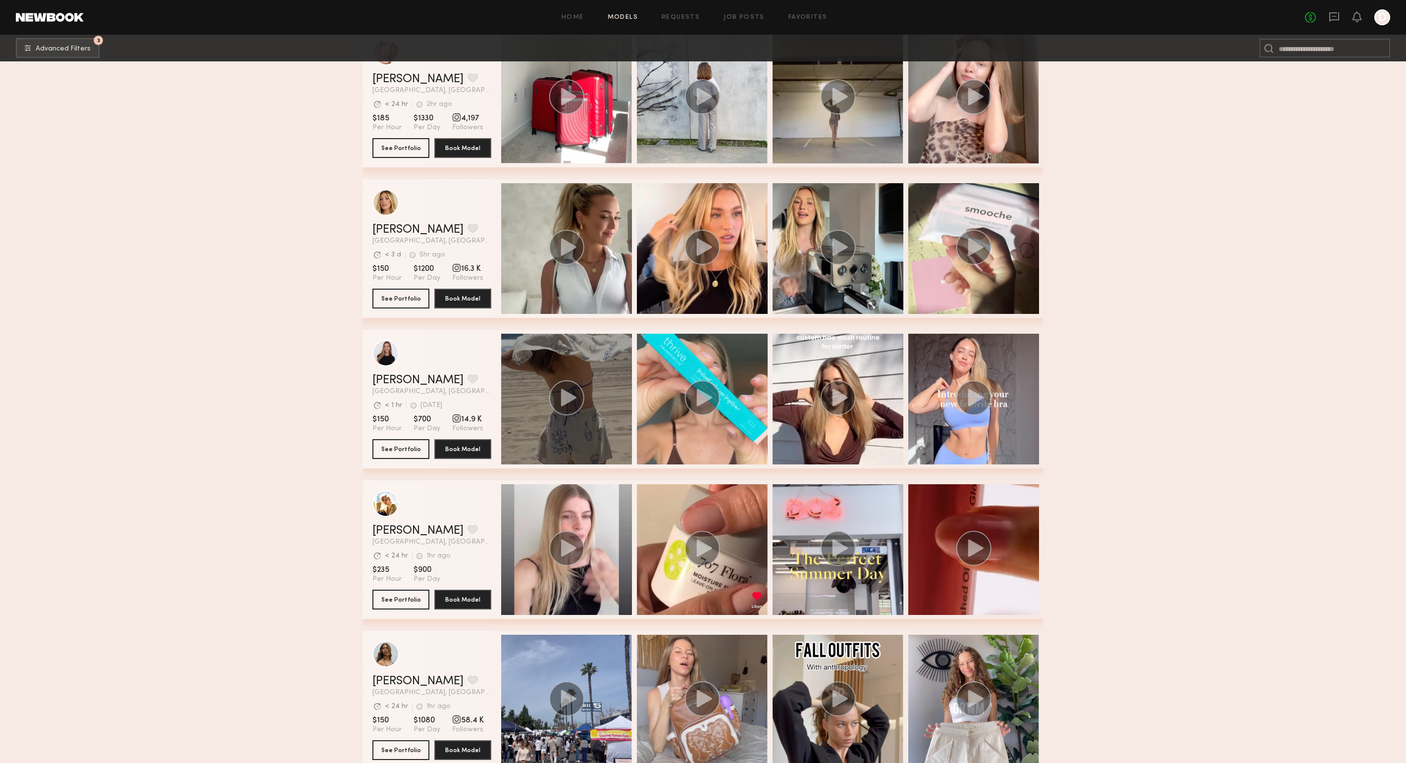
click at [565, 399] on icon "grid" at bounding box center [568, 397] width 15 height 17
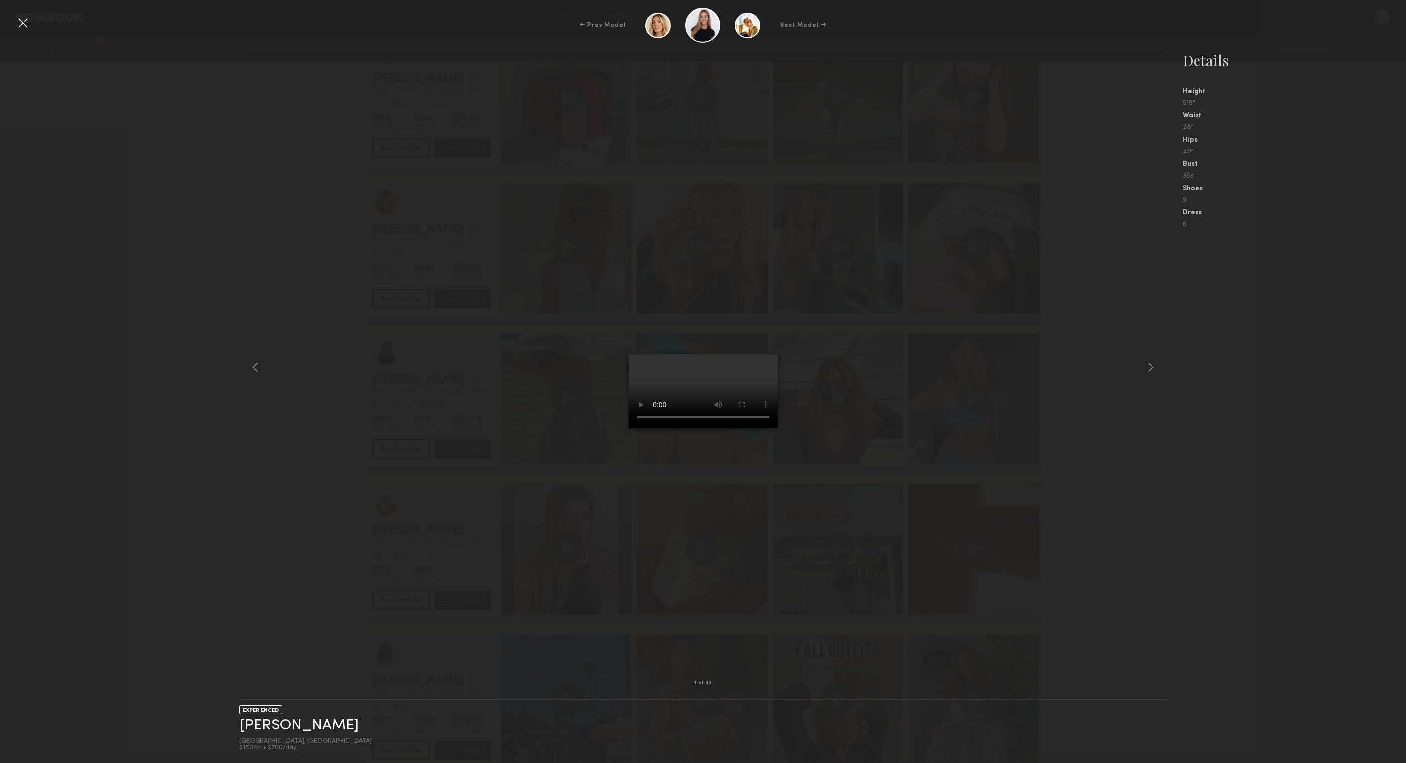
click at [1044, 212] on div at bounding box center [703, 367] width 928 height 600
click at [23, 26] on div at bounding box center [23, 23] width 16 height 16
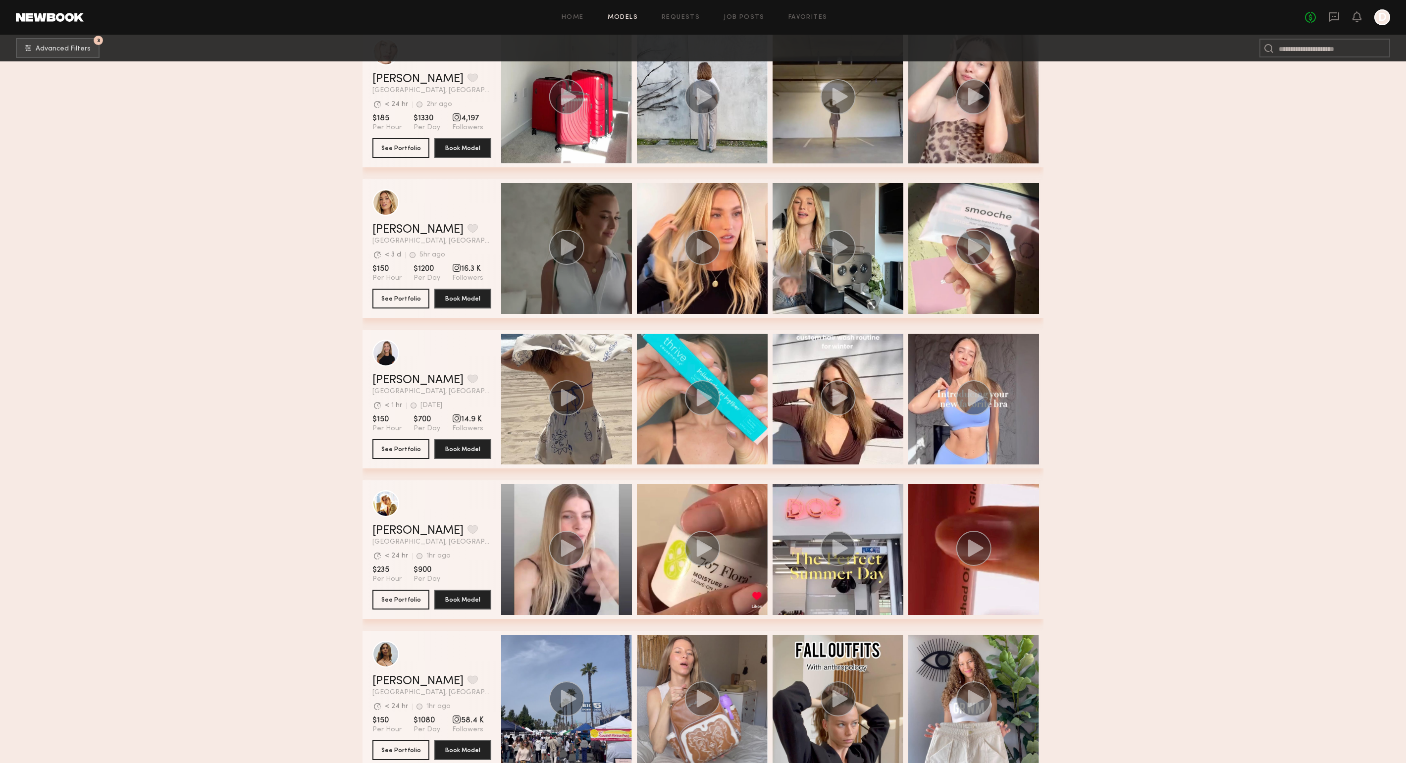
click at [567, 243] on icon "grid" at bounding box center [568, 246] width 15 height 17
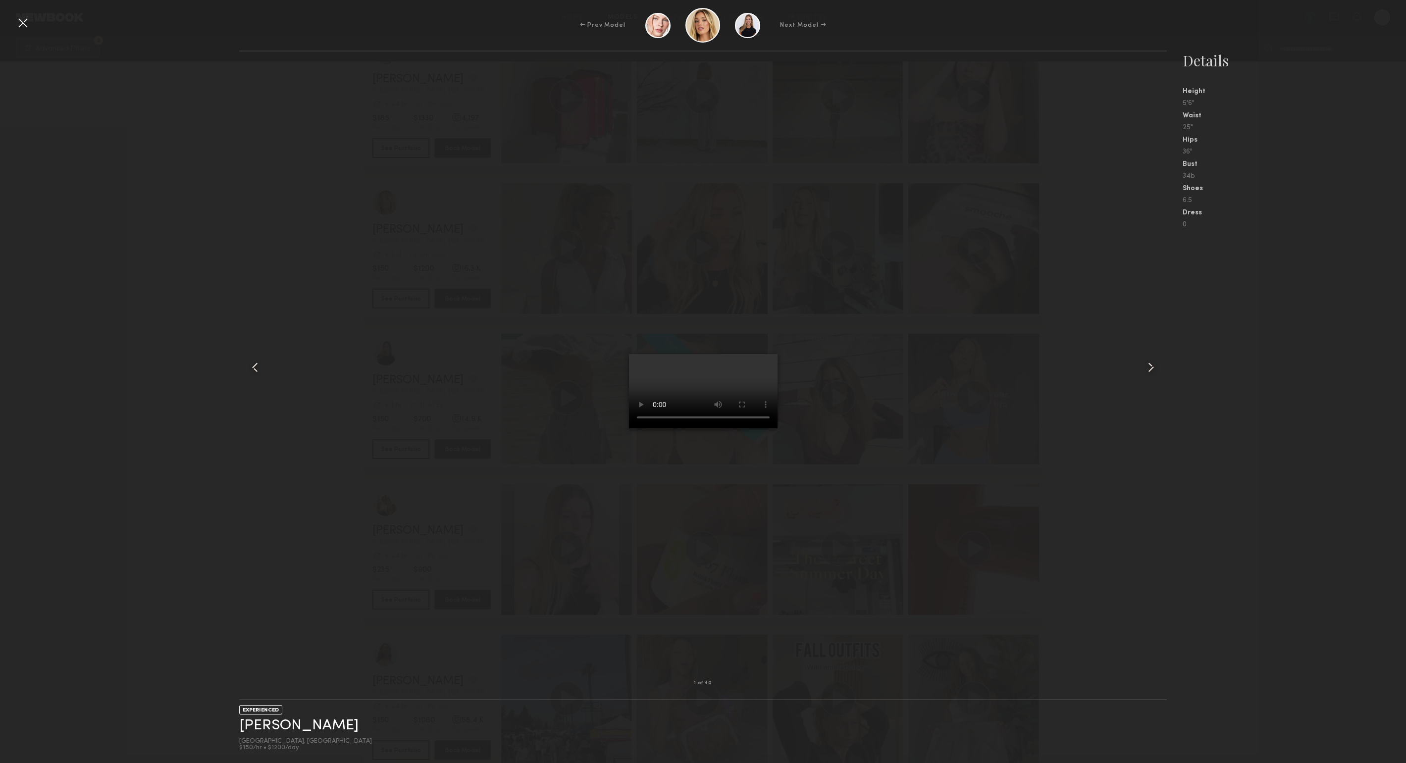
click at [947, 207] on div at bounding box center [703, 367] width 928 height 600
drag, startPoint x: 19, startPoint y: 23, endPoint x: 185, endPoint y: 128, distance: 196.3
click at [19, 23] on div at bounding box center [23, 23] width 16 height 16
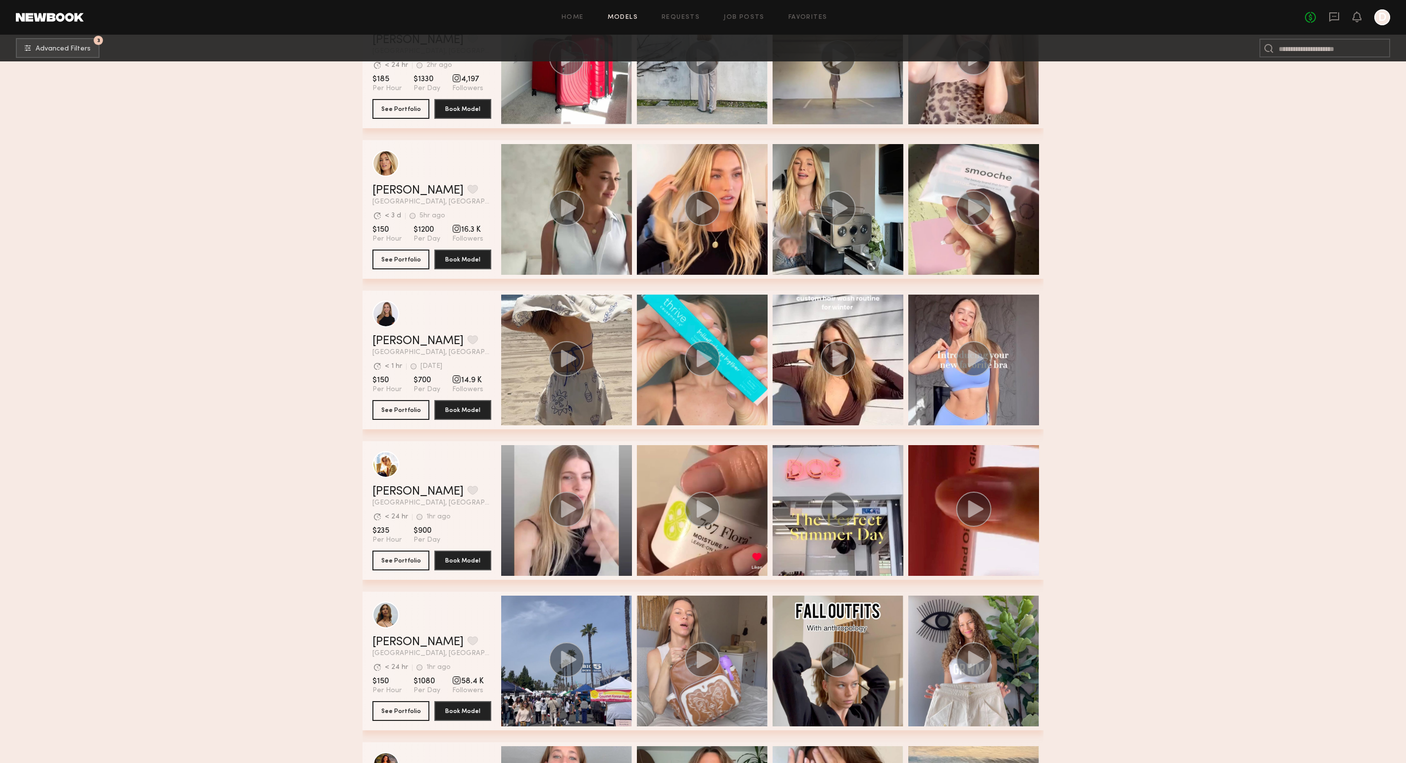
scroll to position [0, 0]
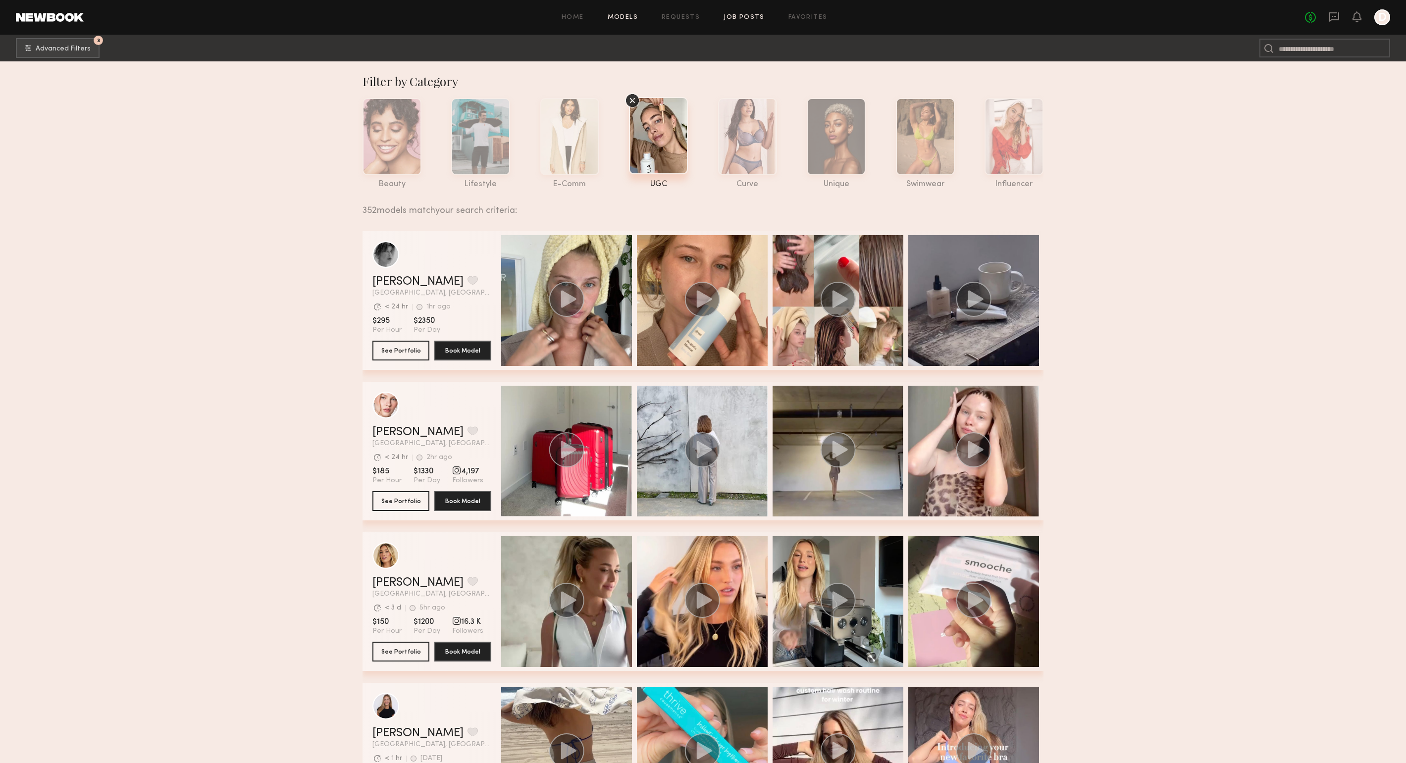
click at [731, 15] on link "Job Posts" at bounding box center [743, 17] width 41 height 6
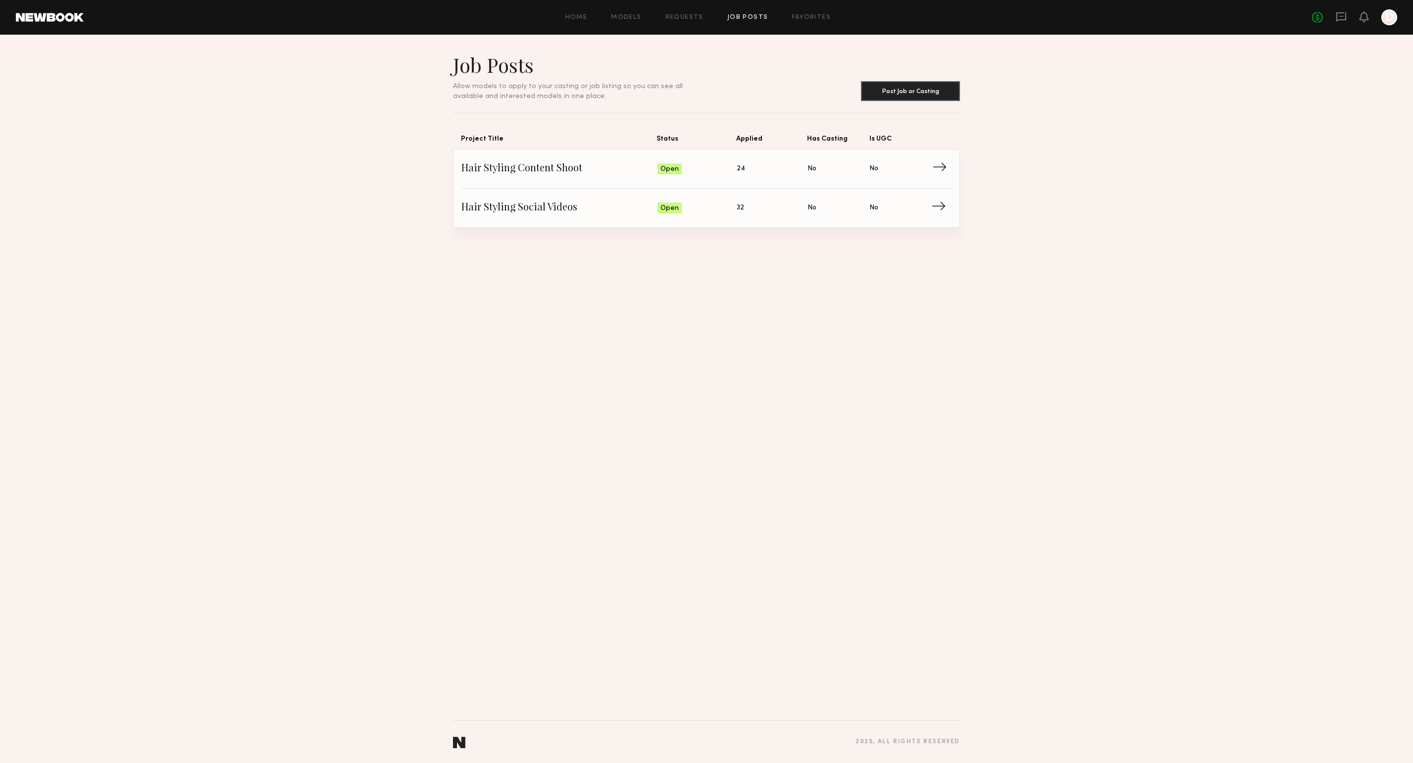
click at [937, 167] on span "→" at bounding box center [942, 168] width 20 height 15
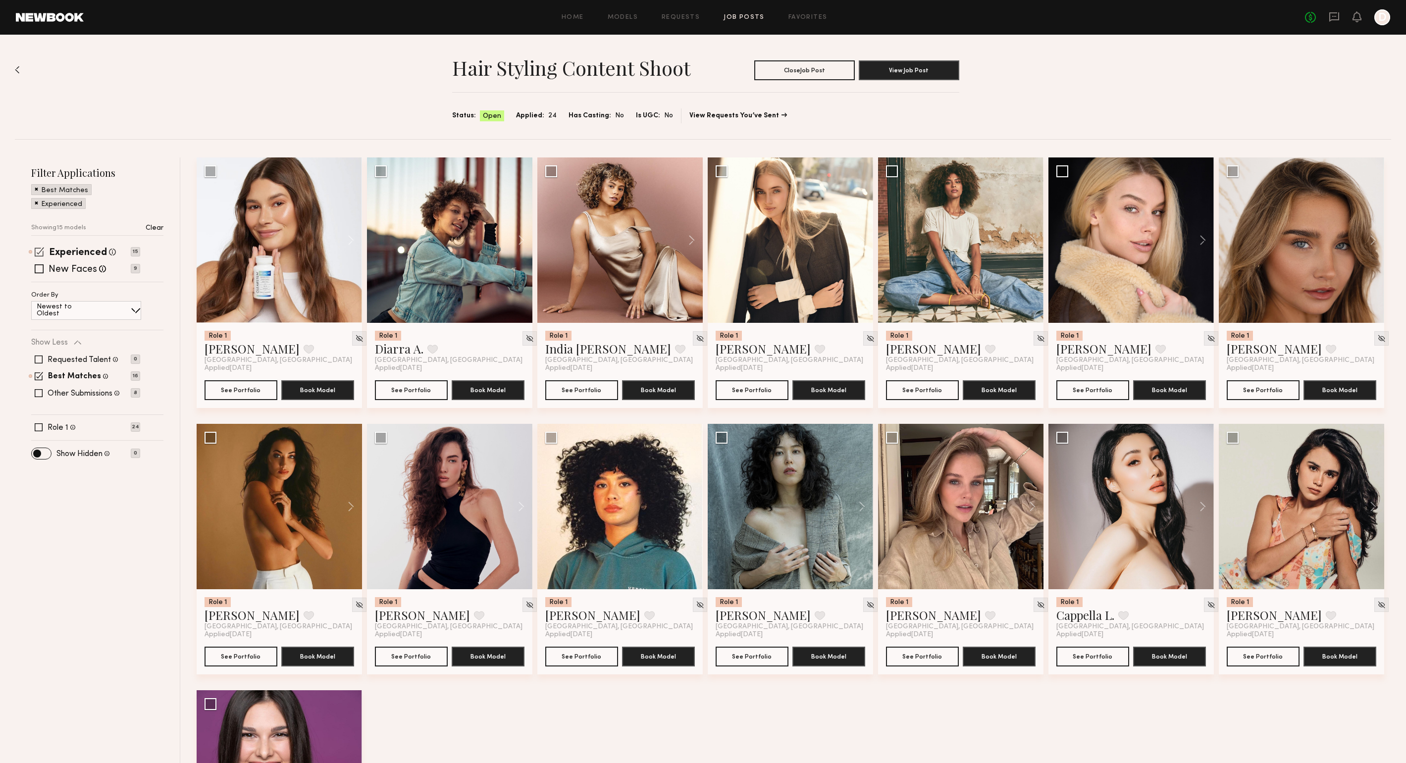
click at [40, 253] on span at bounding box center [39, 251] width 9 height 9
click at [37, 363] on span at bounding box center [39, 362] width 8 height 8
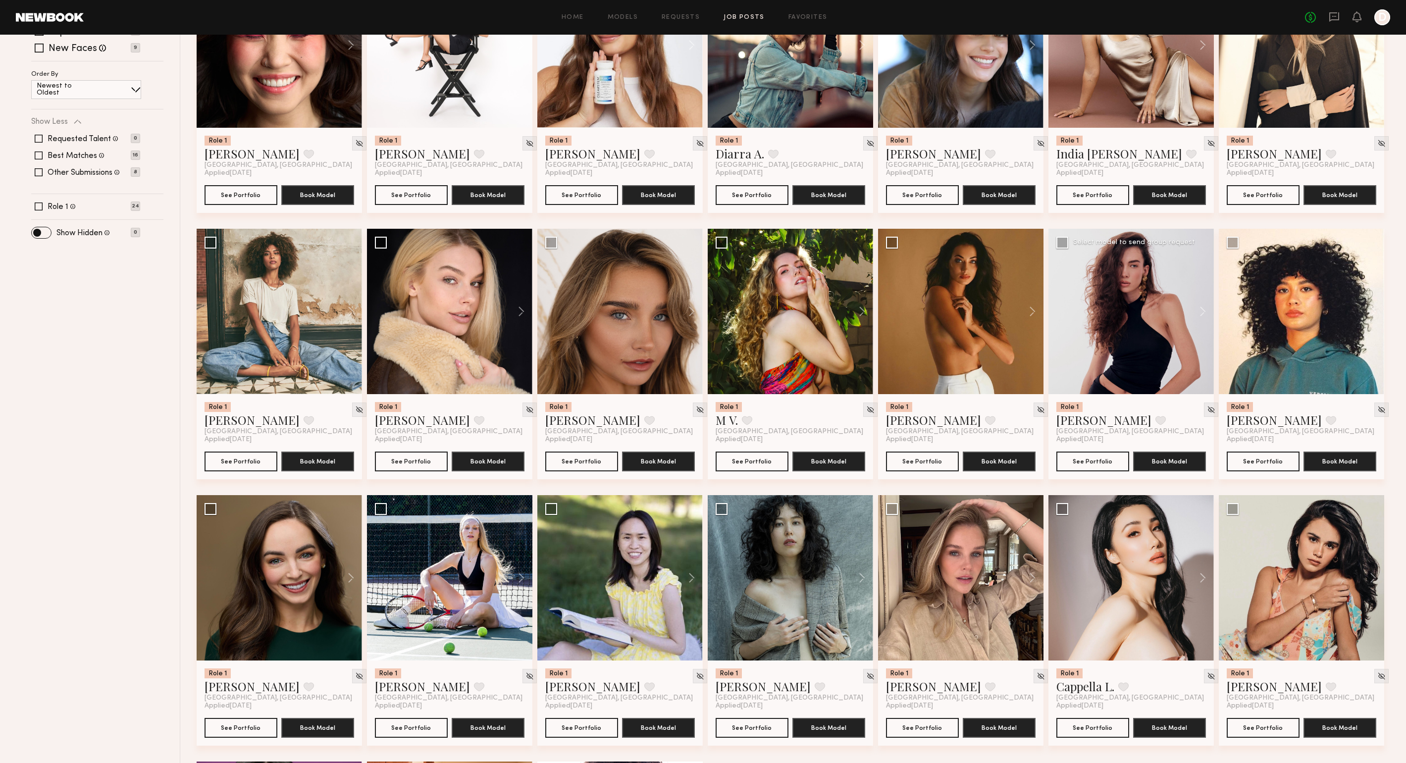
scroll to position [9, 0]
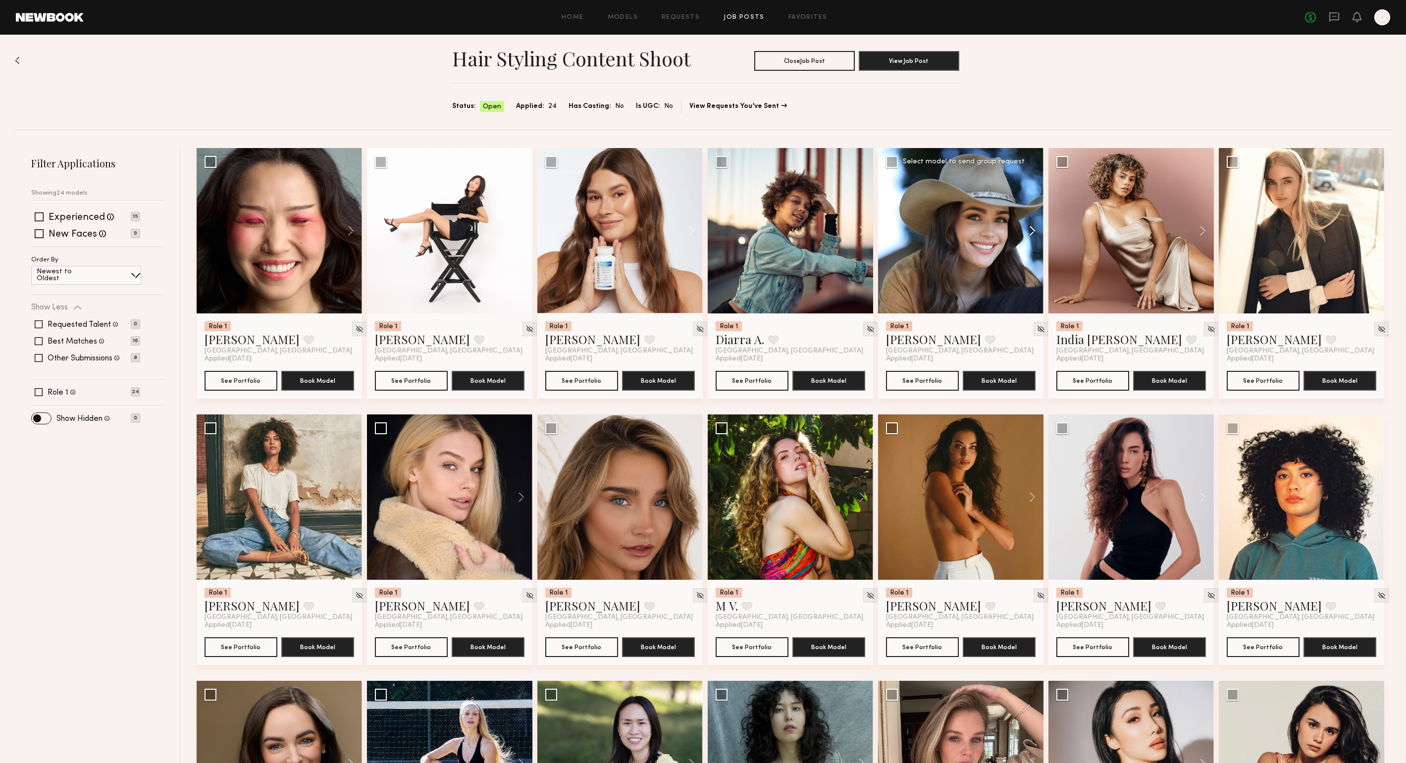
click at [1033, 227] on button at bounding box center [1028, 230] width 32 height 165
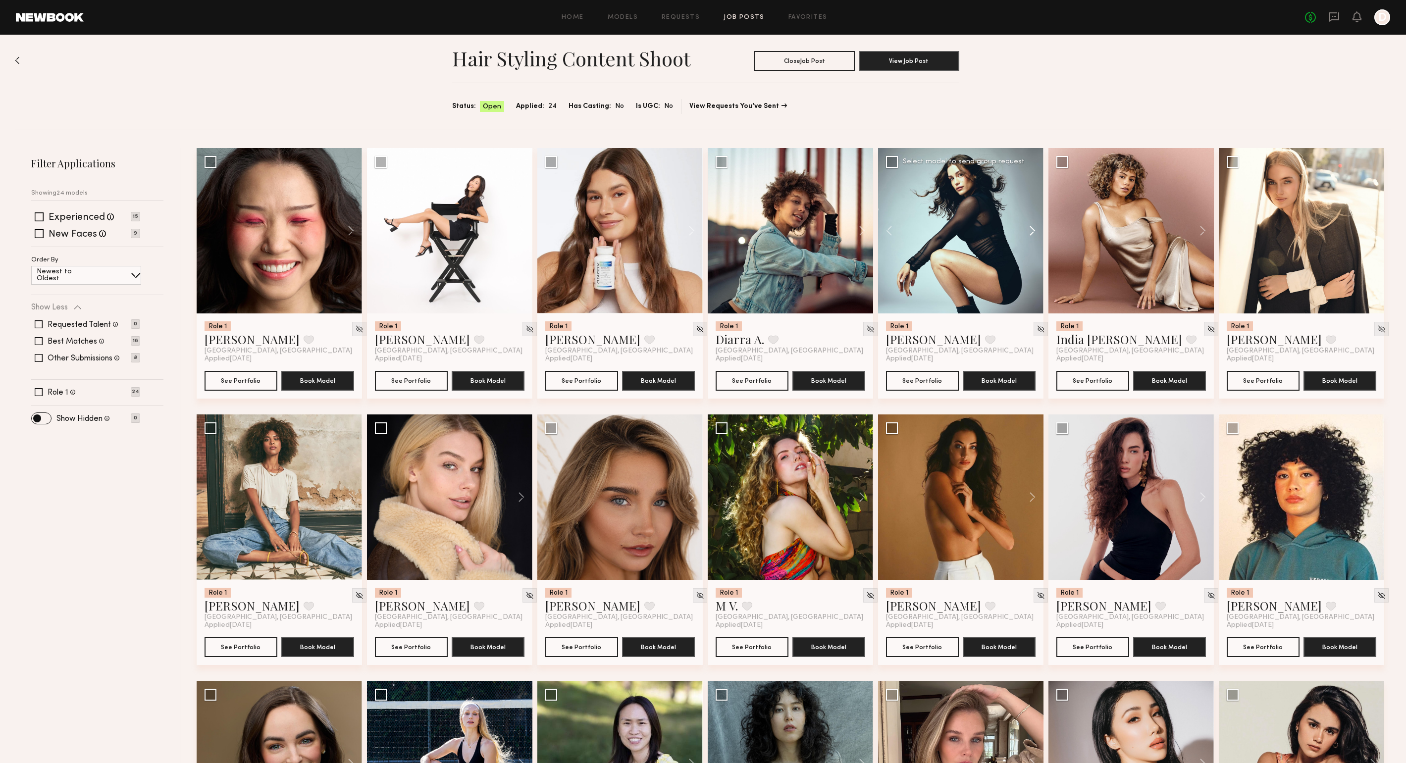
click at [1033, 227] on button at bounding box center [1028, 230] width 32 height 165
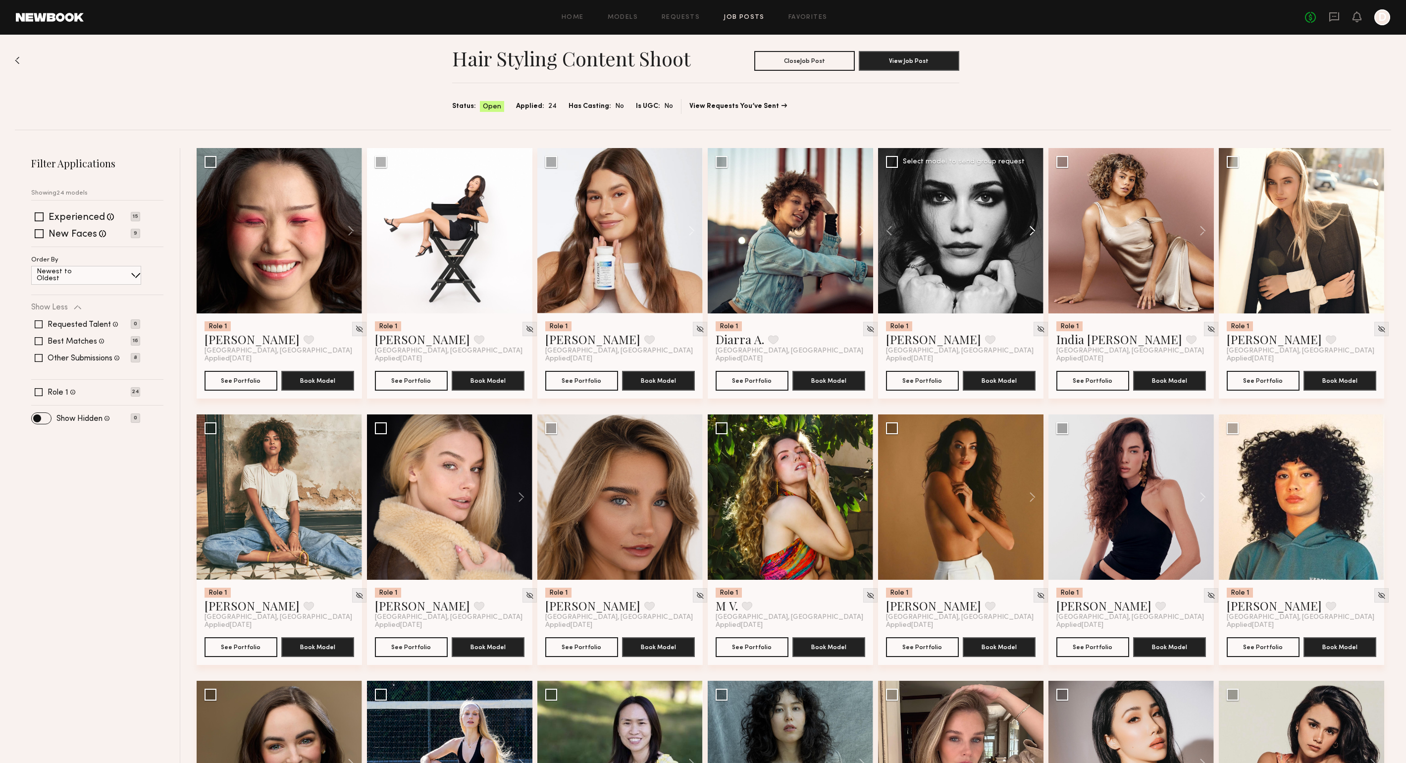
click at [1033, 227] on button at bounding box center [1028, 230] width 32 height 165
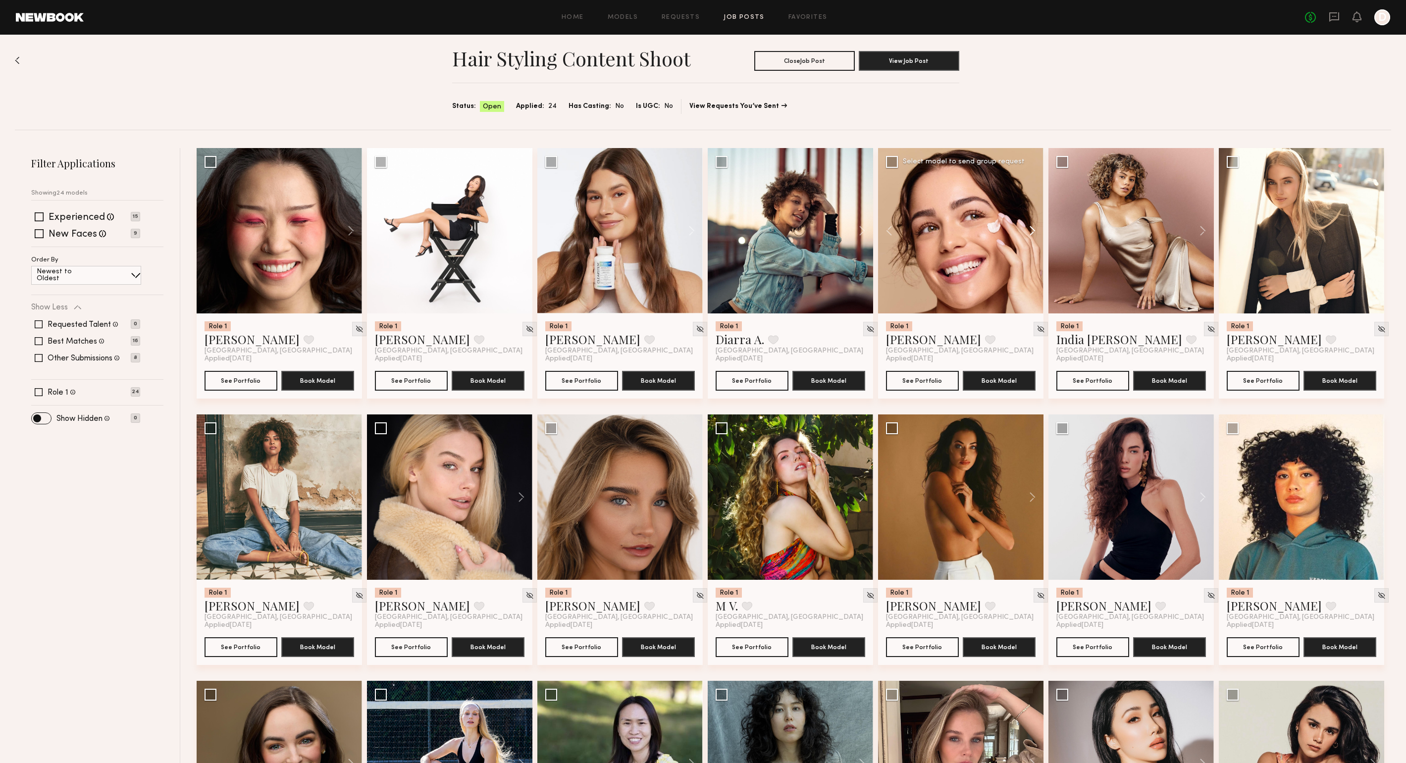
click at [1033, 227] on button at bounding box center [1028, 230] width 32 height 165
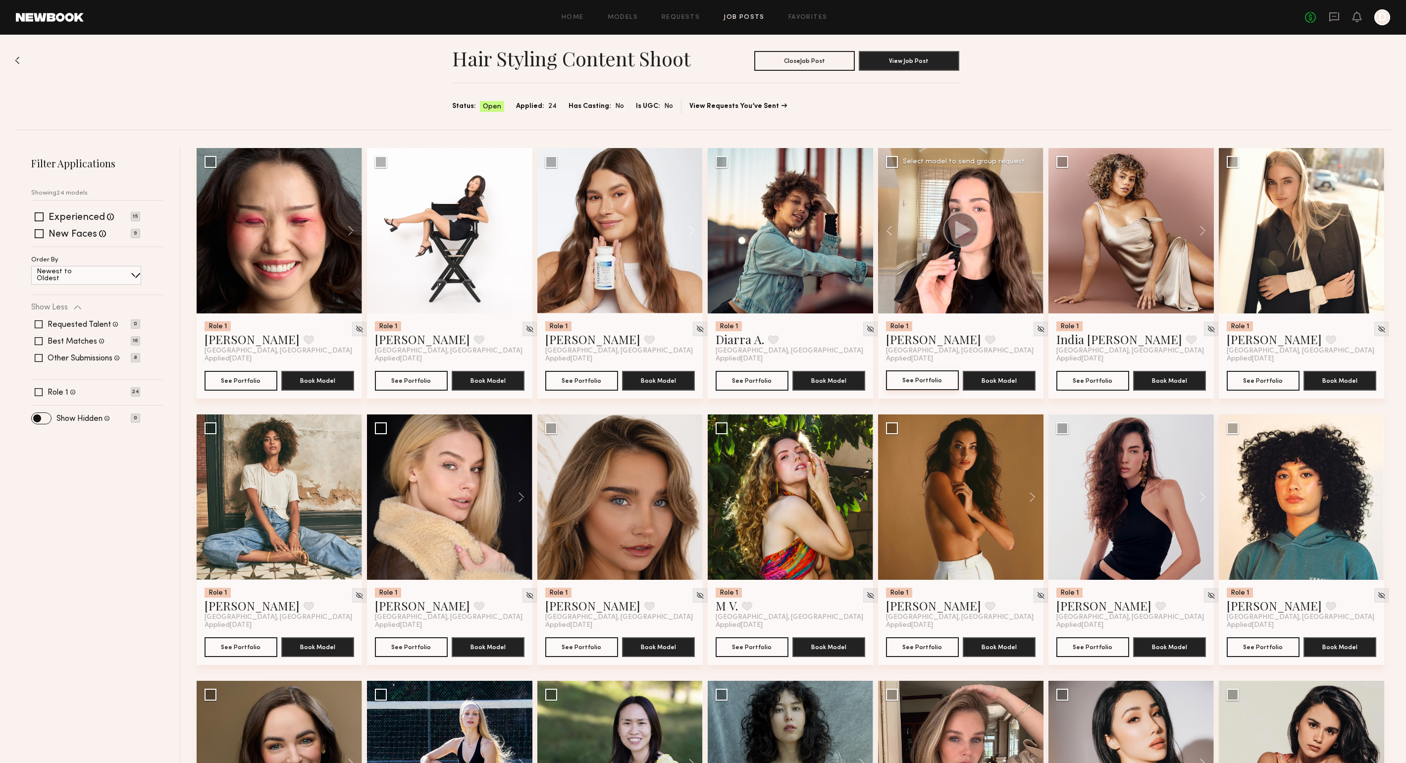
click at [931, 377] on button "See Portfolio" at bounding box center [922, 380] width 73 height 20
click at [690, 228] on button at bounding box center [687, 230] width 32 height 165
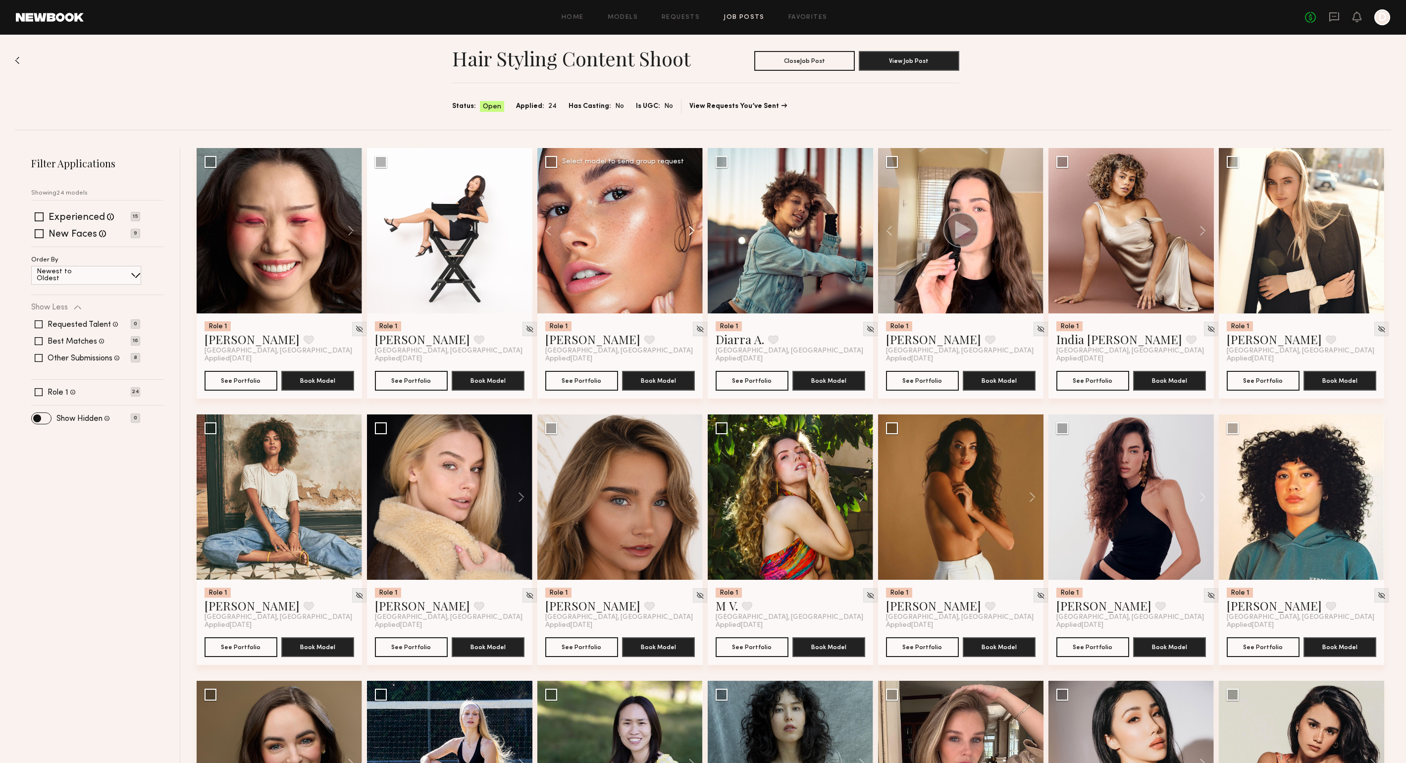
click at [690, 228] on button at bounding box center [687, 230] width 32 height 165
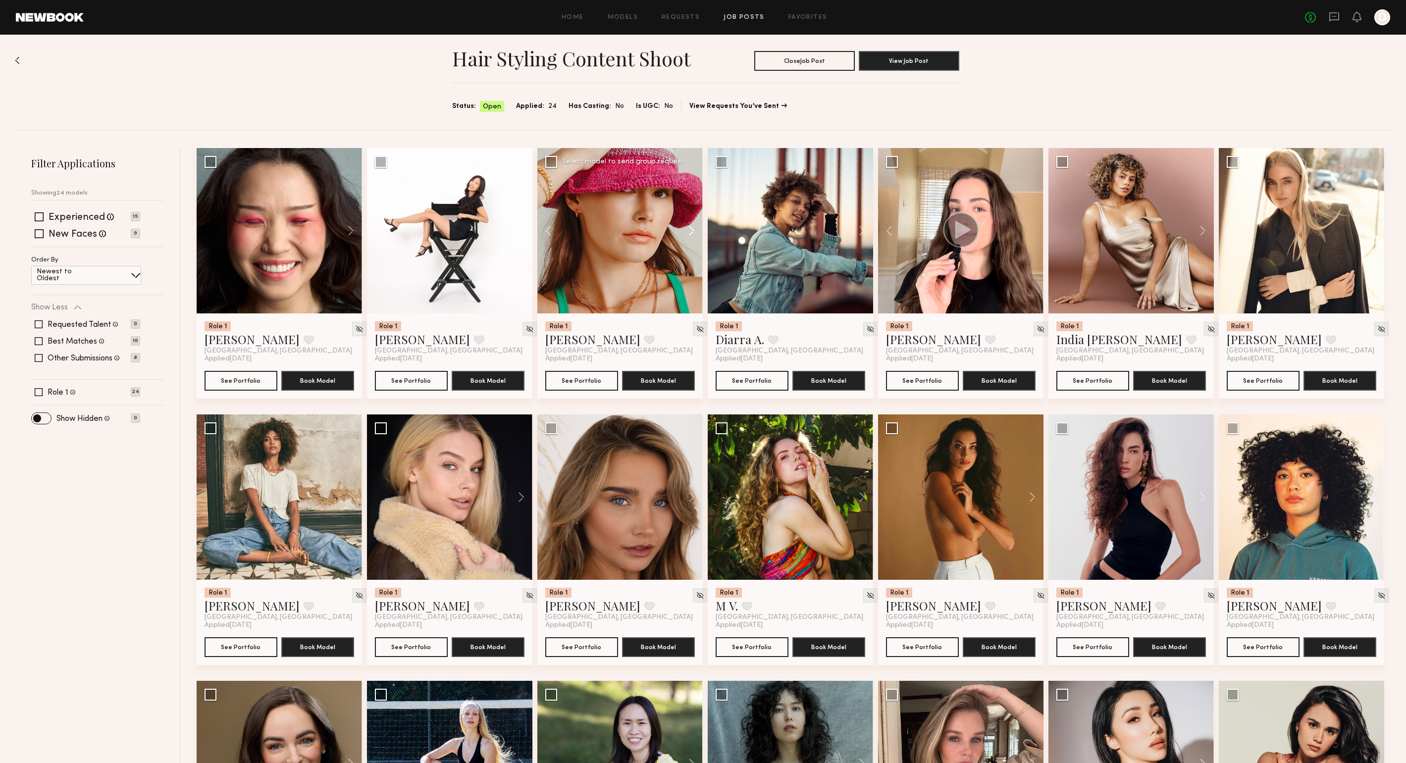
click at [690, 228] on button at bounding box center [687, 230] width 32 height 165
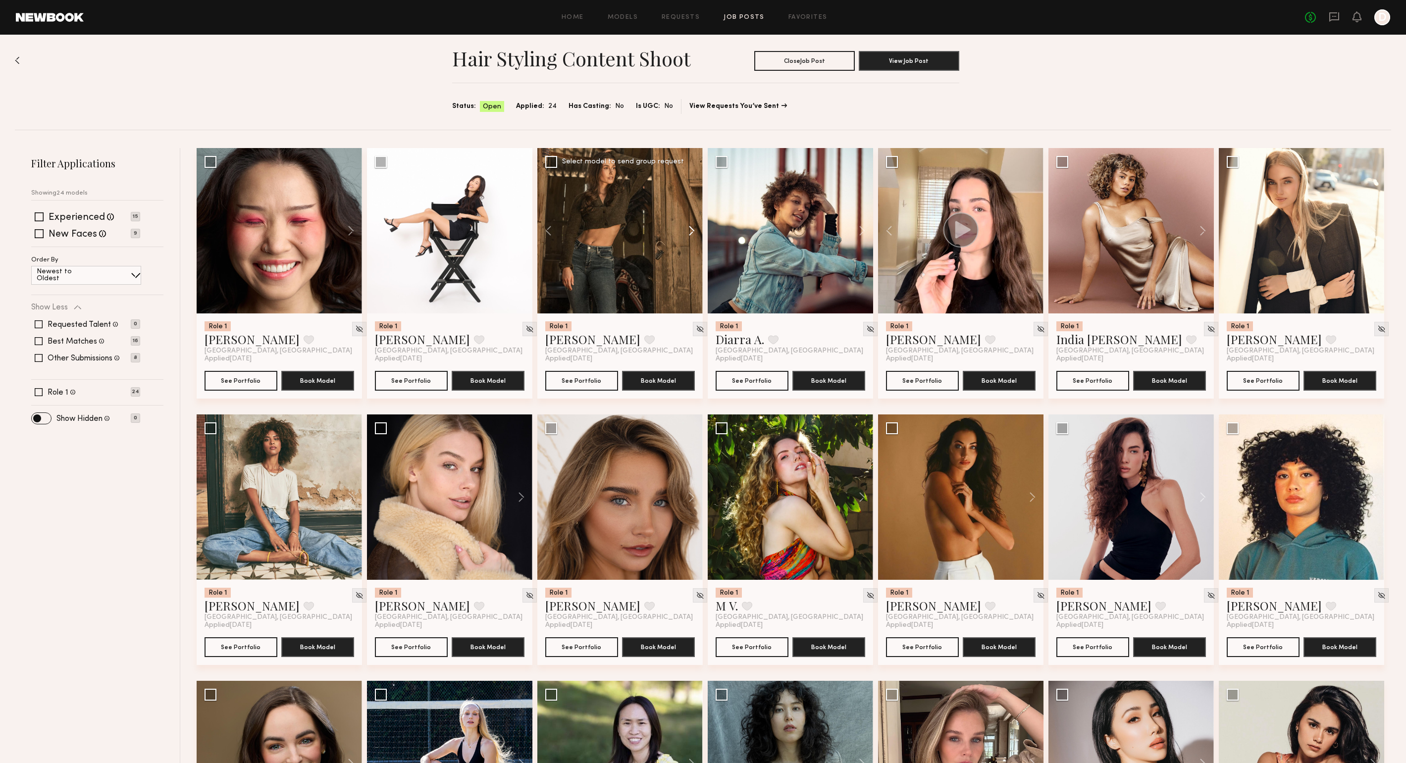
click at [690, 228] on button at bounding box center [687, 230] width 32 height 165
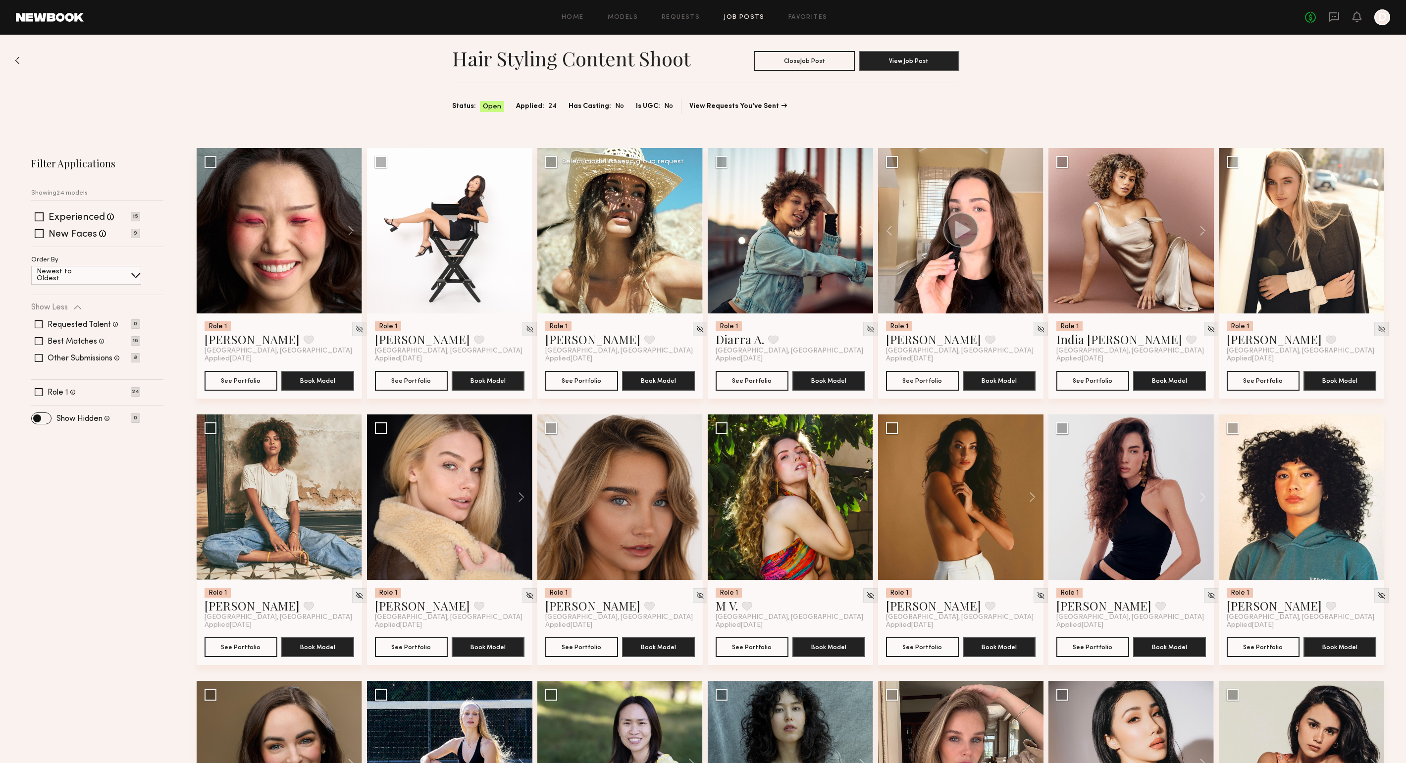
click at [690, 228] on button at bounding box center [687, 230] width 32 height 165
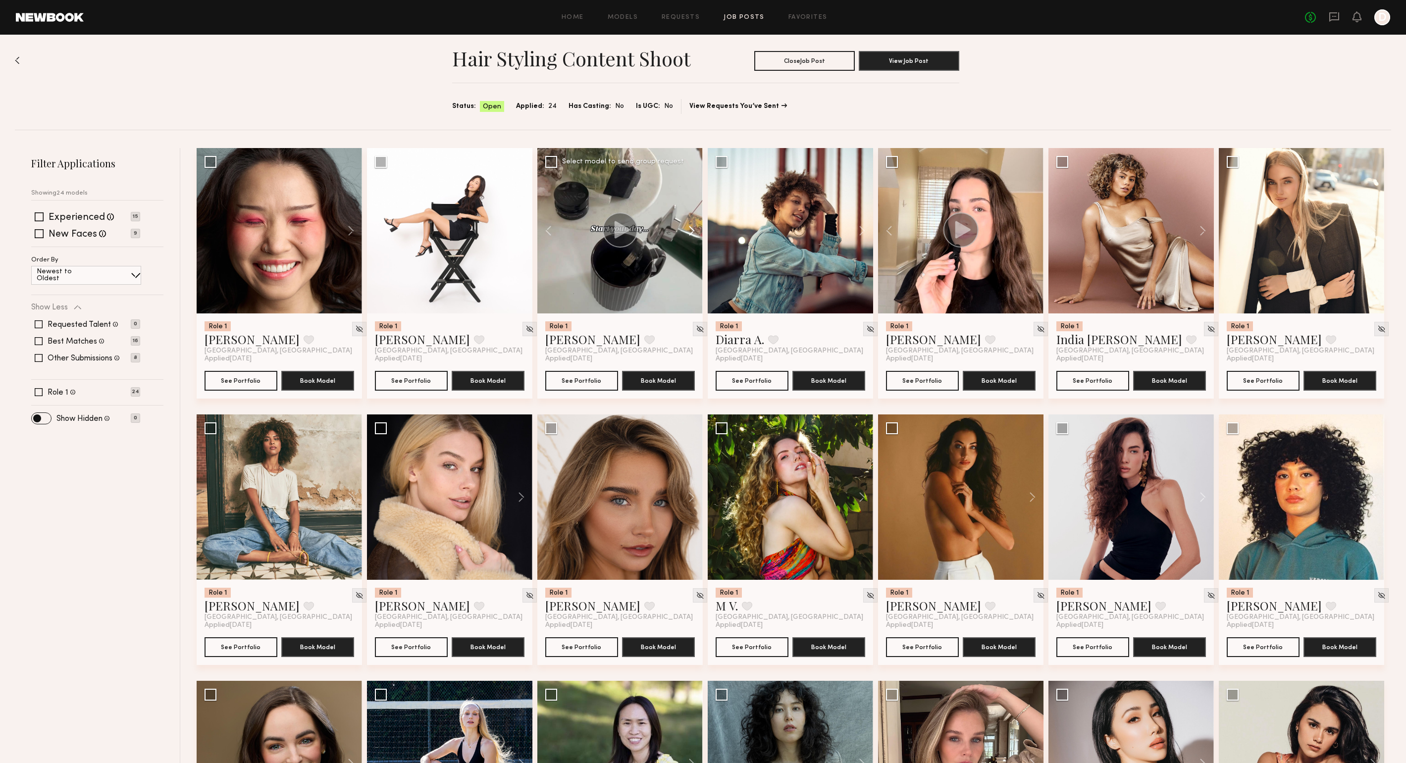
click at [690, 228] on button at bounding box center [687, 230] width 32 height 165
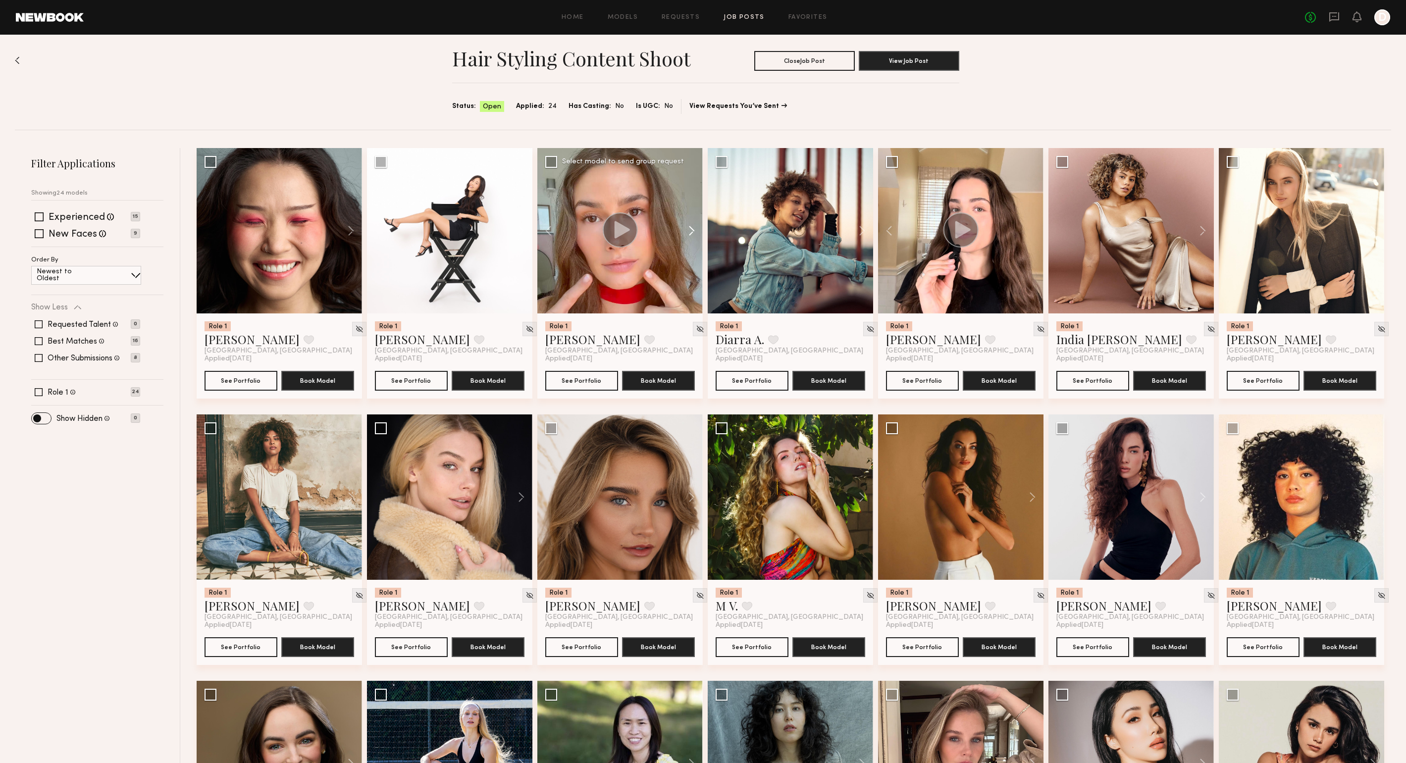
click at [690, 228] on button at bounding box center [687, 230] width 32 height 165
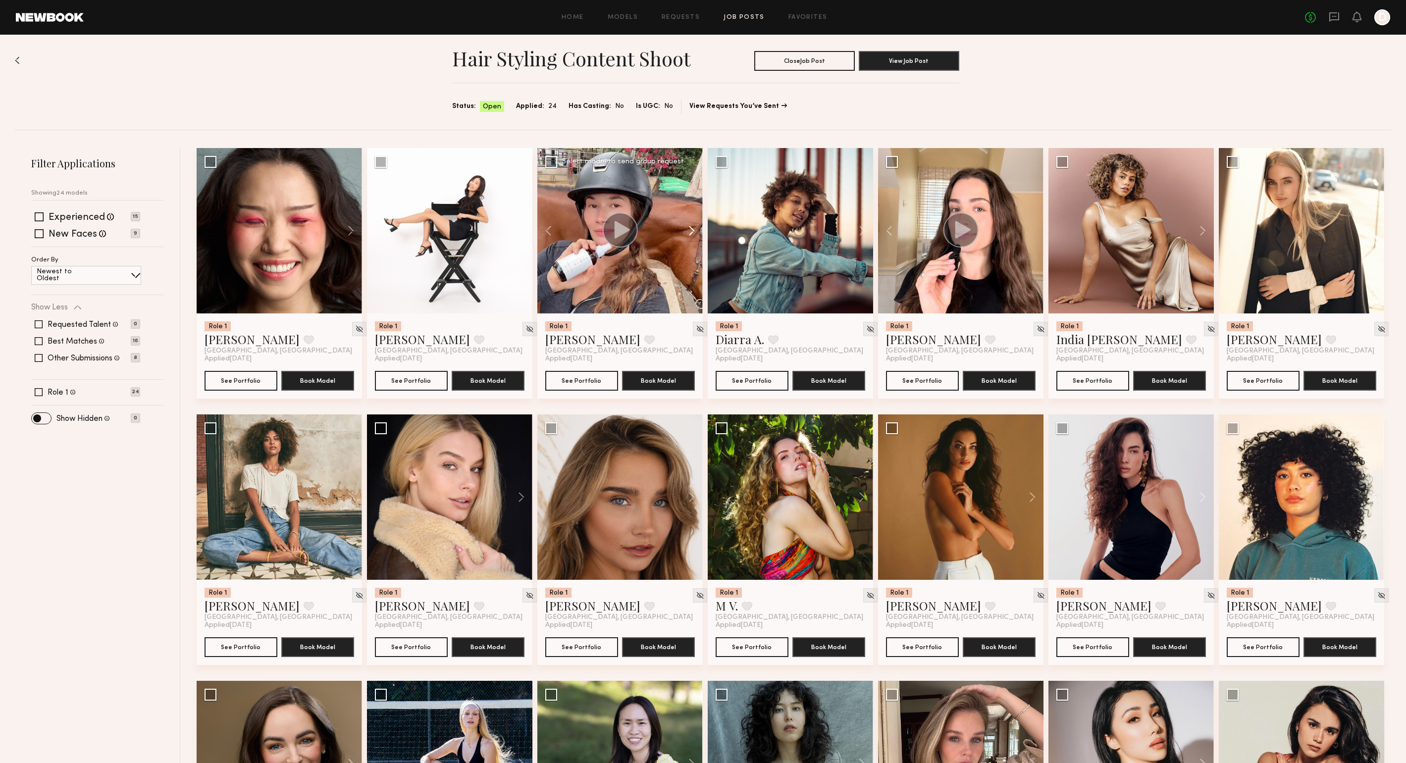
click at [690, 228] on button at bounding box center [687, 230] width 32 height 165
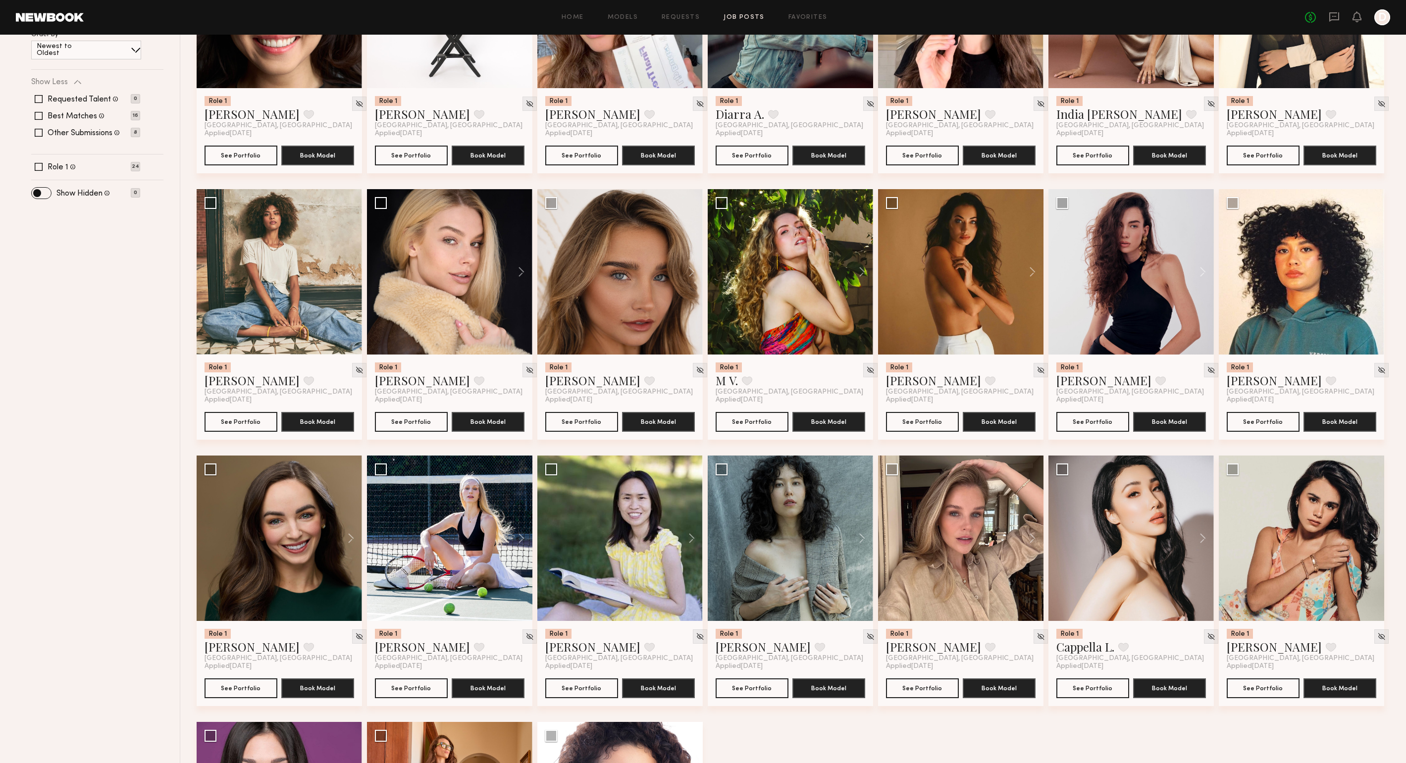
scroll to position [2, 0]
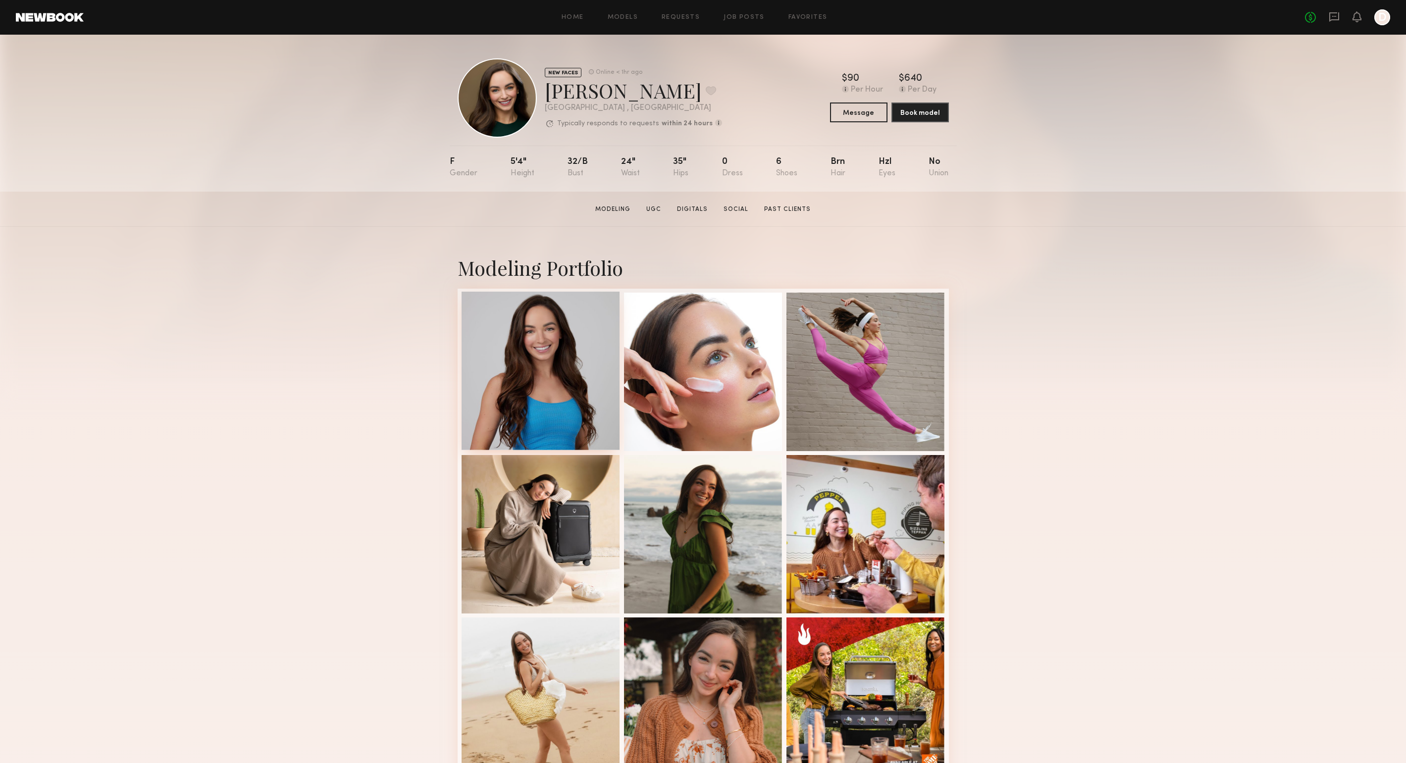
click at [518, 348] on div at bounding box center [541, 371] width 158 height 158
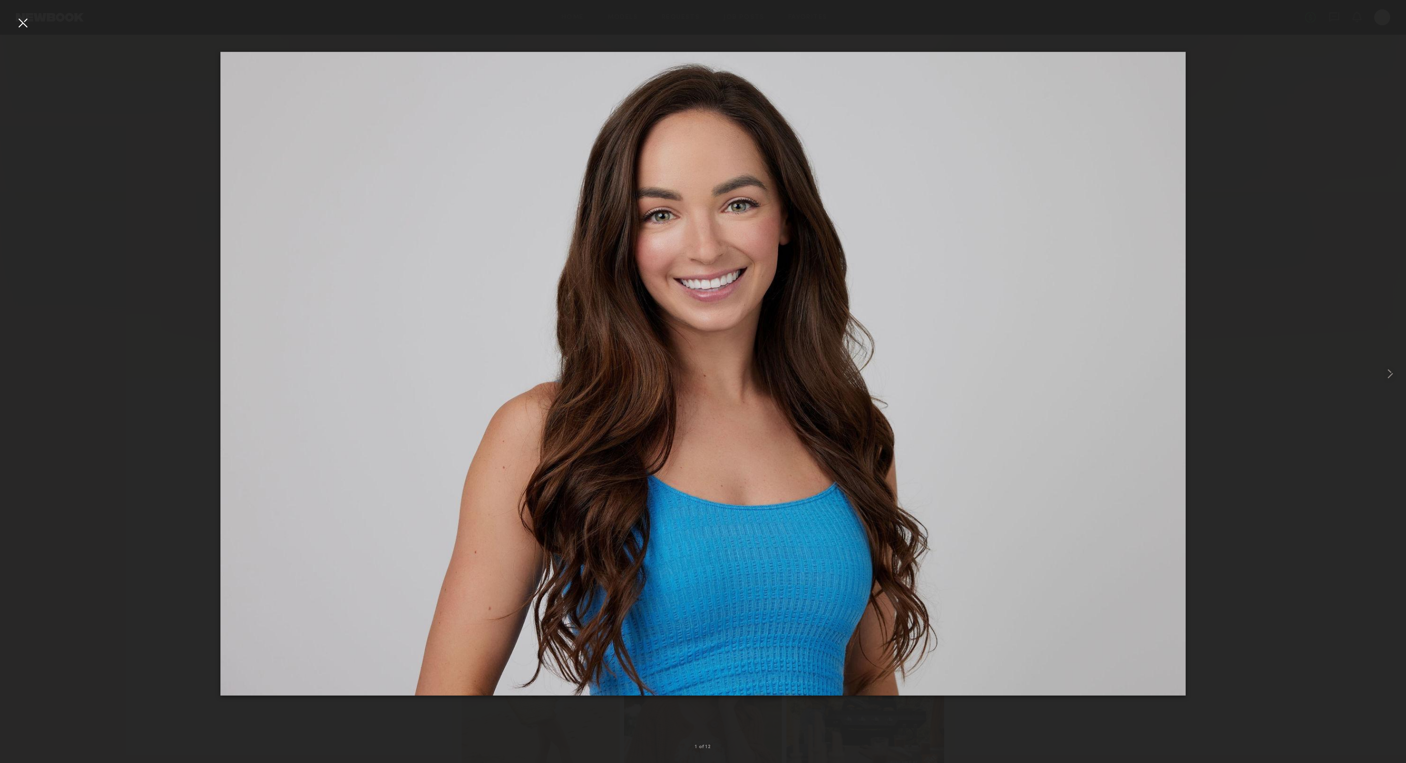
click at [16, 24] on div at bounding box center [23, 23] width 16 height 16
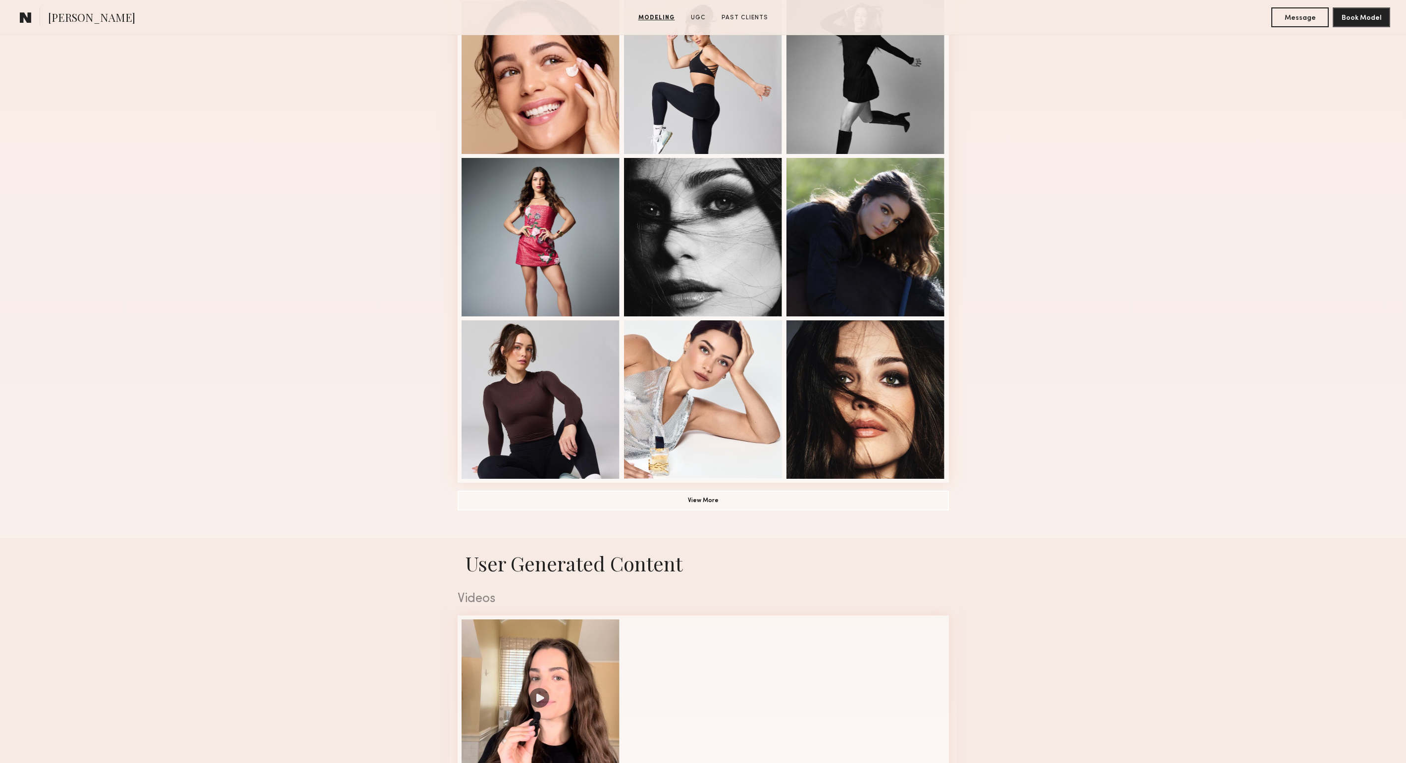
scroll to position [685, 0]
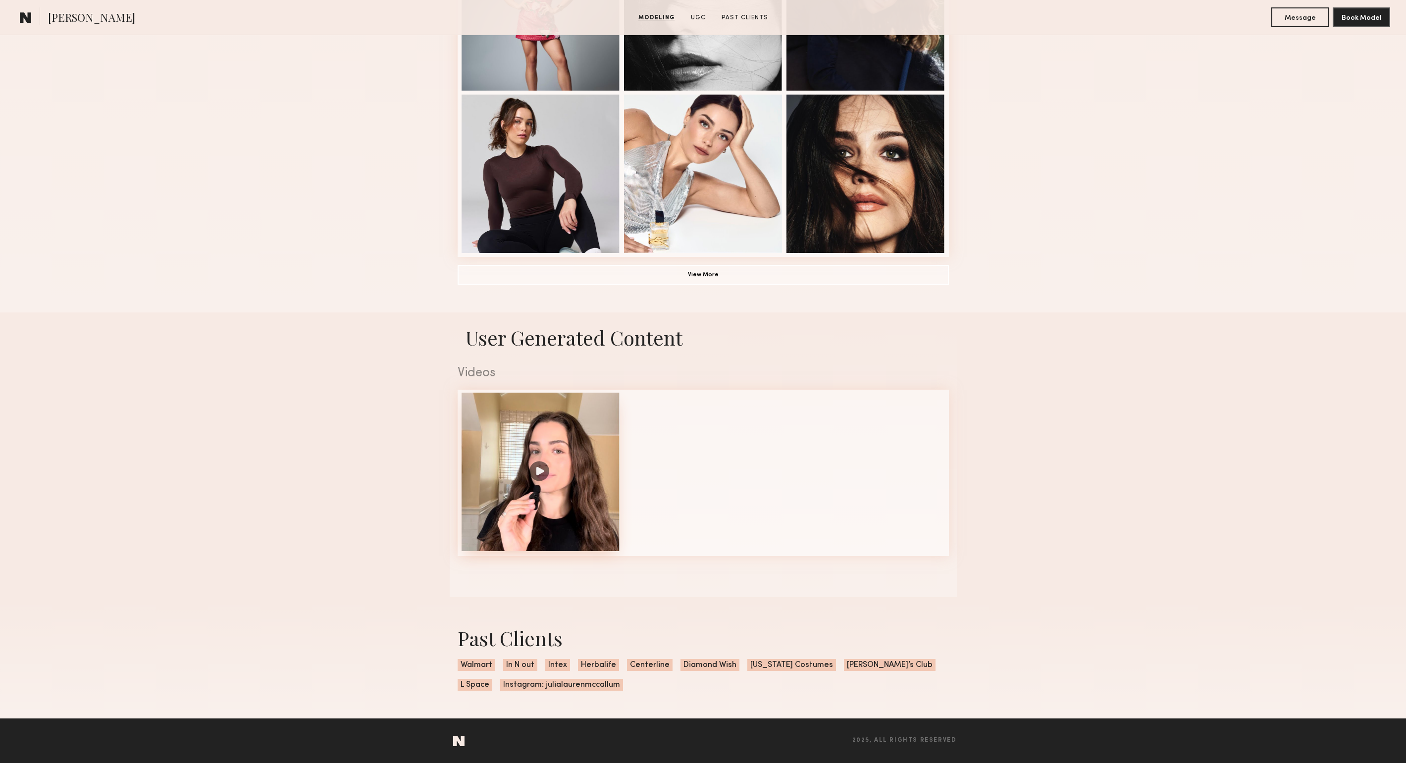
click at [545, 471] on div at bounding box center [541, 472] width 158 height 158
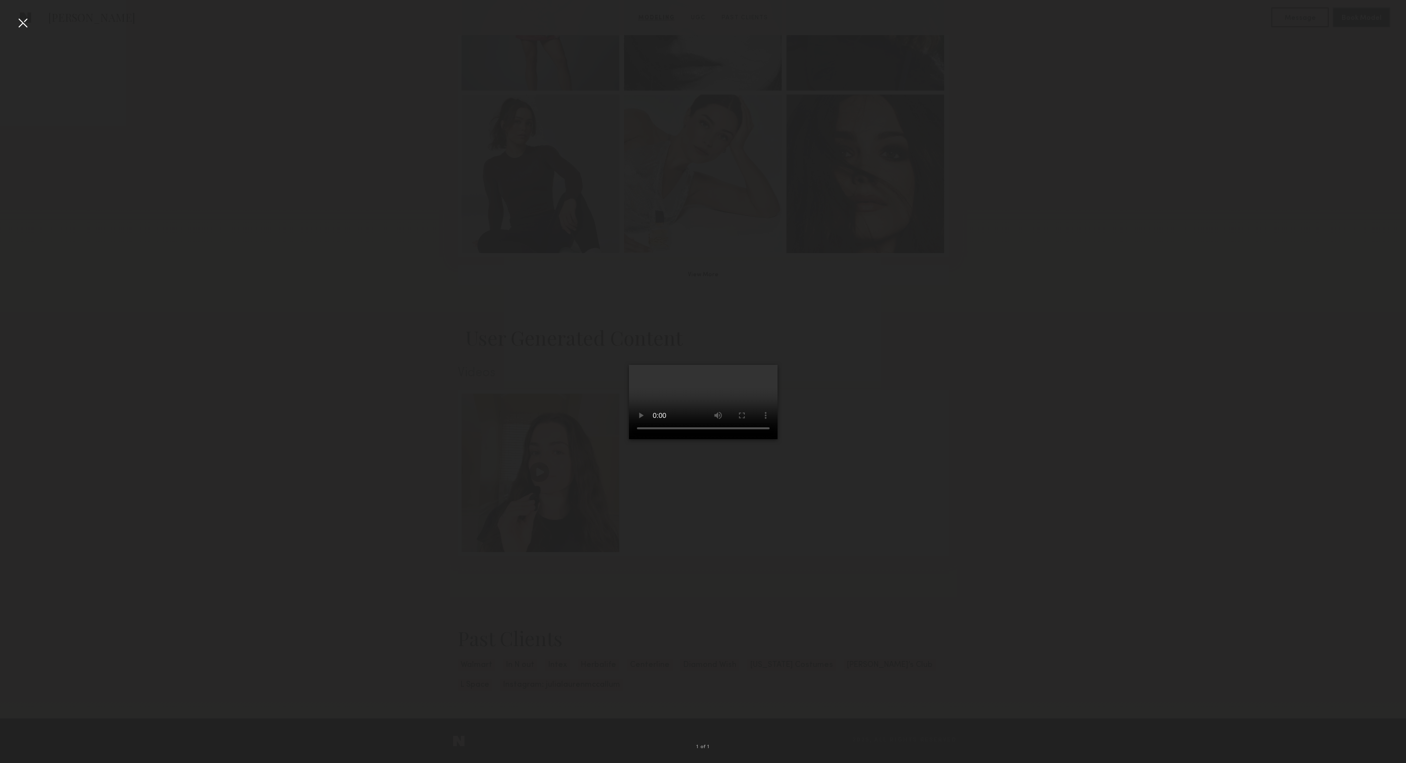
click at [22, 22] on div at bounding box center [23, 23] width 16 height 16
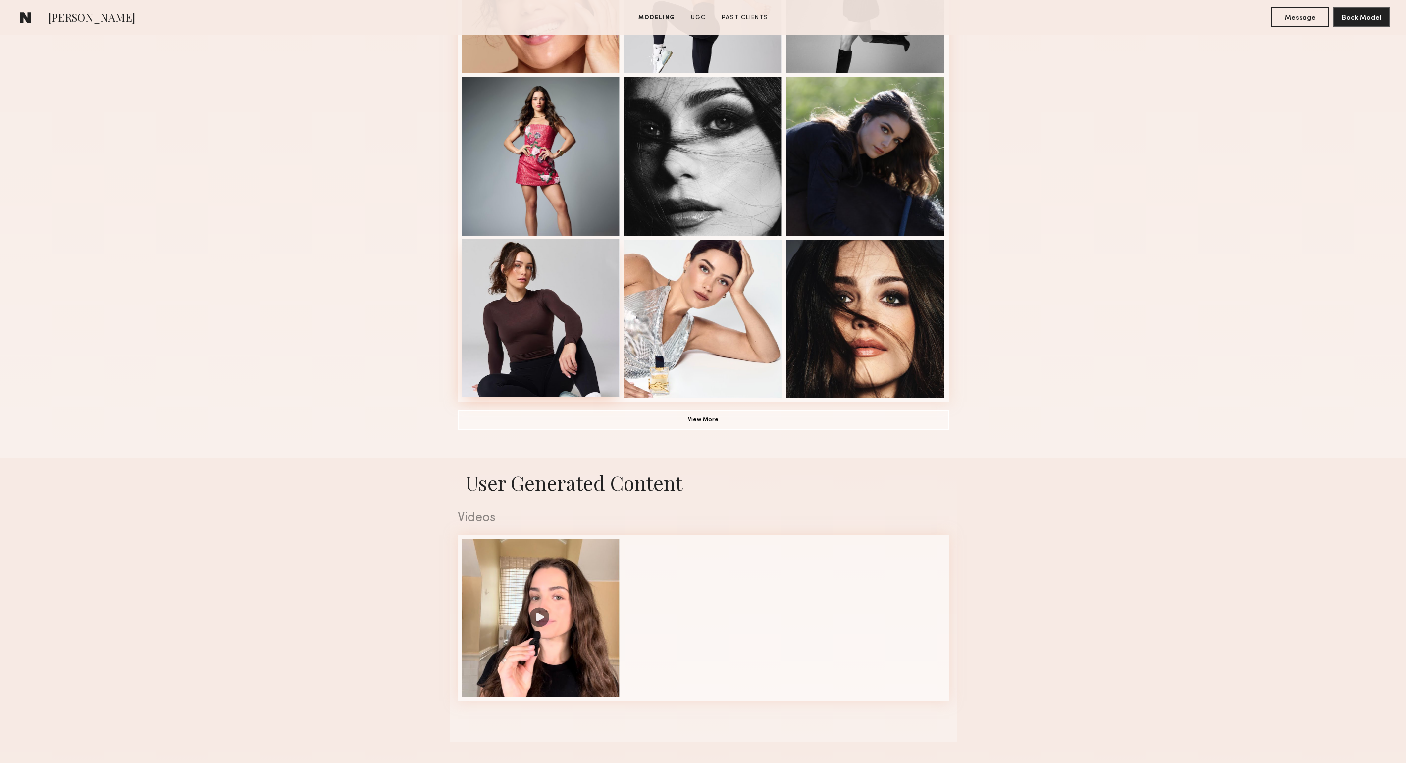
scroll to position [493, 0]
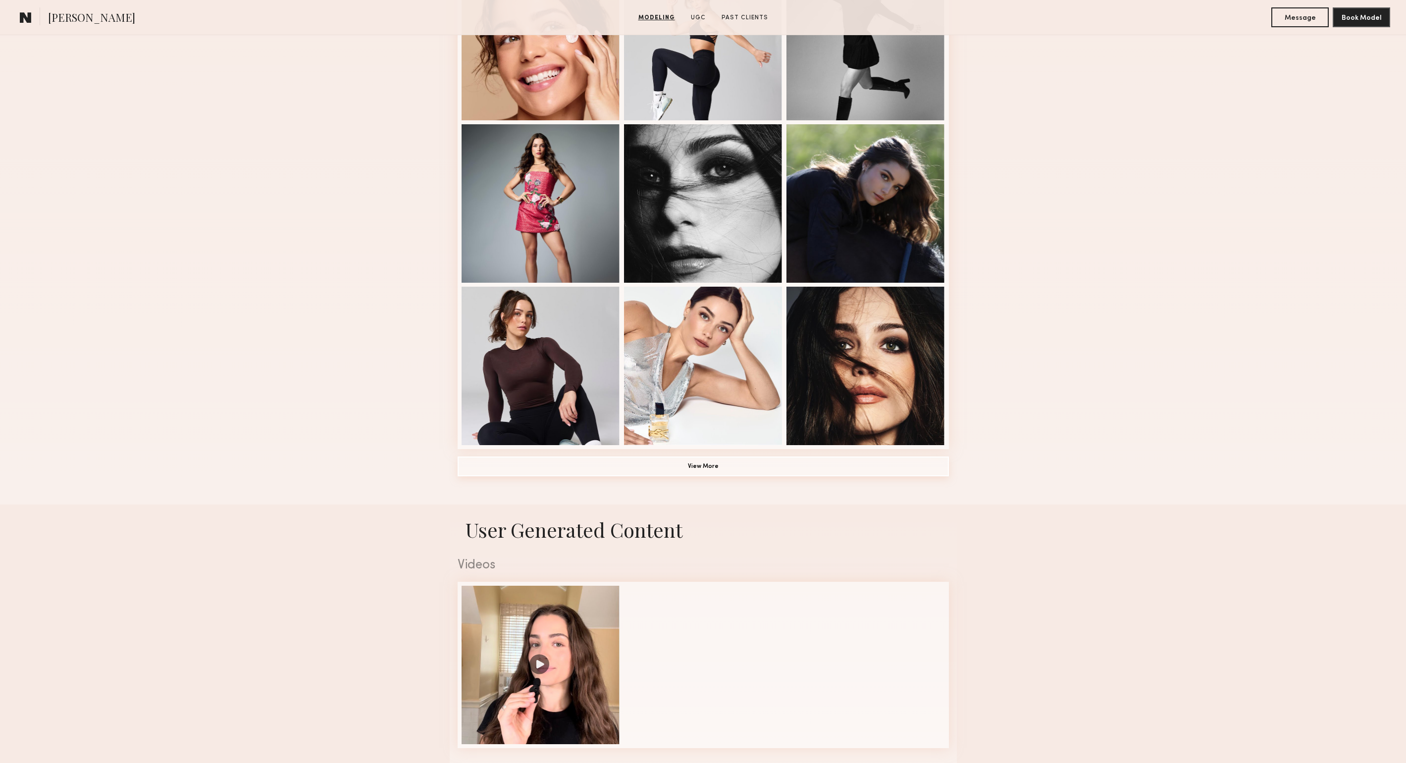
click at [745, 465] on button "View More" at bounding box center [703, 467] width 491 height 20
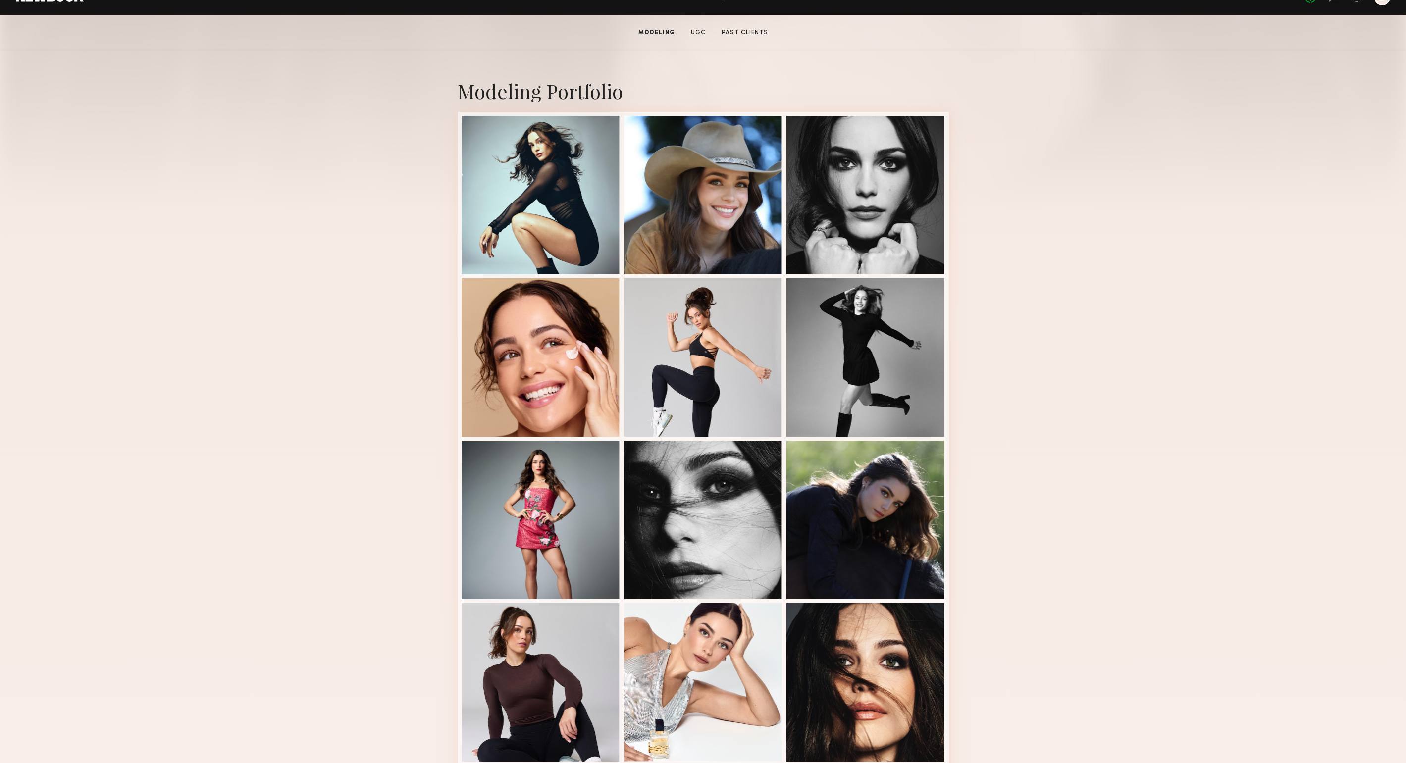
scroll to position [0, 0]
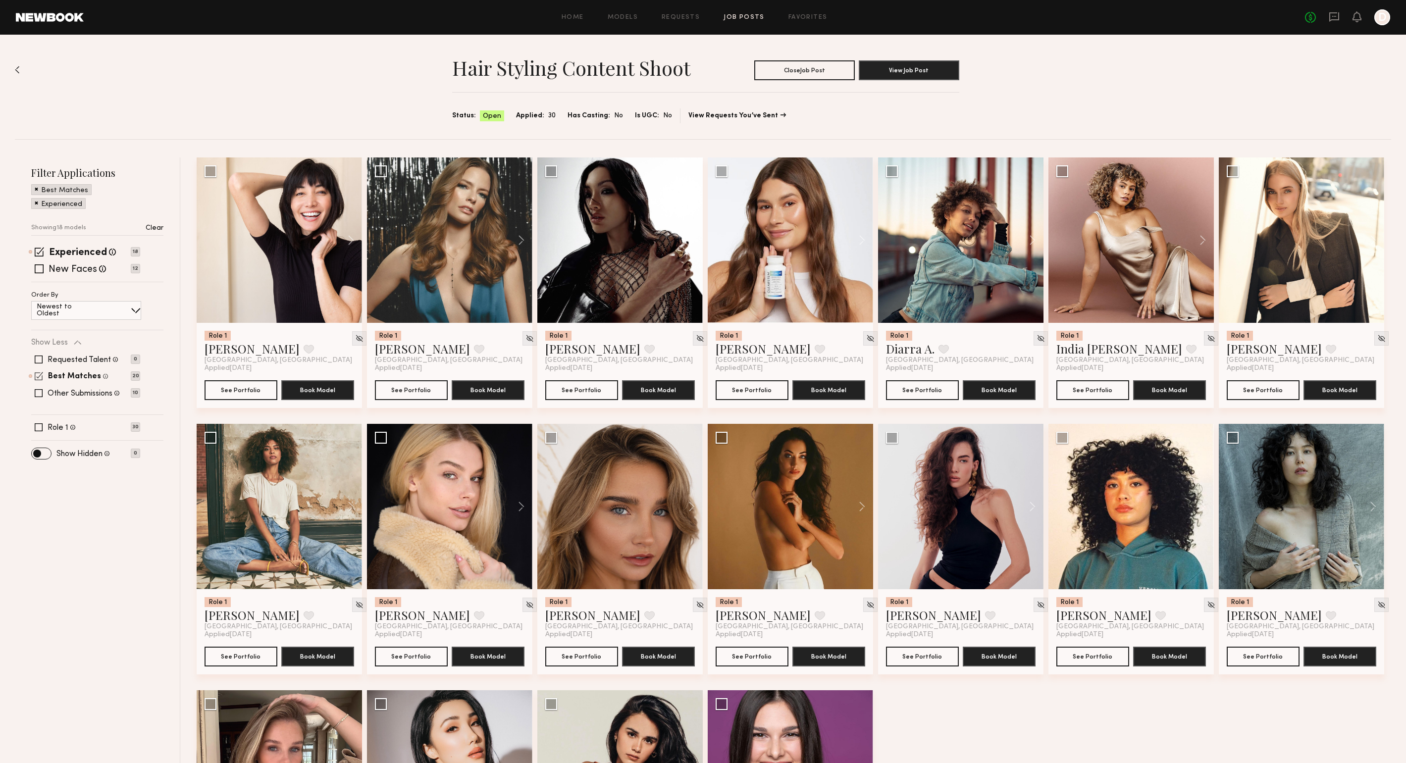
click at [35, 375] on span at bounding box center [39, 376] width 8 height 8
click at [41, 237] on span at bounding box center [39, 237] width 9 height 9
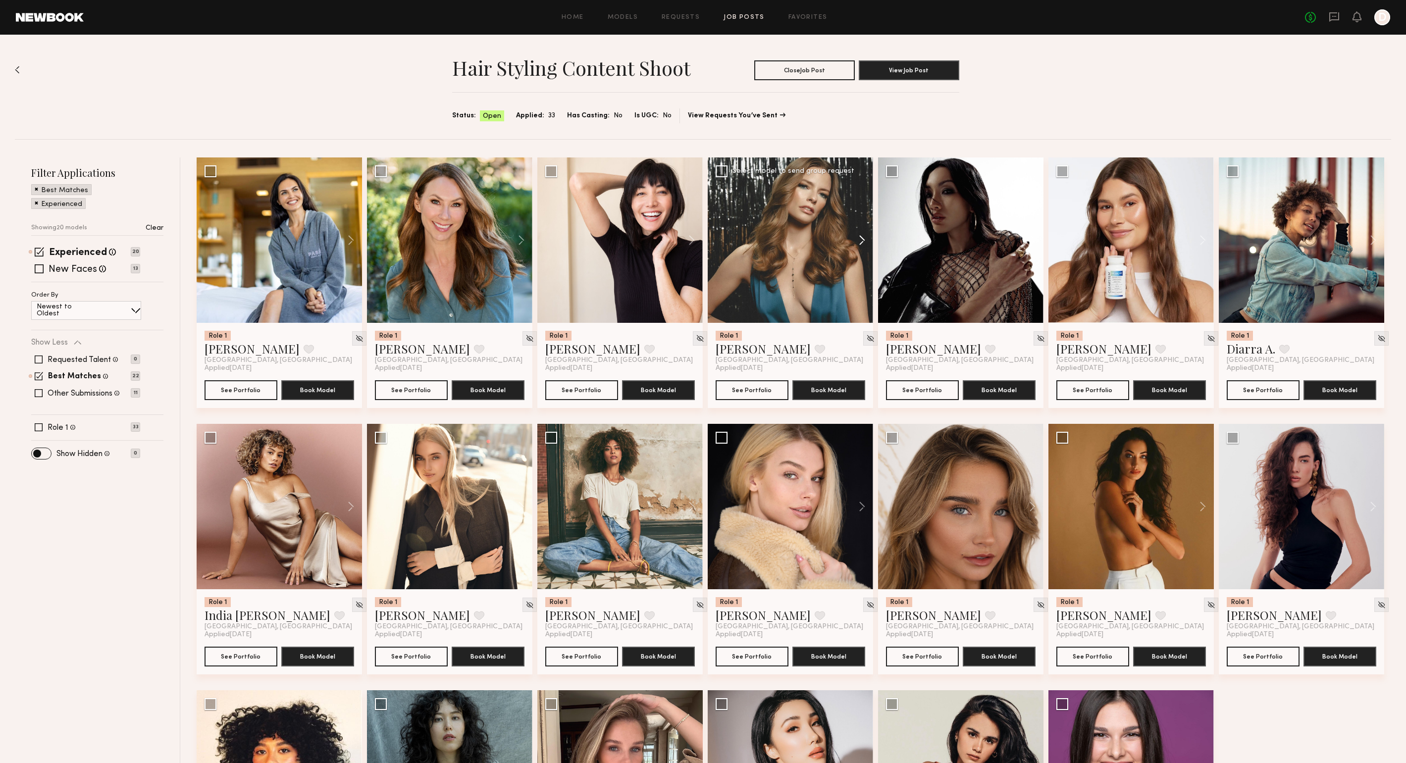
click at [859, 239] on button at bounding box center [857, 239] width 32 height 165
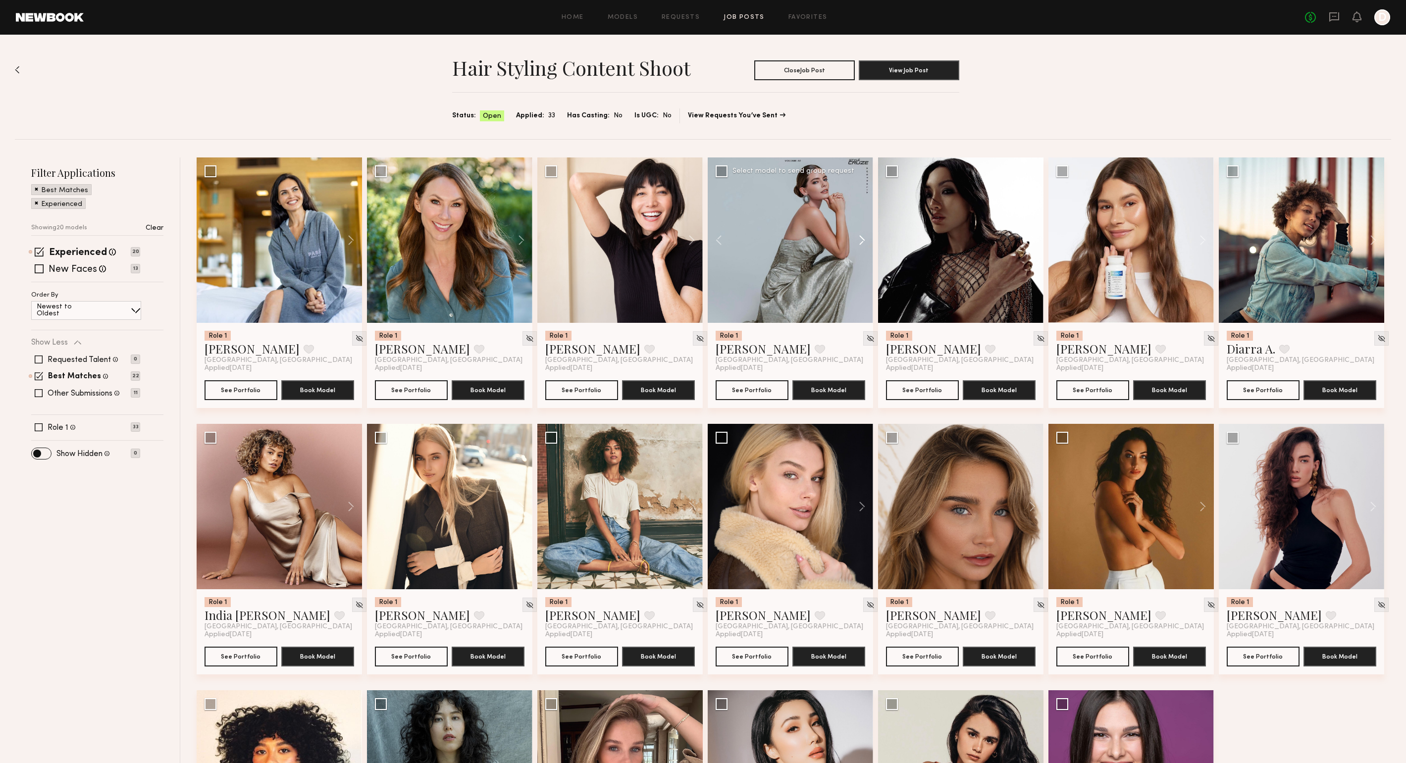
click at [859, 239] on button at bounding box center [857, 239] width 32 height 165
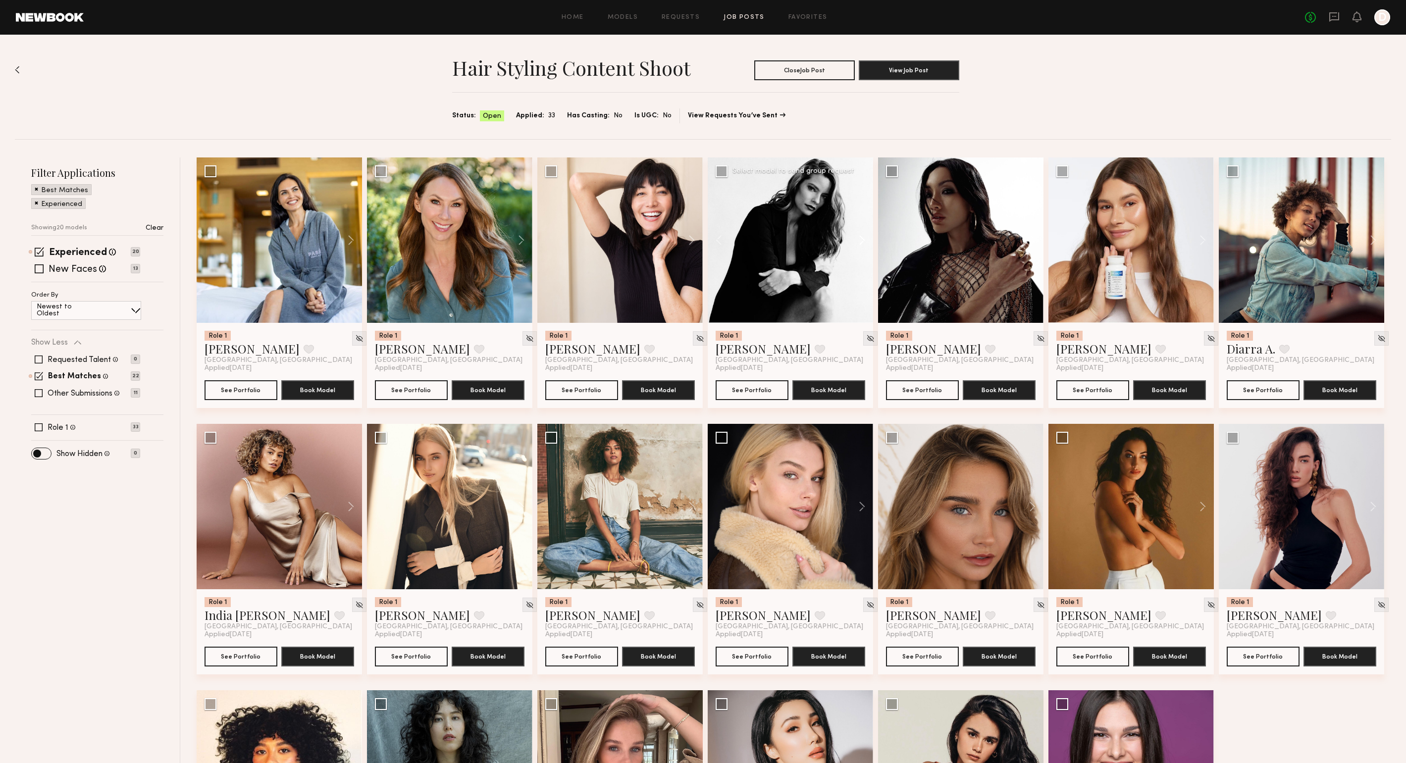
click at [859, 239] on button at bounding box center [857, 239] width 32 height 165
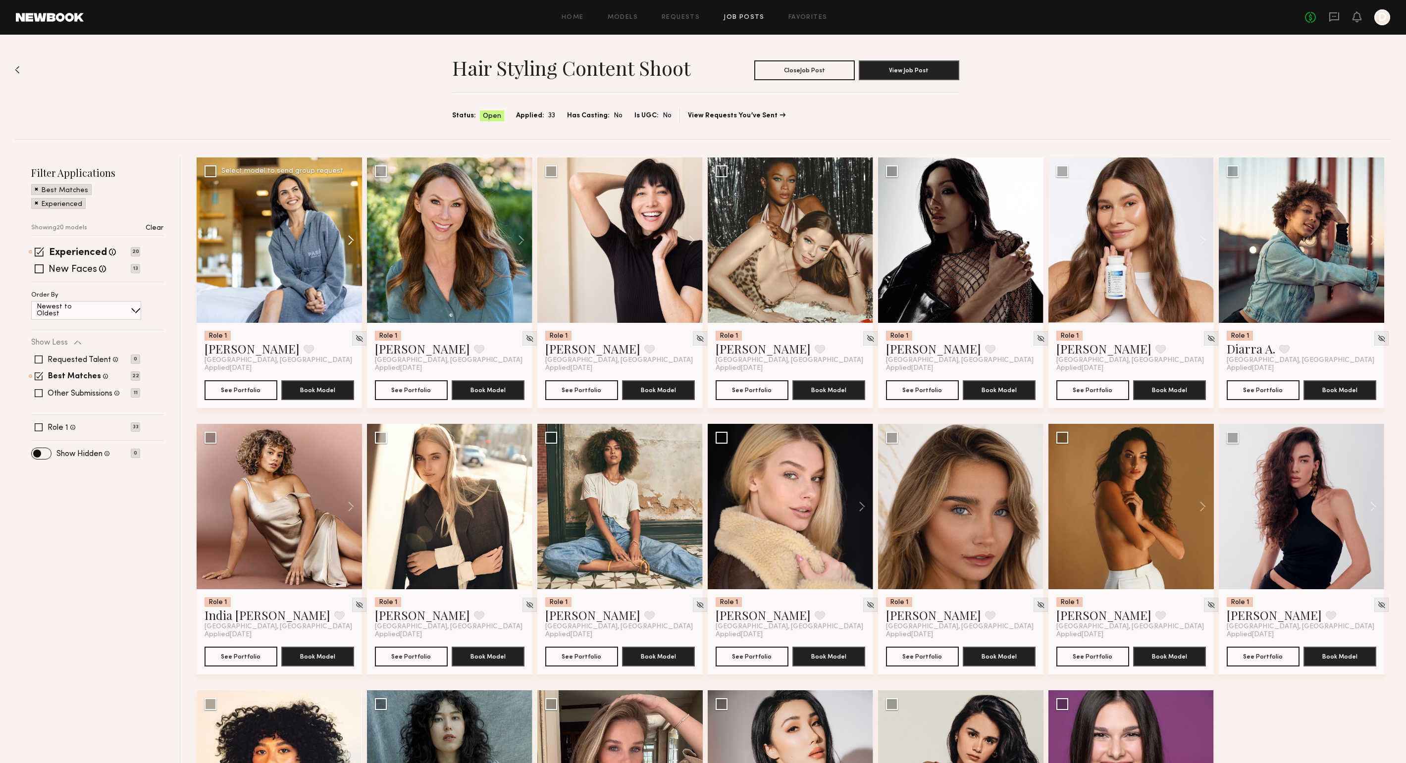
click at [353, 236] on button at bounding box center [346, 239] width 32 height 165
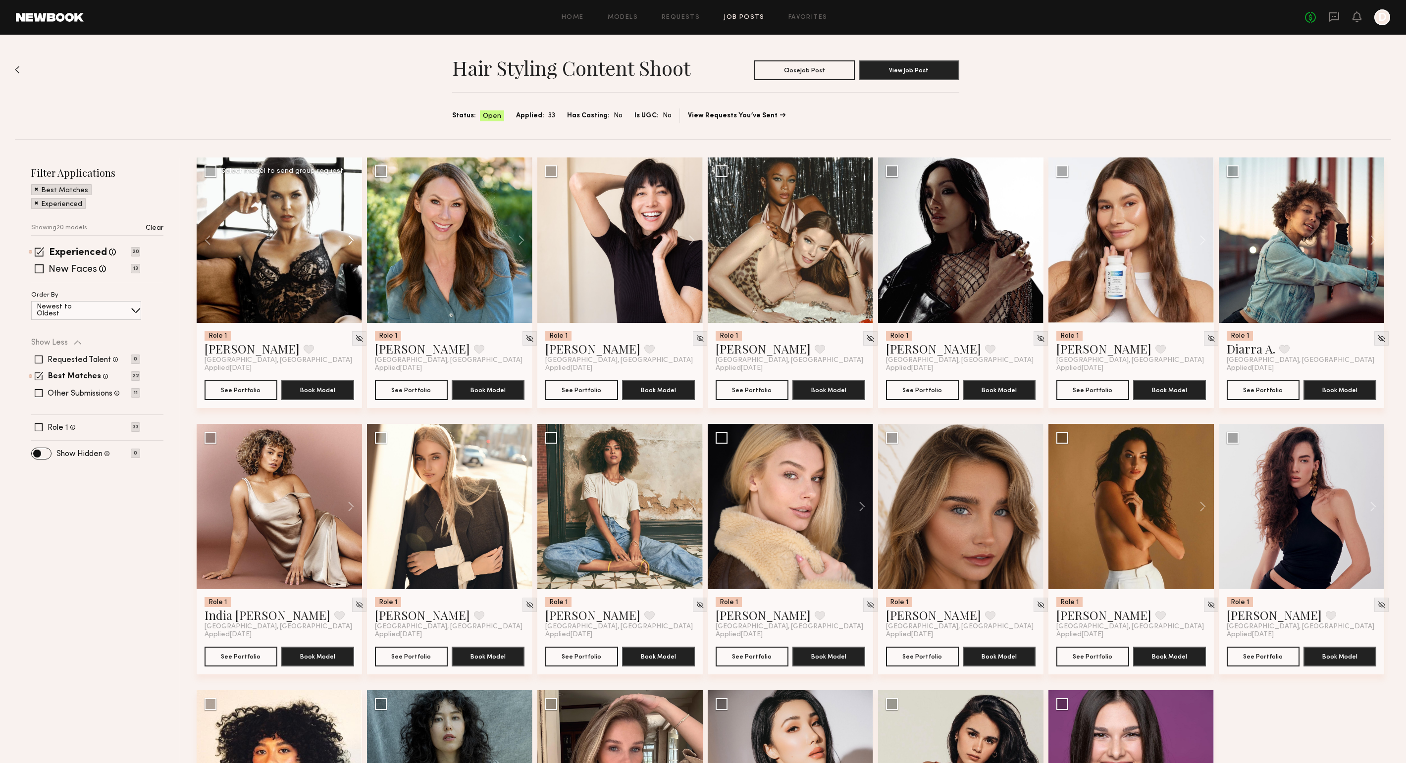
click at [350, 238] on button at bounding box center [346, 239] width 32 height 165
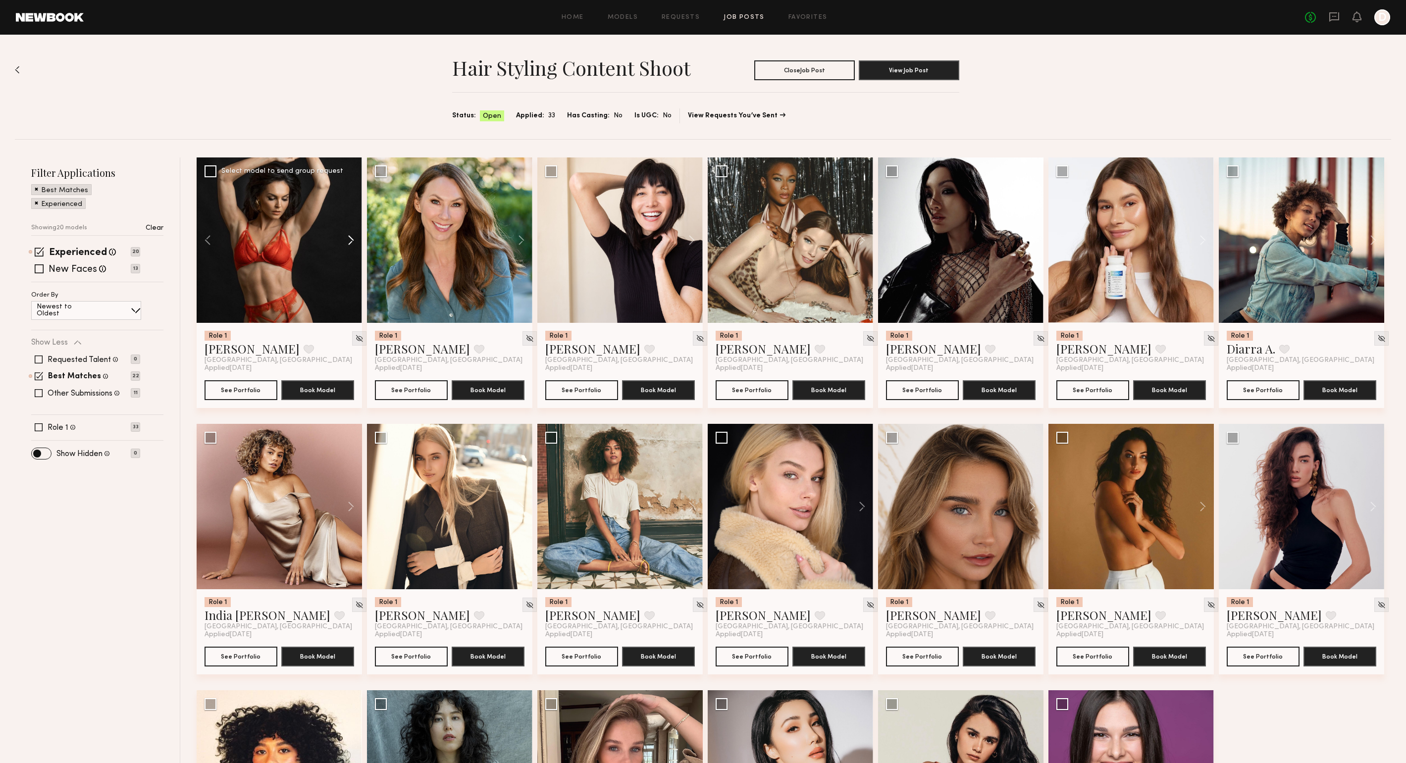
click at [350, 238] on button at bounding box center [346, 239] width 32 height 165
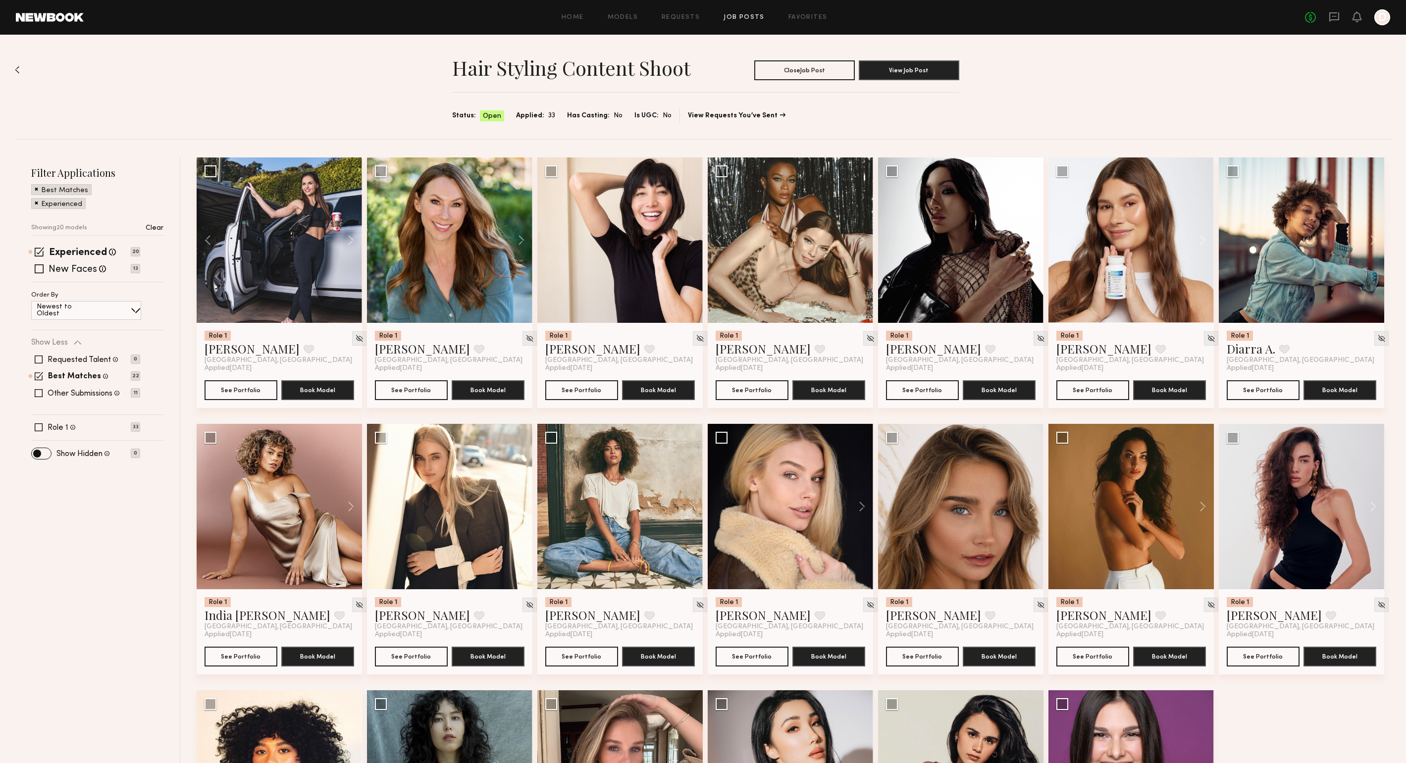
drag, startPoint x: 568, startPoint y: 15, endPoint x: 538, endPoint y: 50, distance: 46.4
click at [568, 15] on link "Home" at bounding box center [573, 17] width 22 height 6
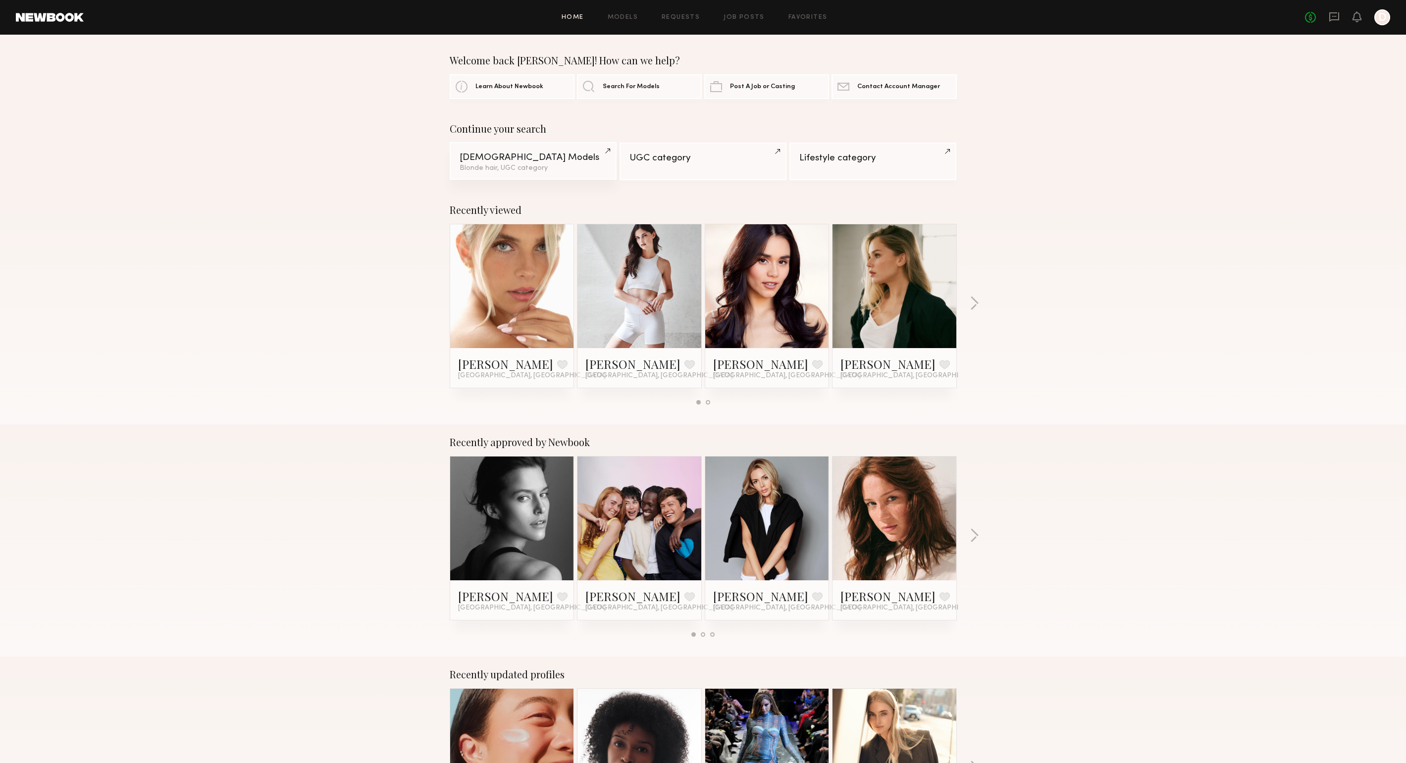
click at [525, 163] on link "Female Models Blonde hair, UGC category" at bounding box center [533, 161] width 167 height 38
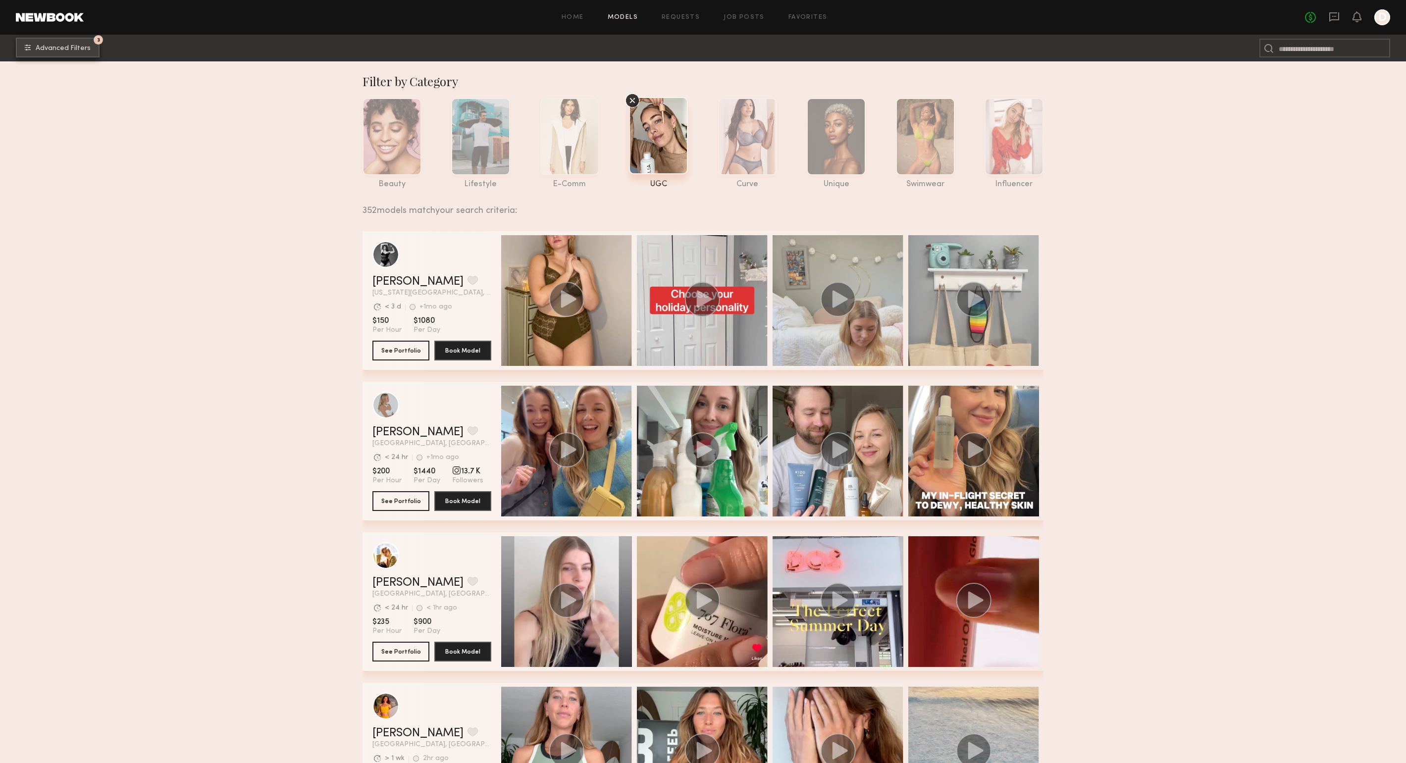
click at [64, 49] on span "Advanced Filters" at bounding box center [63, 48] width 55 height 7
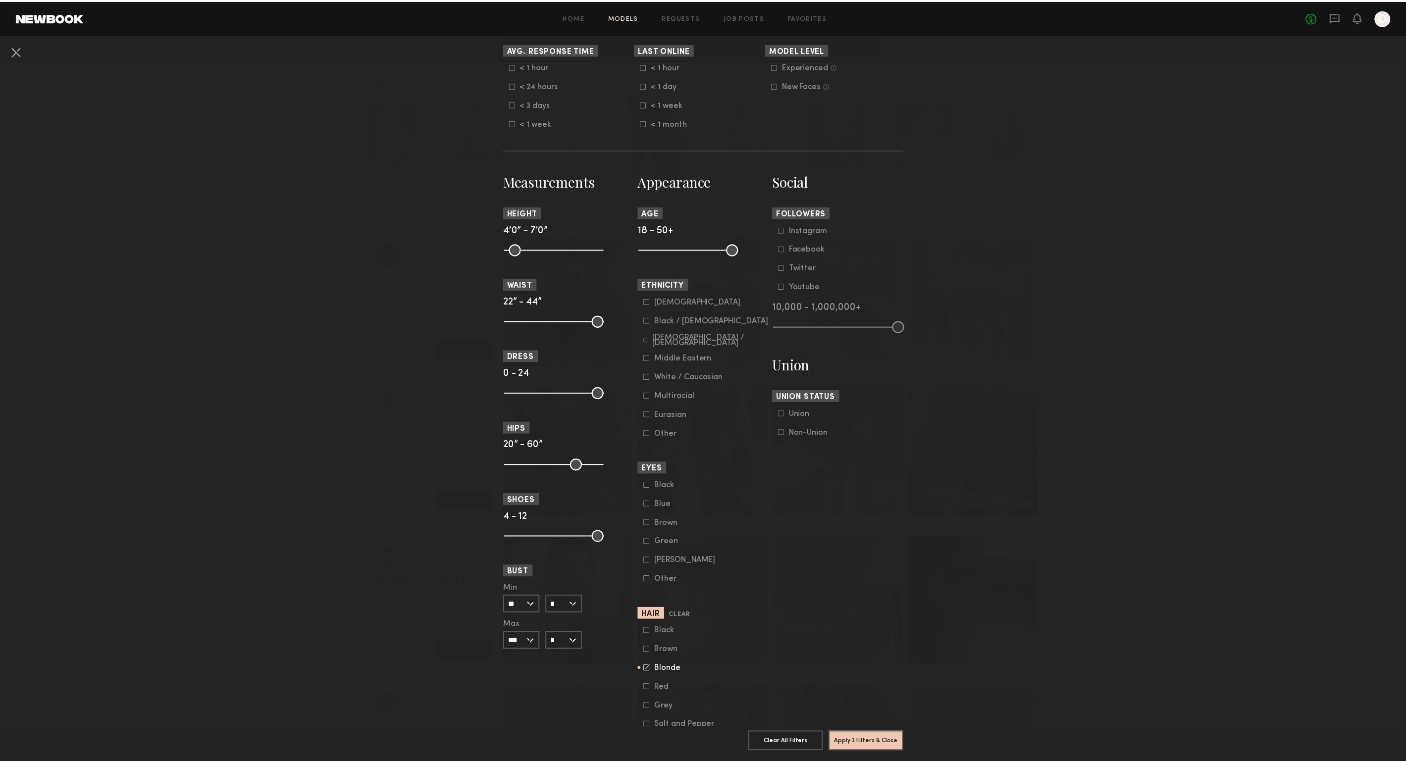
scroll to position [371, 0]
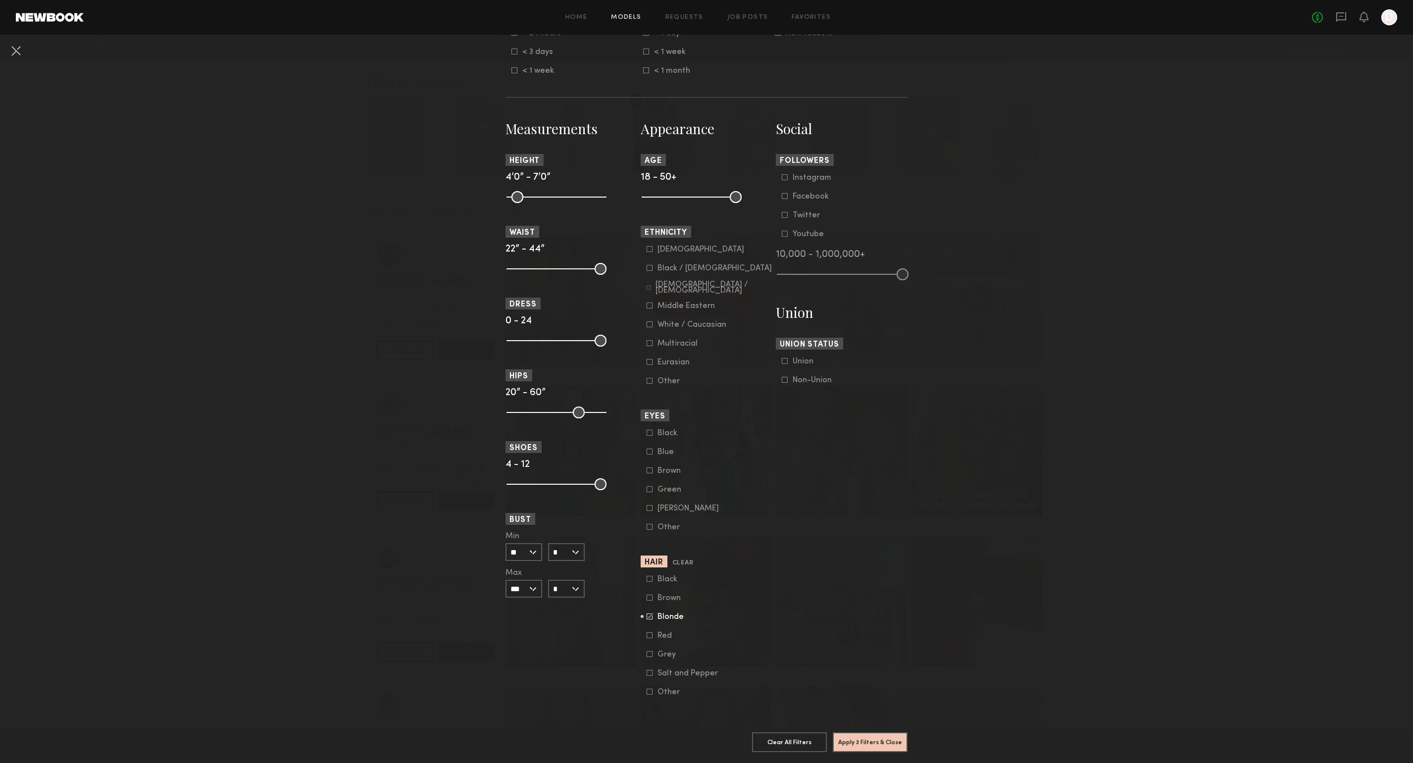
click at [647, 613] on icon at bounding box center [650, 616] width 6 height 6
click at [647, 632] on icon at bounding box center [650, 635] width 6 height 6
drag, startPoint x: 868, startPoint y: 735, endPoint x: 874, endPoint y: 724, distance: 12.4
click at [868, 734] on button "Apply 3 Filters & Close" at bounding box center [870, 742] width 75 height 20
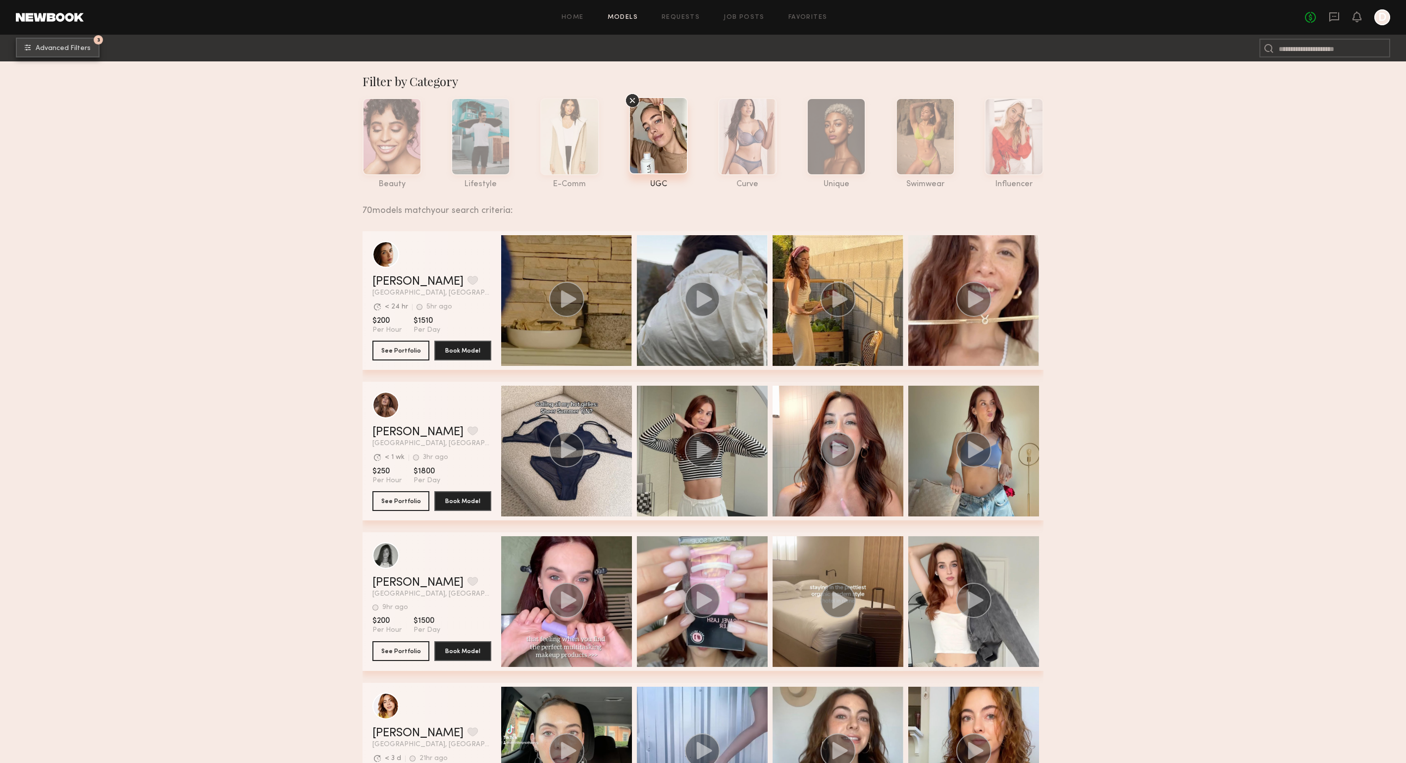
click at [65, 43] on button "3 Advanced Filters" at bounding box center [58, 48] width 84 height 20
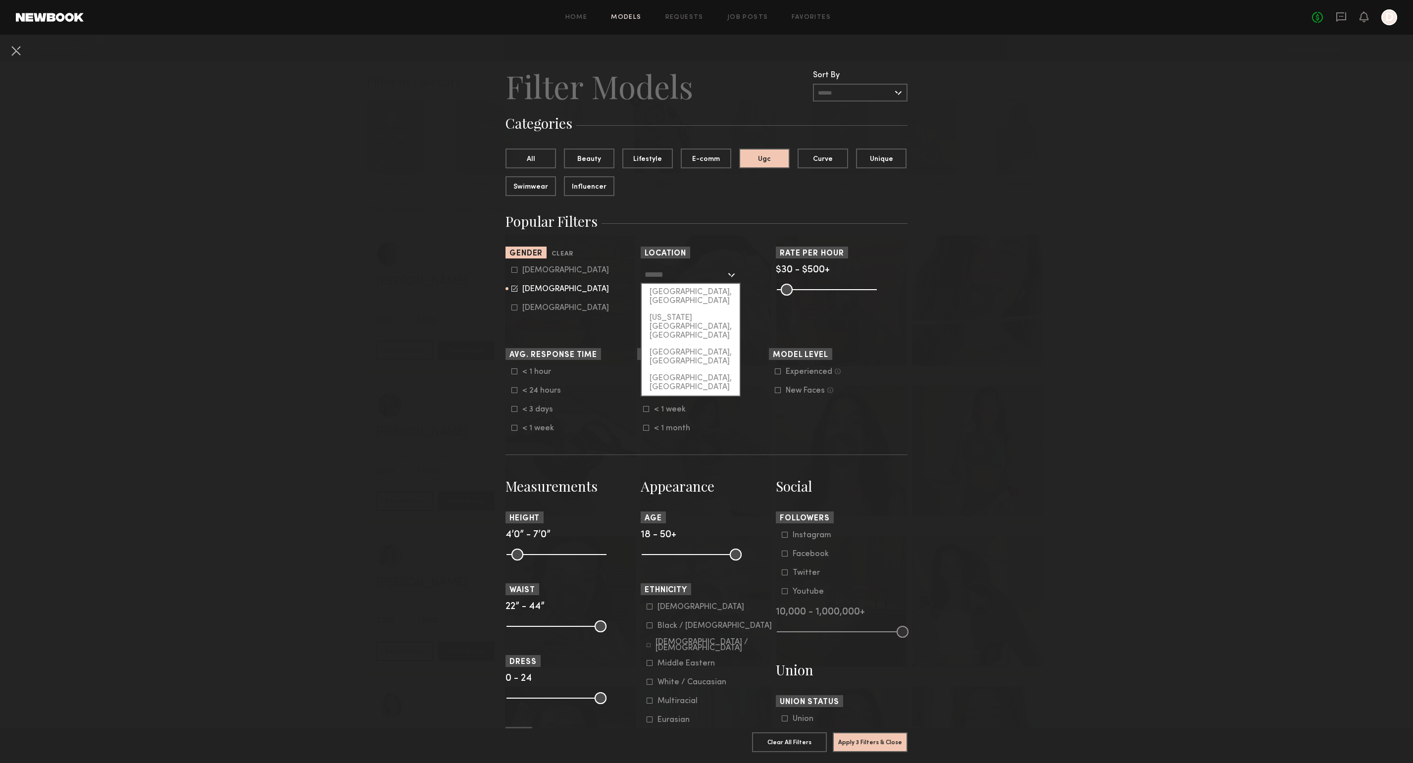
click at [678, 275] on input "text" at bounding box center [685, 274] width 81 height 17
drag, startPoint x: 677, startPoint y: 290, endPoint x: 723, endPoint y: 314, distance: 51.4
click at [677, 291] on div "[GEOGRAPHIC_DATA], [GEOGRAPHIC_DATA]" at bounding box center [691, 297] width 98 height 26
type input "**********"
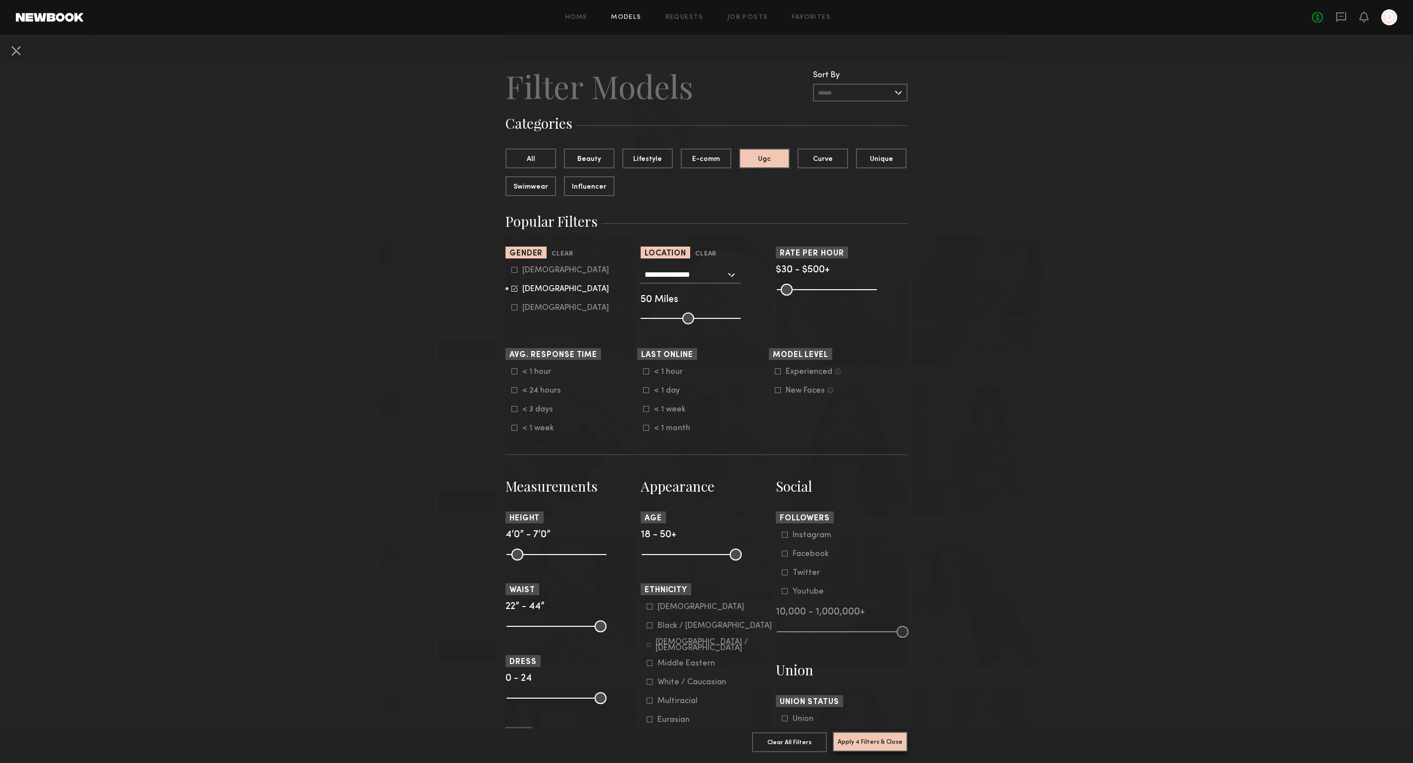
click at [890, 732] on button "Apply 4 Filters & Close" at bounding box center [870, 742] width 75 height 20
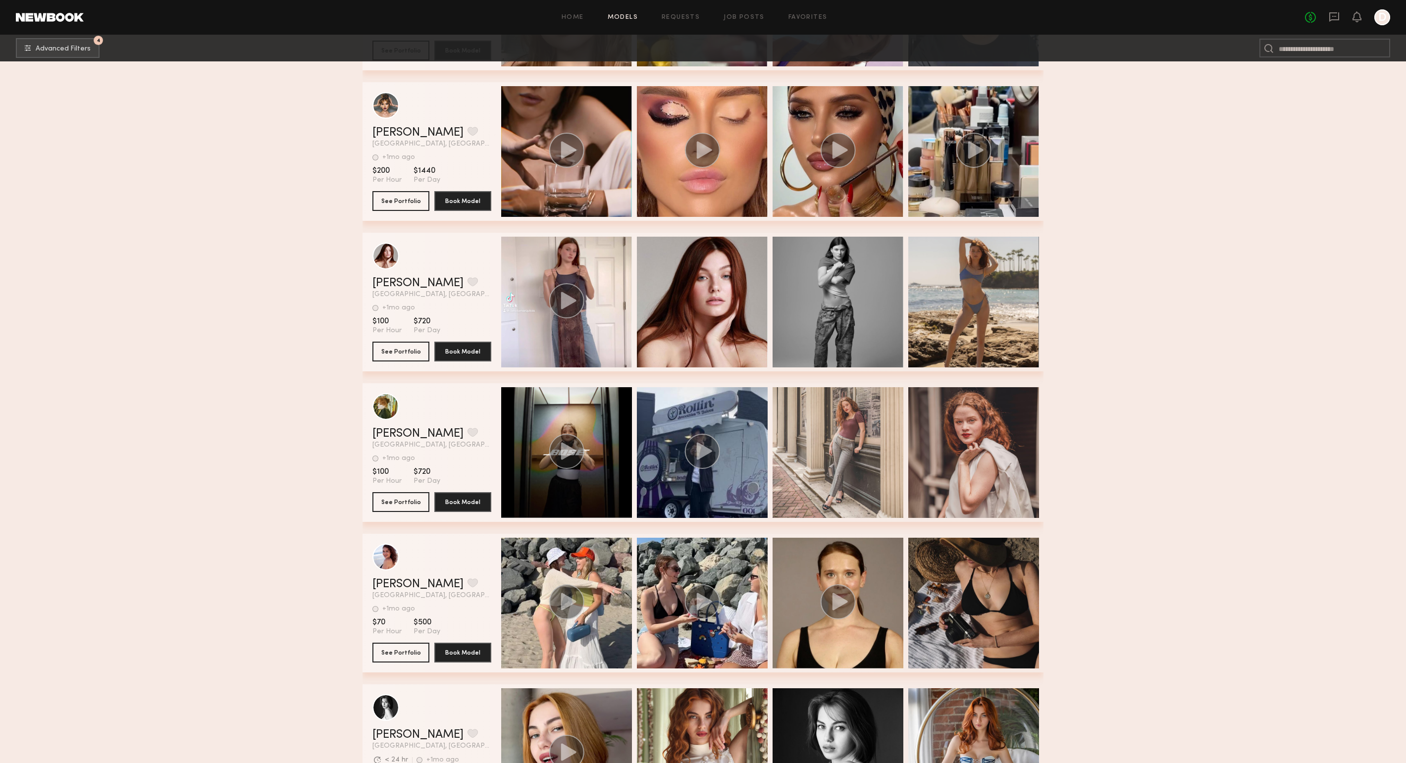
scroll to position [5477, 0]
